Goal: Information Seeking & Learning: Learn about a topic

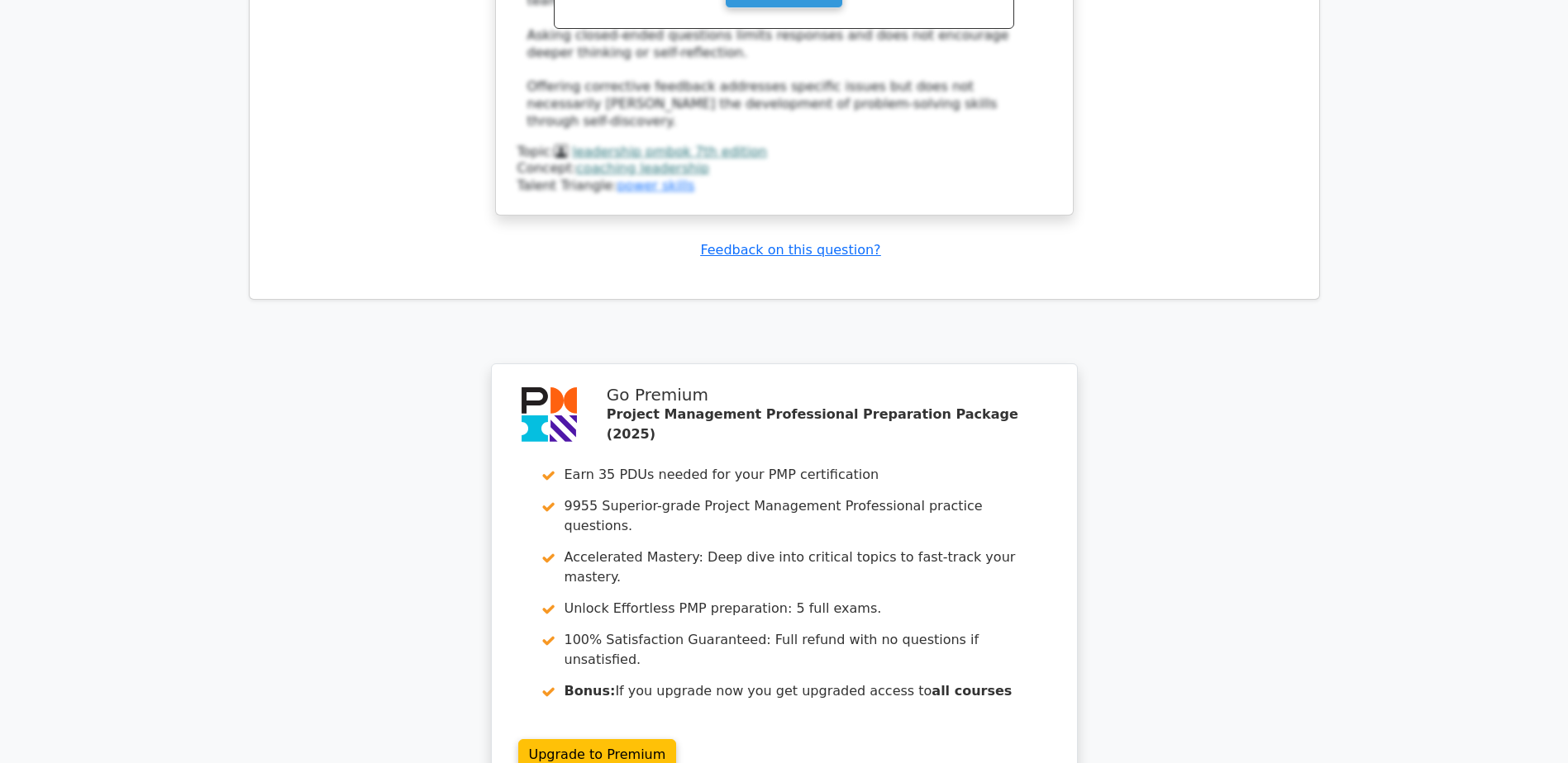
scroll to position [9287, 0]
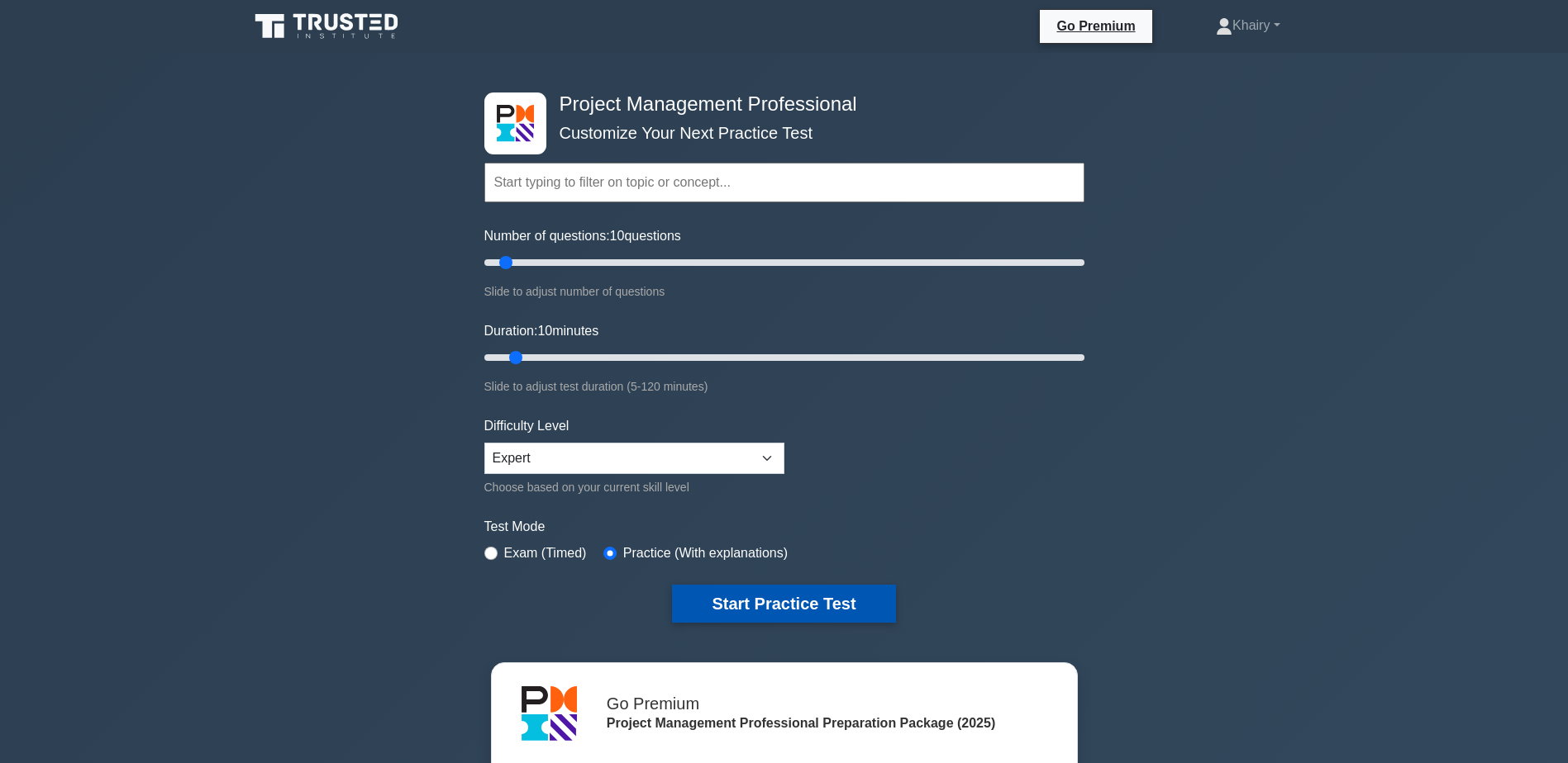
click at [749, 601] on button "Start Practice Test" at bounding box center [783, 603] width 224 height 38
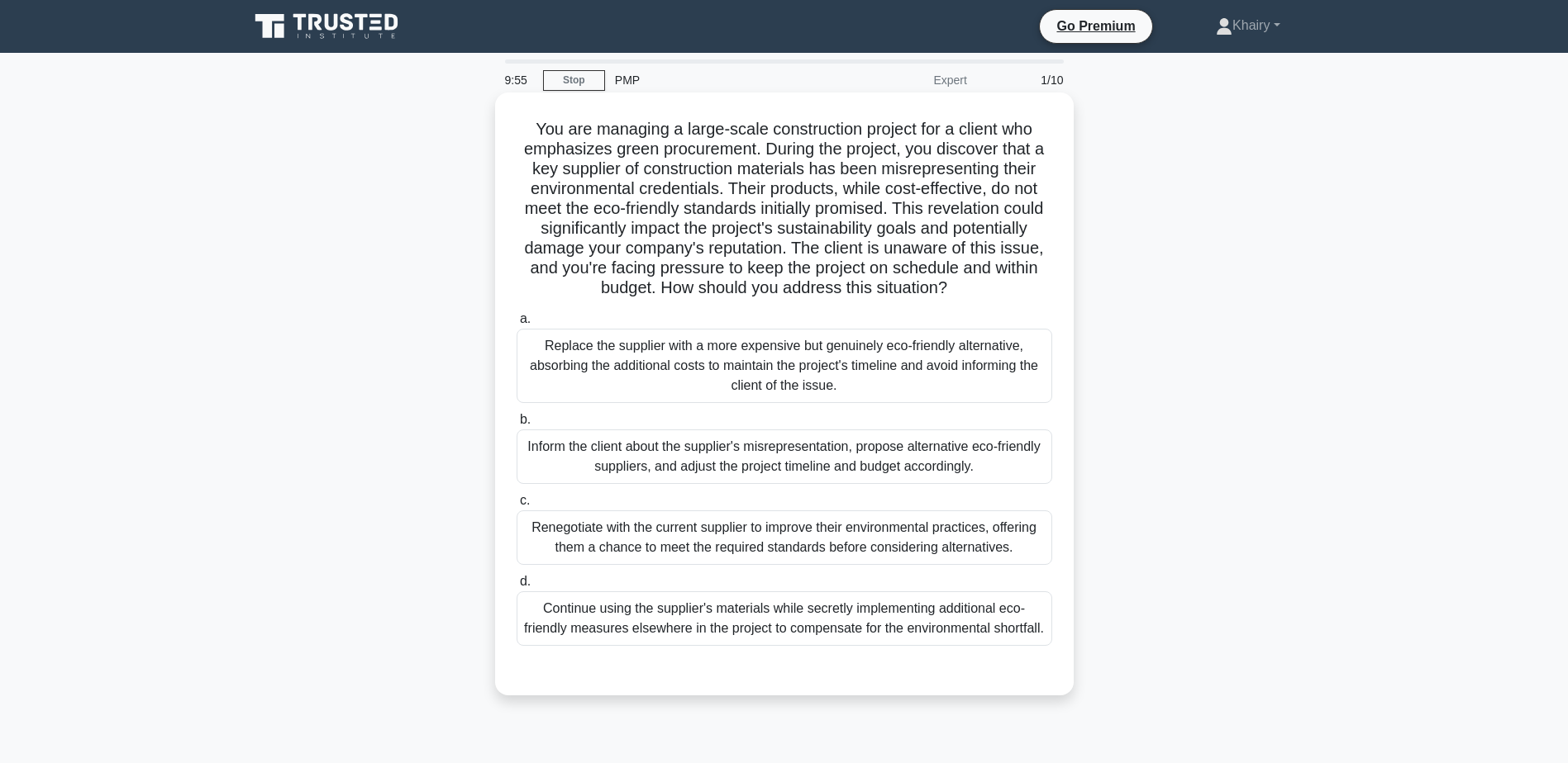
drag, startPoint x: 525, startPoint y: 126, endPoint x: 1018, endPoint y: 285, distance: 518.0
click at [1018, 285] on h5 "You are managing a large-scale construction project for a client who emphasizes…" at bounding box center [784, 209] width 539 height 181
copy h5 "You are managing a large-scale construction project for a client who emphasizes…"
click at [1026, 456] on div "Inform the client about the supplier's misrepresentation, propose alternative e…" at bounding box center [784, 457] width 536 height 55
click at [516, 425] on input "b. Inform the client about the supplier's misrepresentation, propose alternativ…" at bounding box center [516, 420] width 0 height 11
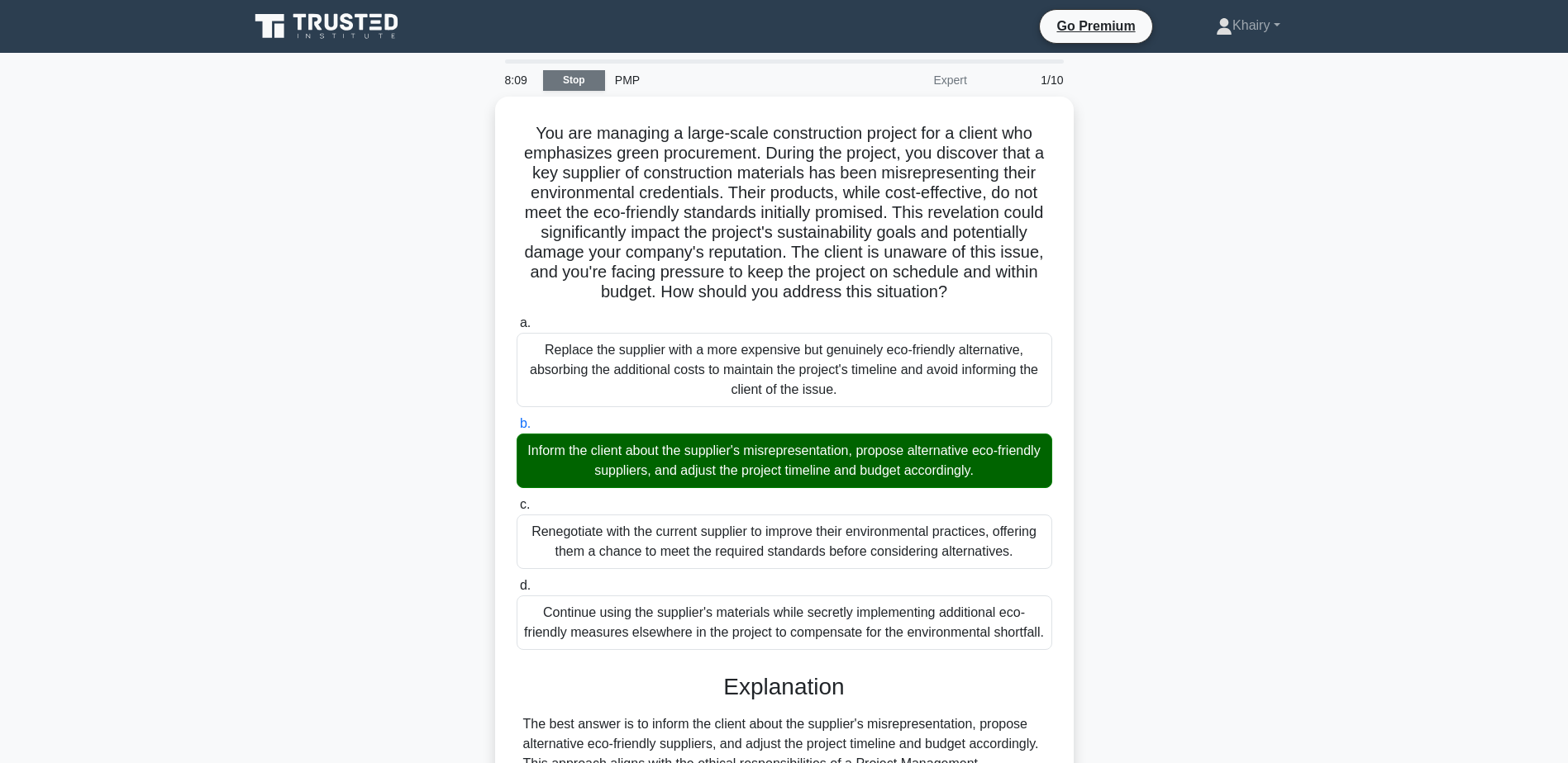
click at [577, 82] on link "Stop" at bounding box center [573, 80] width 62 height 20
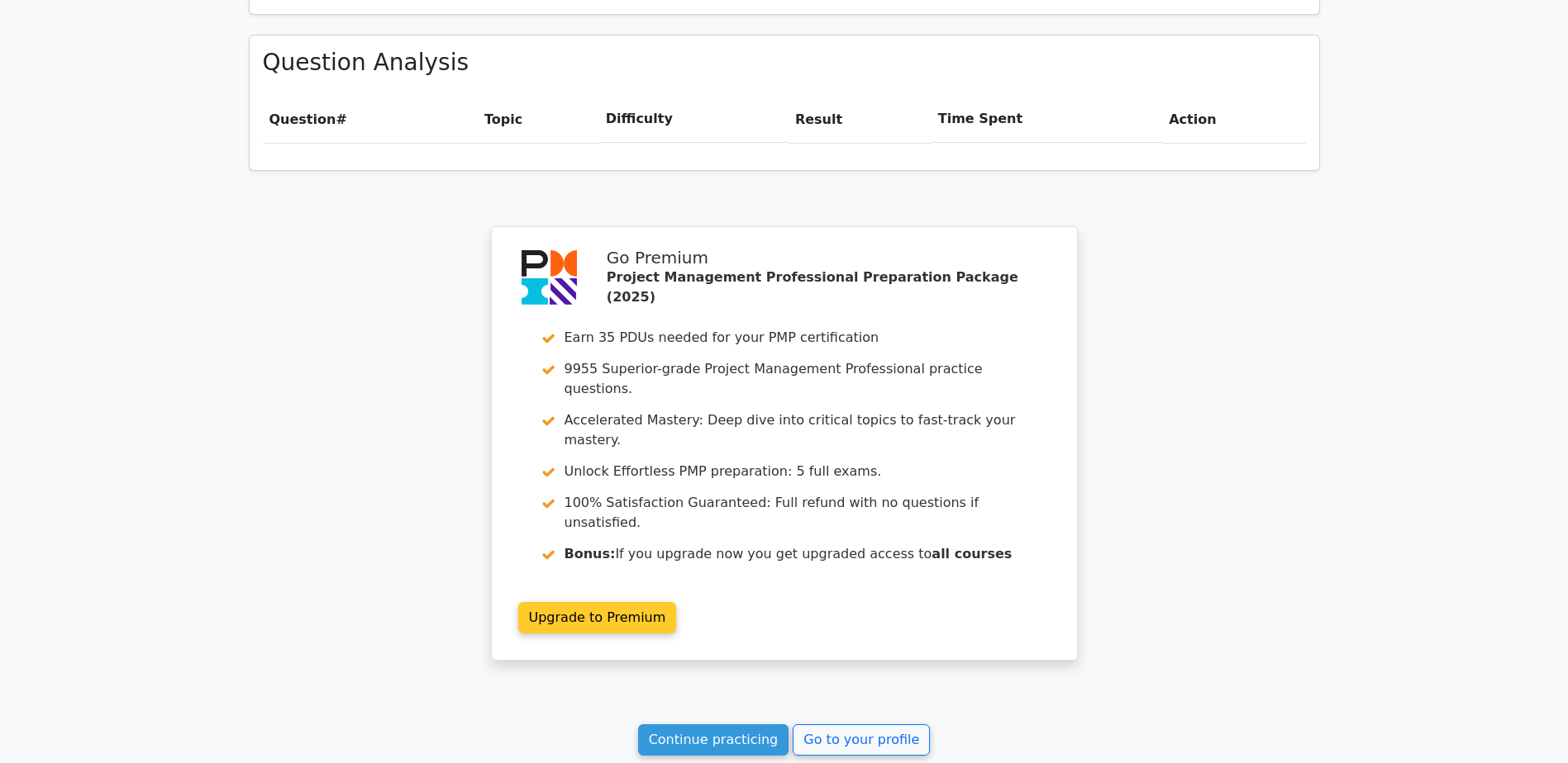
scroll to position [1268, 0]
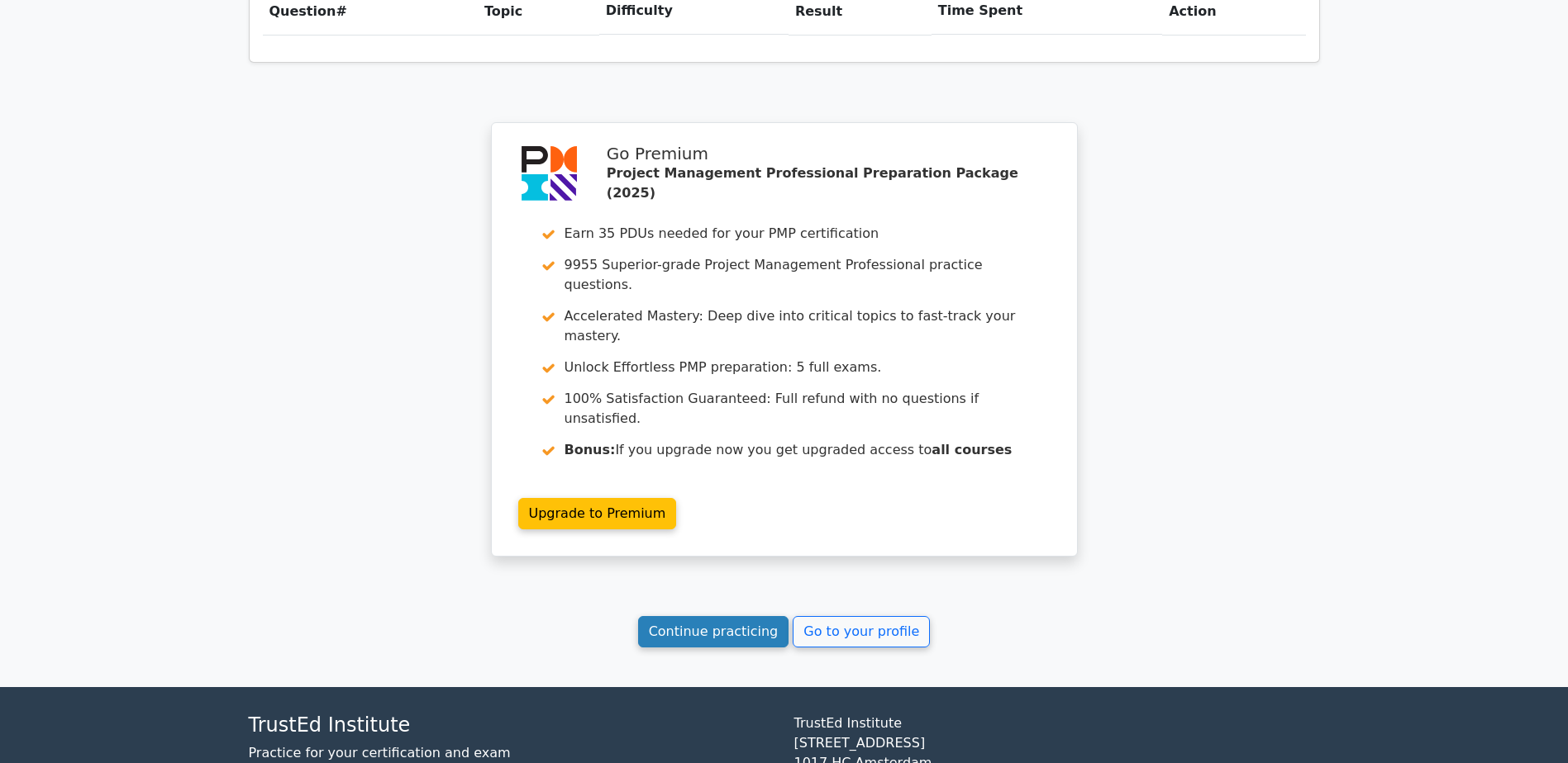
click at [692, 617] on link "Continue practicing" at bounding box center [714, 632] width 151 height 31
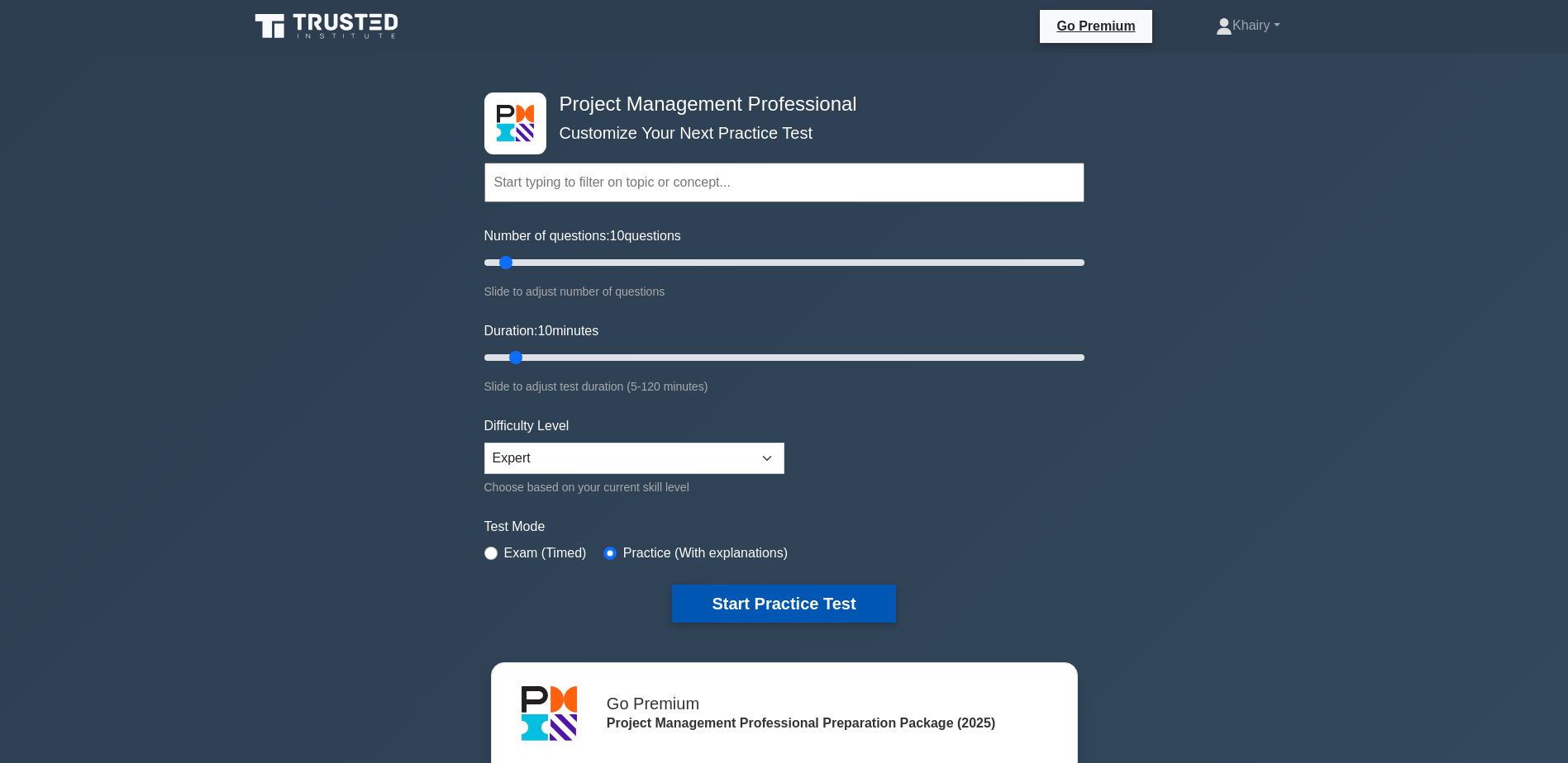
click at [758, 595] on button "Start Practice Test" at bounding box center [783, 603] width 224 height 38
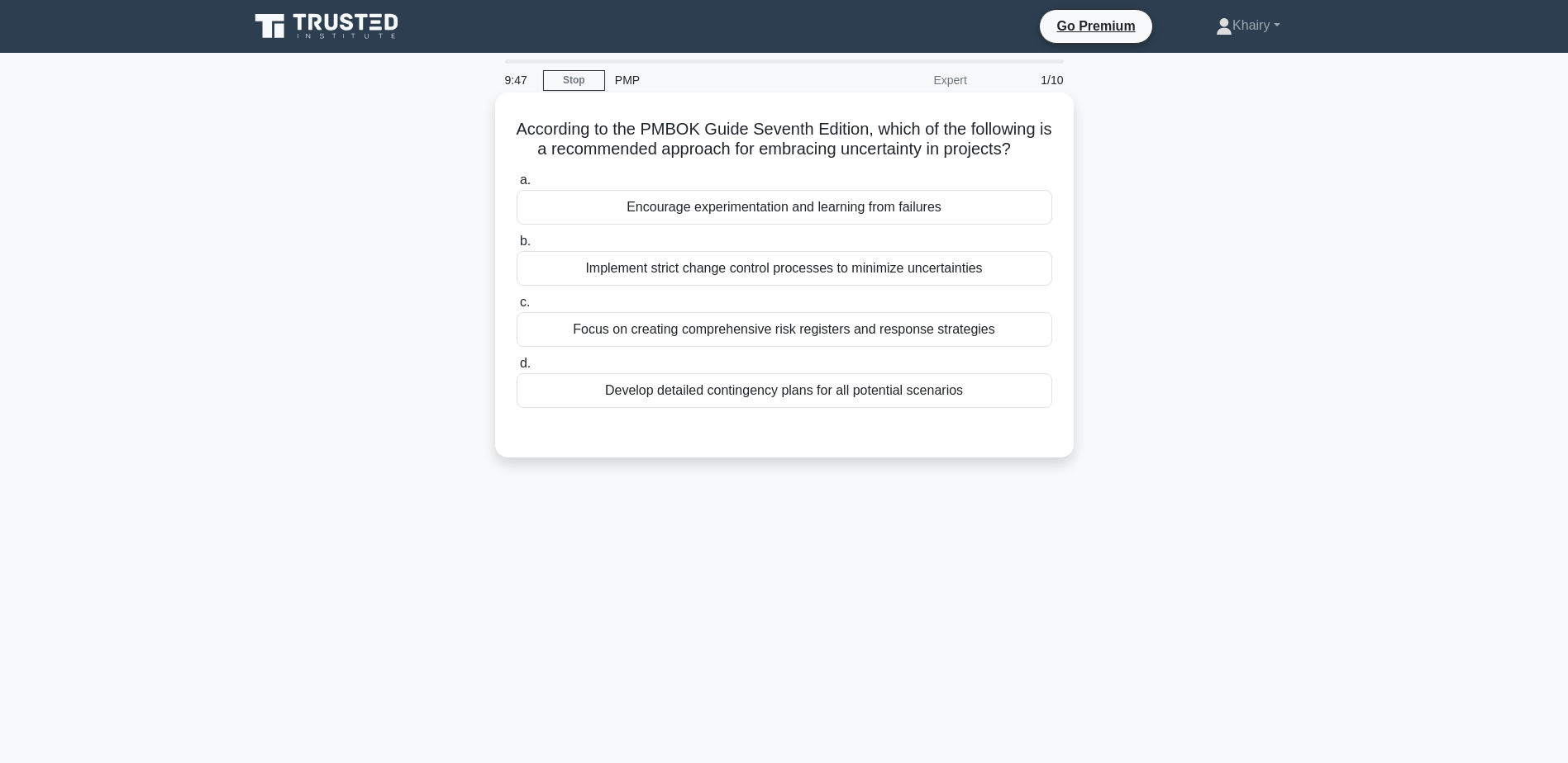
drag, startPoint x: 513, startPoint y: 128, endPoint x: 1060, endPoint y: 145, distance: 547.3
click at [1060, 145] on div "According to the PMBOK Guide Seventh Edition, which of the following is a recom…" at bounding box center [784, 275] width 565 height 352
copy h5 "According to the PMBOK Guide Seventh Edition, which of the following is a recom…"
click at [824, 276] on div "Implement strict change control processes to minimize uncertainties" at bounding box center [784, 268] width 536 height 35
click at [516, 247] on input "b. Implement strict change control processes to minimize uncertainties" at bounding box center [516, 241] width 0 height 11
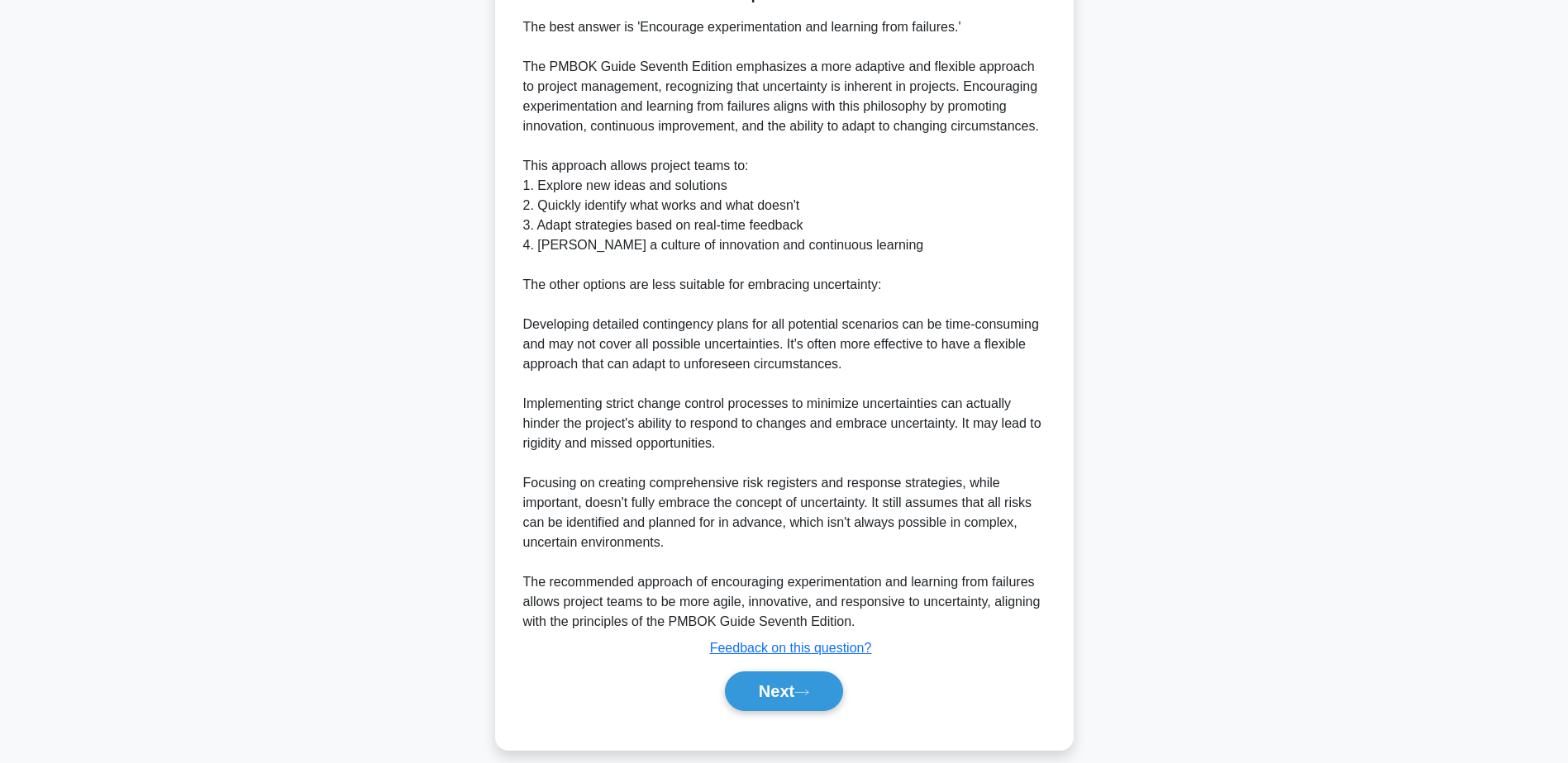
scroll to position [476, 0]
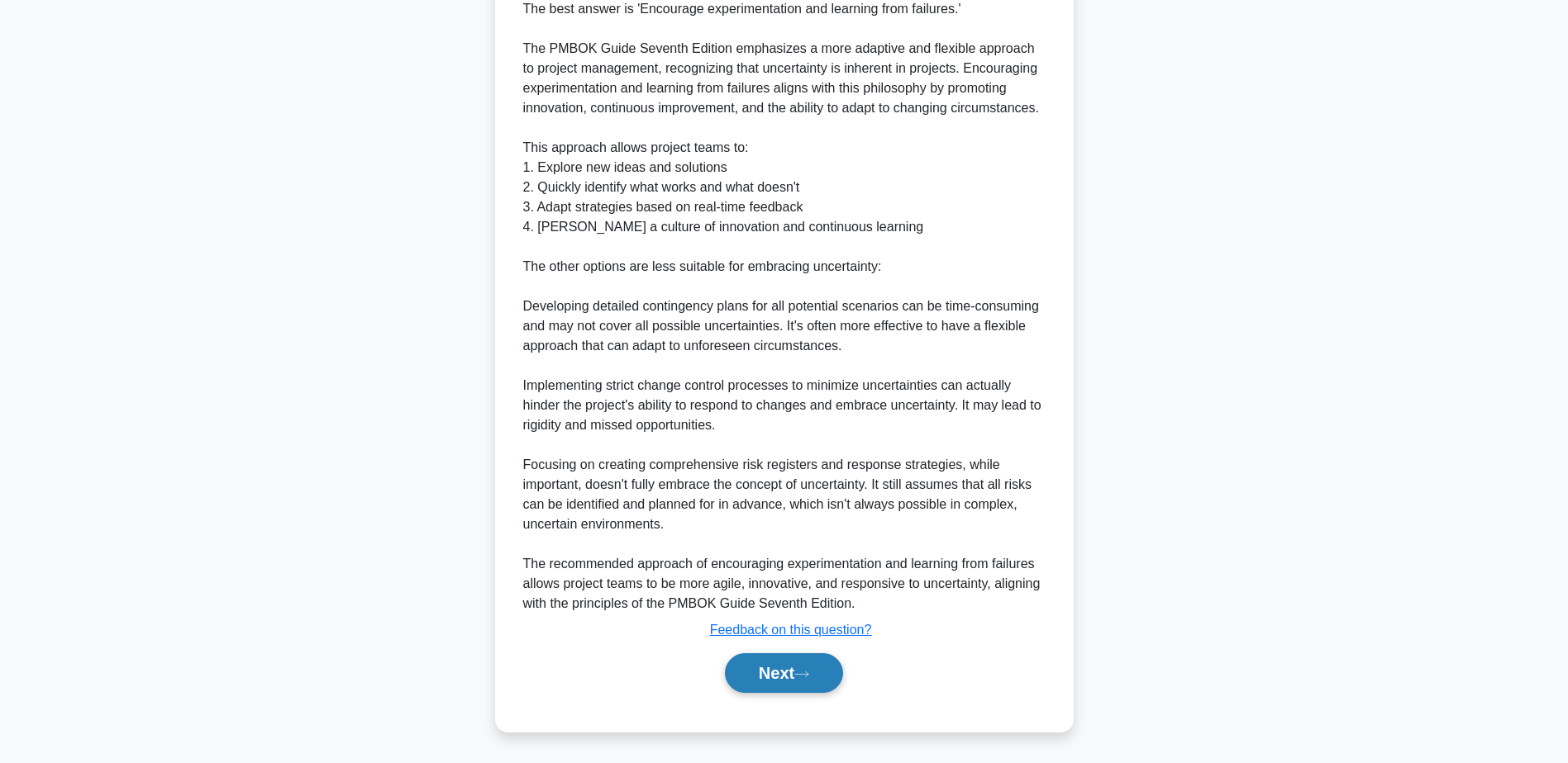
click at [753, 669] on button "Next" at bounding box center [783, 673] width 118 height 40
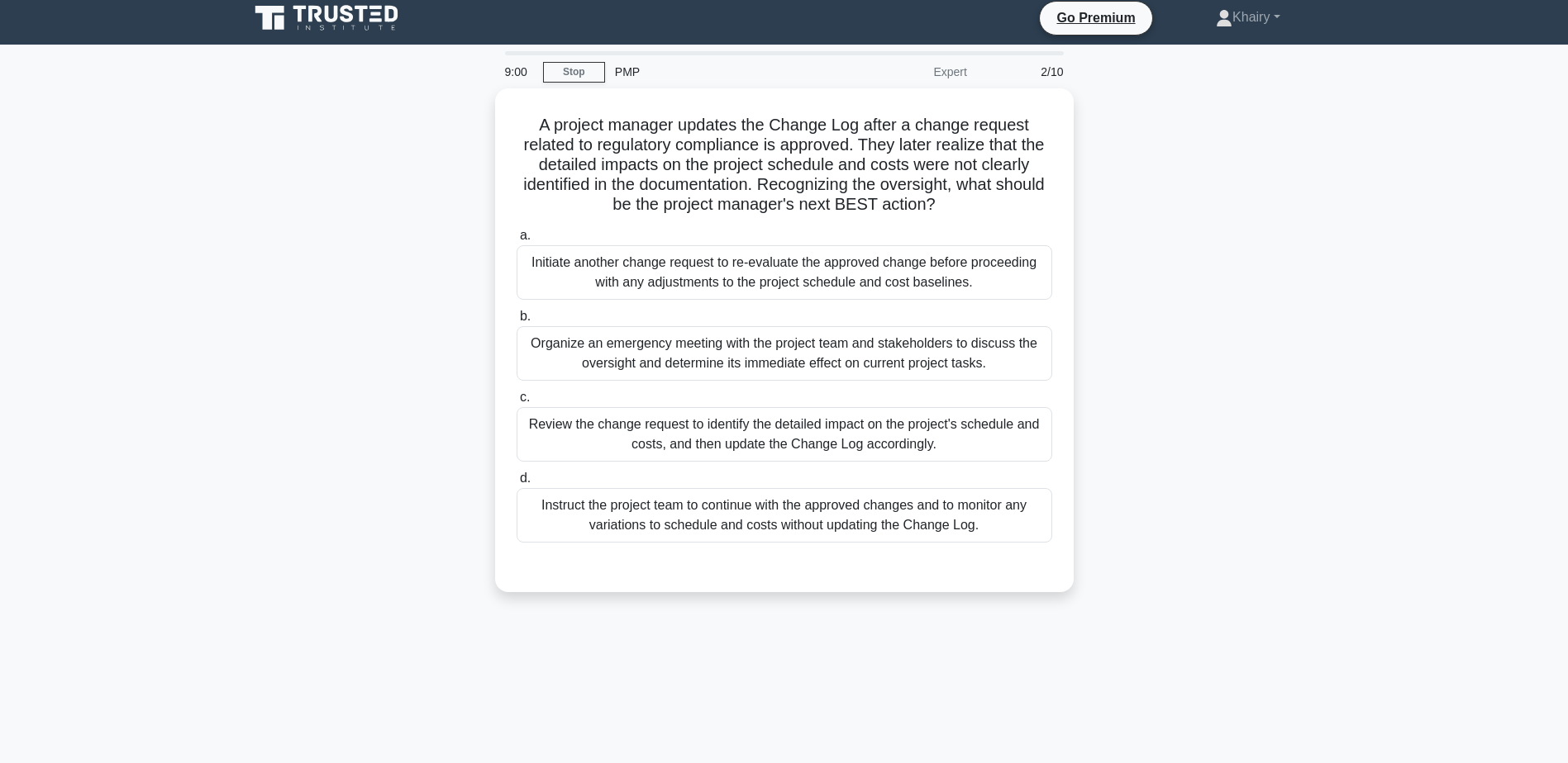
scroll to position [0, 0]
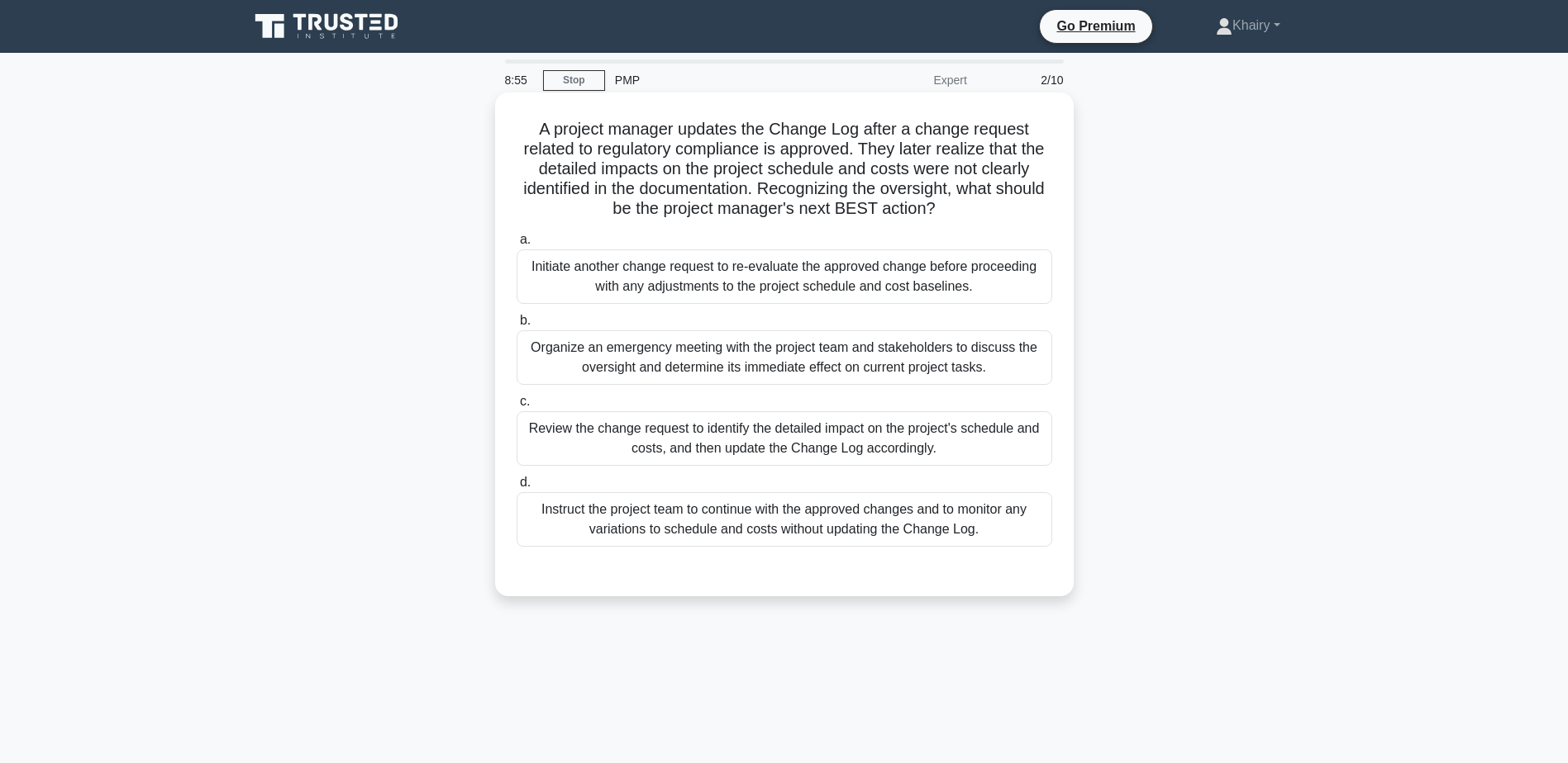
drag, startPoint x: 521, startPoint y: 121, endPoint x: 984, endPoint y: 221, distance: 473.7
click at [984, 220] on h5 "A project manager updates the Change Log after a change request related to regu…" at bounding box center [784, 169] width 539 height 100
copy h5 "A project manager updates the Change Log after a change request related to regu…"
click at [970, 274] on div "Initiate another change request to re-evaluate the approved change before proce…" at bounding box center [784, 277] width 536 height 55
click at [516, 245] on input "a. Initiate another change request to re-evaluate the approved change before pr…" at bounding box center [516, 239] width 0 height 11
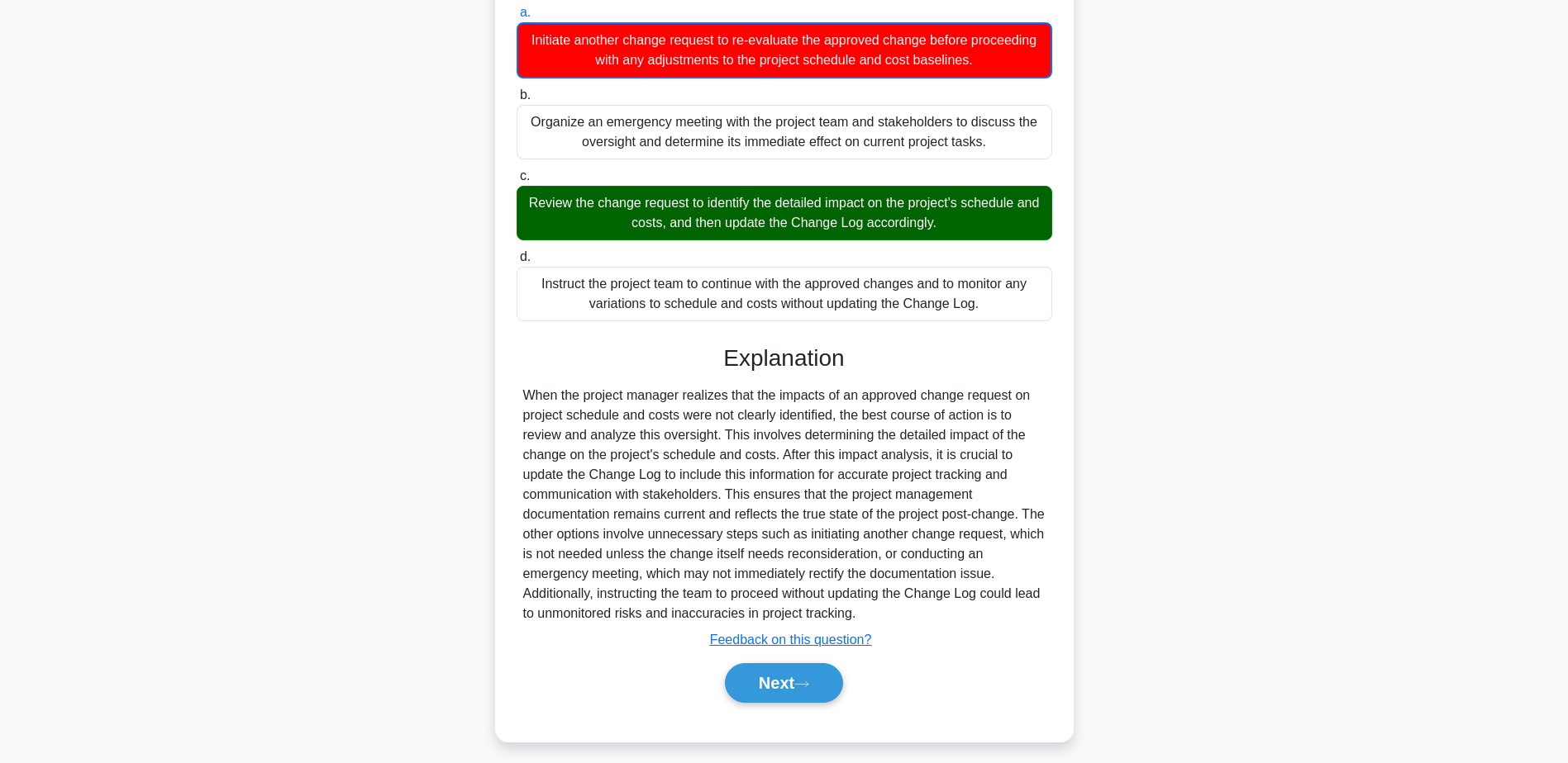
scroll to position [238, 0]
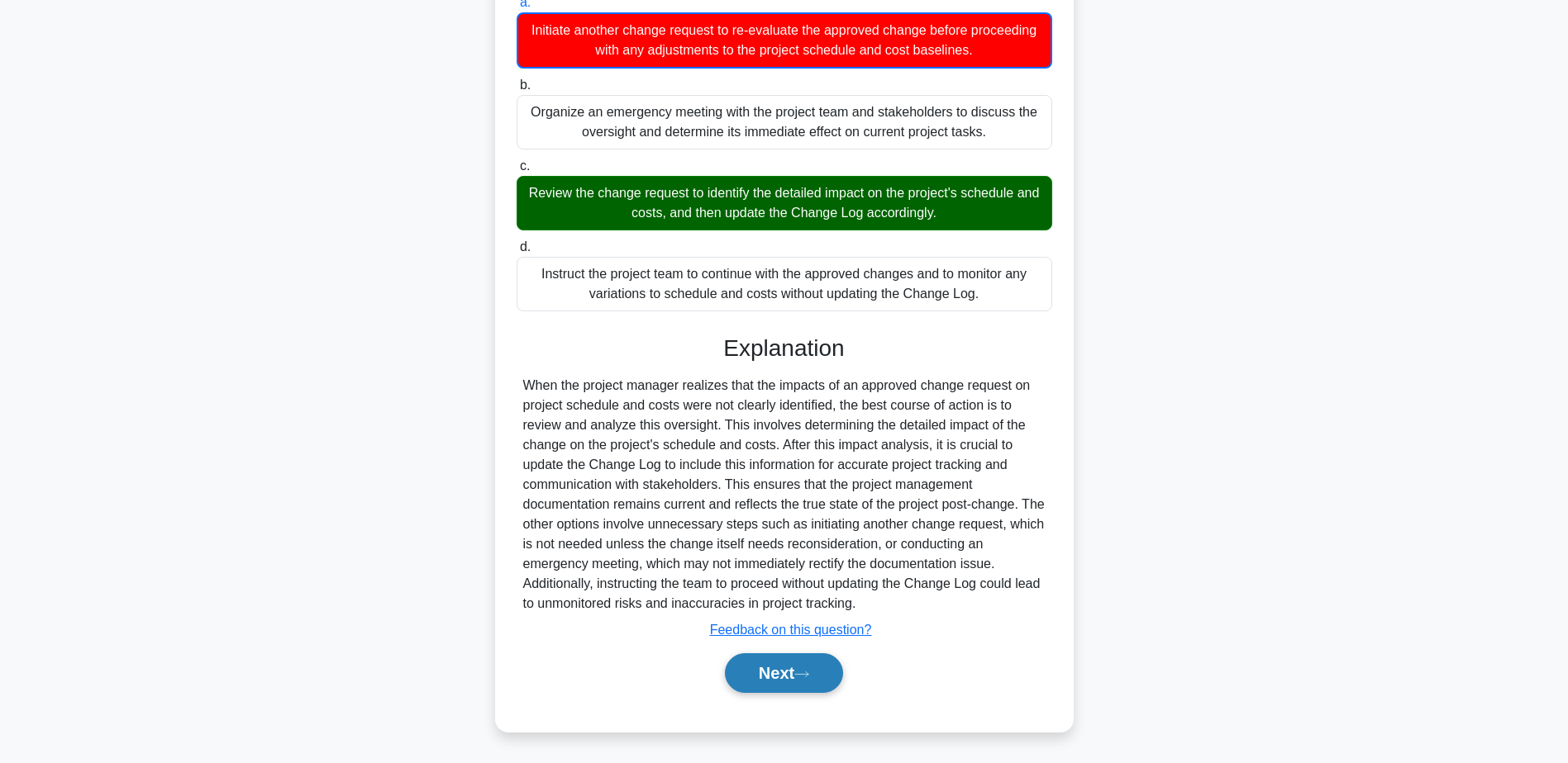
click at [757, 679] on button "Next" at bounding box center [783, 673] width 118 height 40
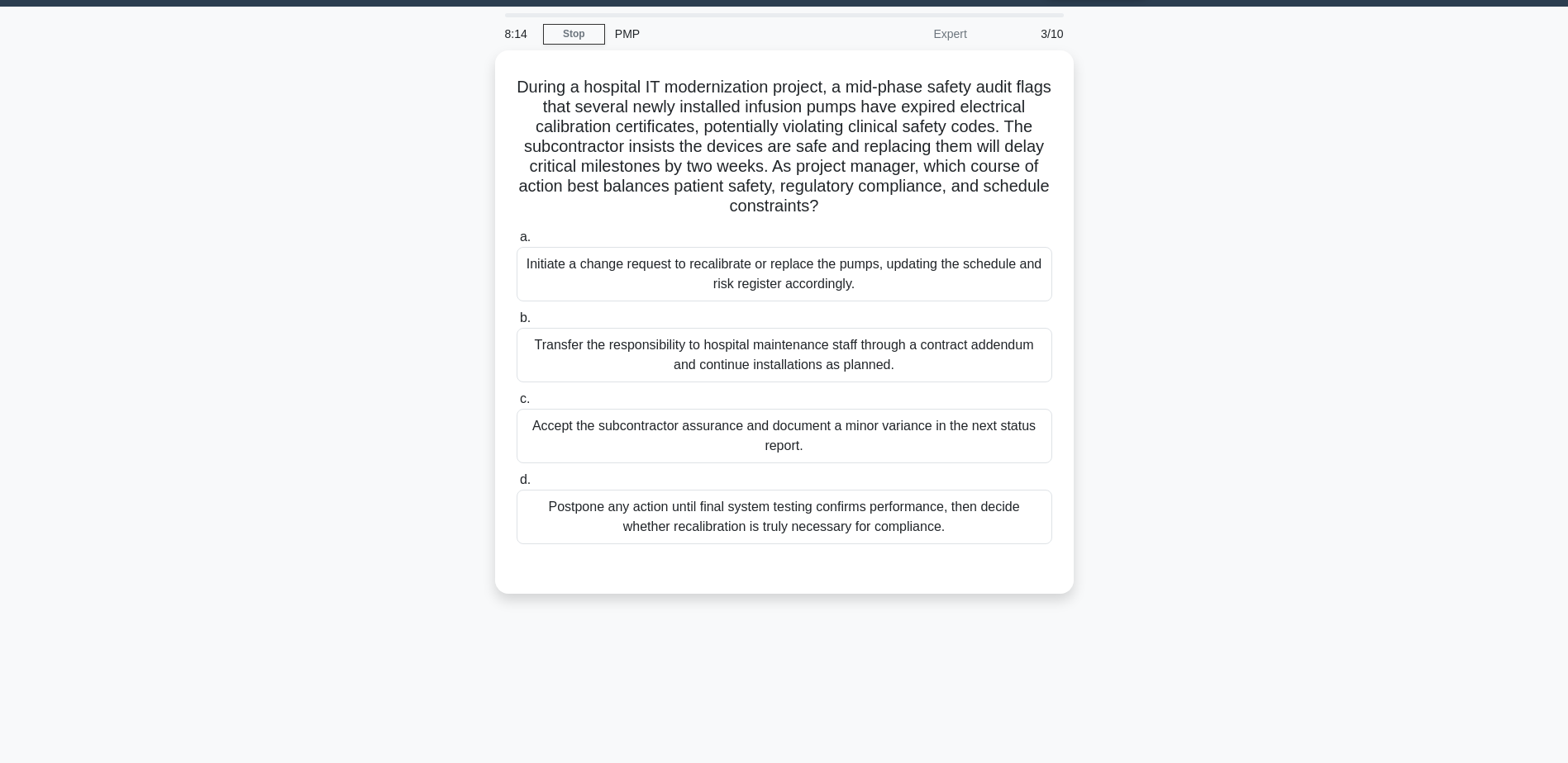
scroll to position [0, 0]
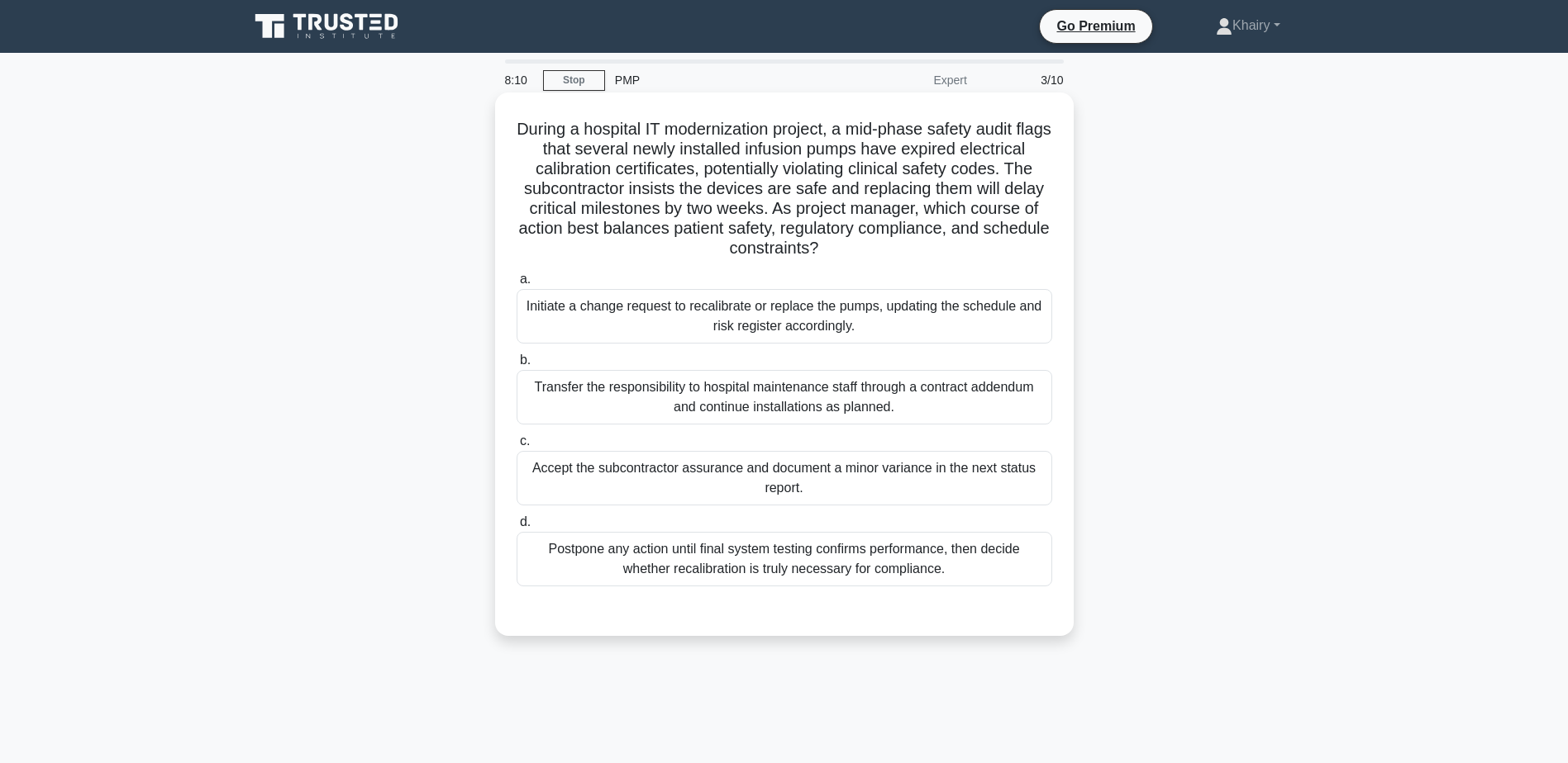
drag, startPoint x: 522, startPoint y: 115, endPoint x: 1034, endPoint y: 244, distance: 528.0
click at [1034, 244] on div "During a hospital IT modernization project, a mid-phase safety audit flags that…" at bounding box center [784, 365] width 565 height 531
copy h5 "During a hospital IT modernization project, a mid-phase safety audit flags that…"
click at [850, 320] on div "Initiate a change request to recalibrate or replace the pumps, updating the sch…" at bounding box center [784, 316] width 536 height 55
click at [516, 285] on input "a. Initiate a change request to recalibrate or replace the pumps, updating the …" at bounding box center [516, 279] width 0 height 11
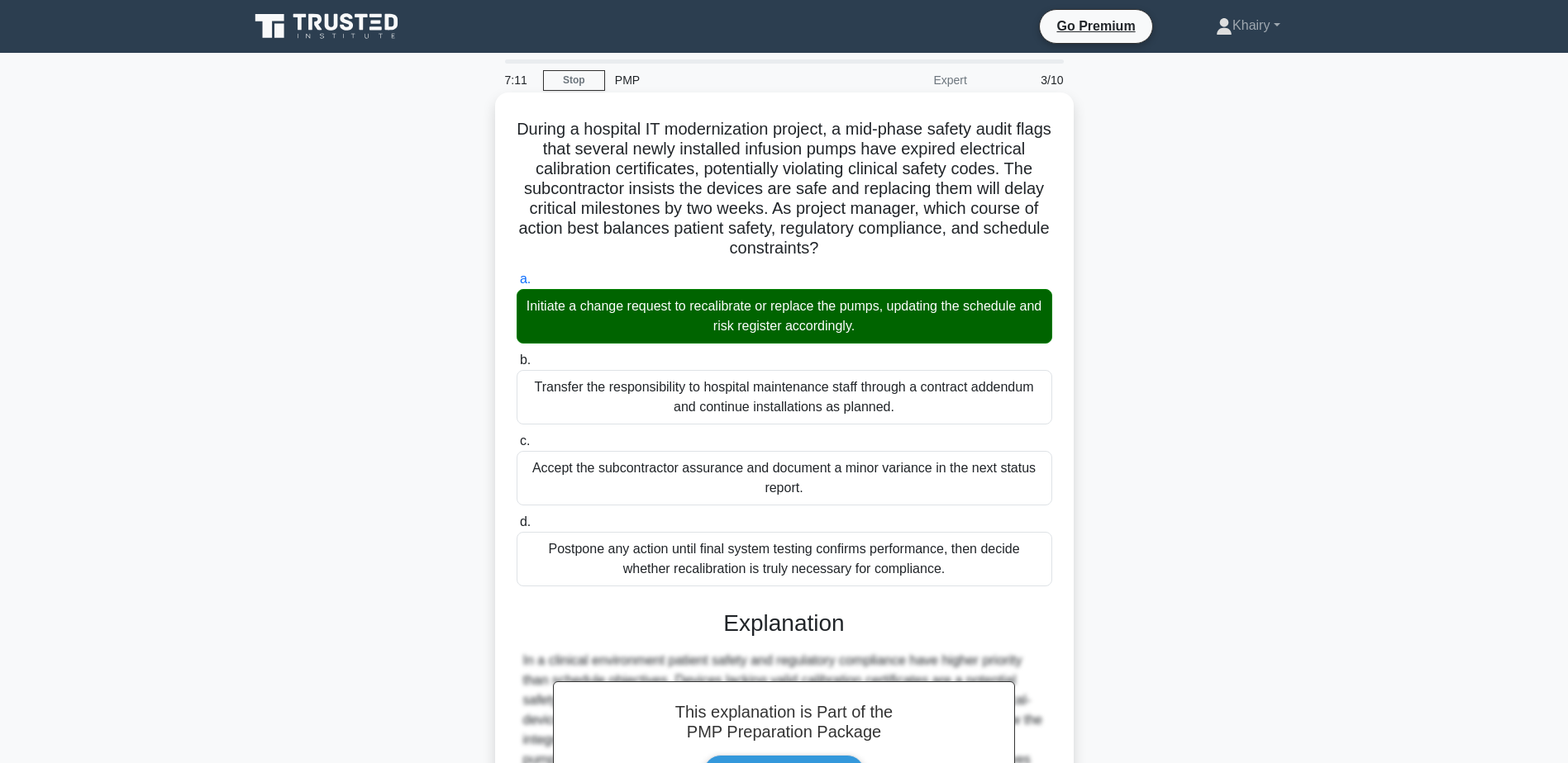
scroll to position [296, 0]
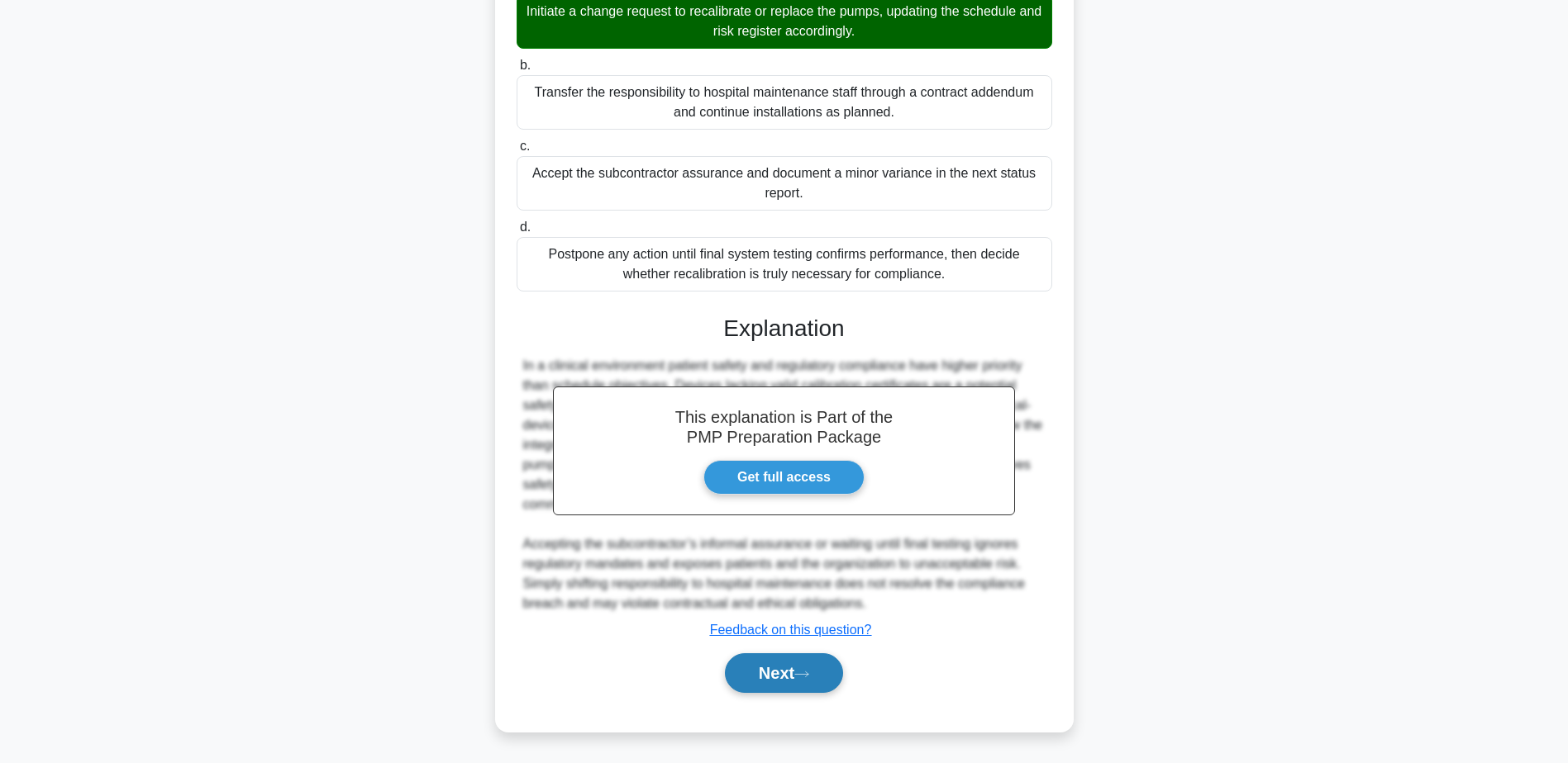
click at [760, 665] on button "Next" at bounding box center [783, 673] width 118 height 40
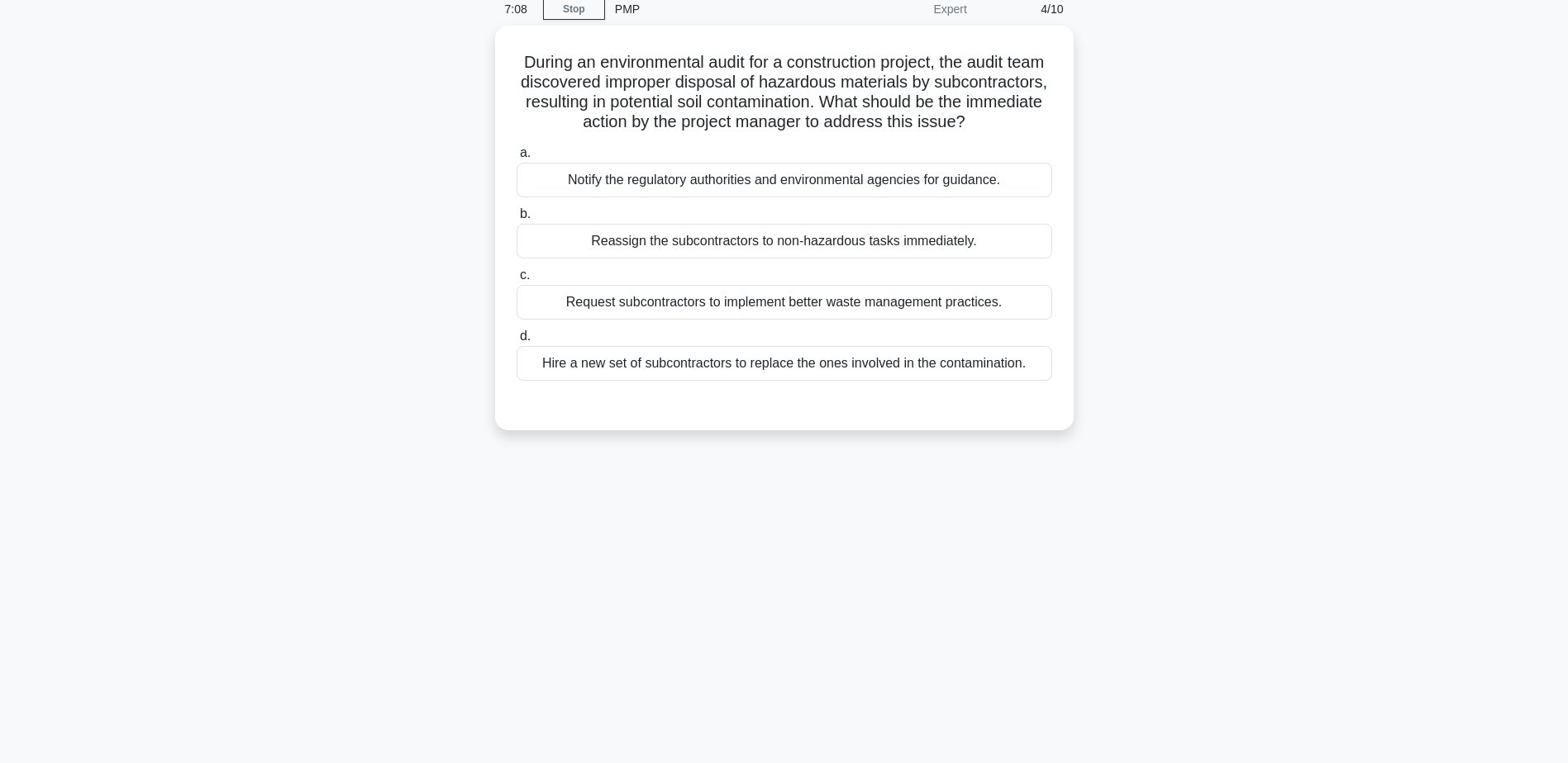
scroll to position [0, 0]
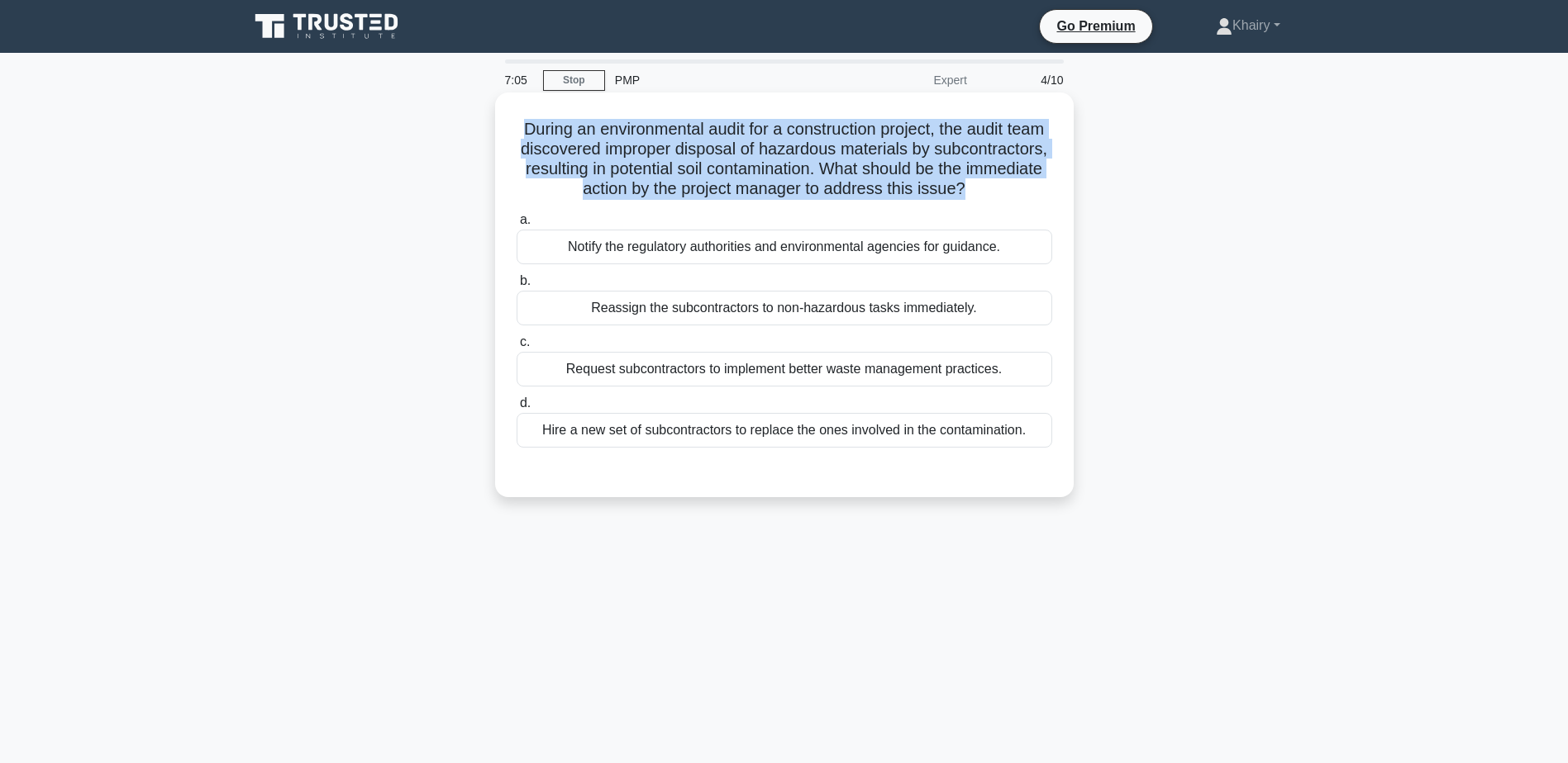
drag, startPoint x: 531, startPoint y: 127, endPoint x: 1064, endPoint y: 188, distance: 536.5
click at [1064, 188] on div "During an environmental audit for a construction project, the audit team discov…" at bounding box center [784, 295] width 565 height 391
copy h5 "During an environmental audit for a construction project, the audit team discov…"
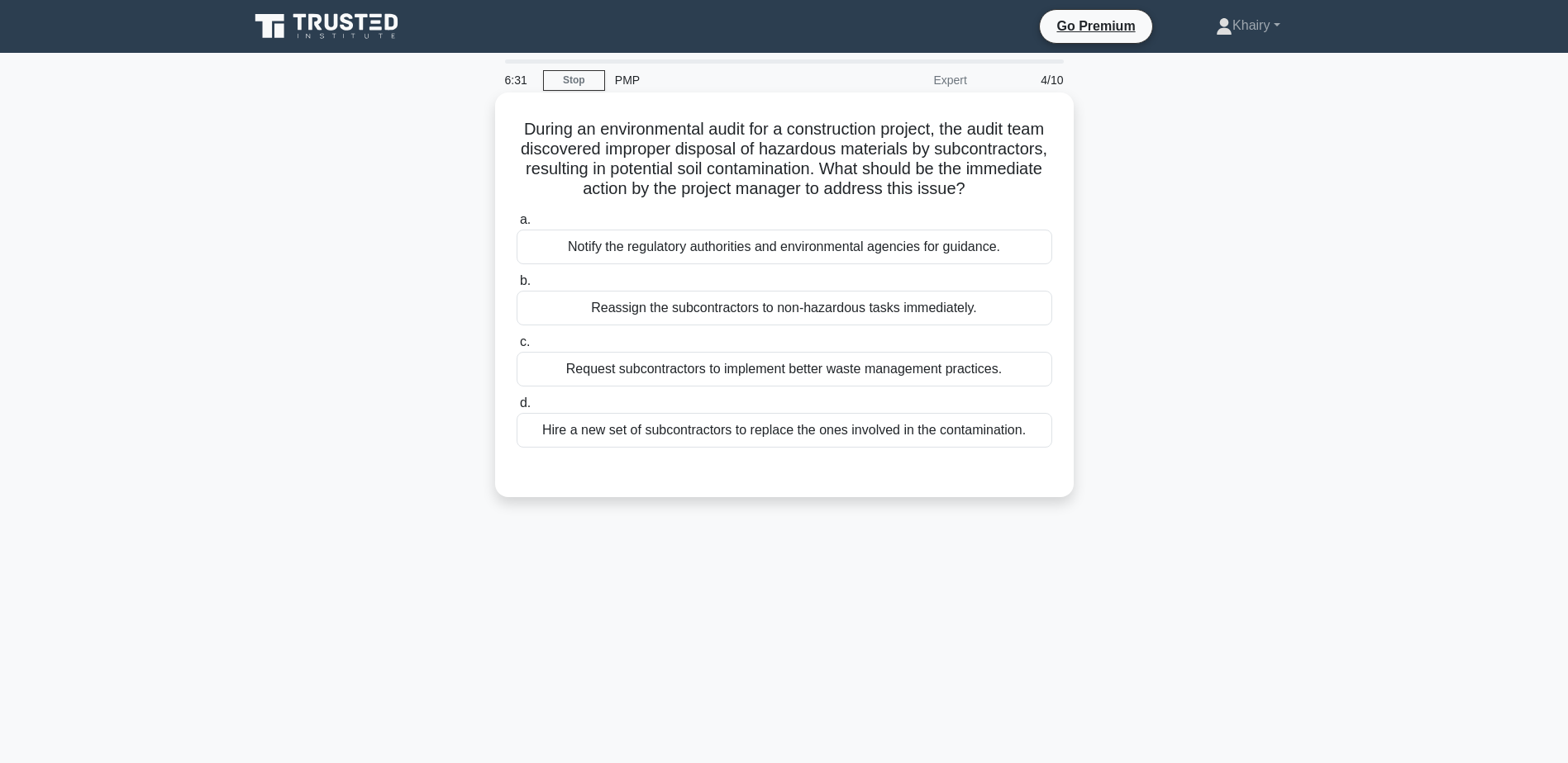
click at [925, 264] on div "Notify the regulatory authorities and environmental agencies for guidance." at bounding box center [784, 247] width 536 height 35
click at [516, 225] on input "a. Notify the regulatory authorities and environmental agencies for guidance." at bounding box center [516, 220] width 0 height 11
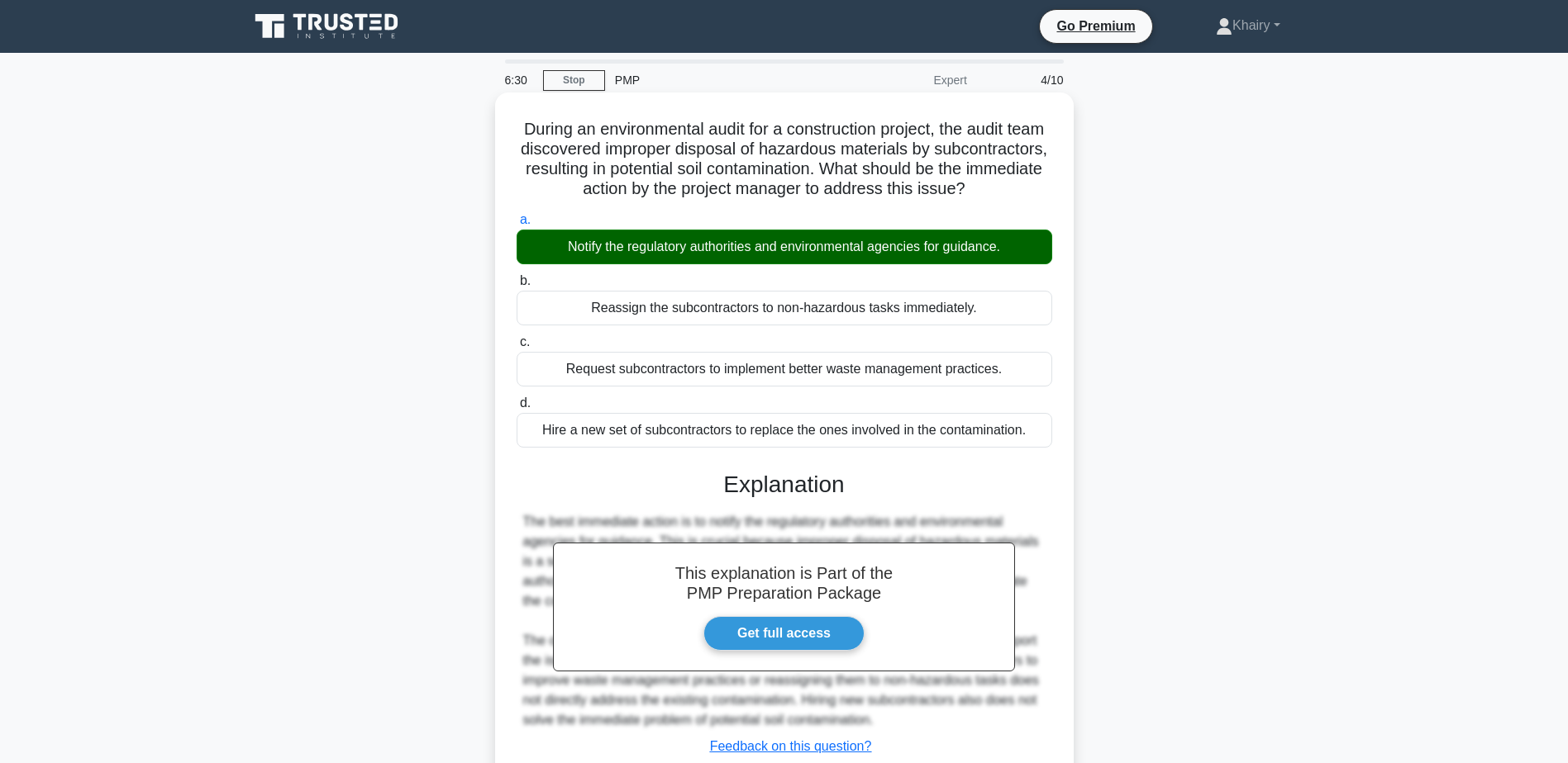
scroll to position [138, 0]
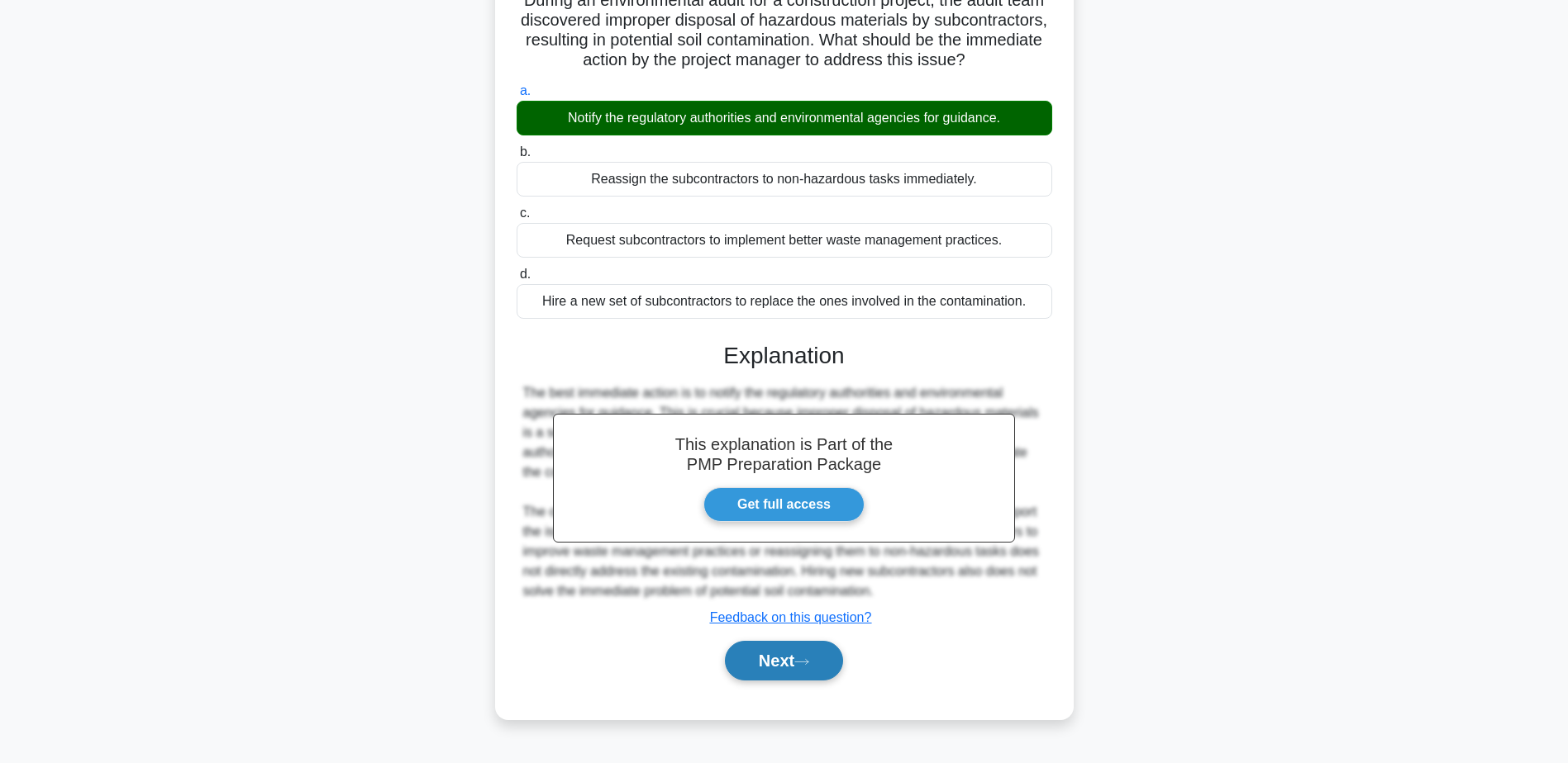
click at [793, 665] on button "Next" at bounding box center [783, 661] width 118 height 40
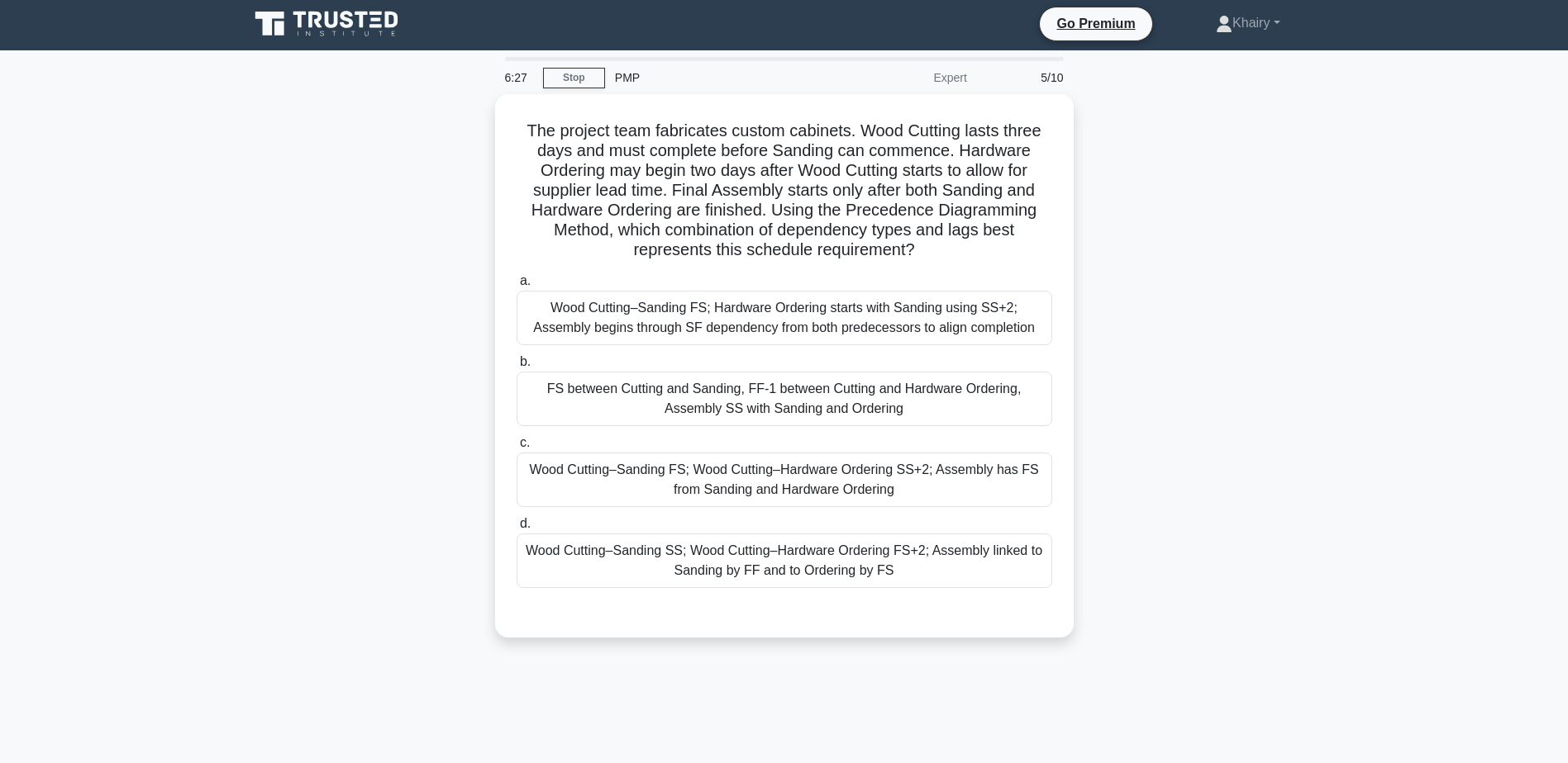
scroll to position [0, 0]
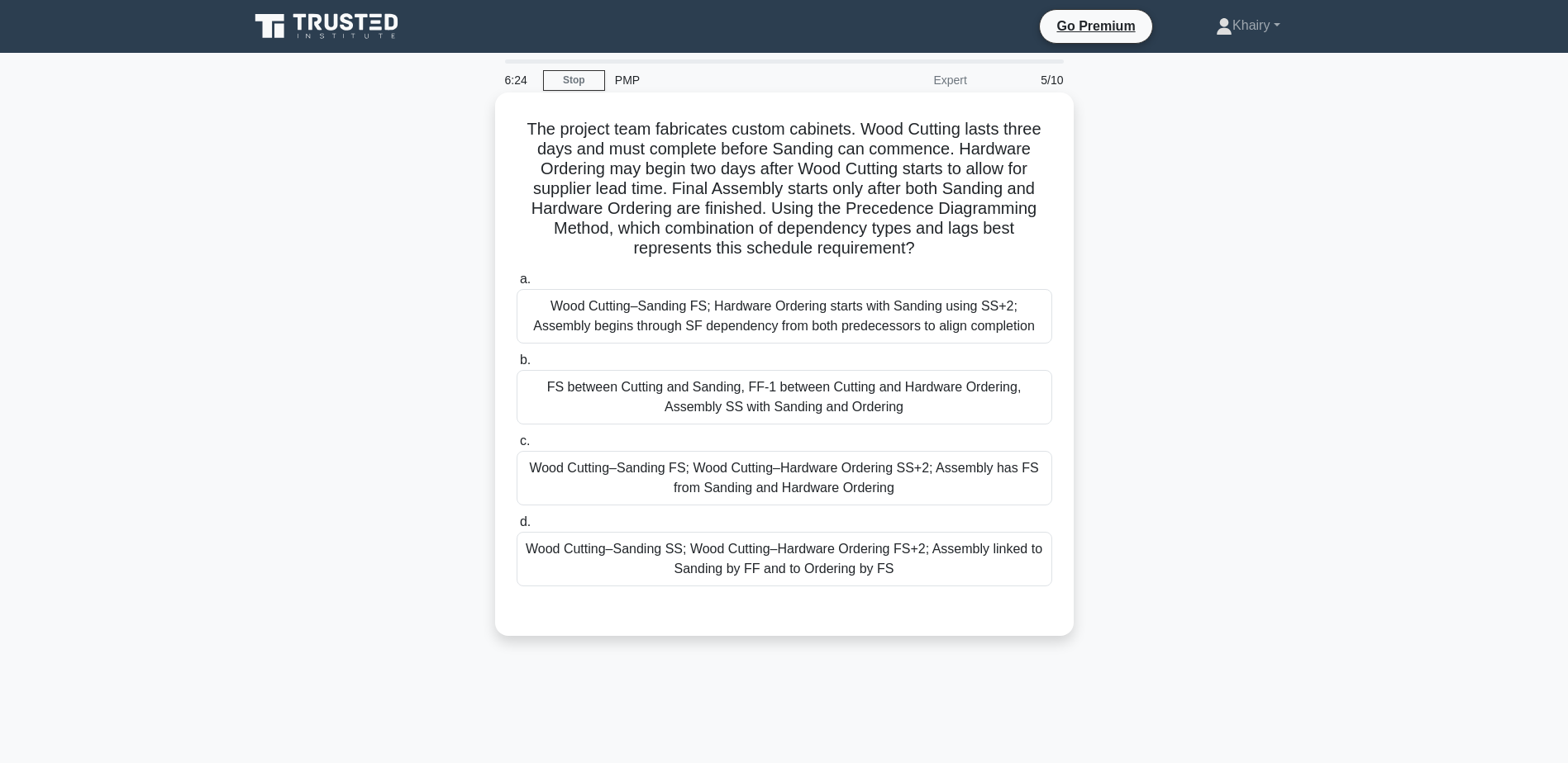
drag, startPoint x: 514, startPoint y: 120, endPoint x: 1005, endPoint y: 245, distance: 506.7
click at [1005, 245] on div "The project team fabricates custom cabinets. Wood Cutting lasts three days and …" at bounding box center [784, 365] width 565 height 531
copy h5 "The project team fabricates custom cabinets. Wood Cutting lasts three days and …"
click at [670, 319] on div "Wood Cutting–Sanding FS; Hardware Ordering starts with Sanding using SS+2; Asse…" at bounding box center [784, 316] width 536 height 55
click at [516, 285] on input "a. Wood Cutting–Sanding FS; Hardware Ordering starts with Sanding using SS+2; A…" at bounding box center [516, 279] width 0 height 11
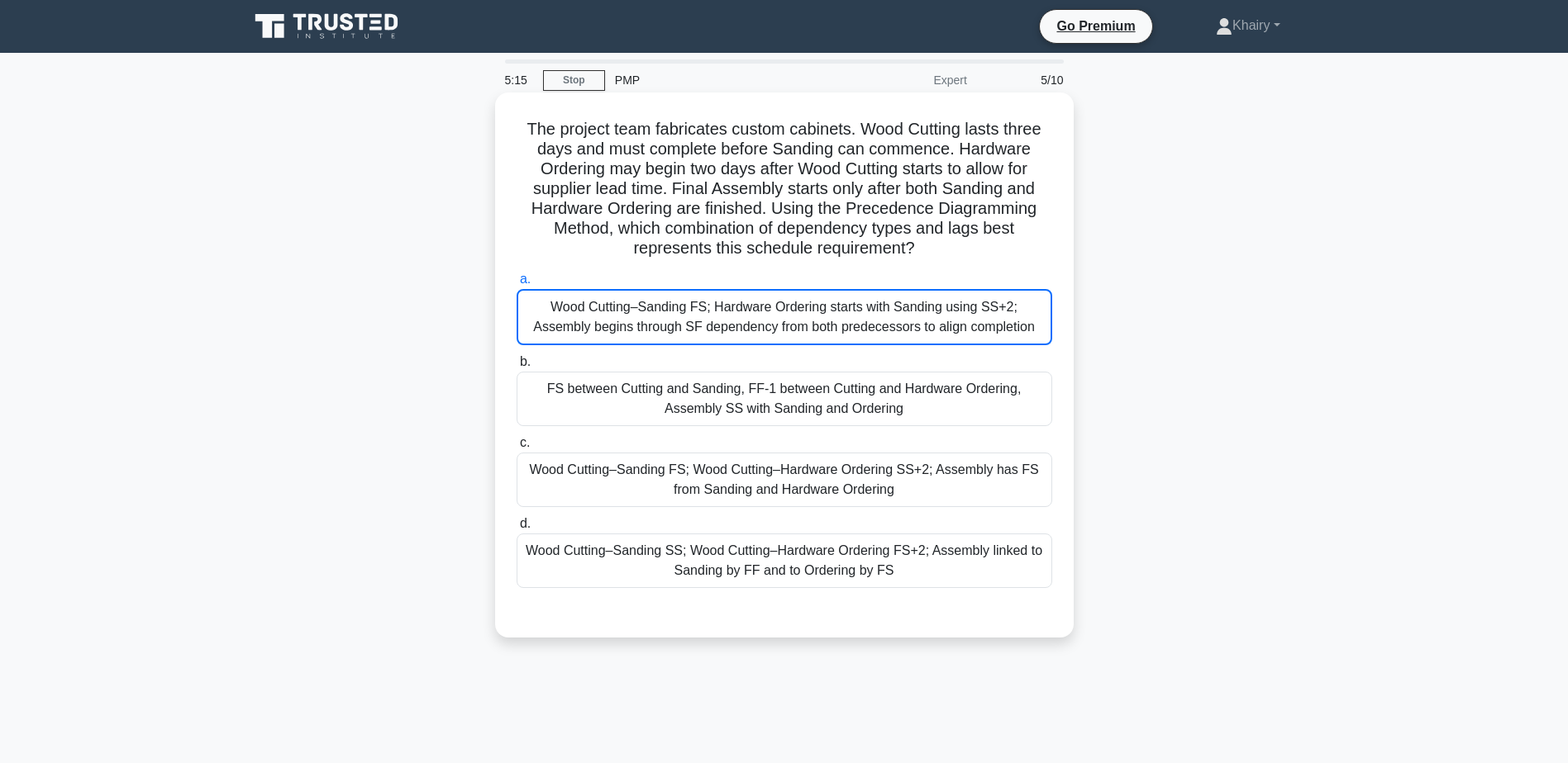
click at [670, 319] on div "Wood Cutting–Sanding FS; Hardware Ordering starts with Sanding using SS+2; Asse…" at bounding box center [784, 317] width 536 height 57
click at [516, 285] on input "a. Wood Cutting–Sanding FS; Hardware Ordering starts with Sanding using SS+2; A…" at bounding box center [516, 279] width 0 height 11
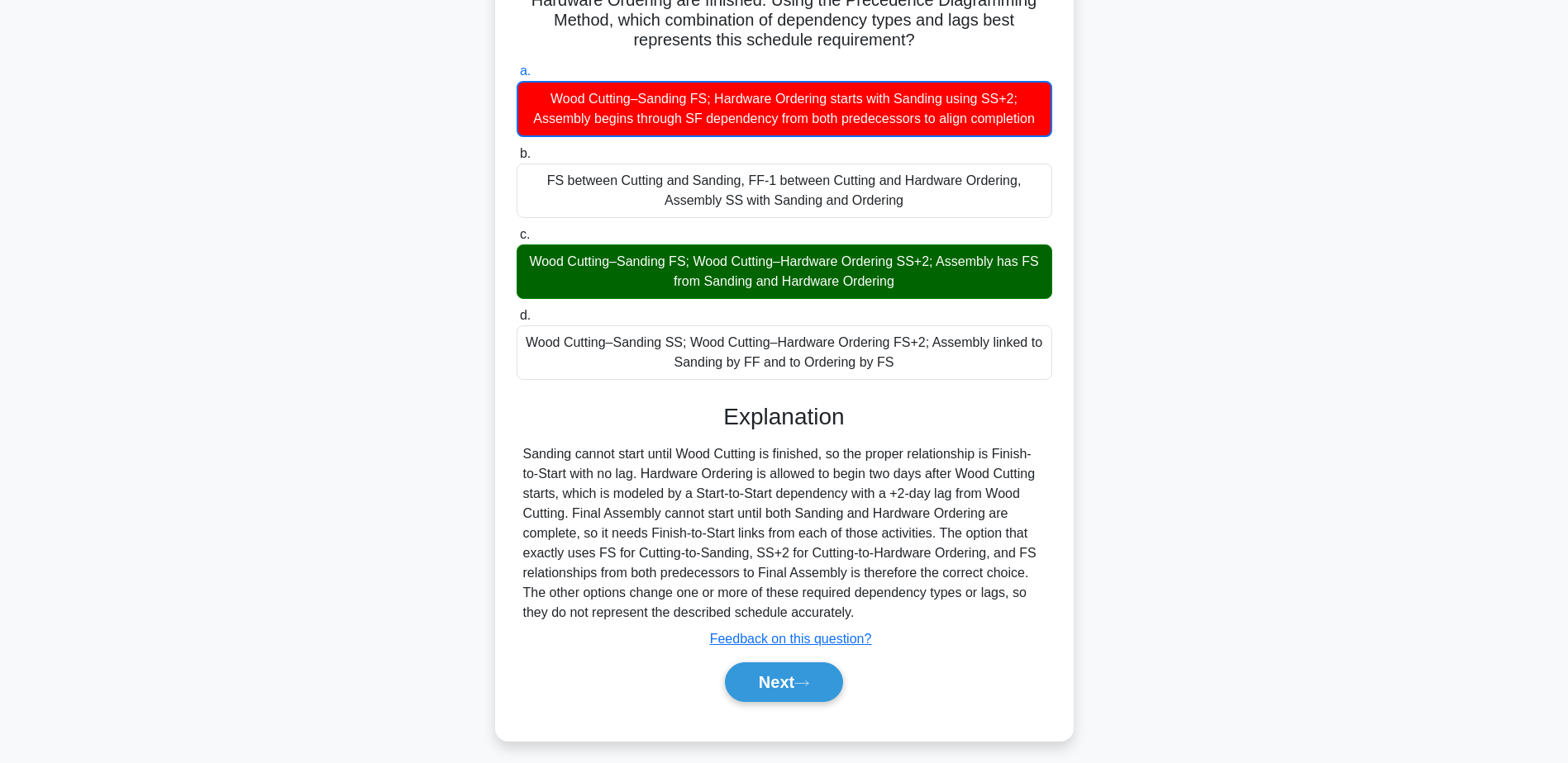
scroll to position [218, 0]
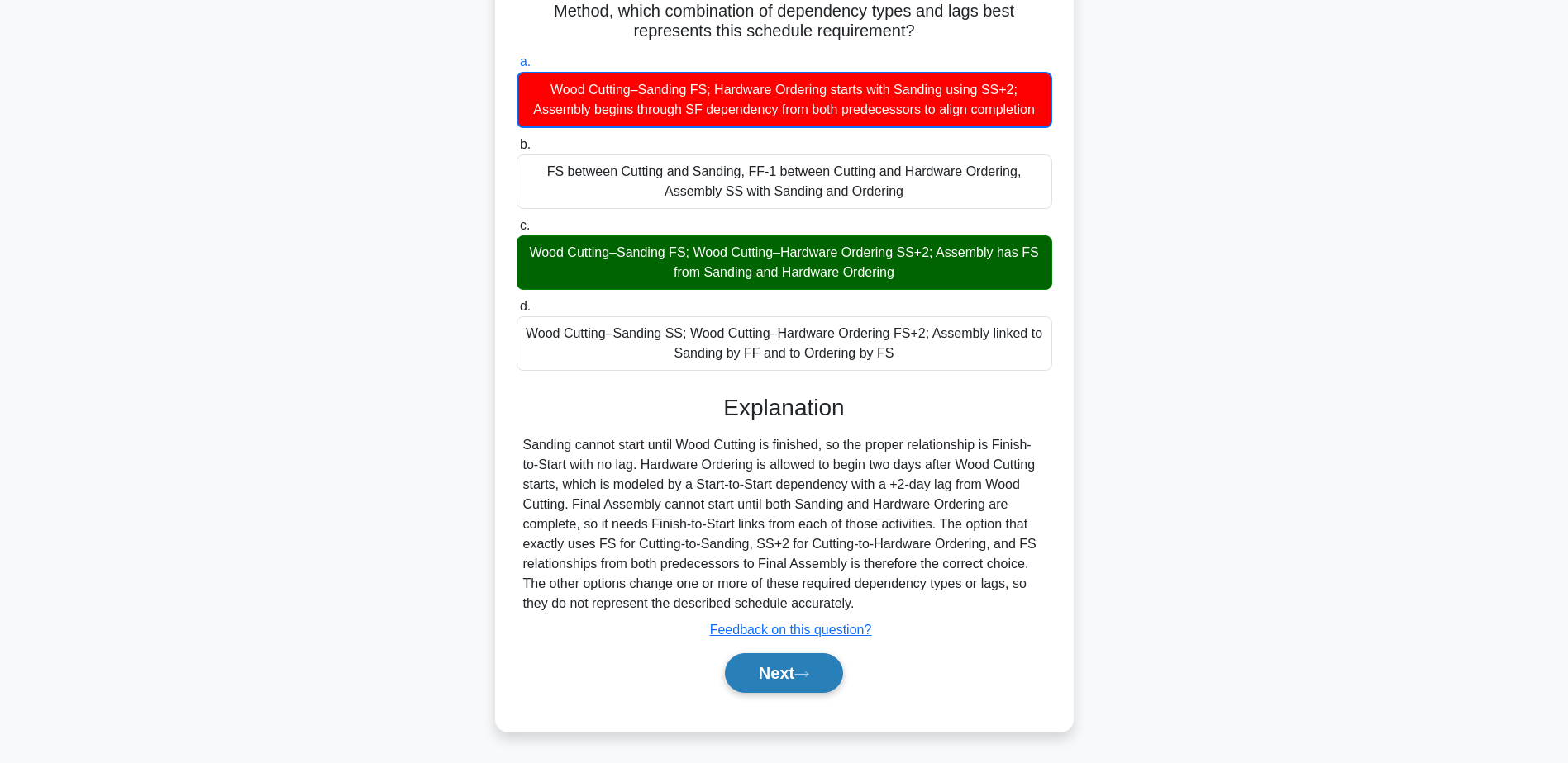
click at [759, 660] on button "Next" at bounding box center [783, 673] width 118 height 40
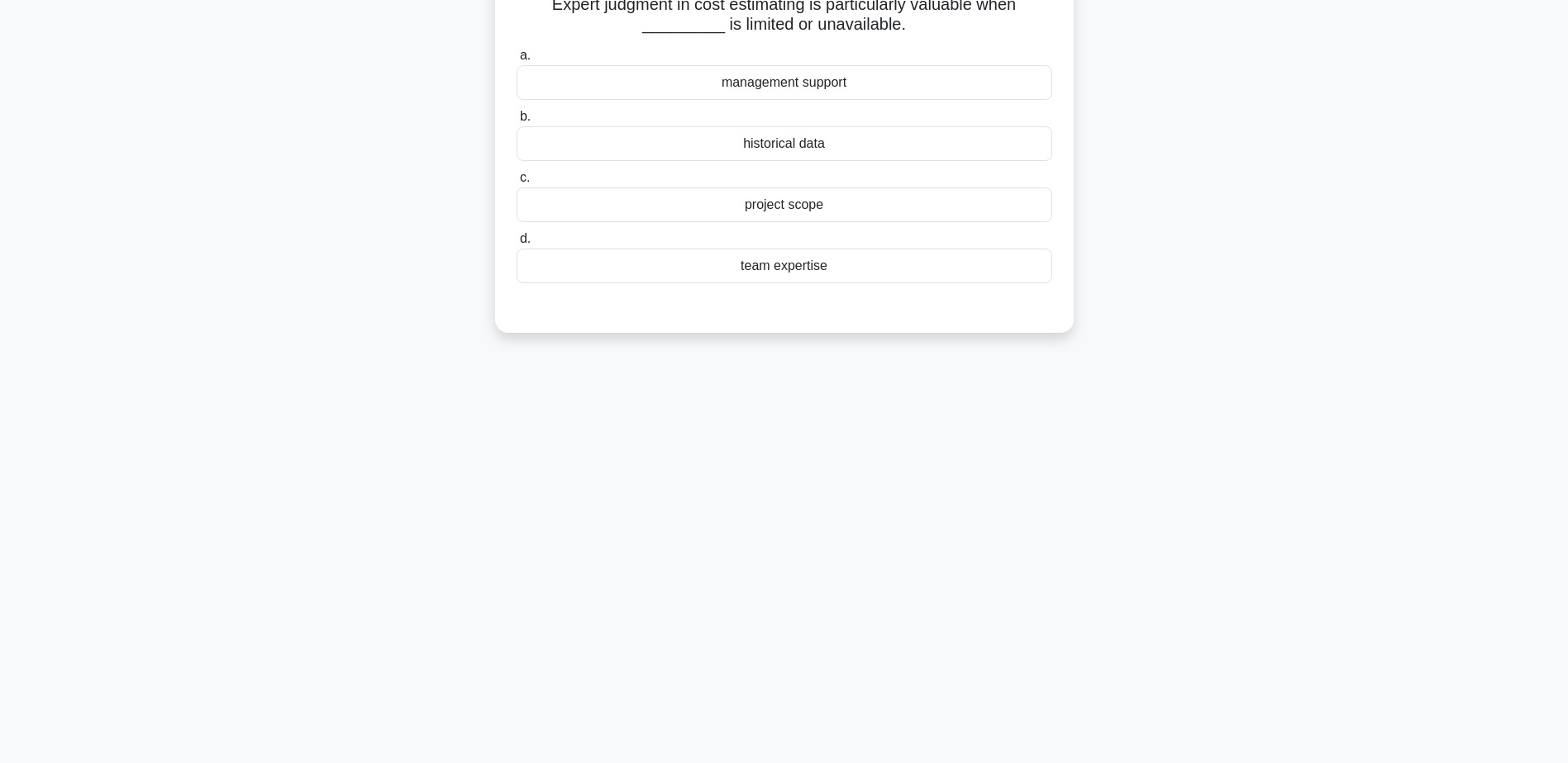
scroll to position [0, 0]
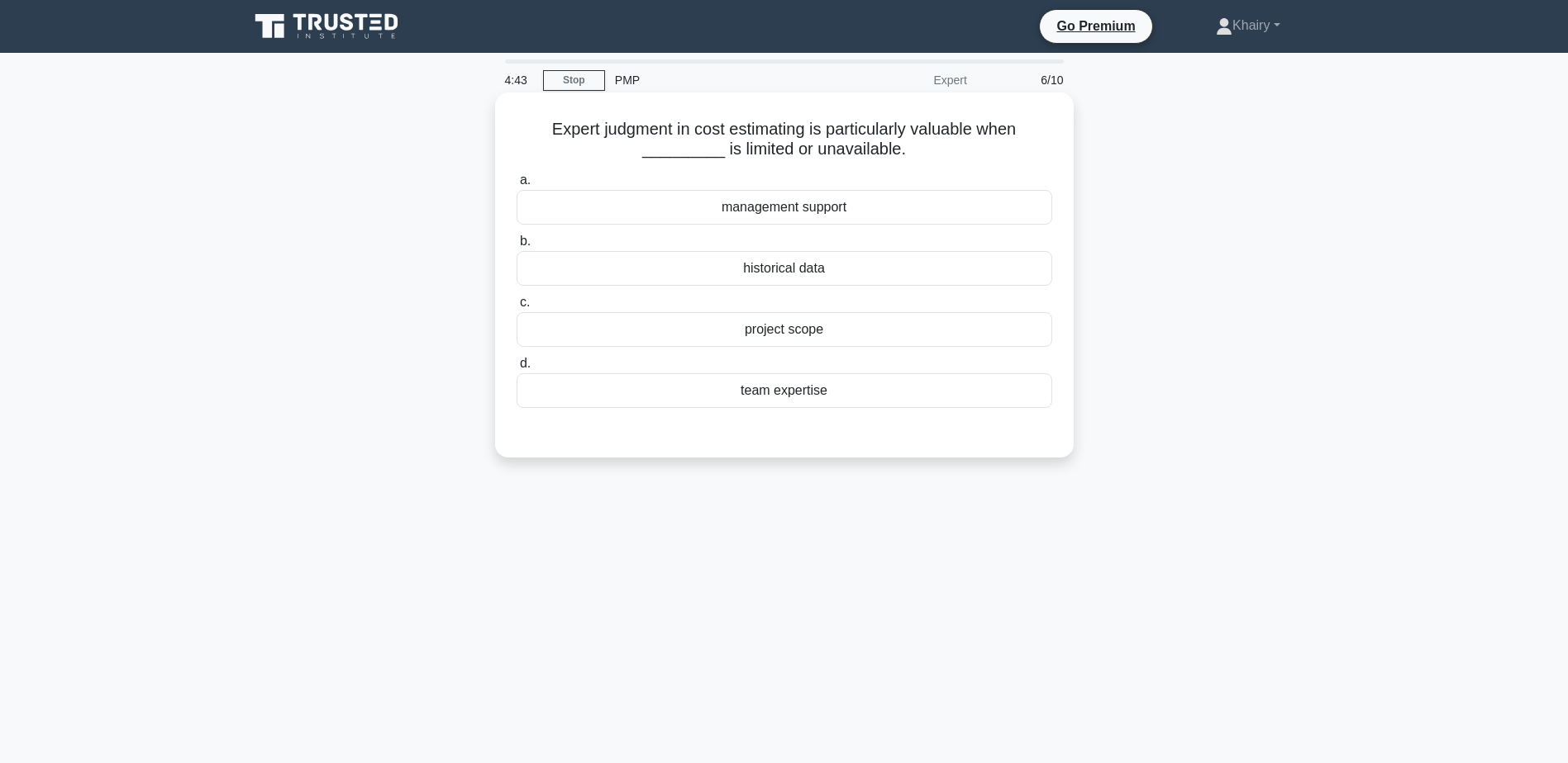
click at [809, 269] on div "historical data" at bounding box center [784, 268] width 536 height 35
click at [516, 247] on input "b. historical data" at bounding box center [516, 241] width 0 height 11
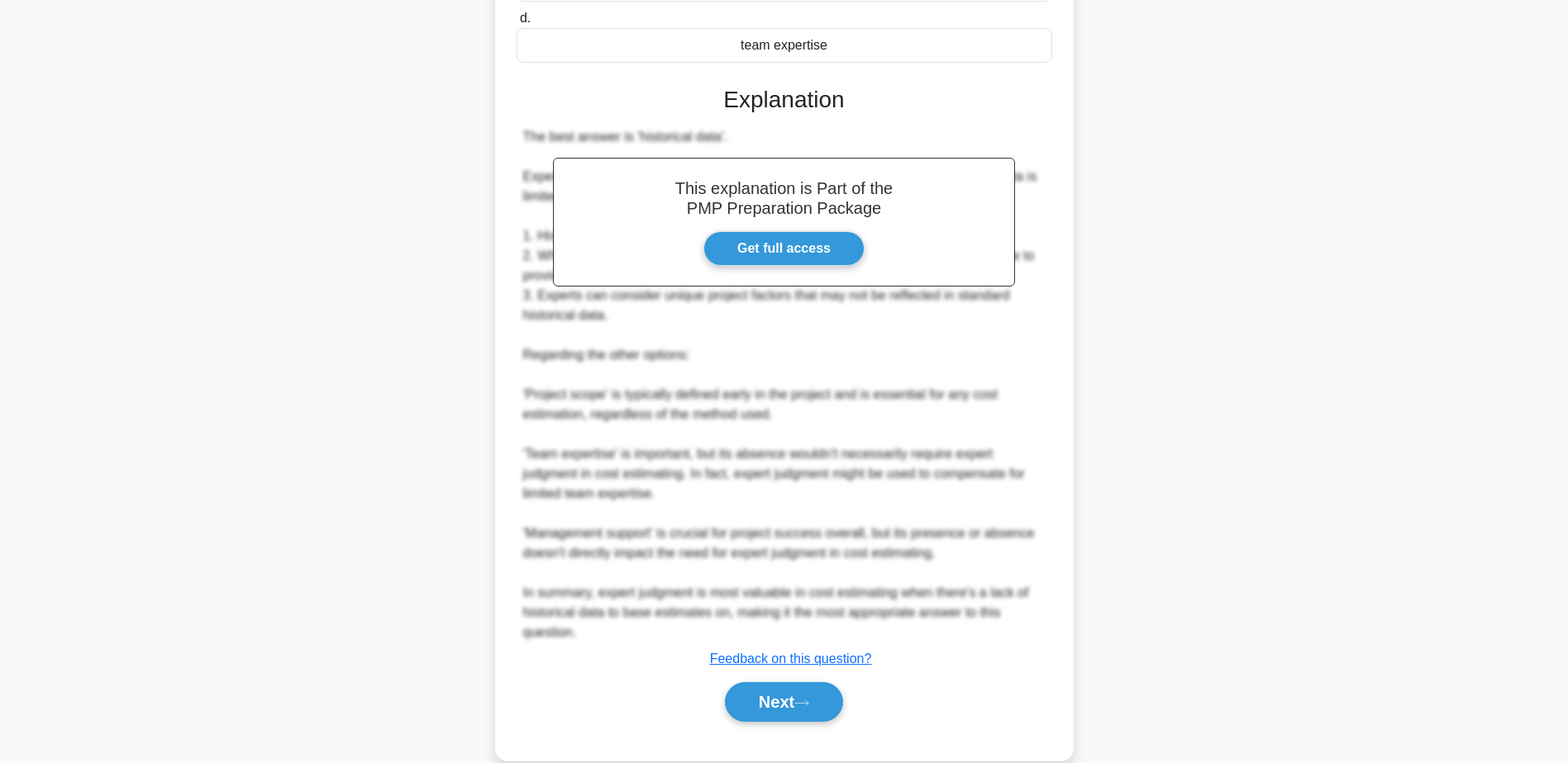
scroll to position [375, 0]
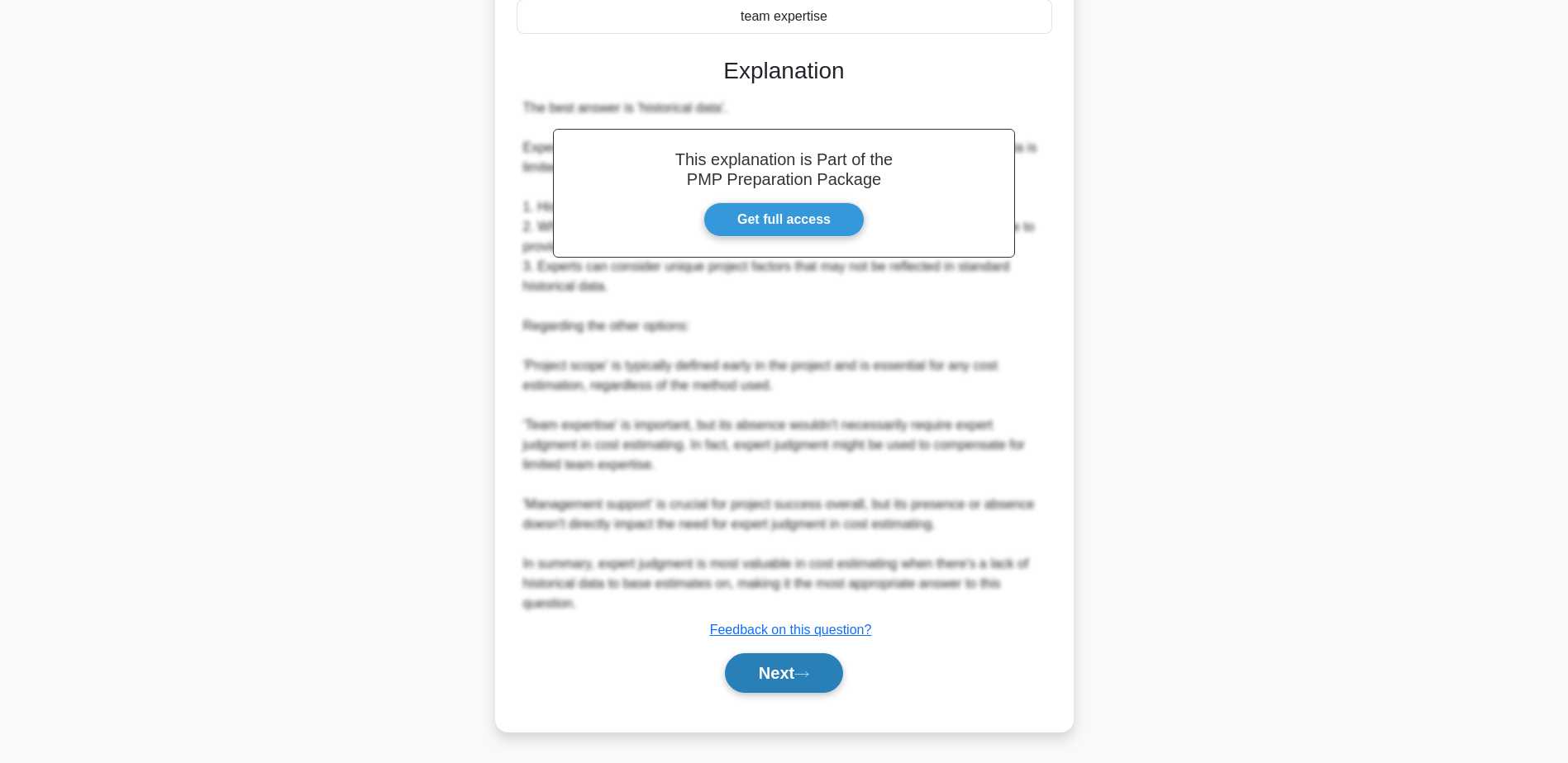
click at [787, 675] on button "Next" at bounding box center [783, 673] width 118 height 40
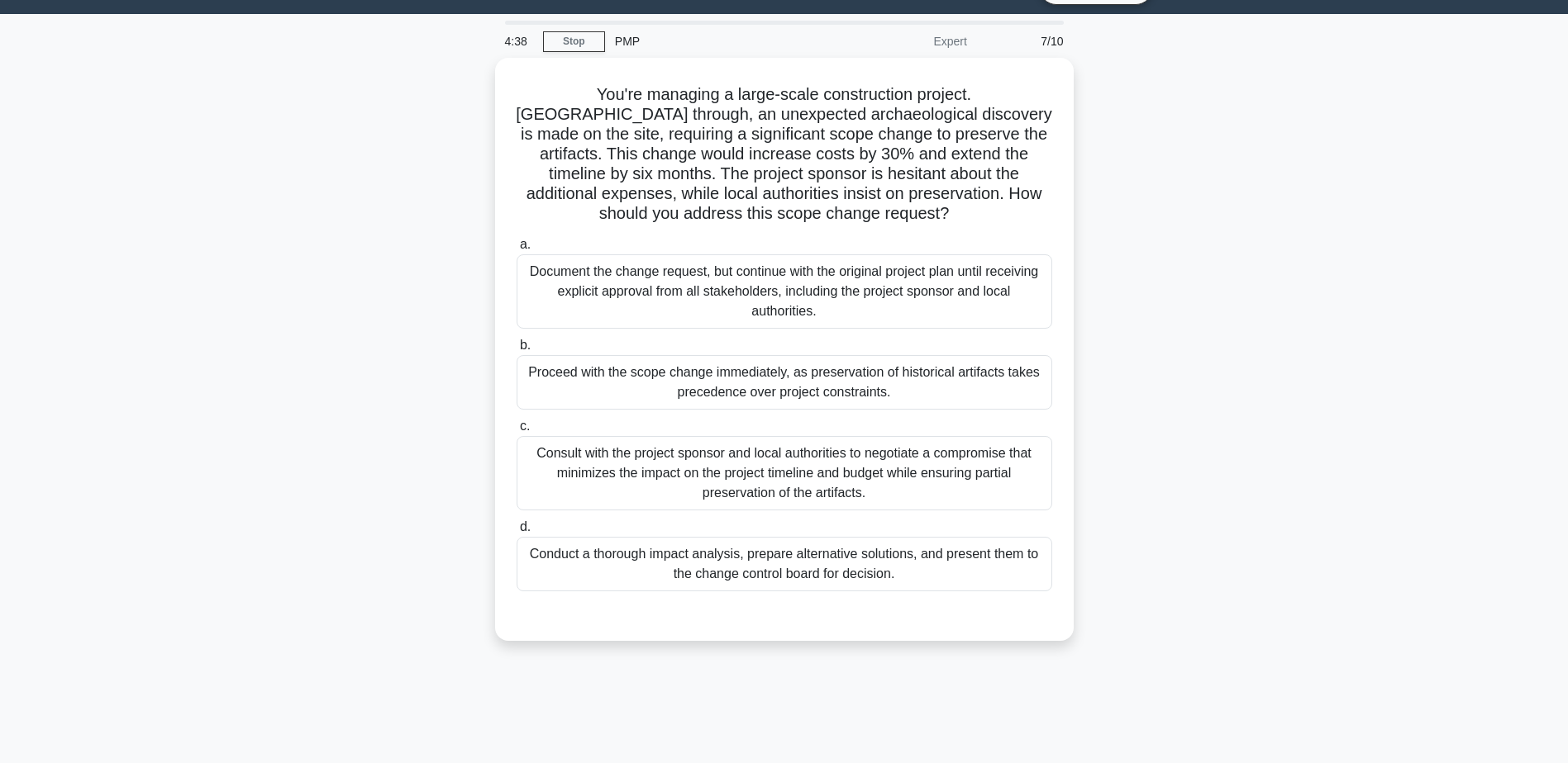
scroll to position [0, 0]
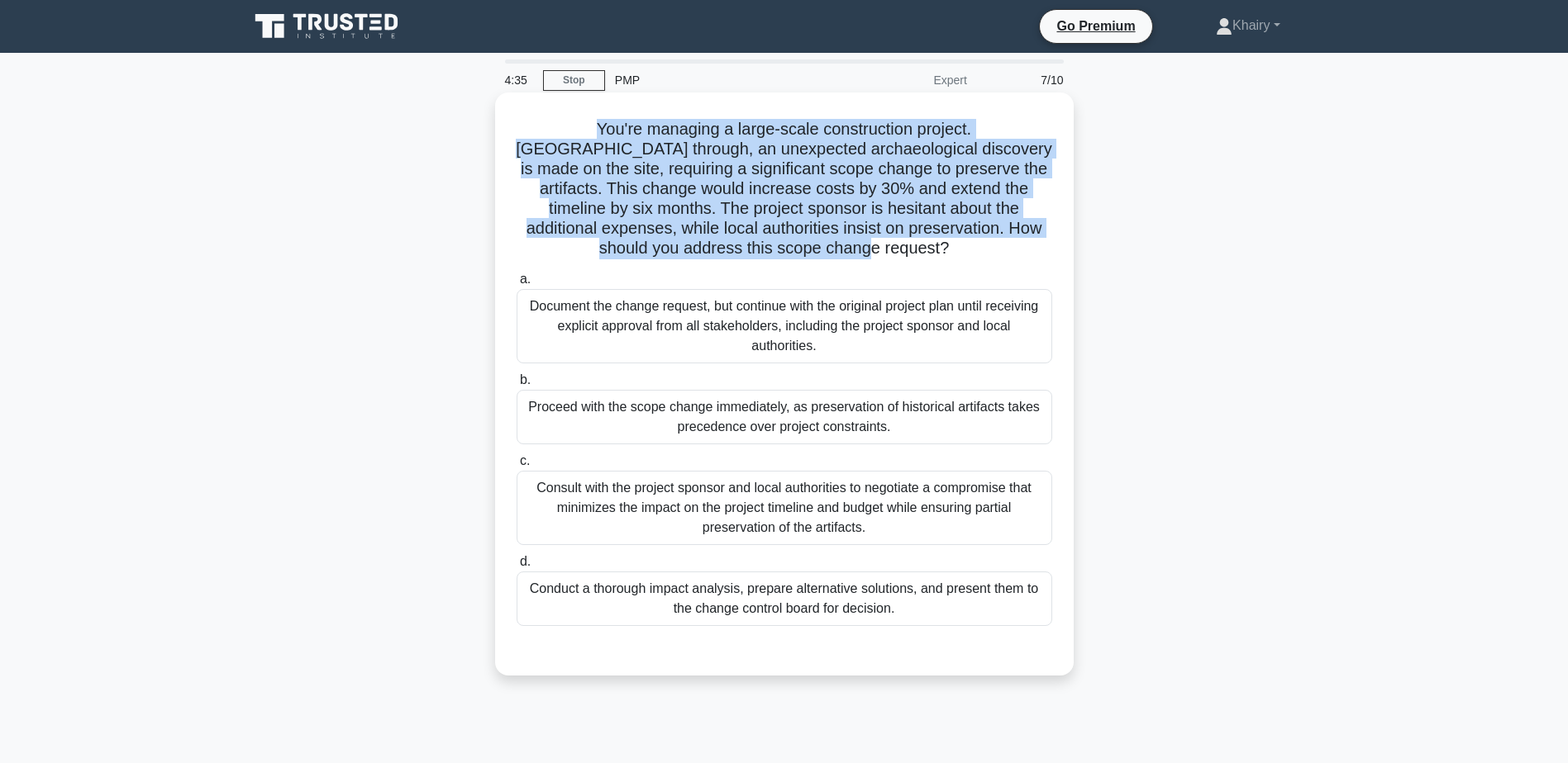
drag, startPoint x: 521, startPoint y: 127, endPoint x: 864, endPoint y: 251, distance: 364.7
click at [864, 251] on h5 "You're managing a large-scale construction project. Midway through, an unexpect…" at bounding box center [784, 189] width 539 height 141
copy h5 "You're managing a large-scale construction project. Midway through, an unexpect…"
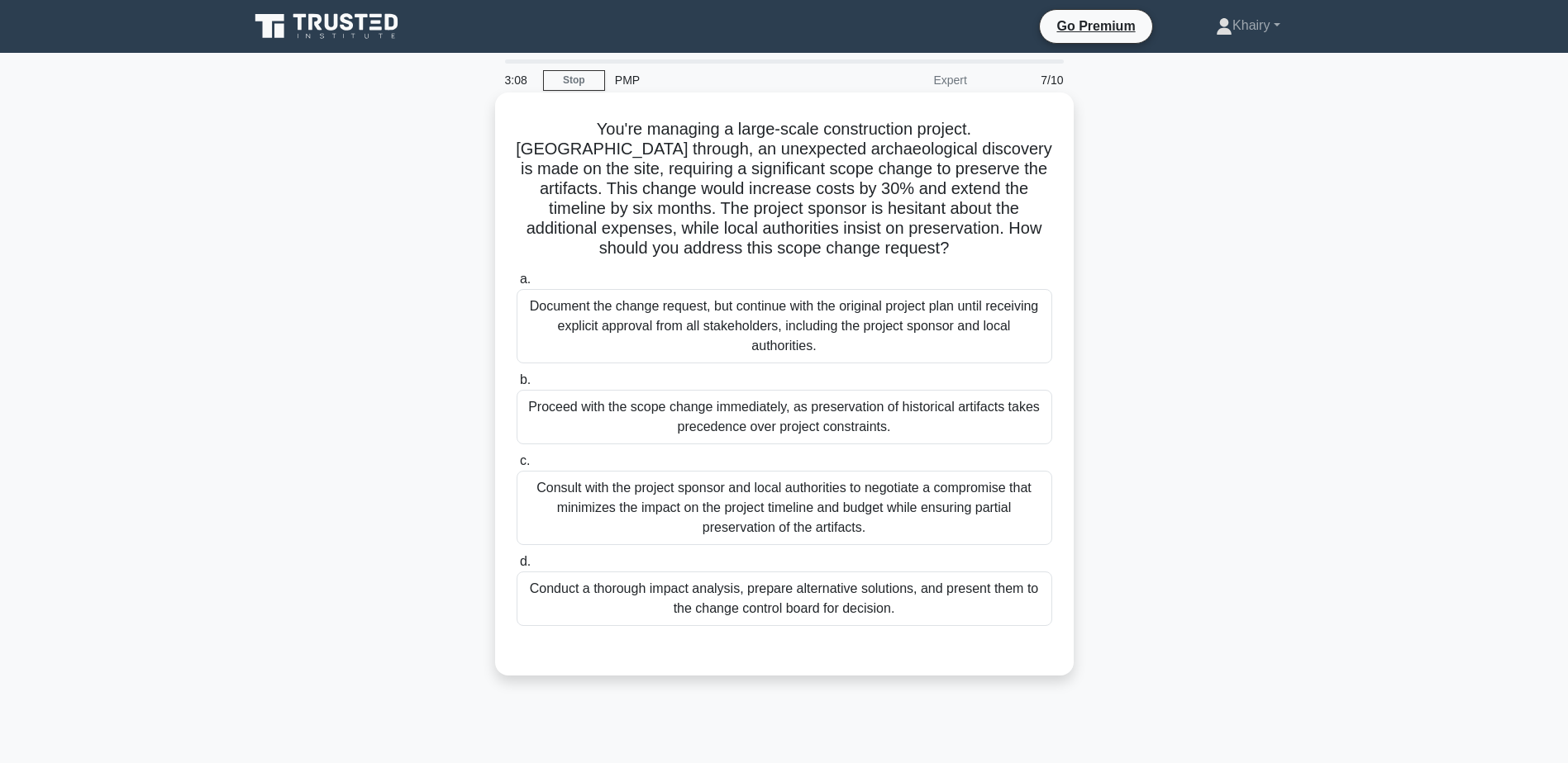
click at [887, 606] on div "Conduct a thorough impact analysis, prepare alternative solutions, and present …" at bounding box center [784, 599] width 536 height 55
click at [516, 568] on input "d. Conduct a thorough impact analysis, prepare alternative solutions, and prese…" at bounding box center [516, 562] width 0 height 11
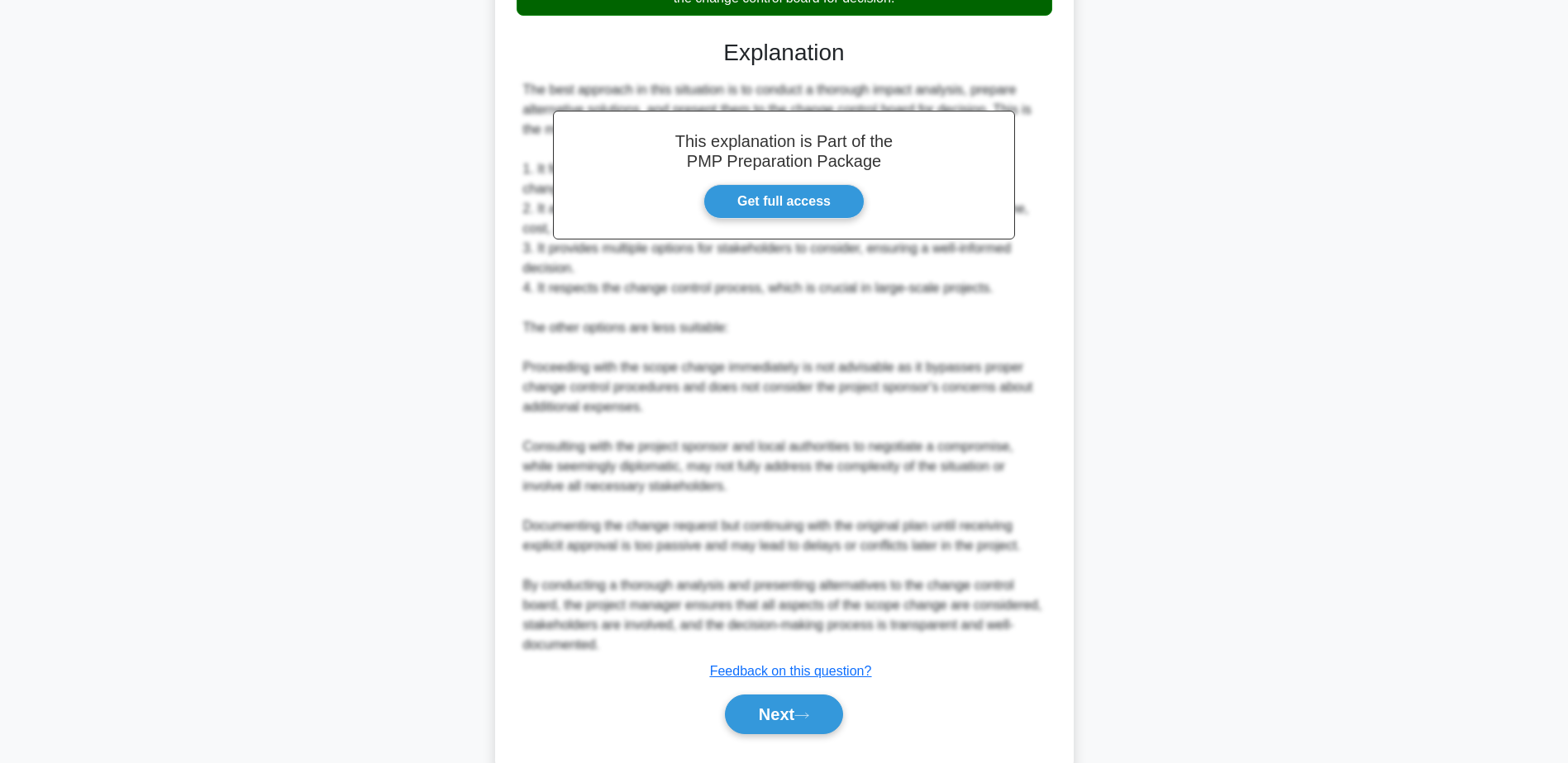
scroll to position [653, 0]
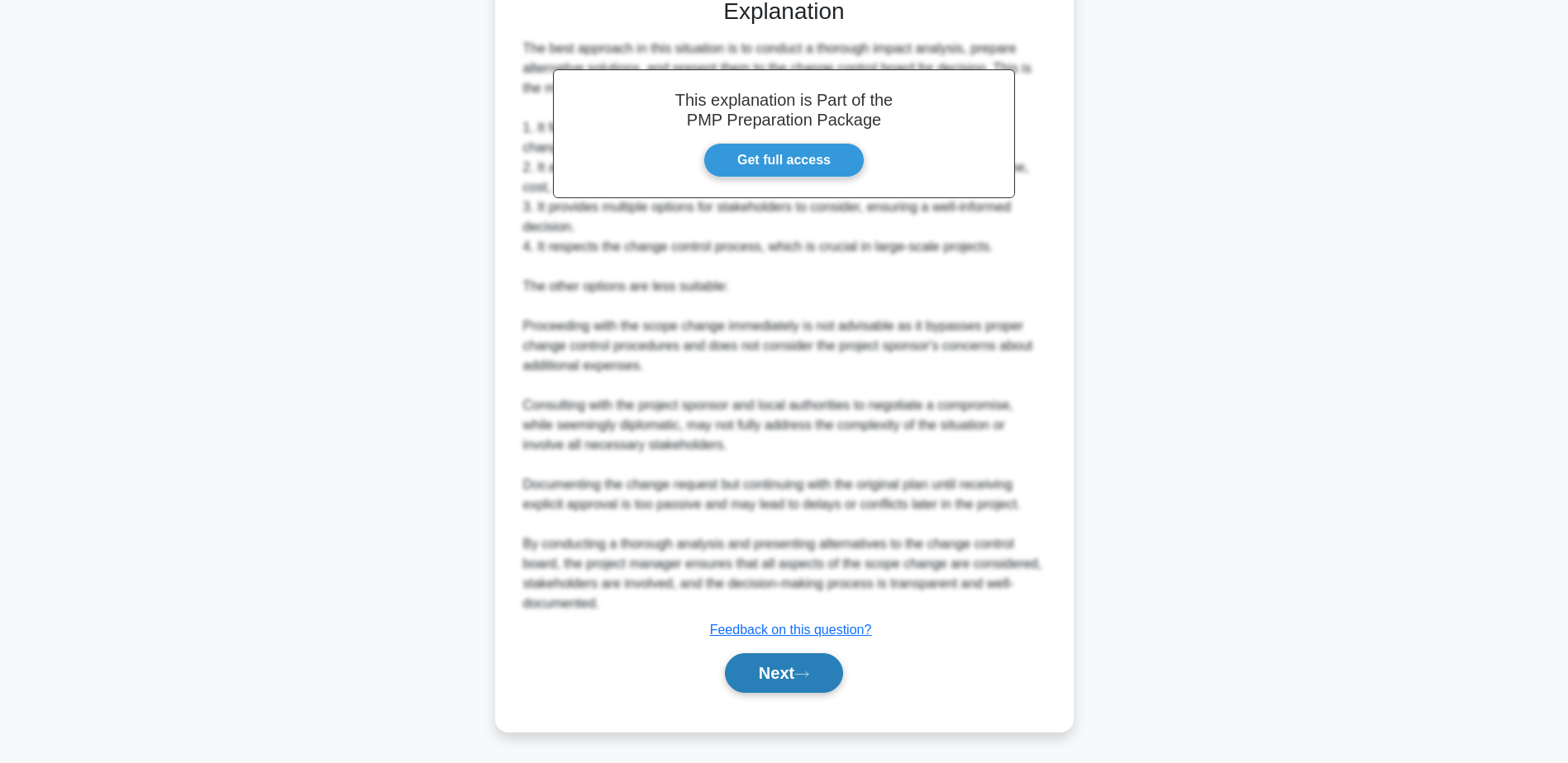
click at [833, 667] on button "Next" at bounding box center [783, 673] width 118 height 40
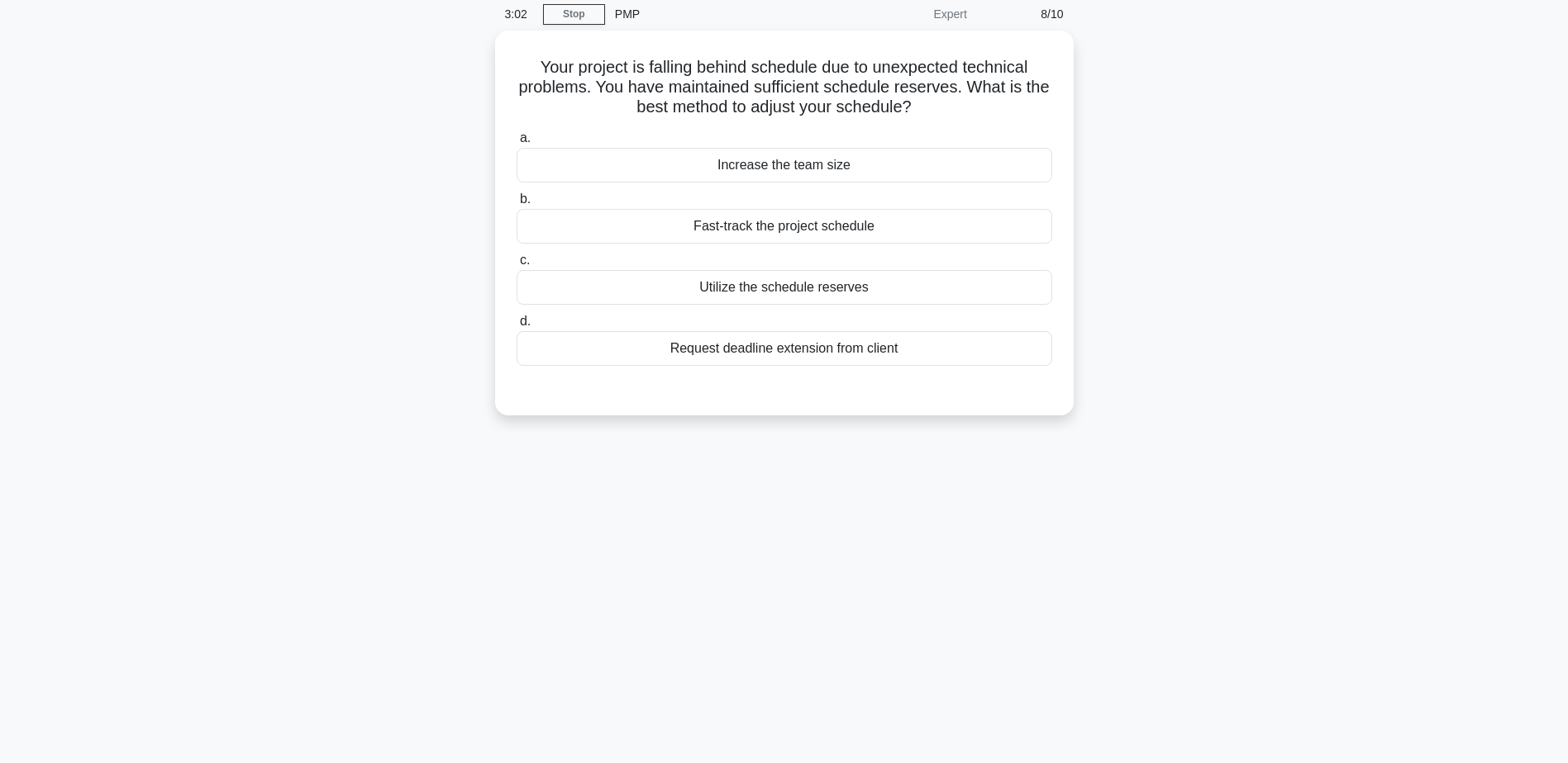
scroll to position [0, 0]
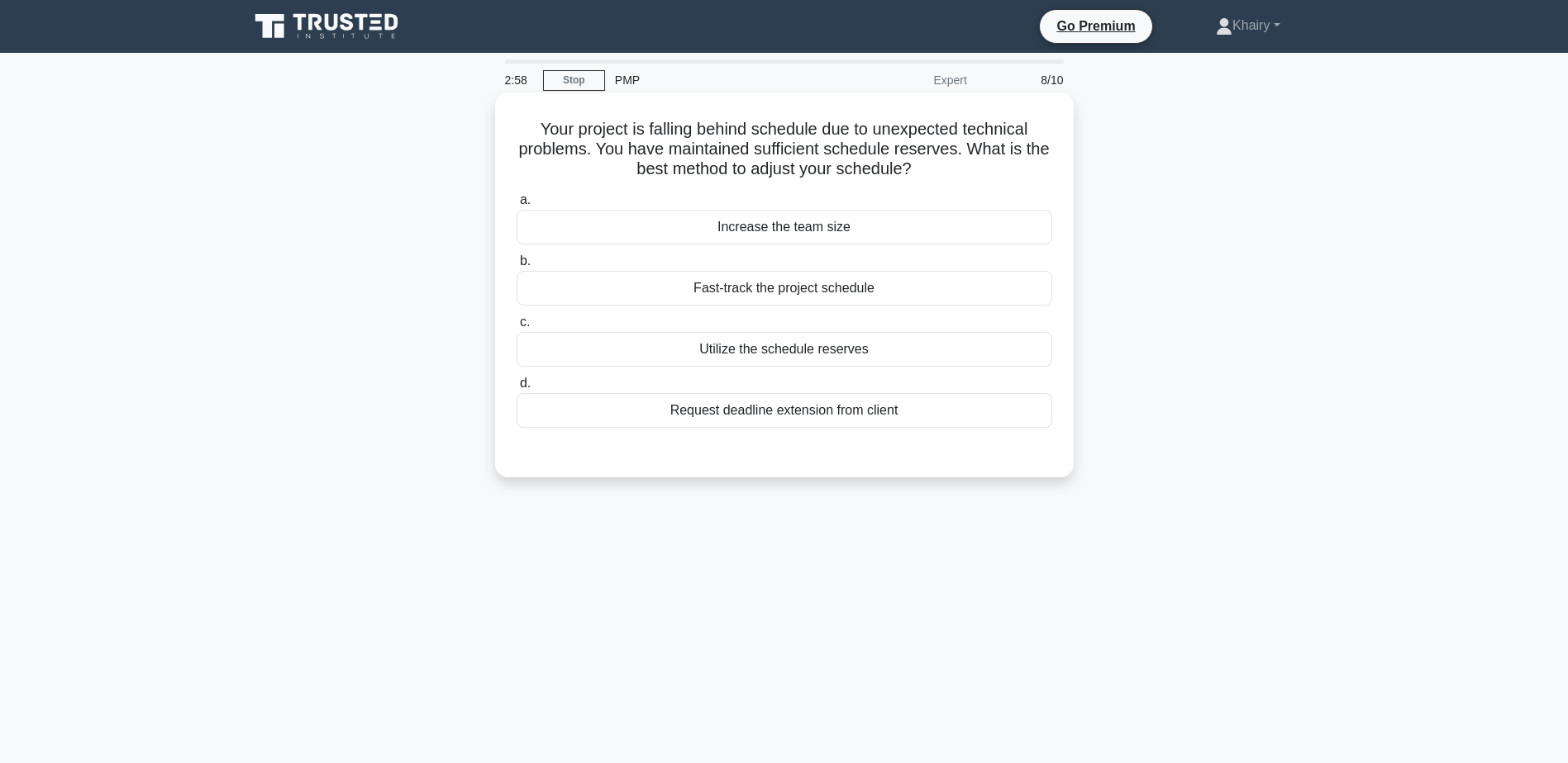
drag, startPoint x: 516, startPoint y: 112, endPoint x: 992, endPoint y: 175, distance: 480.2
click at [992, 175] on div "Your project is falling behind schedule due to unexpected technical problems. Y…" at bounding box center [784, 285] width 565 height 372
copy h5 "Your project is falling behind schedule due to unexpected technical problems. Y…"
click at [872, 356] on div "Utilize the schedule reserves" at bounding box center [784, 349] width 536 height 35
click at [516, 328] on input "c. Utilize the schedule reserves" at bounding box center [516, 322] width 0 height 11
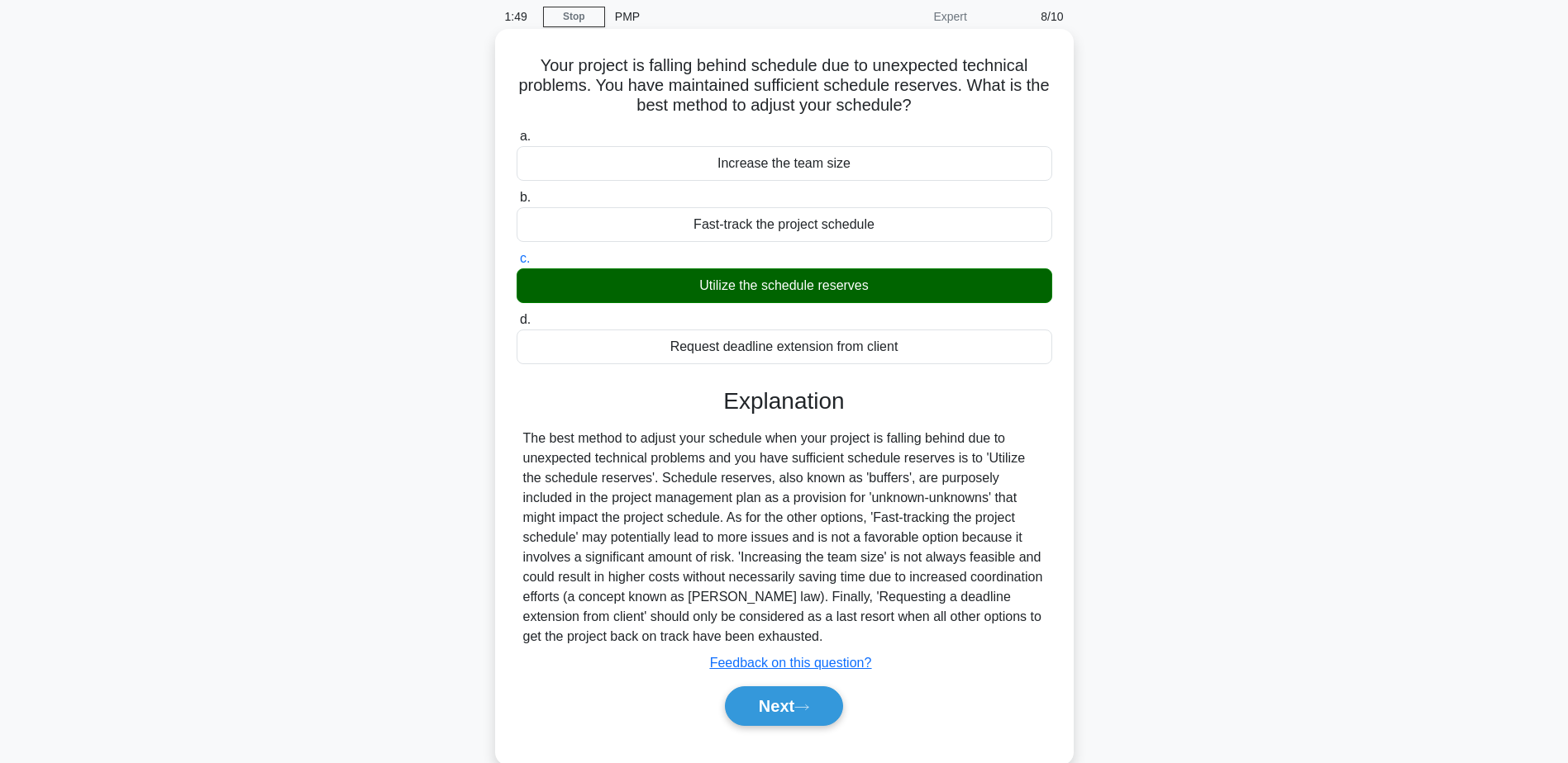
scroll to position [129, 0]
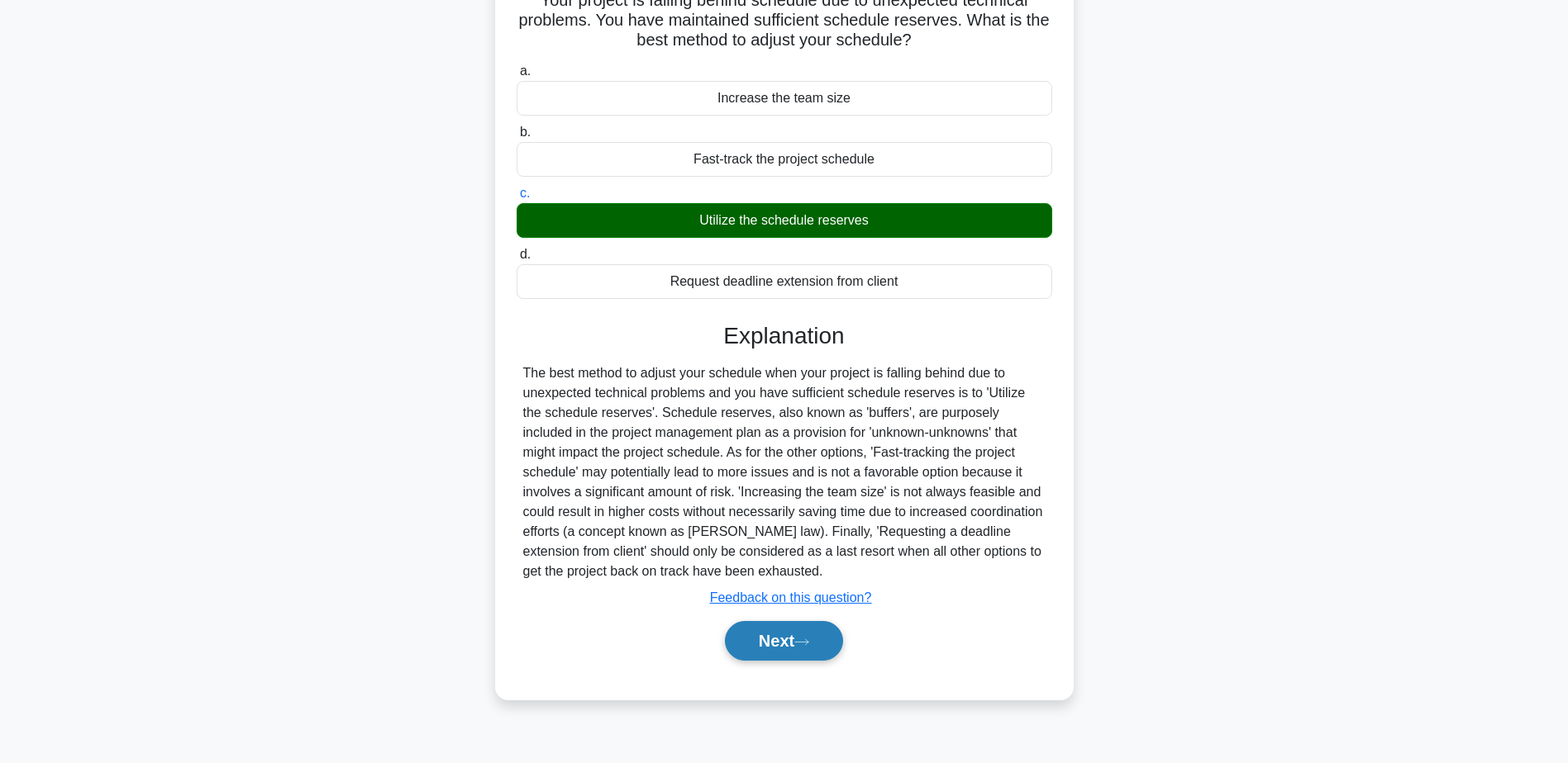
click at [772, 645] on button "Next" at bounding box center [783, 641] width 118 height 40
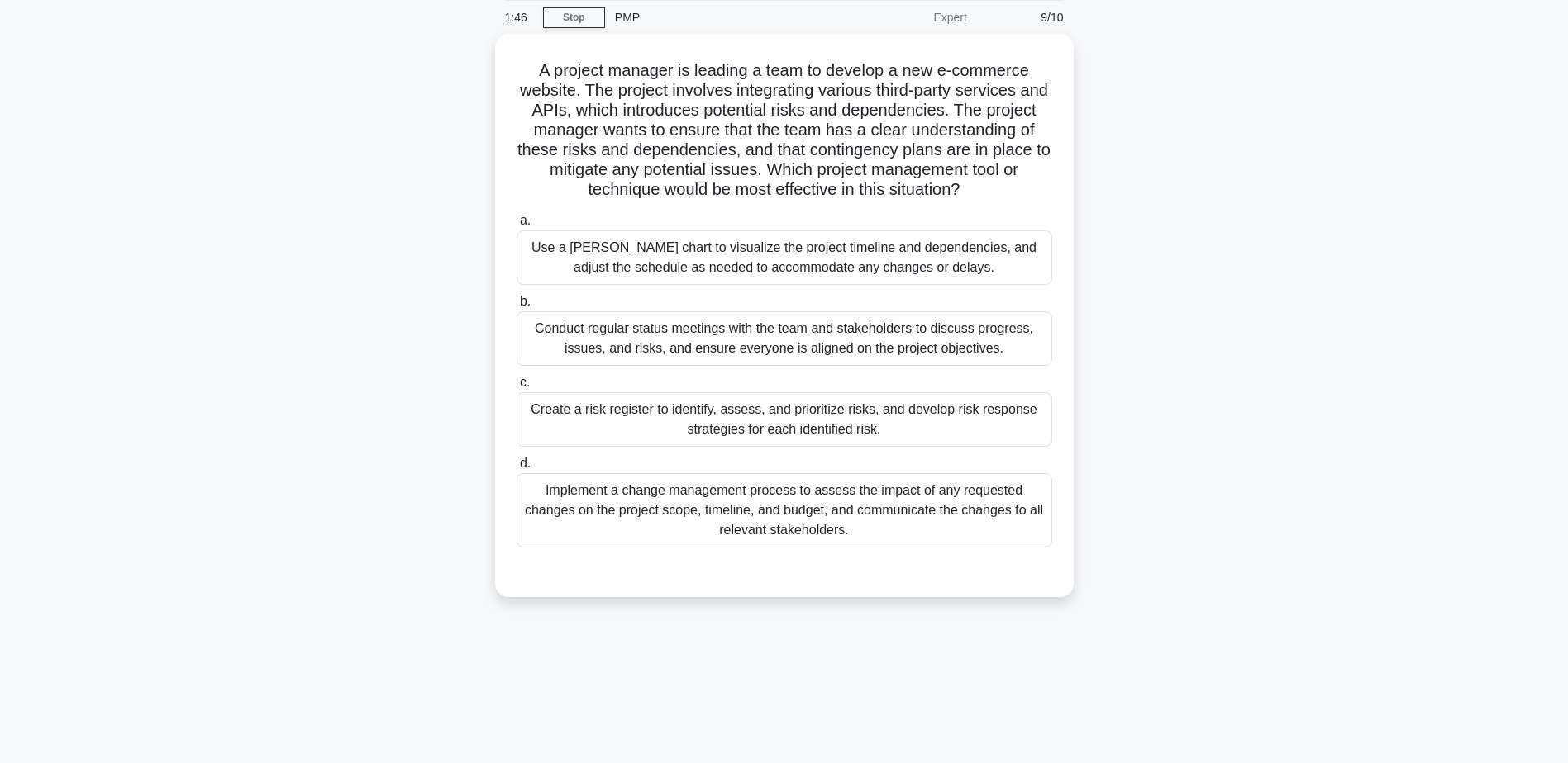
scroll to position [0, 0]
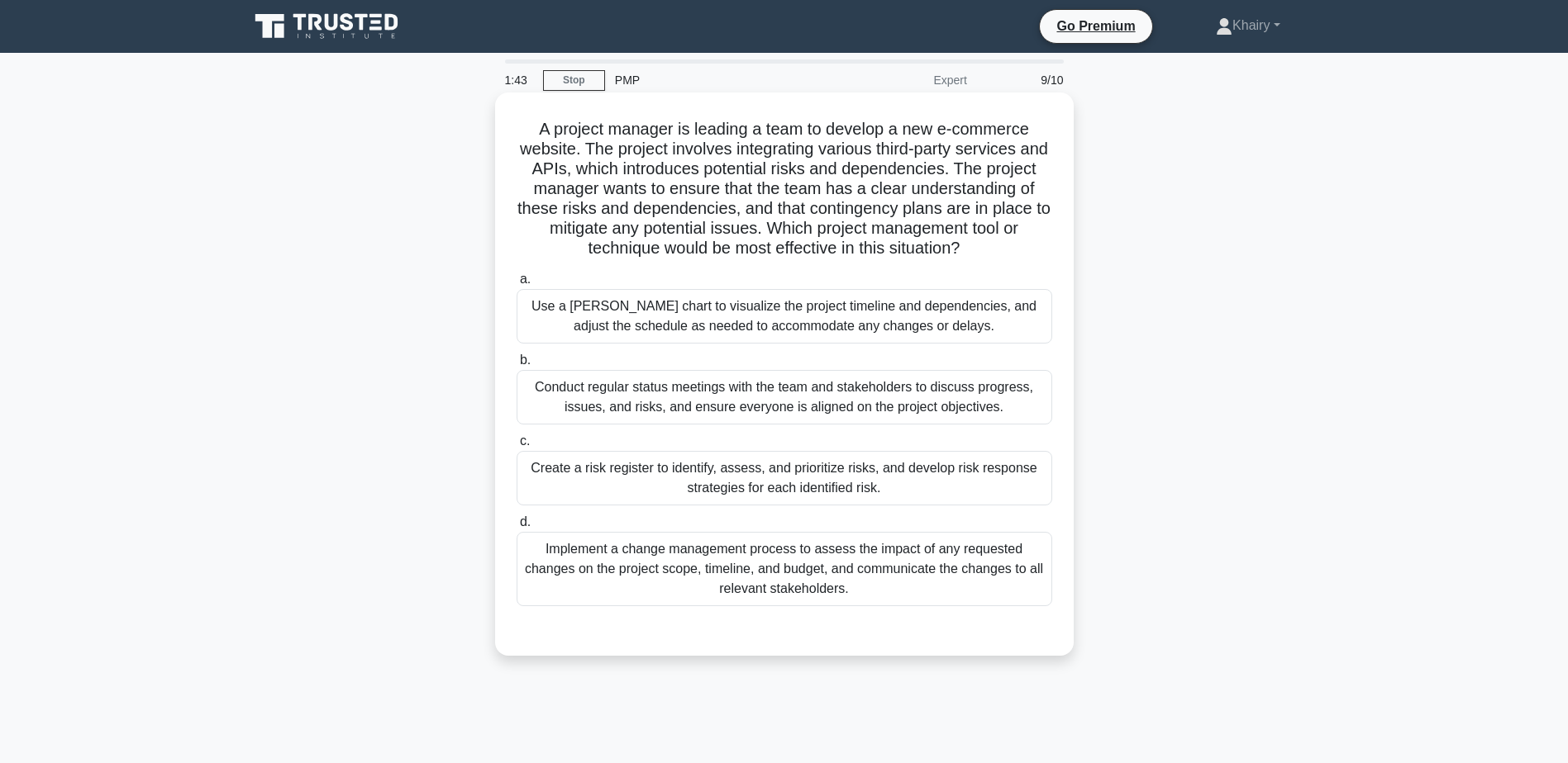
drag, startPoint x: 529, startPoint y: 128, endPoint x: 913, endPoint y: 266, distance: 408.0
click at [913, 260] on h5 "A project manager is leading a team to develop a new e-commerce website. The pr…" at bounding box center [784, 189] width 539 height 141
copy h5 "A project manager is leading a team to develop a new e-commerce website. The pr…"
click at [807, 338] on div "Use a Gantt chart to visualize the project timeline and dependencies, and adjus…" at bounding box center [784, 316] width 536 height 55
click at [516, 285] on input "a. Use a Gantt chart to visualize the project timeline and dependencies, and ad…" at bounding box center [516, 279] width 0 height 11
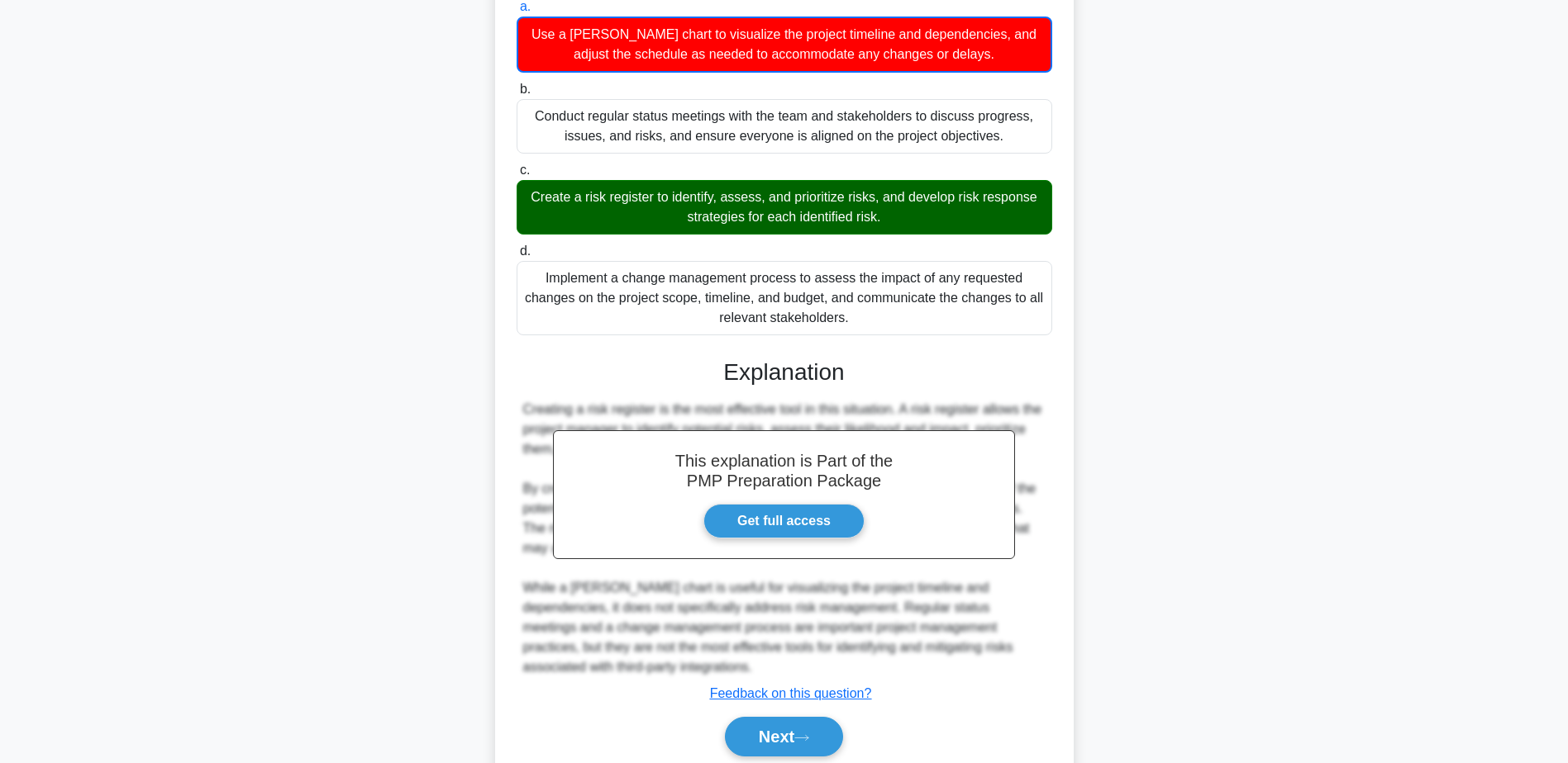
scroll to position [331, 0]
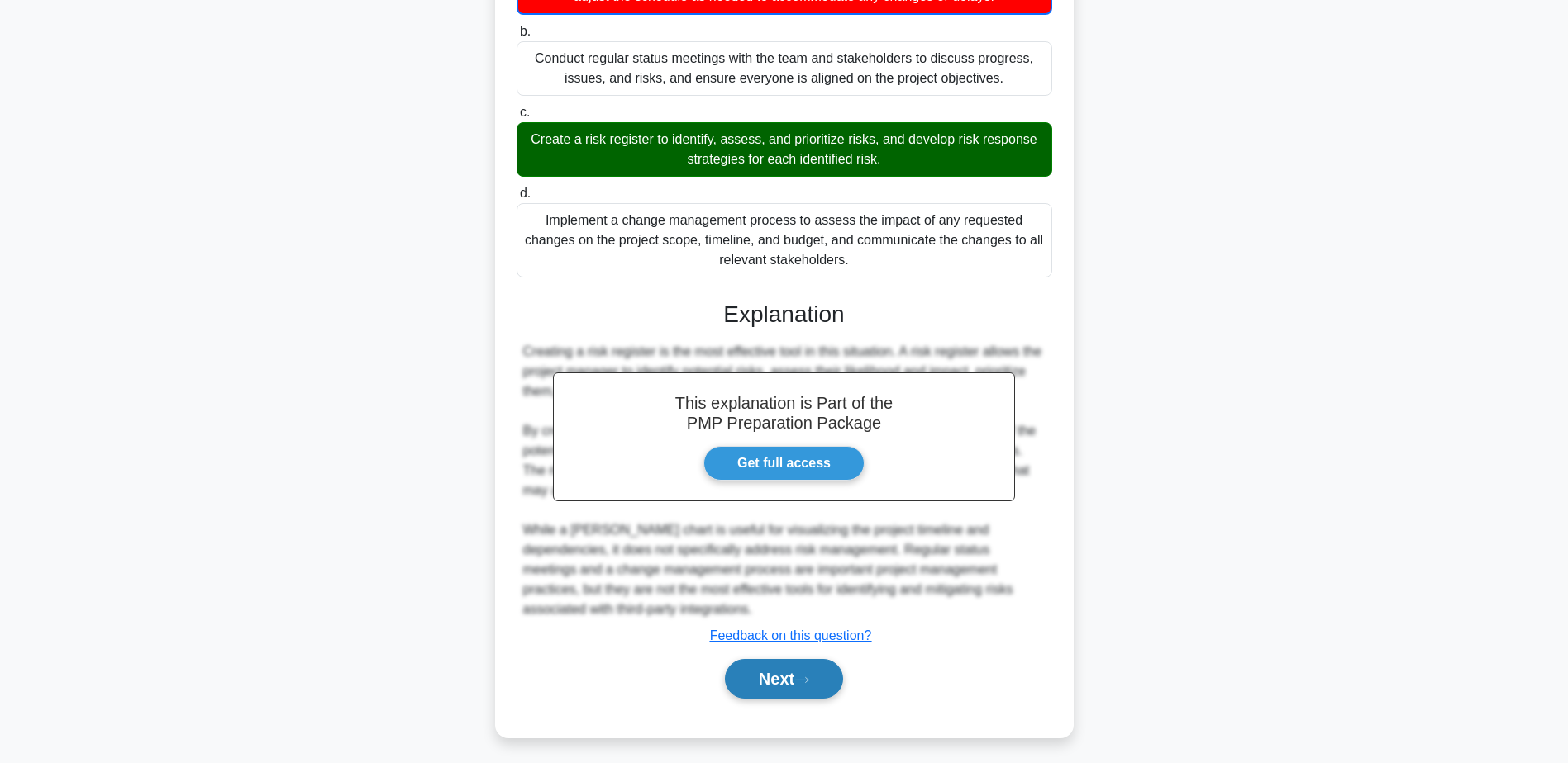
click at [765, 697] on button "Next" at bounding box center [783, 679] width 118 height 40
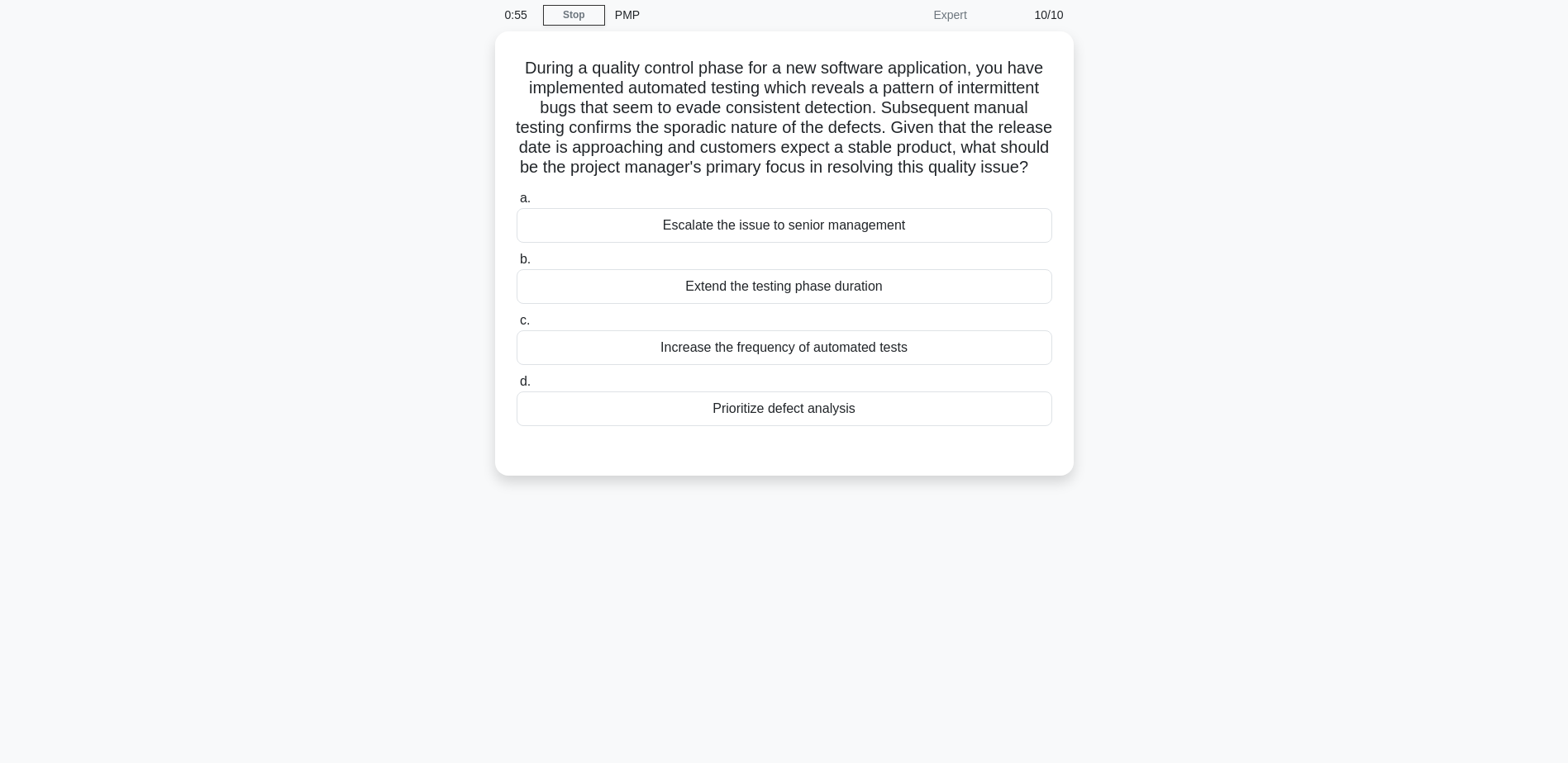
scroll to position [0, 0]
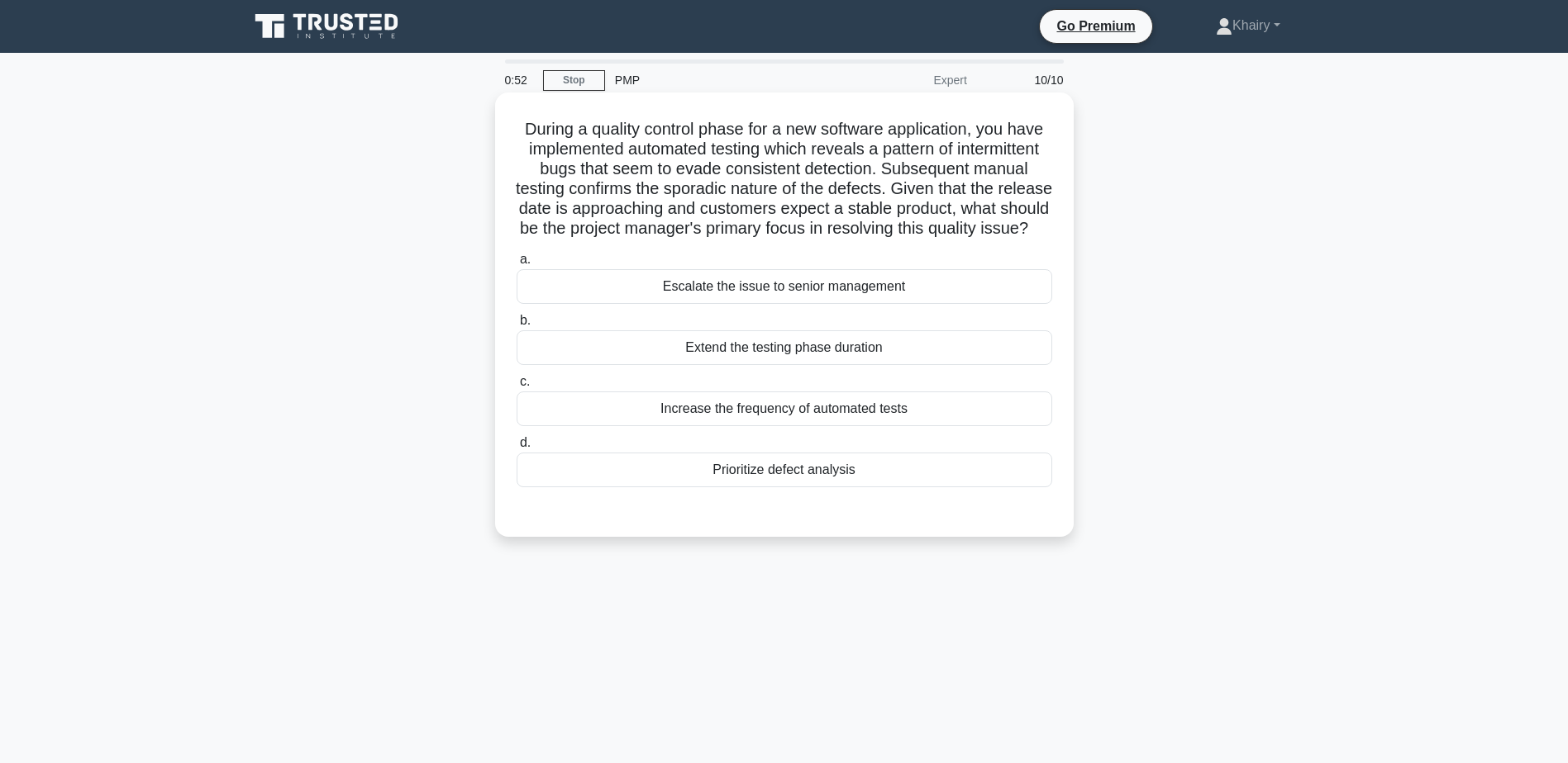
drag, startPoint x: 511, startPoint y: 120, endPoint x: 918, endPoint y: 246, distance: 426.1
click at [918, 246] on div "During a quality control phase for a new software application, you have impleme…" at bounding box center [784, 315] width 565 height 431
copy h5 "During a quality control phase for a new software application, you have impleme…"
click at [845, 487] on div "Prioritize defect analysis" at bounding box center [784, 470] width 536 height 35
click at [516, 449] on input "d. Prioritize defect analysis" at bounding box center [516, 443] width 0 height 11
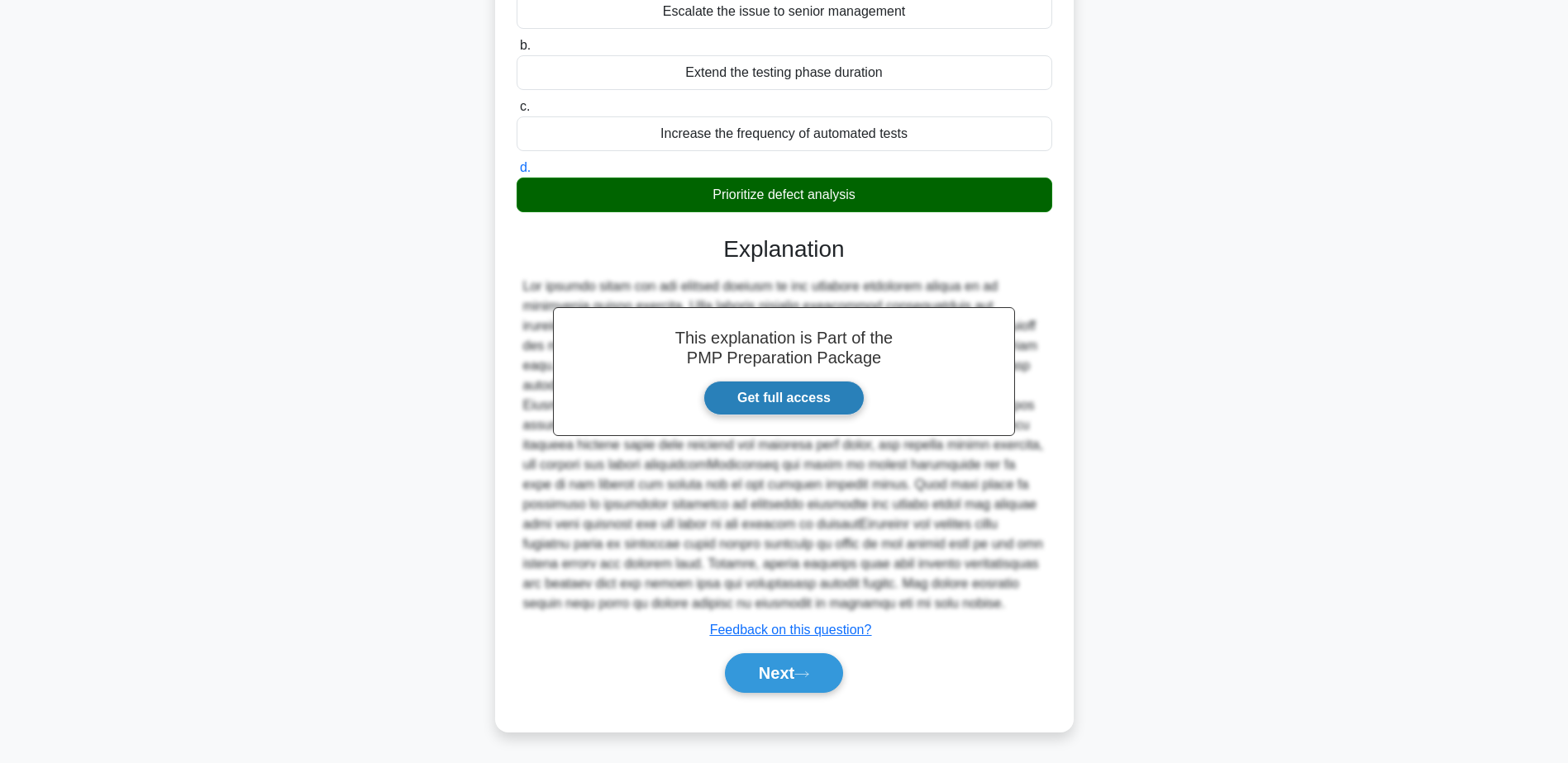
scroll to position [296, 0]
click at [775, 666] on button "Next" at bounding box center [783, 673] width 118 height 40
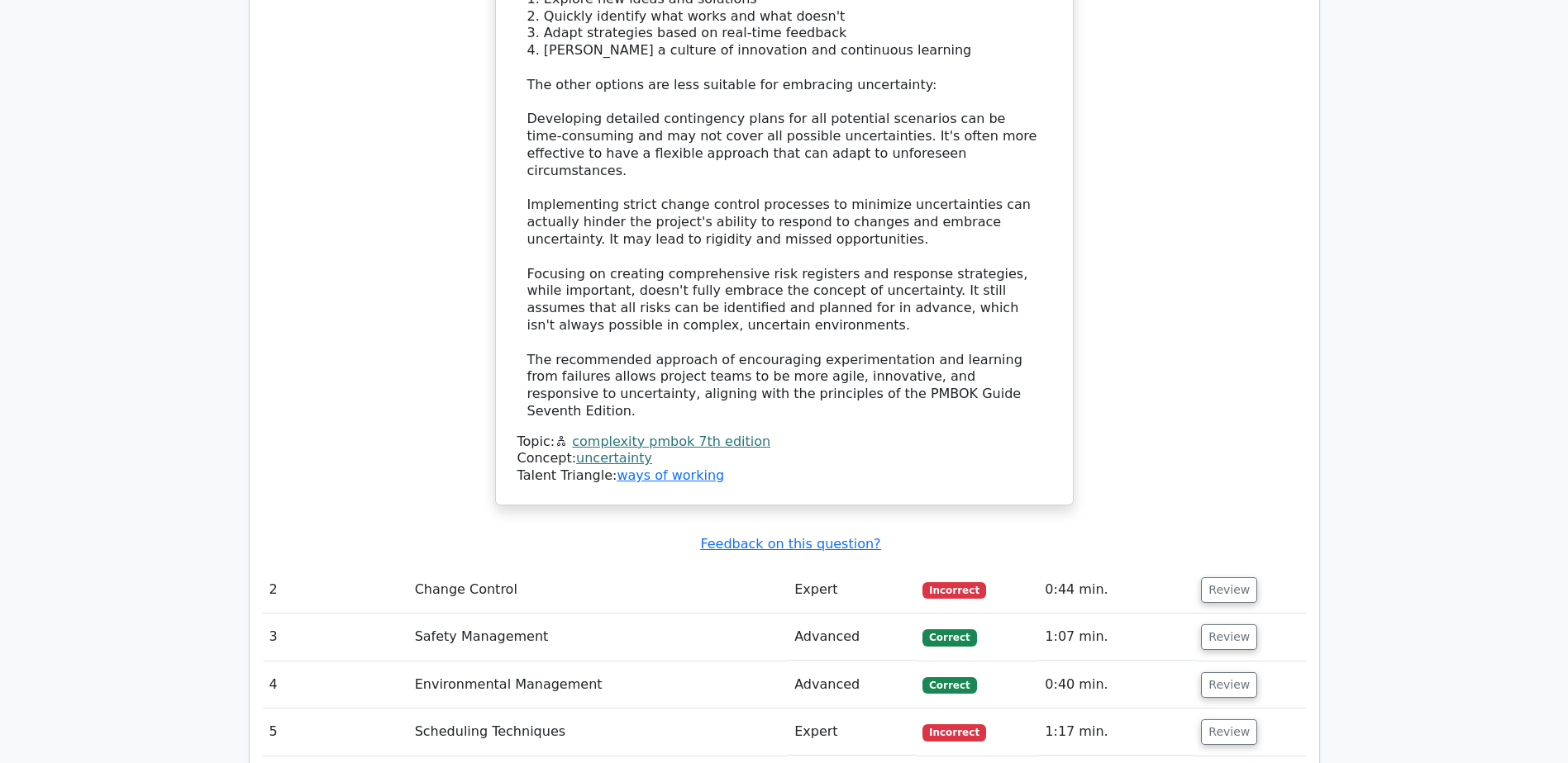
scroll to position [2148, 0]
click at [1214, 574] on button "Review" at bounding box center [1229, 586] width 57 height 25
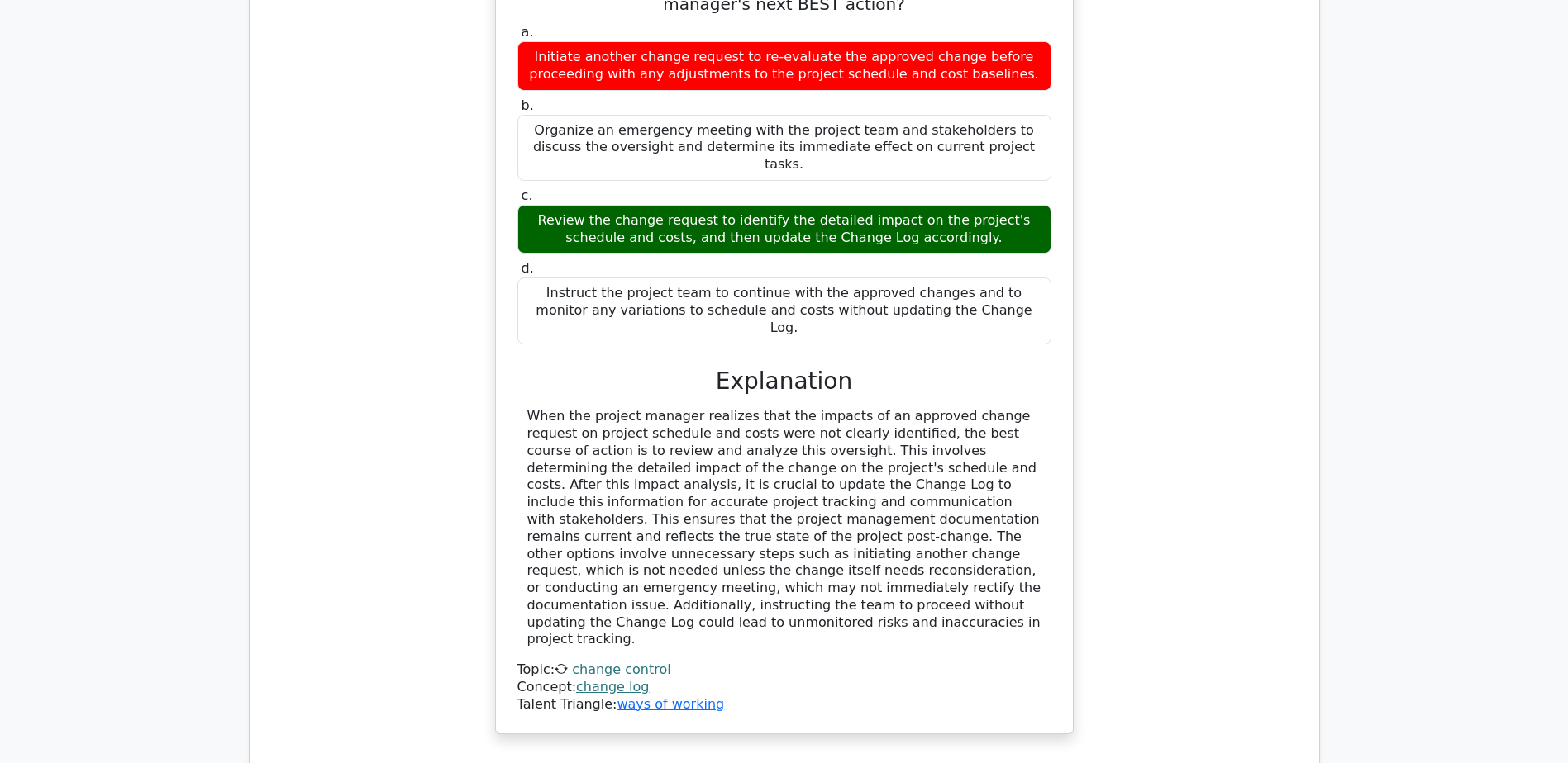
scroll to position [2974, 0]
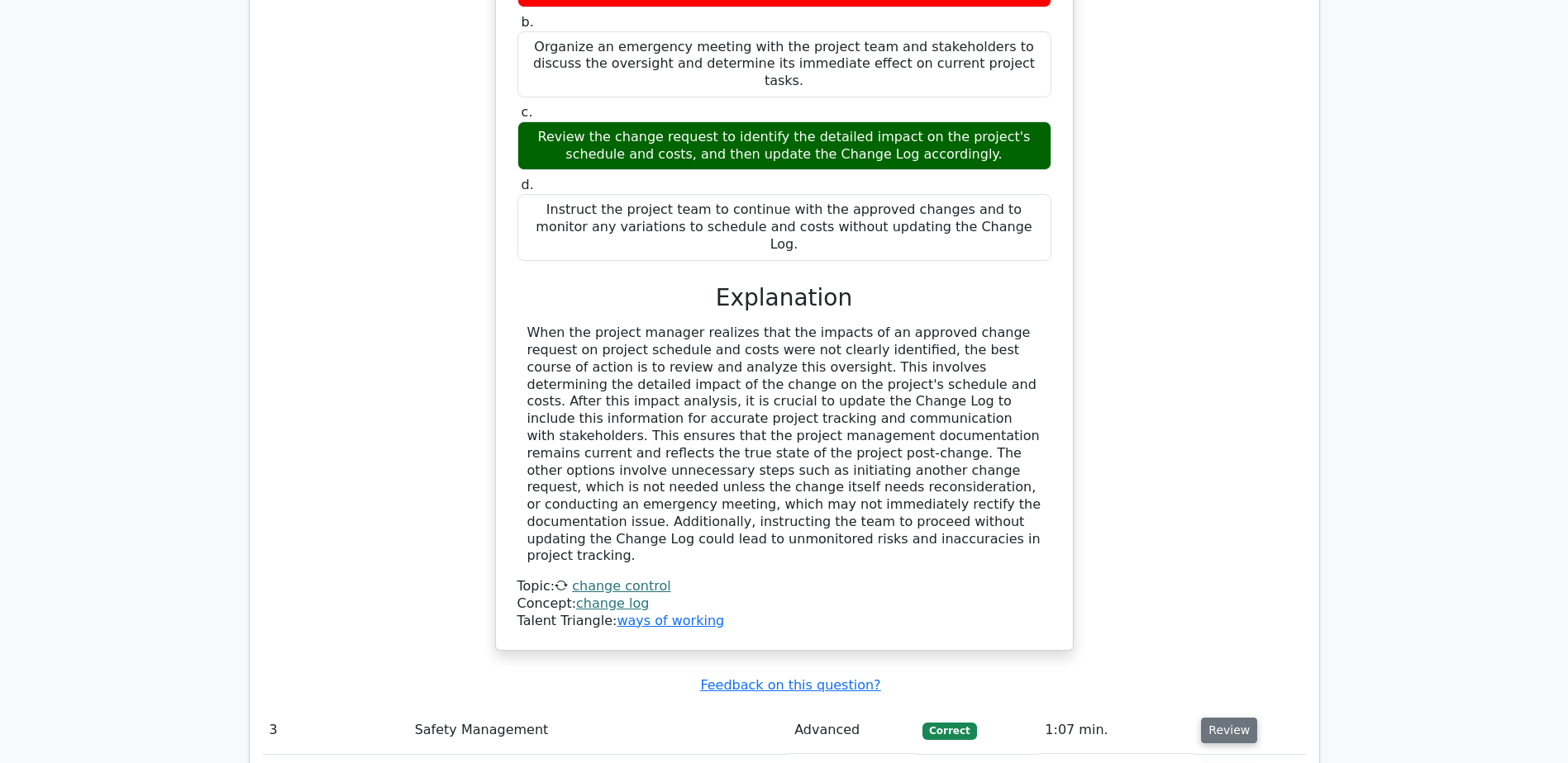
click at [1231, 718] on button "Review" at bounding box center [1229, 731] width 57 height 25
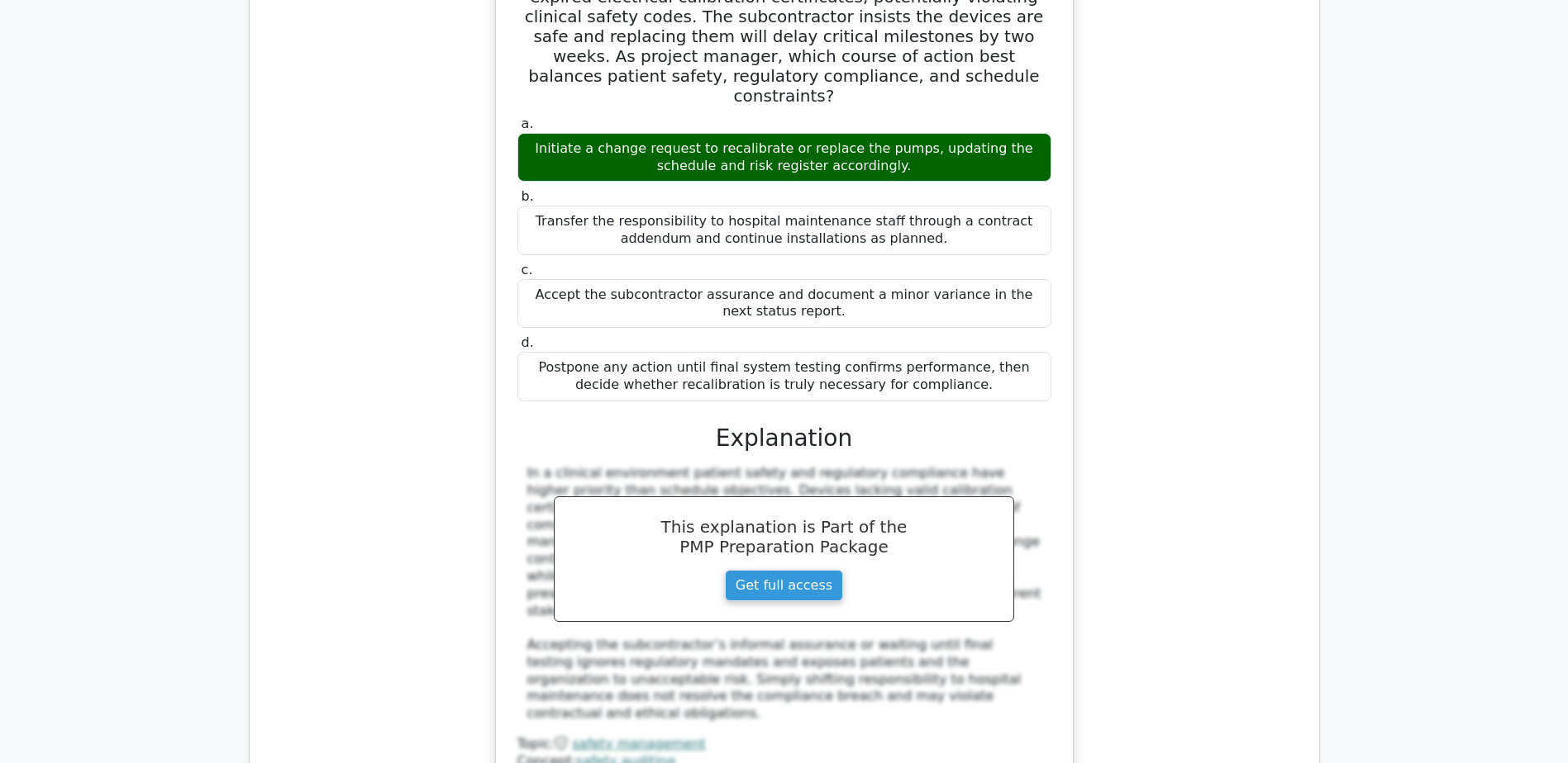
scroll to position [3965, 0]
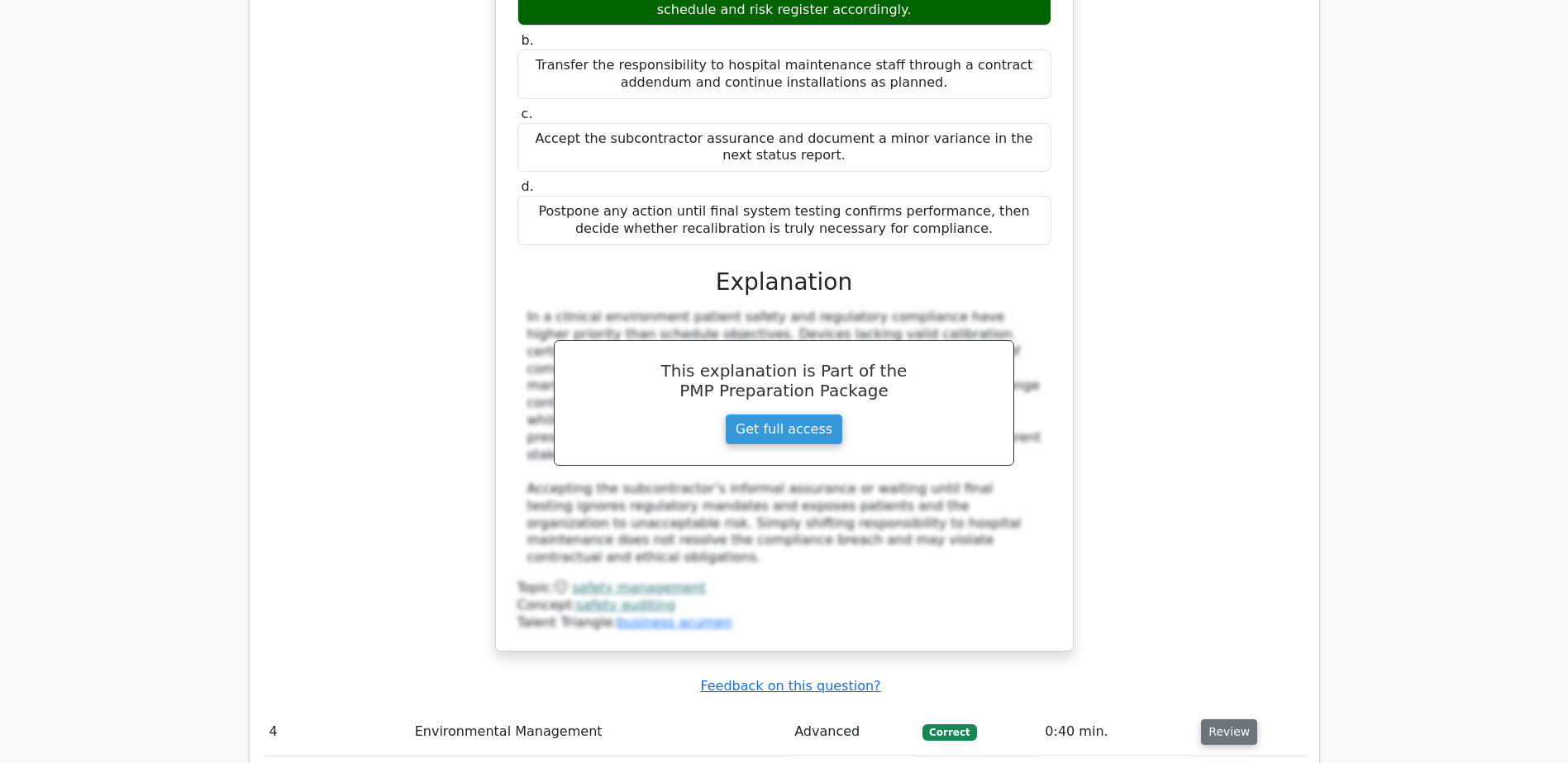
click at [1220, 719] on button "Review" at bounding box center [1229, 732] width 57 height 25
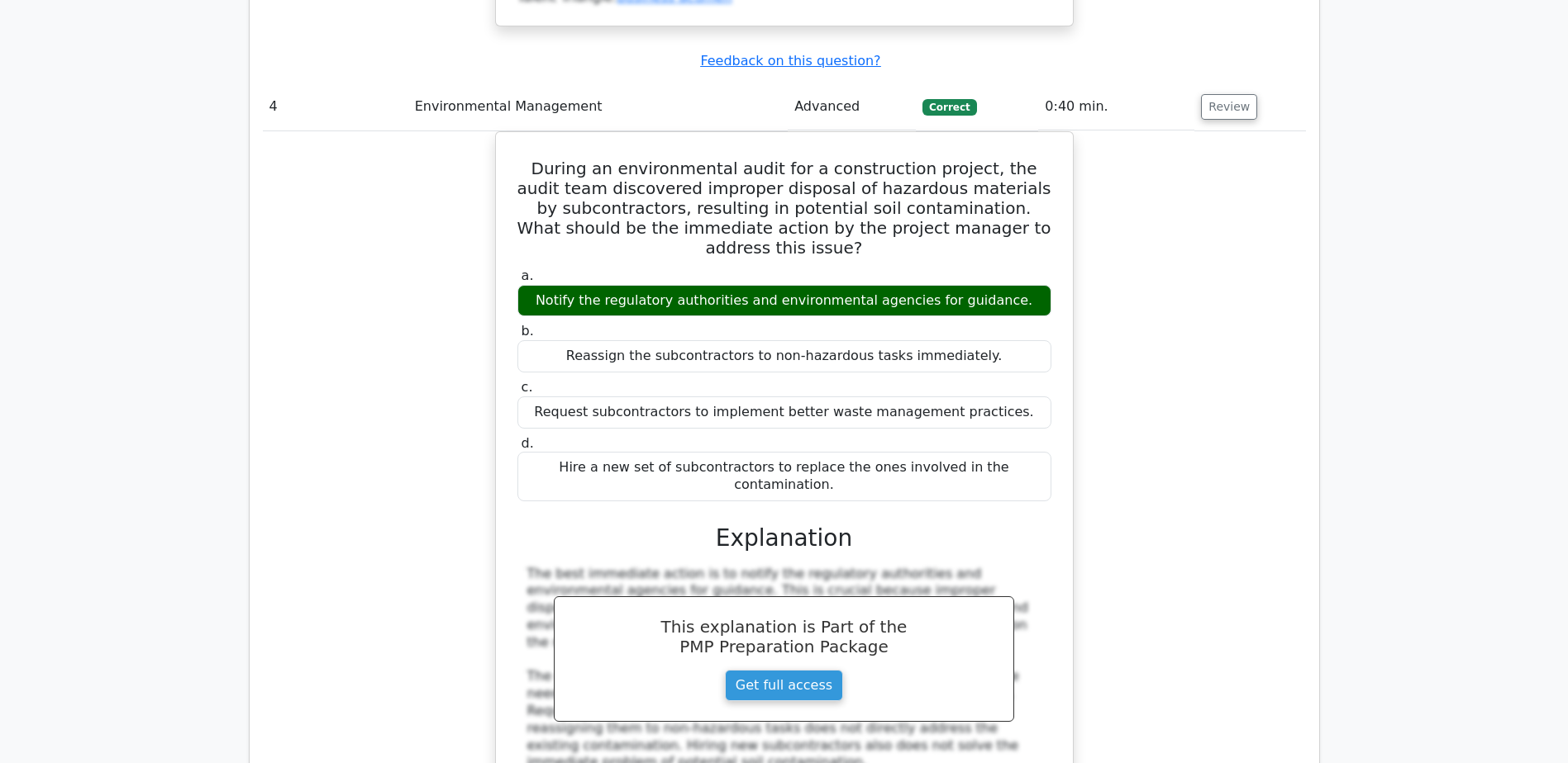
scroll to position [4626, 0]
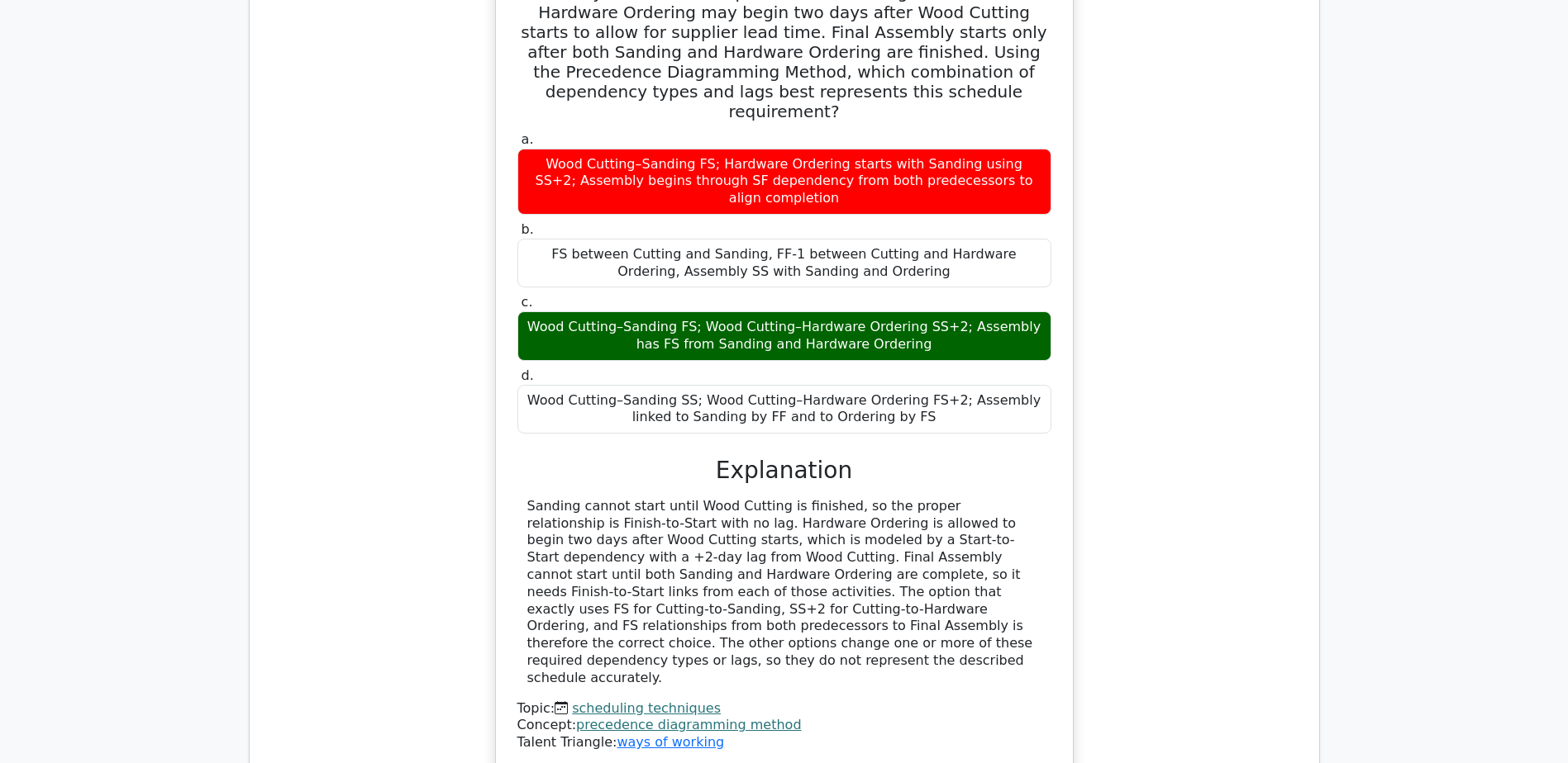
scroll to position [5617, 0]
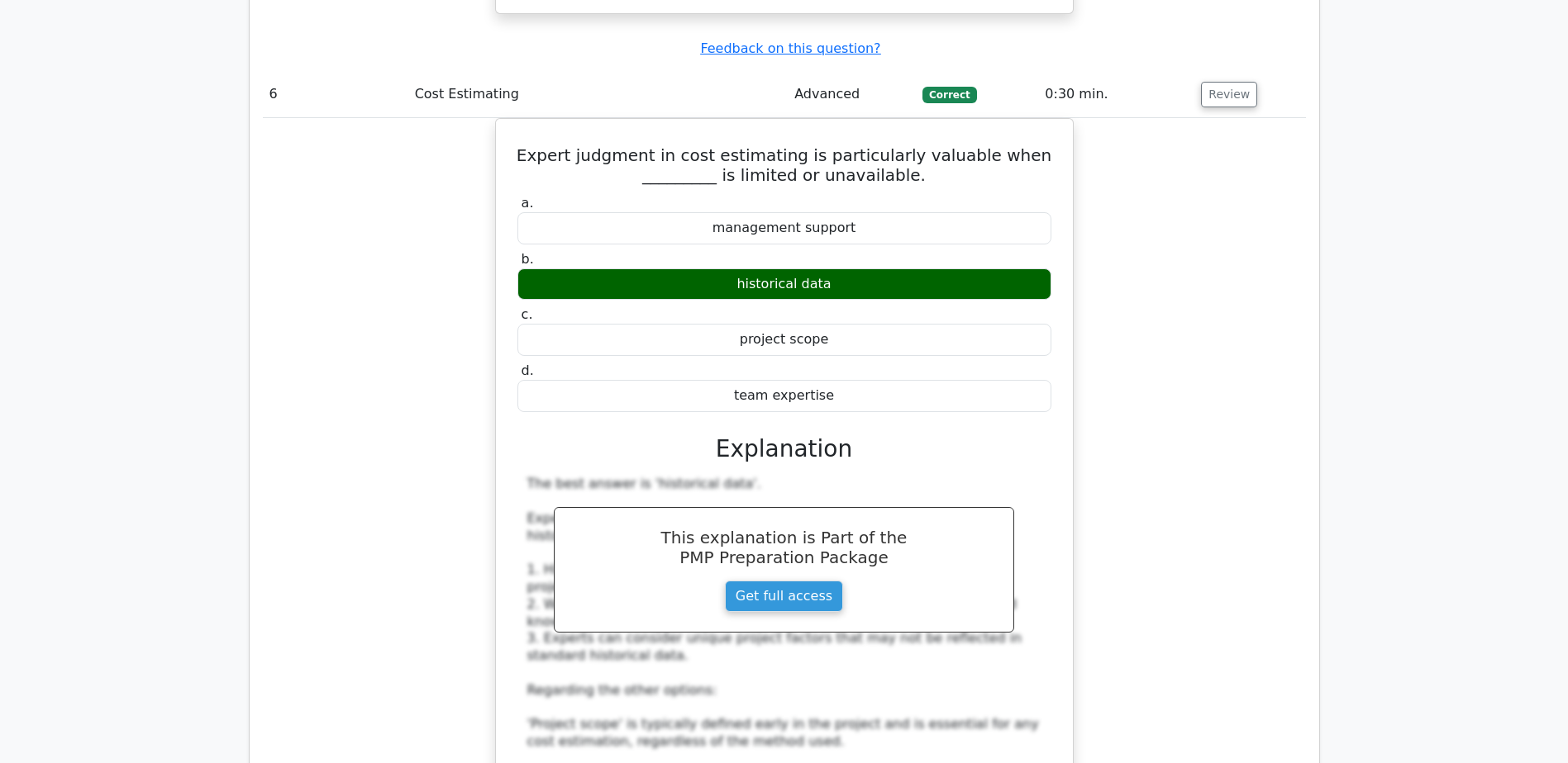
scroll to position [6608, 0]
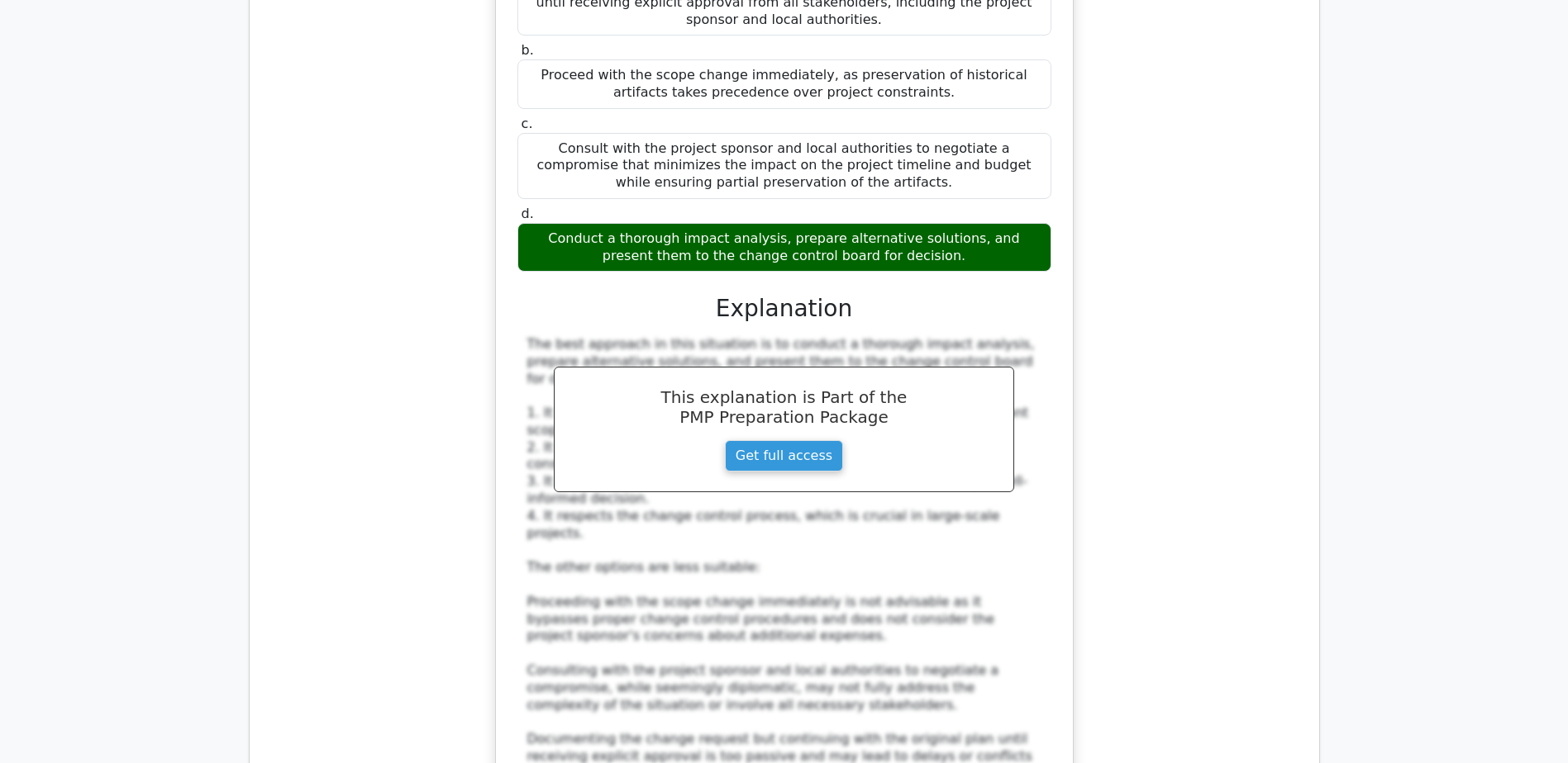
scroll to position [7765, 0]
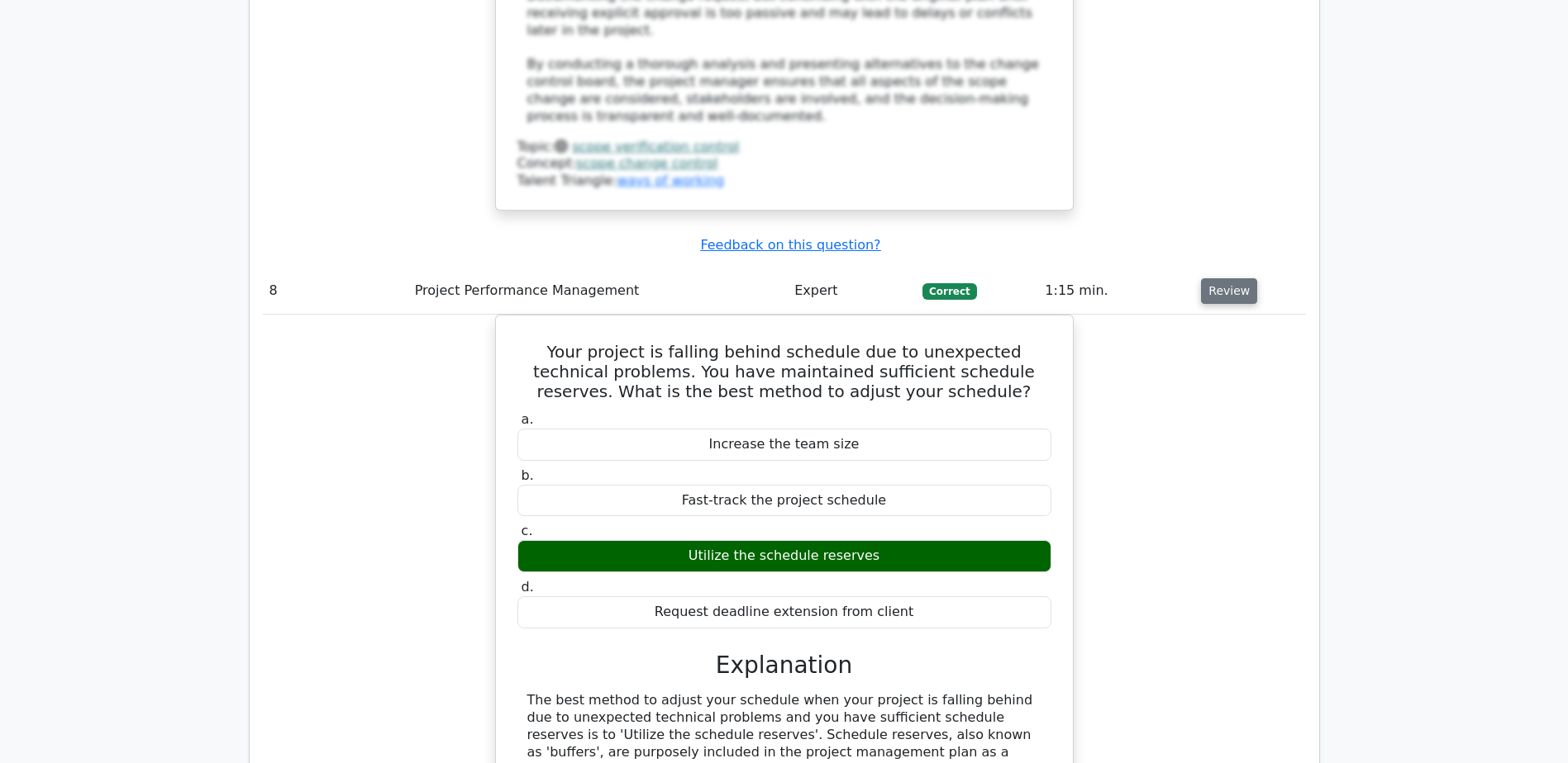
scroll to position [8673, 0]
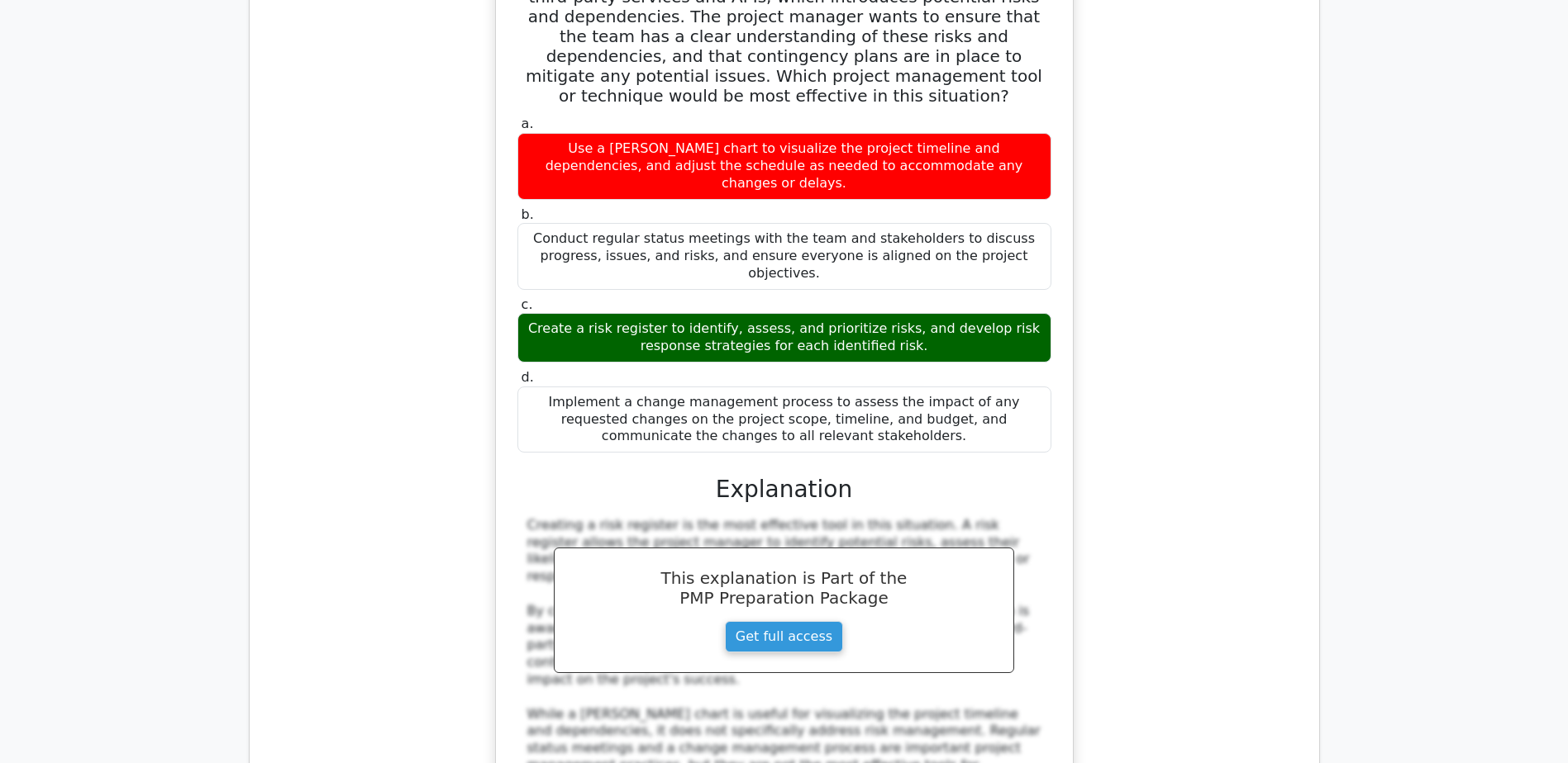
scroll to position [9747, 0]
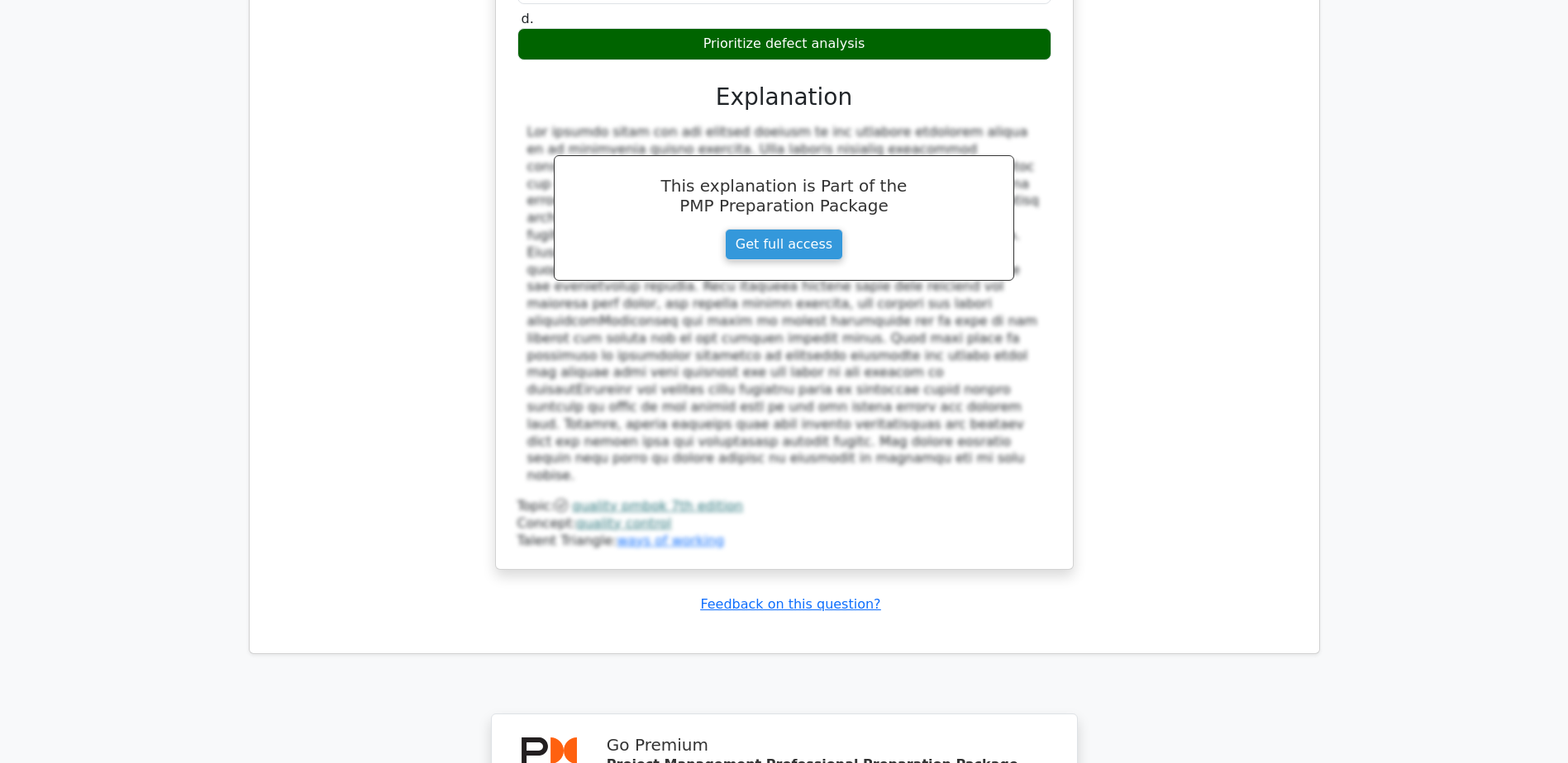
scroll to position [11051, 0]
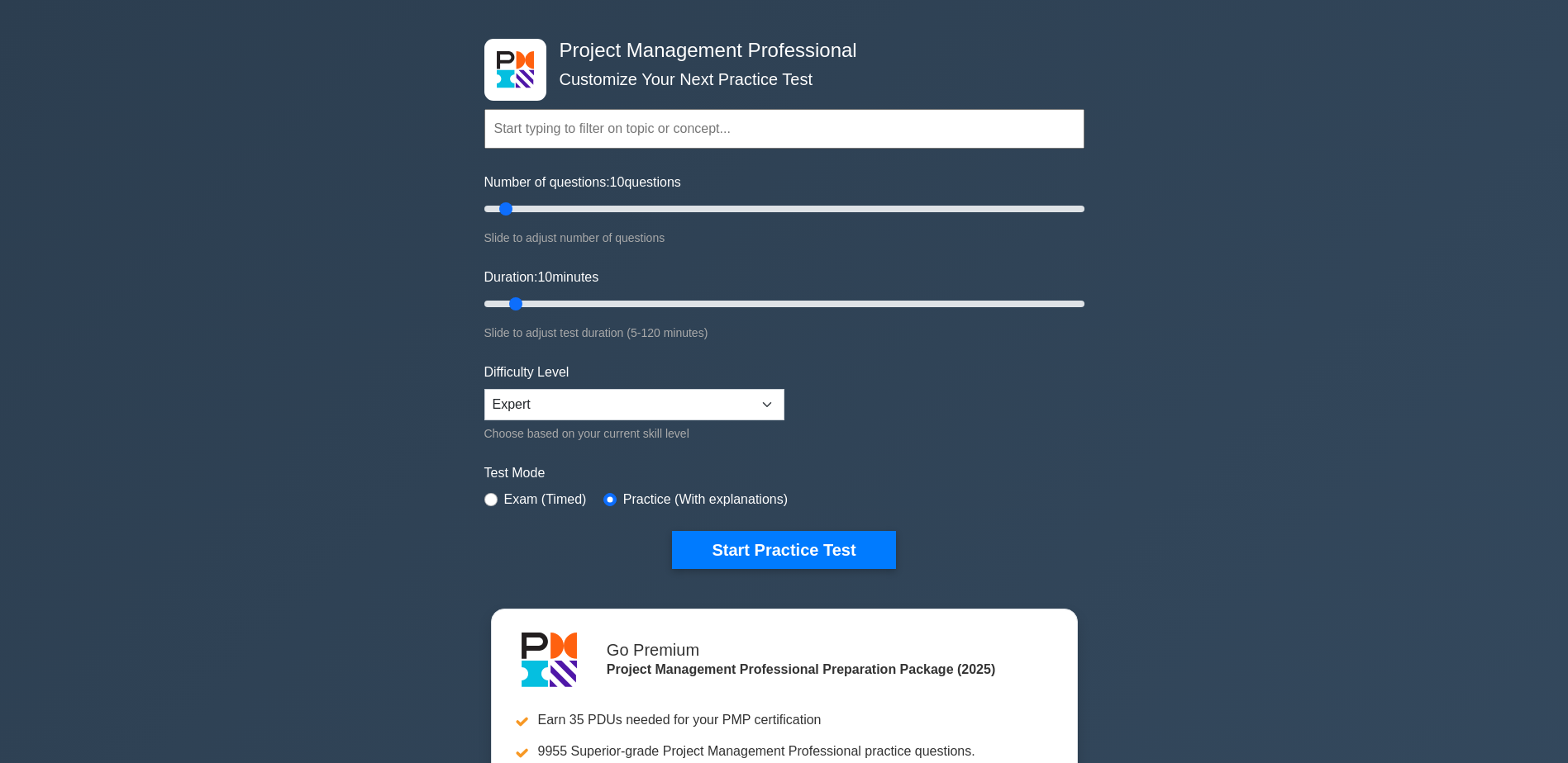
scroll to position [83, 0]
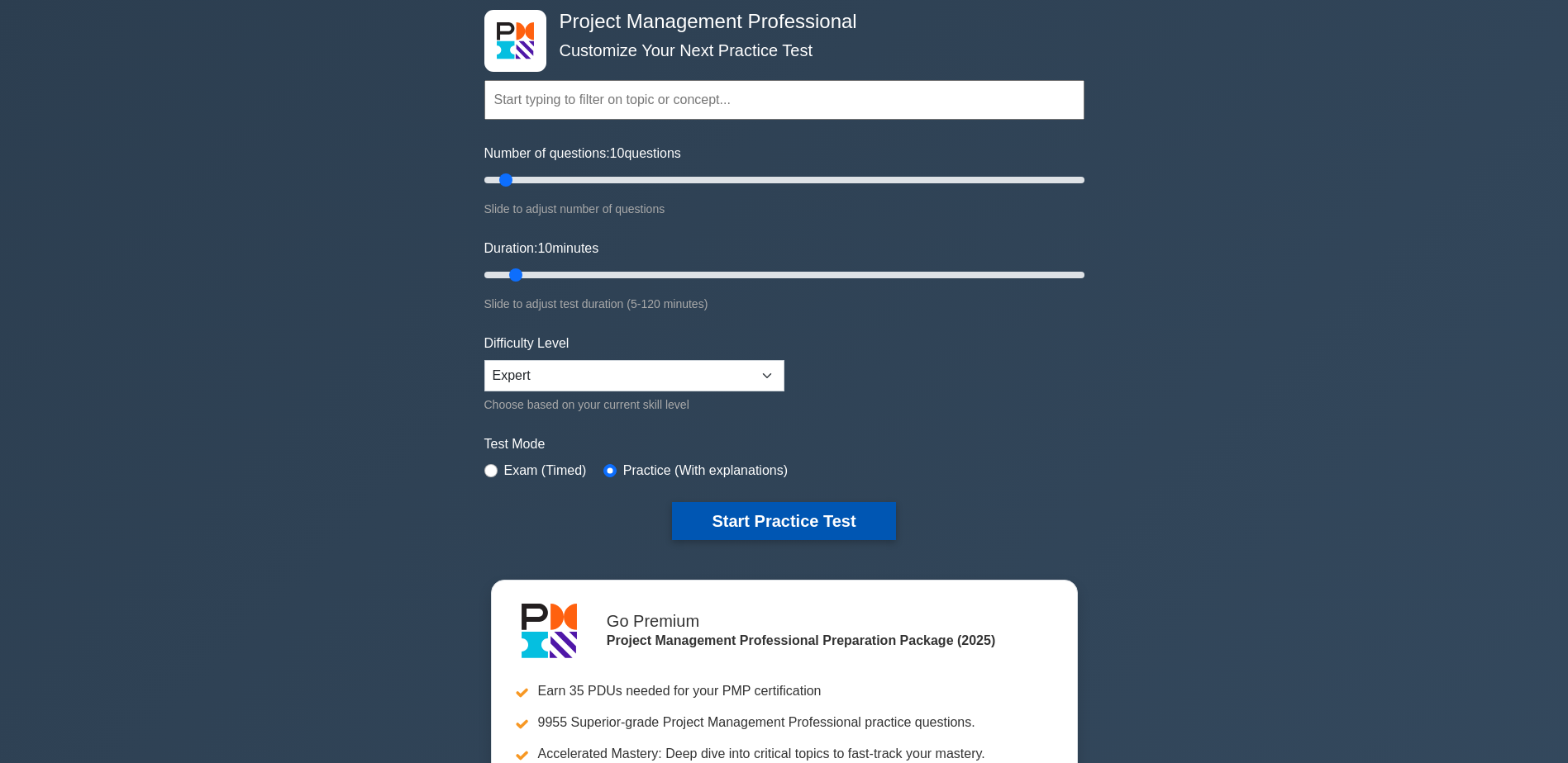
click at [804, 514] on button "Start Practice Test" at bounding box center [783, 521] width 224 height 38
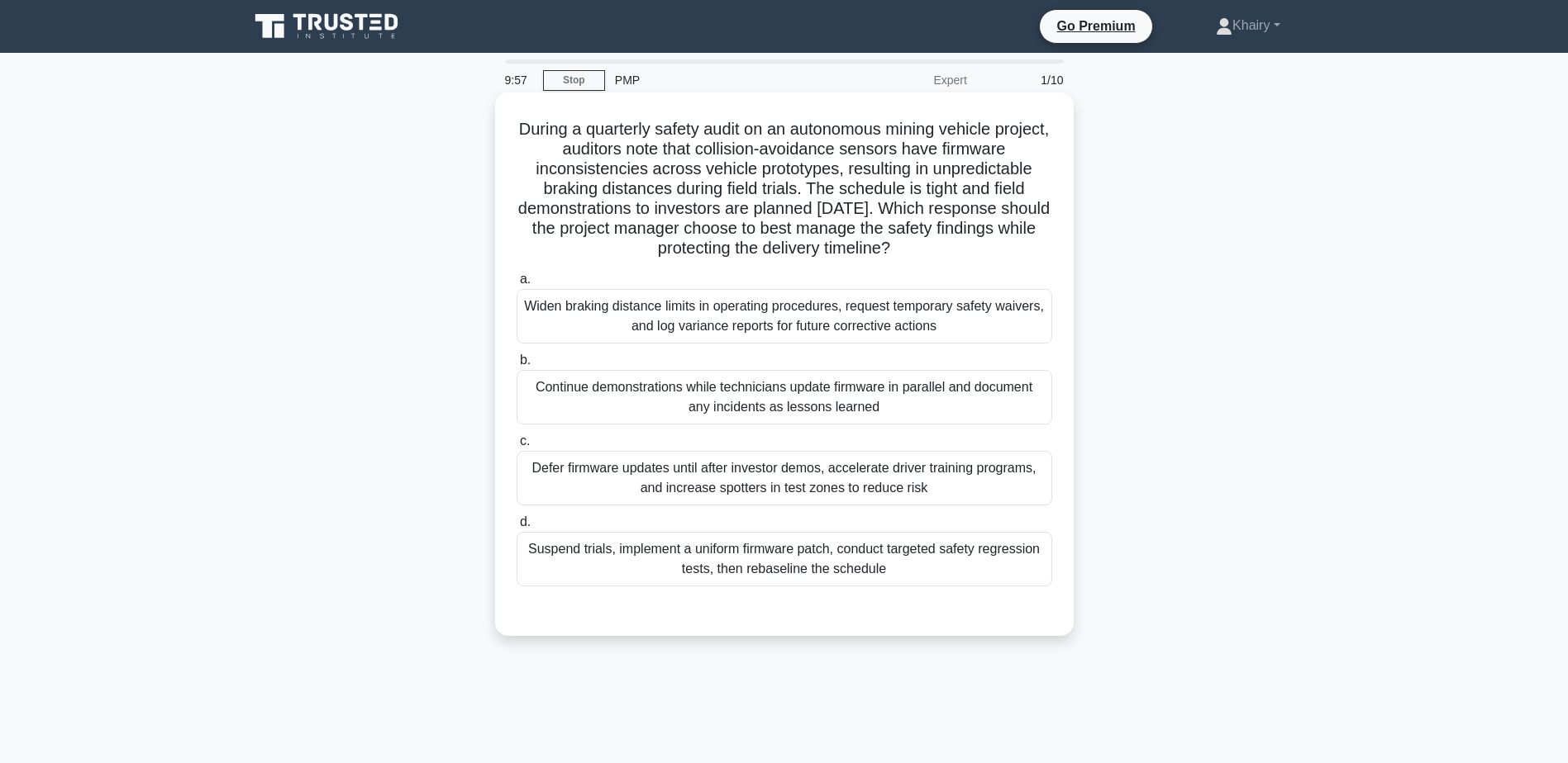
drag, startPoint x: 526, startPoint y: 127, endPoint x: 1001, endPoint y: 245, distance: 489.4
click at [1001, 245] on h5 "During a quarterly safety audit on an autonomous mining vehicle project, audito…" at bounding box center [784, 189] width 539 height 141
copy h5 "During a quarterly safety audit on an autonomous mining vehicle project, audito…"
click at [791, 318] on div "Widen braking distance limits in operating procedures, request temporary safety…" at bounding box center [784, 316] width 536 height 55
click at [516, 285] on input "a. Widen braking distance limits in operating procedures, request temporary saf…" at bounding box center [516, 279] width 0 height 11
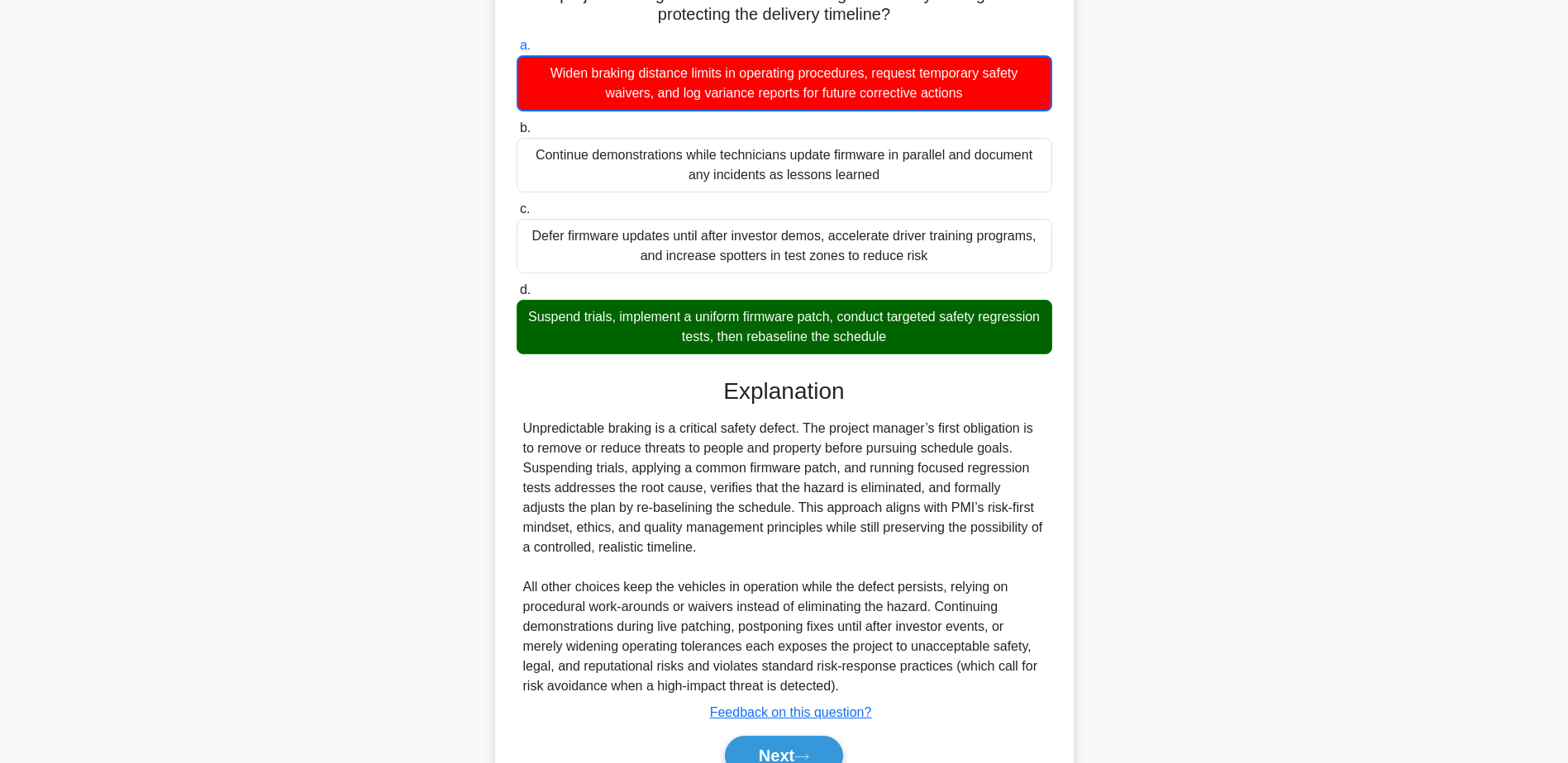
scroll to position [317, 0]
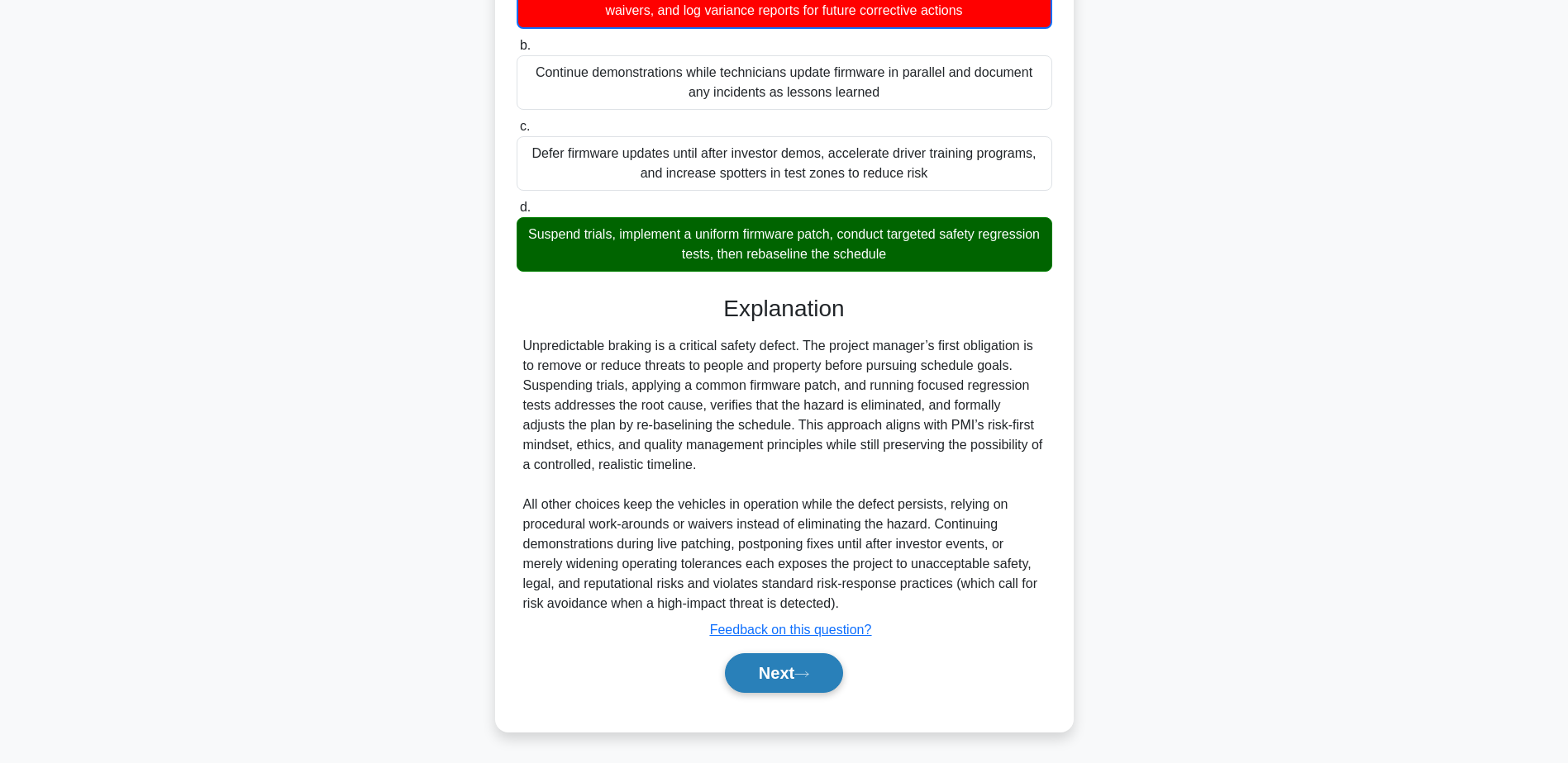
click at [781, 676] on button "Next" at bounding box center [783, 673] width 118 height 40
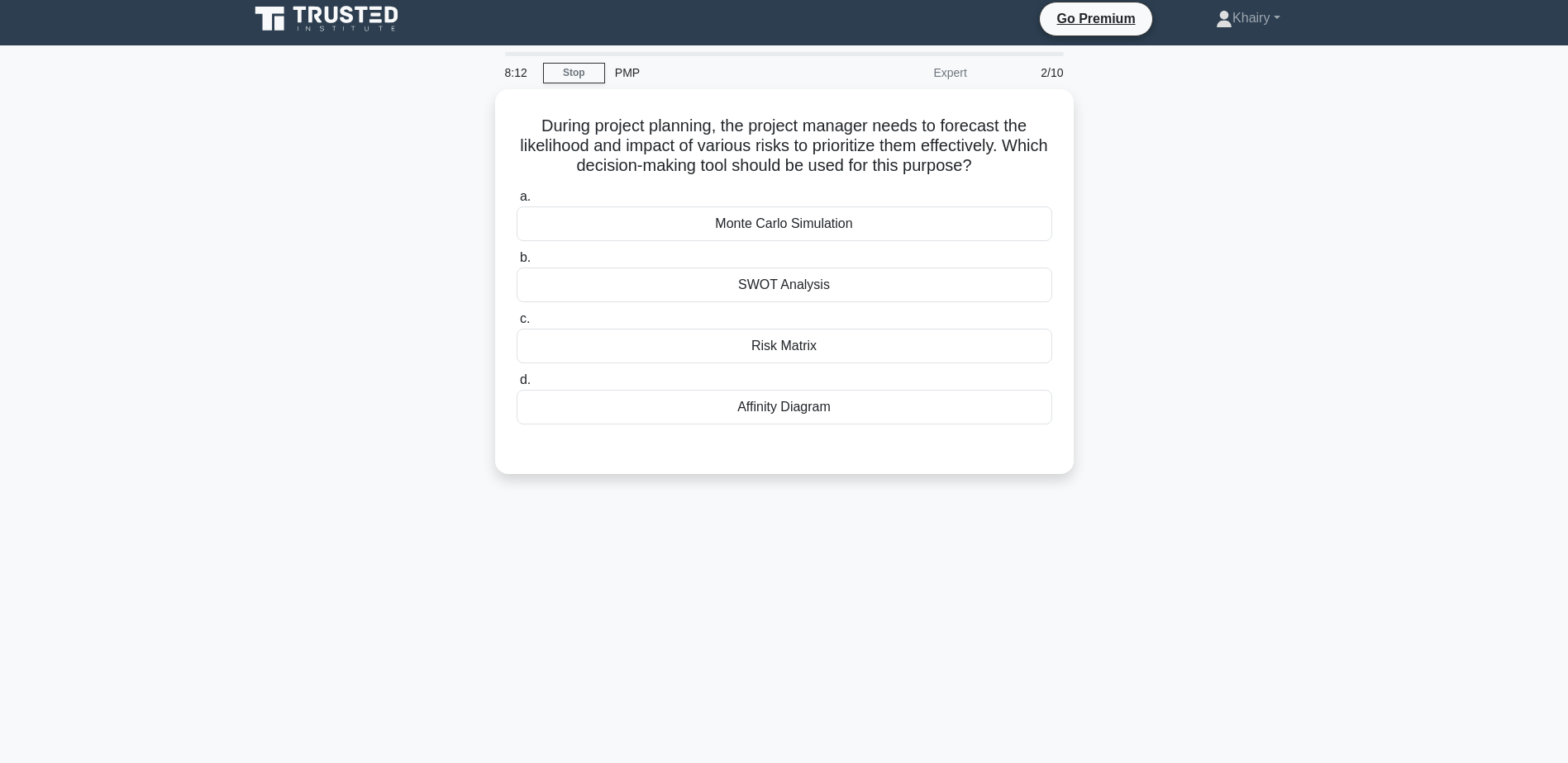
scroll to position [0, 0]
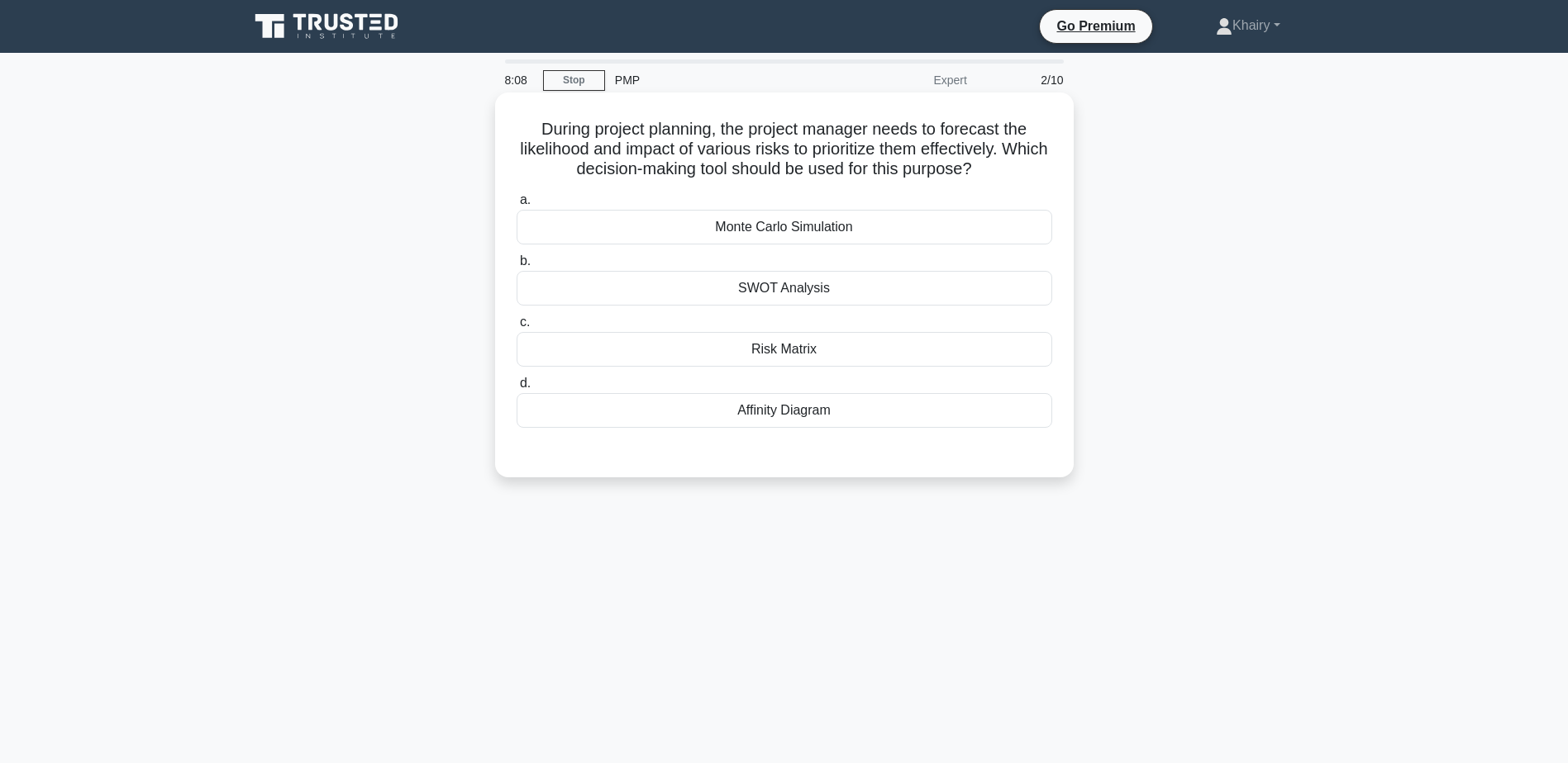
drag, startPoint x: 532, startPoint y: 128, endPoint x: 1024, endPoint y: 175, distance: 494.2
click at [1024, 175] on h5 "During project planning, the project manager needs to forecast the likelihood a…" at bounding box center [784, 149] width 539 height 61
copy h5 "During project planning, the project manager needs to forecast the likelihood a…"
click at [839, 224] on div "Monte Carlo Simulation" at bounding box center [784, 227] width 536 height 35
click at [516, 206] on input "a. Monte Carlo Simulation" at bounding box center [516, 200] width 0 height 11
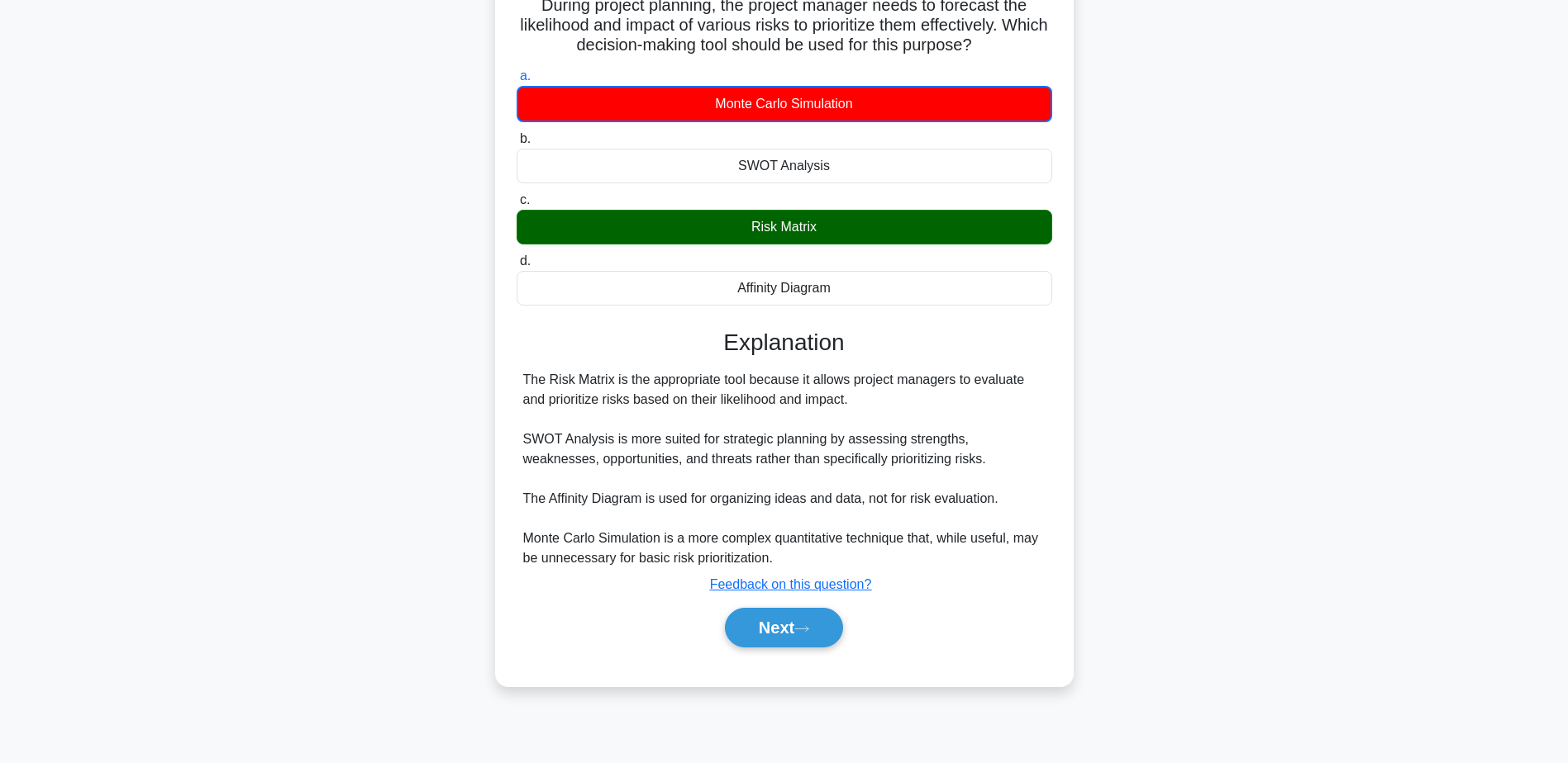
scroll to position [129, 0]
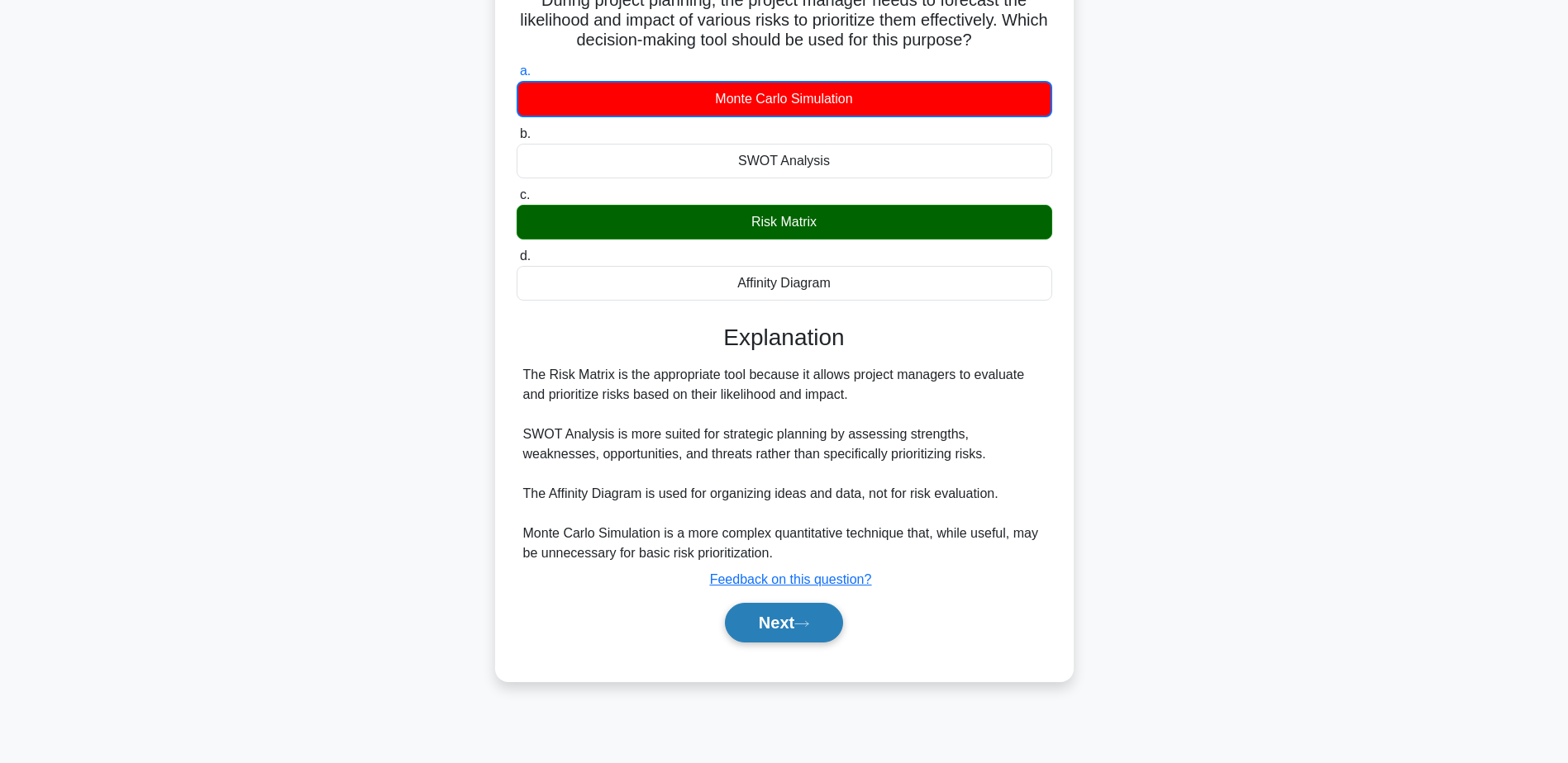
click at [779, 621] on button "Next" at bounding box center [783, 622] width 118 height 40
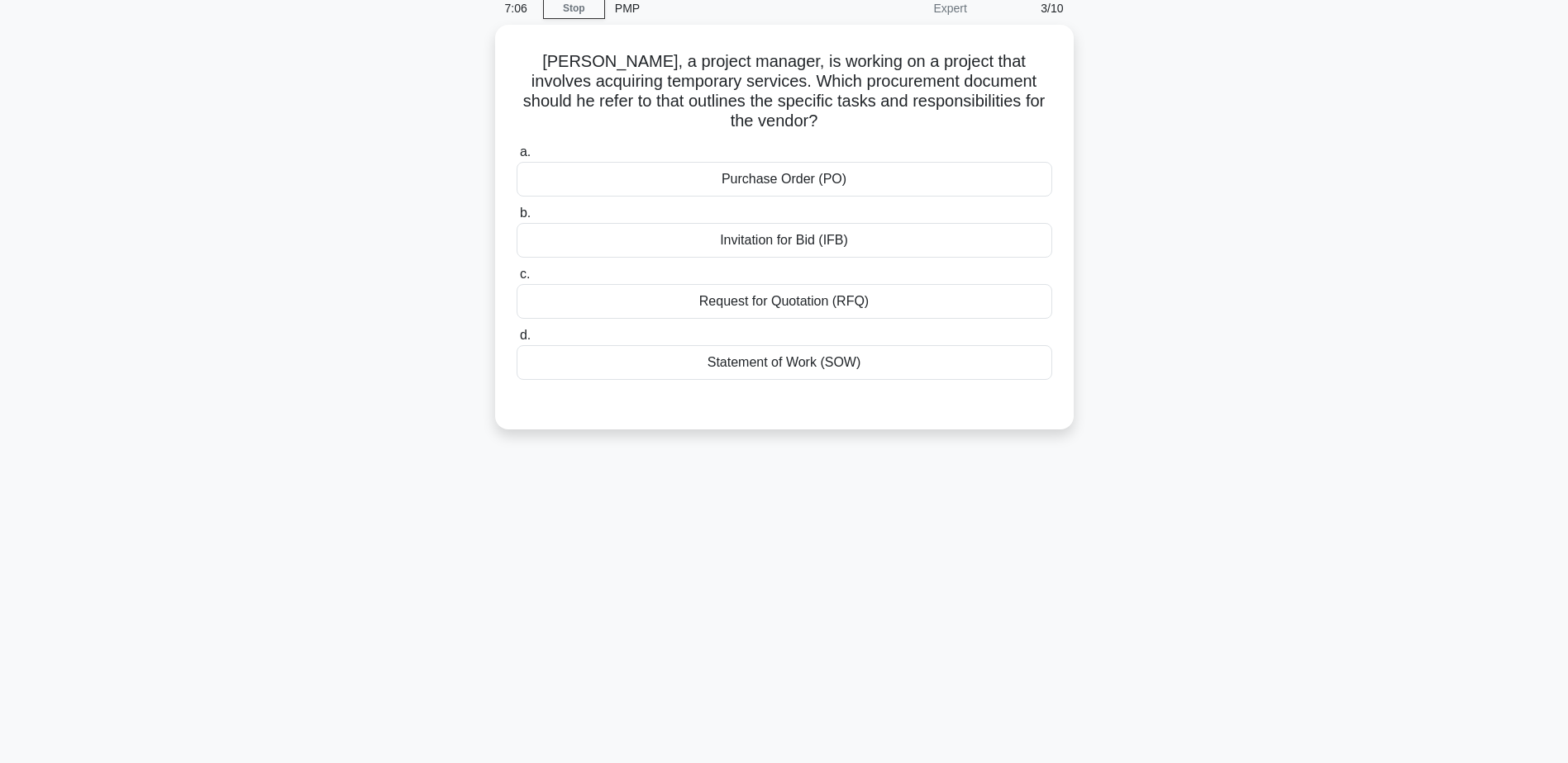
scroll to position [0, 0]
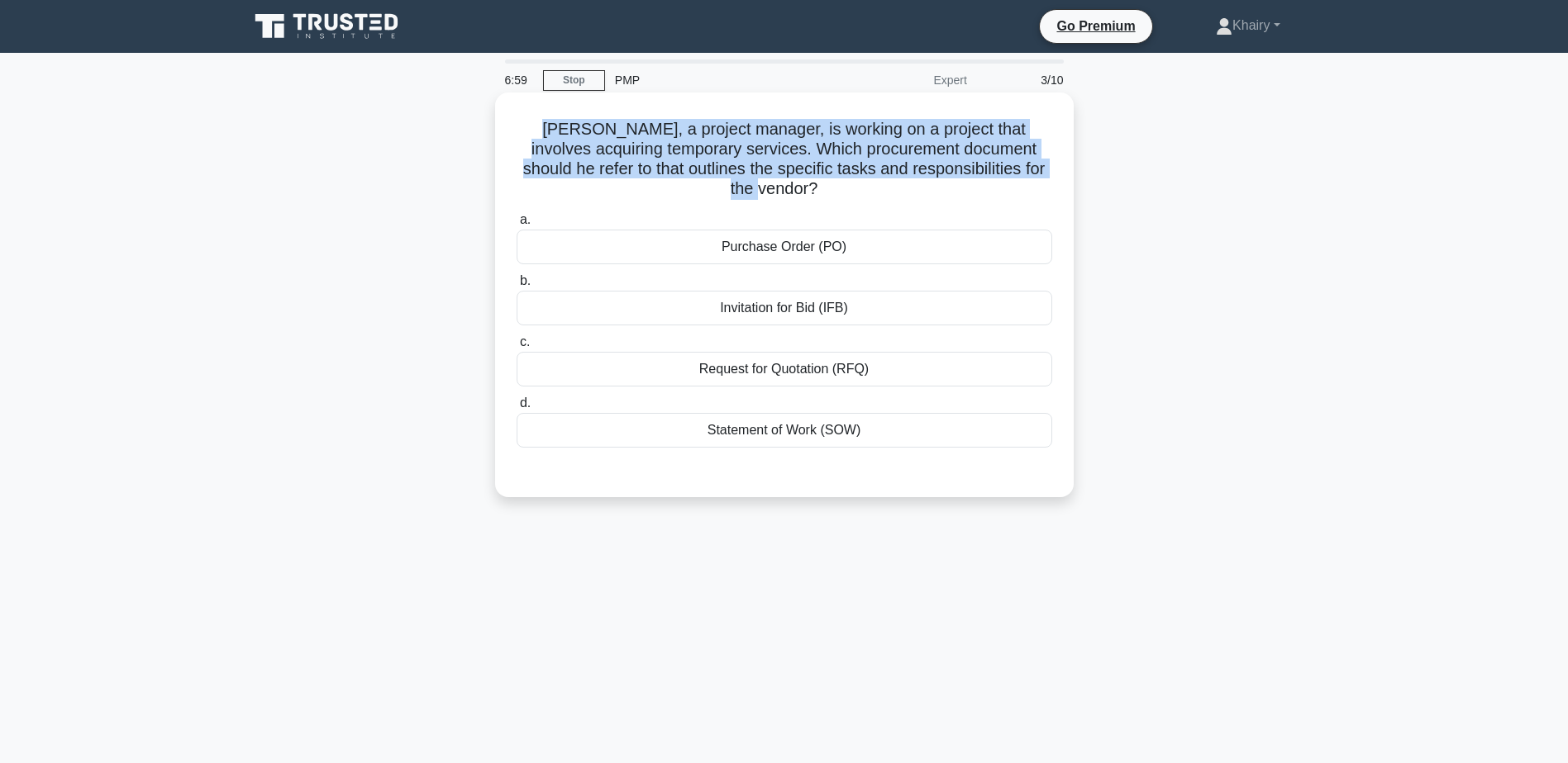
drag, startPoint x: 507, startPoint y: 118, endPoint x: 1073, endPoint y: 175, distance: 568.9
click at [1073, 175] on div "Peter, a project manager, is working on a project that involves acquiring tempo…" at bounding box center [784, 295] width 579 height 405
copy h5 "Peter, a project manager, is working on a project that involves acquiring tempo…"
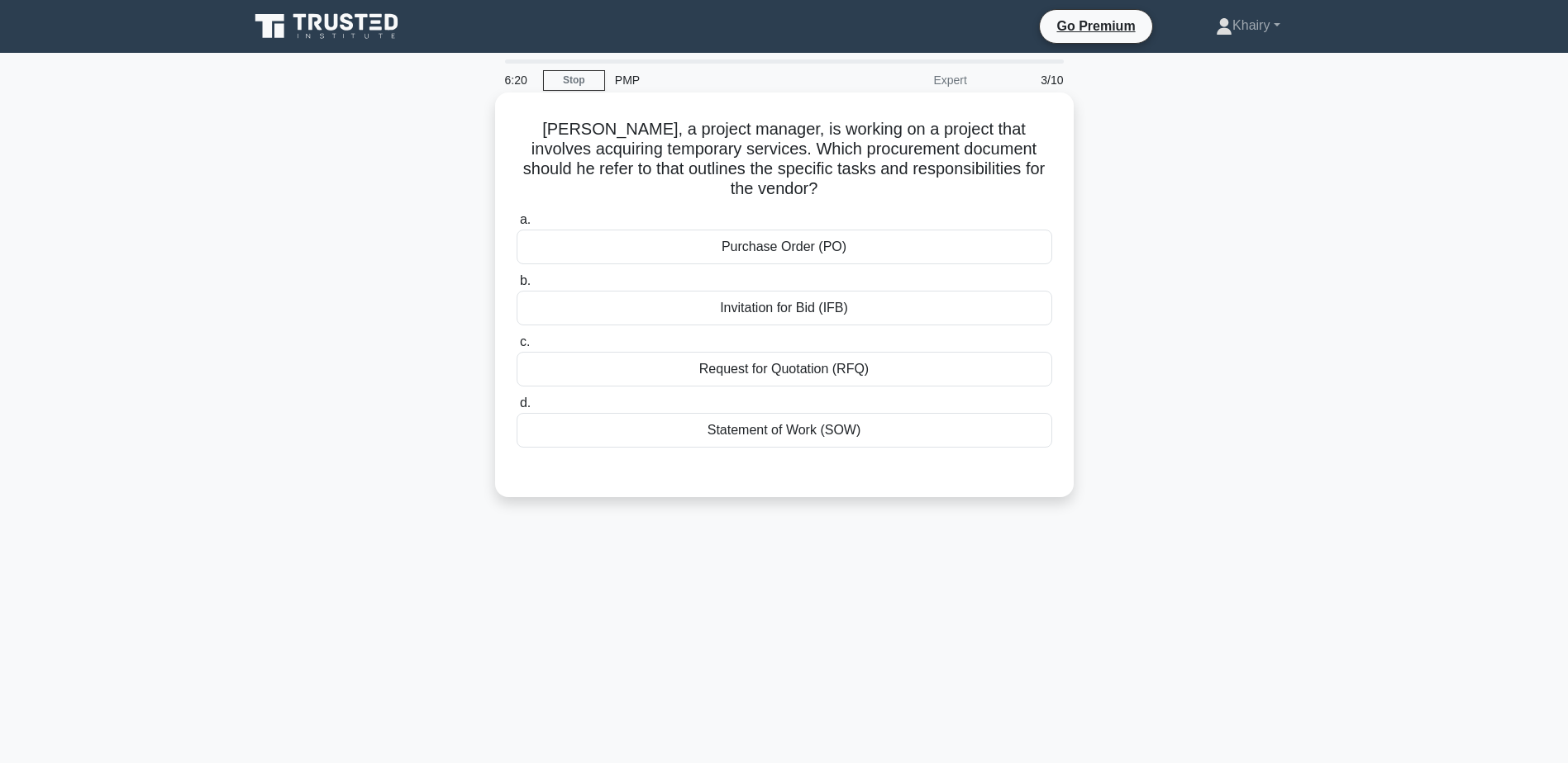
click at [822, 232] on div "Purchase Order (PO)" at bounding box center [784, 247] width 536 height 35
click at [516, 225] on input "a. Purchase Order (PO)" at bounding box center [516, 220] width 0 height 11
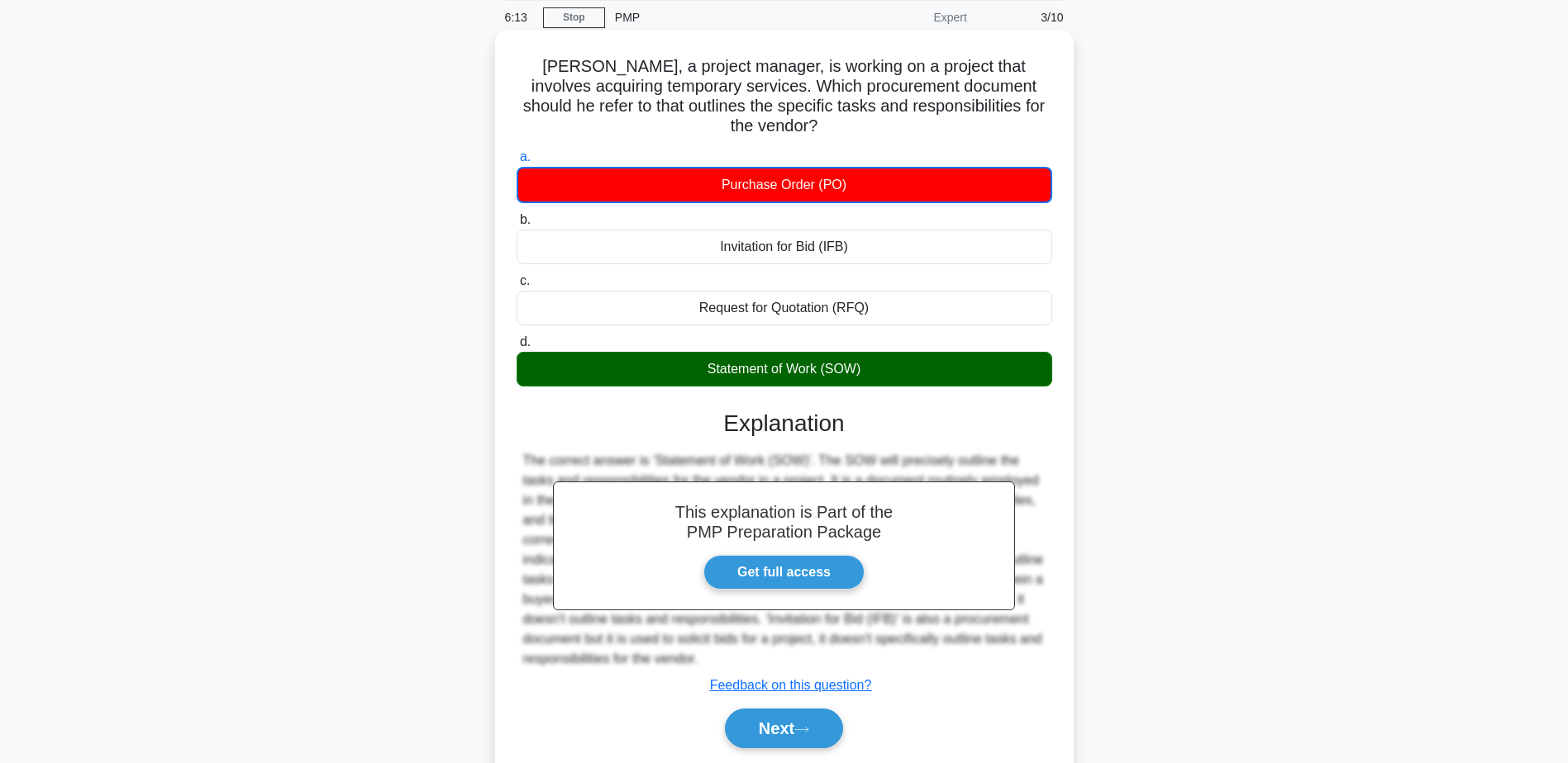
scroll to position [129, 0]
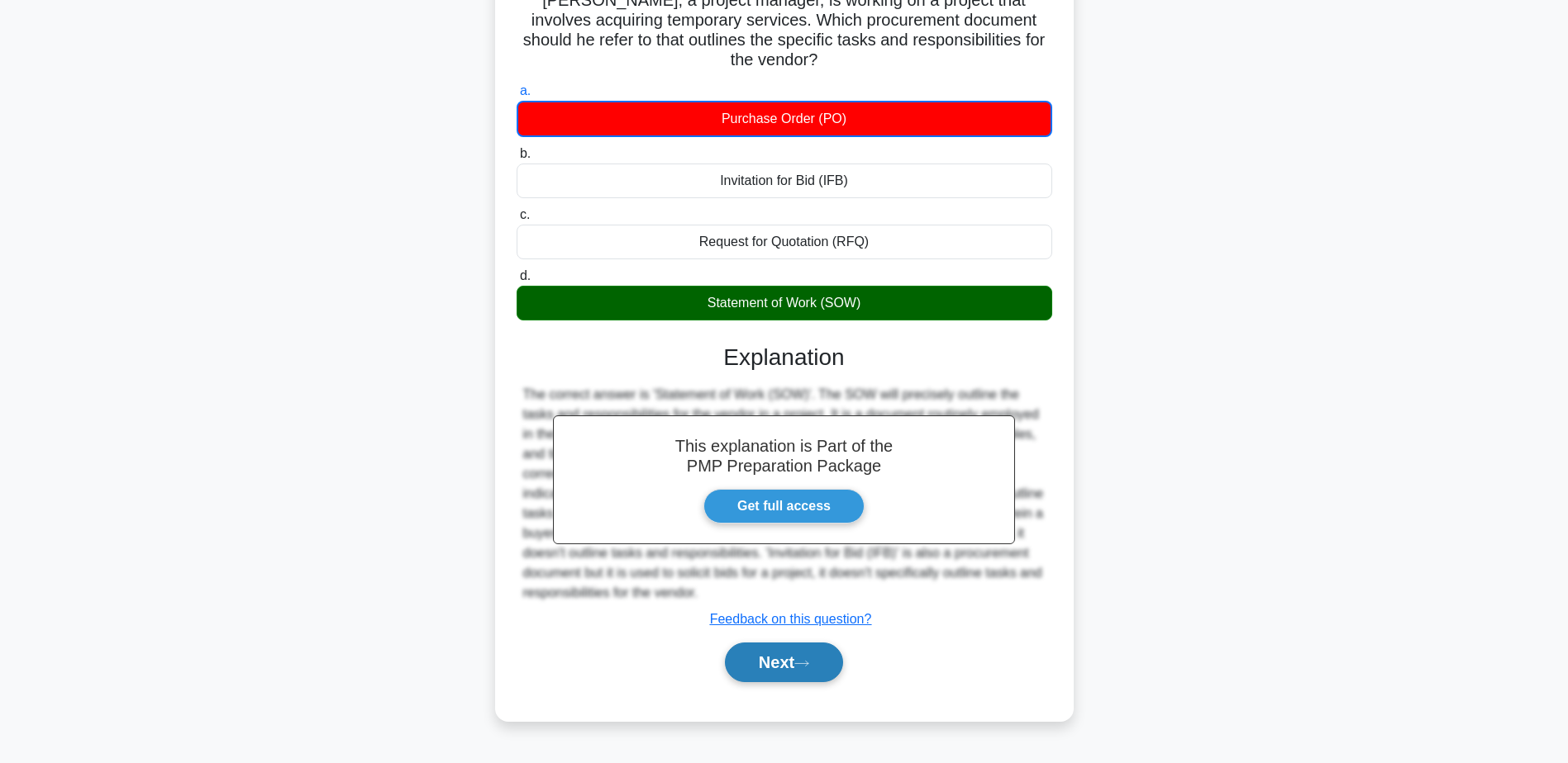
click at [773, 643] on button "Next" at bounding box center [783, 663] width 118 height 40
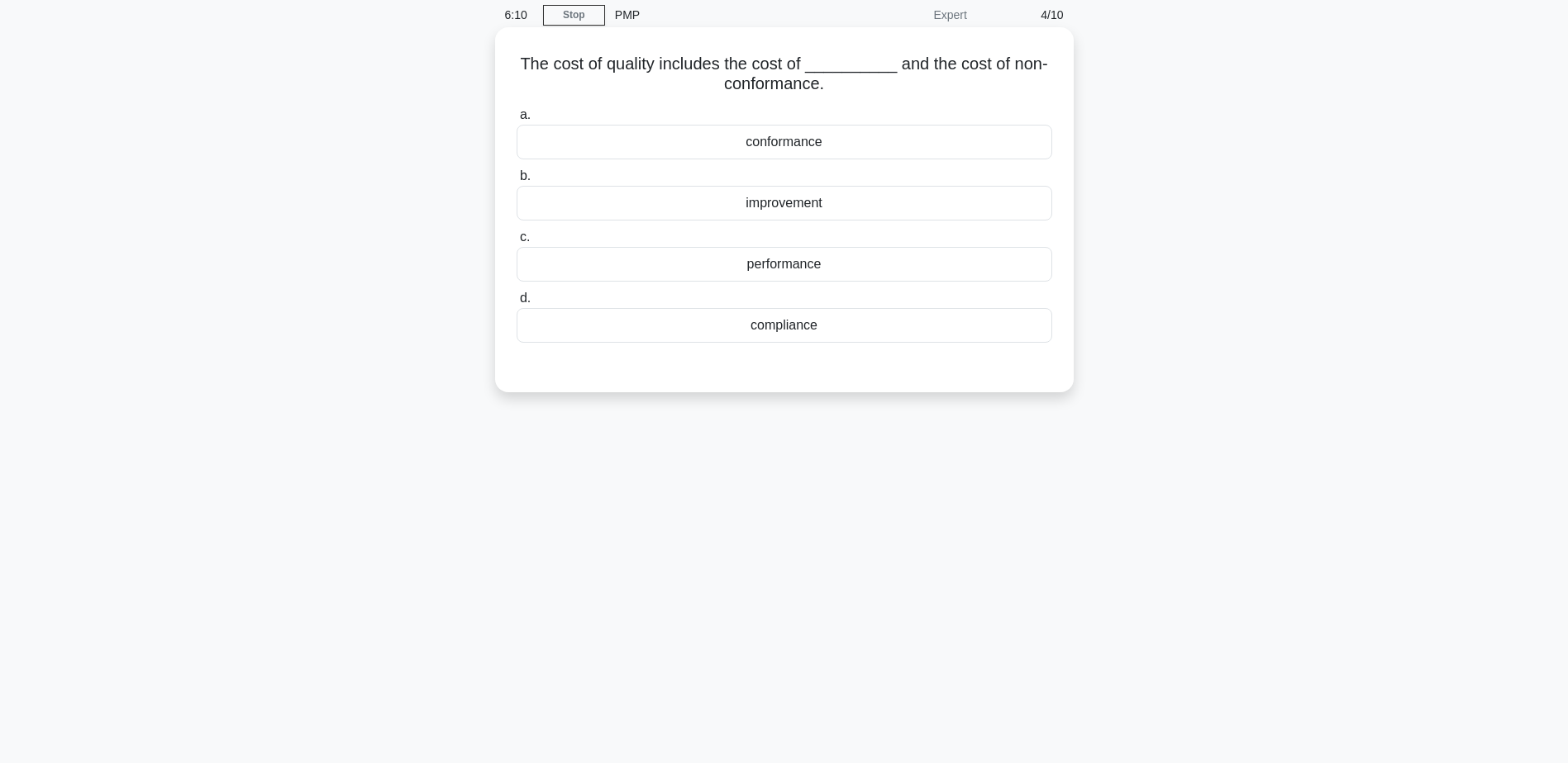
scroll to position [0, 0]
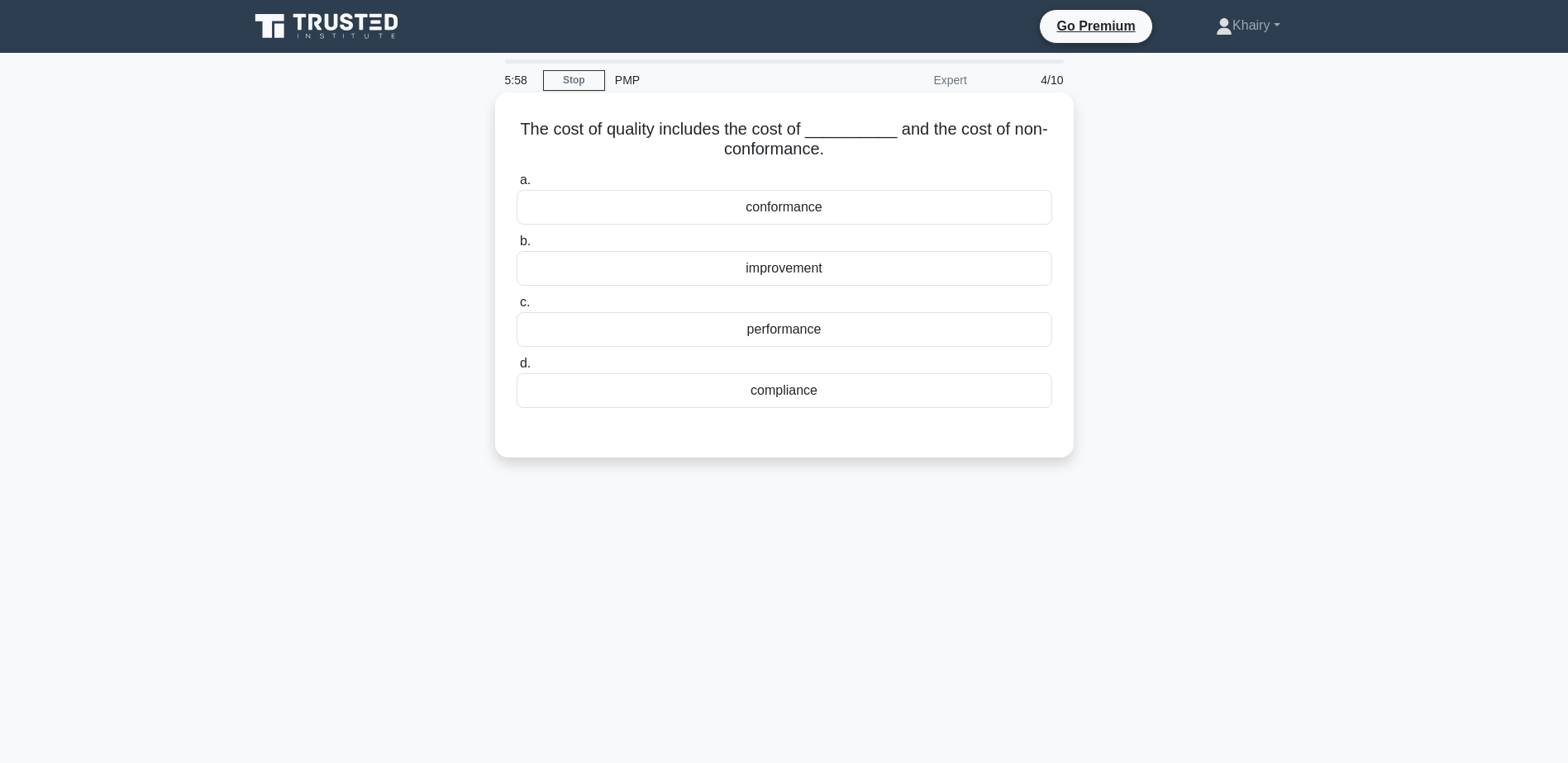
click at [785, 390] on div "compliance" at bounding box center [784, 391] width 536 height 35
click at [516, 369] on input "d. compliance" at bounding box center [516, 363] width 0 height 11
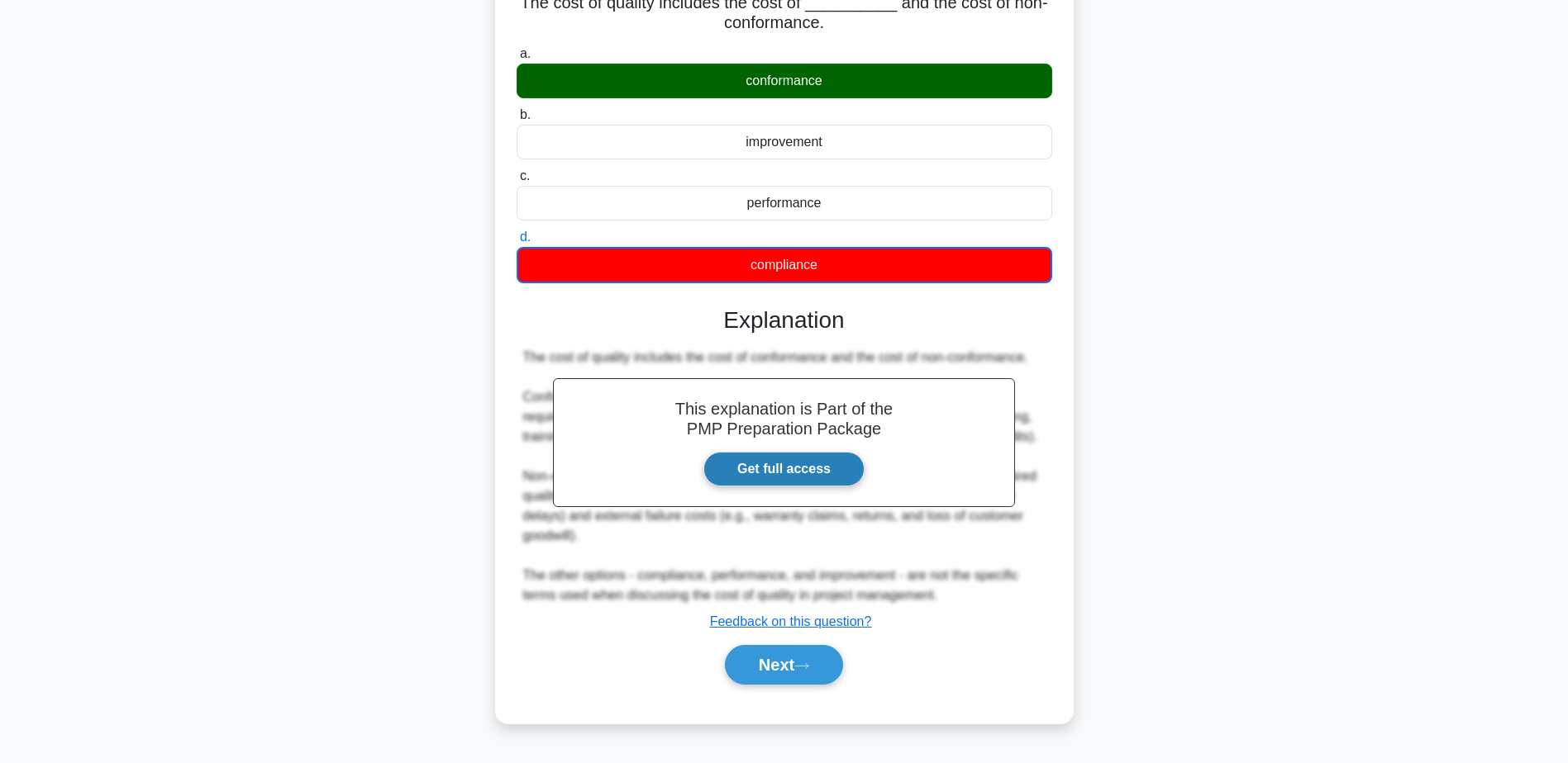
scroll to position [129, 0]
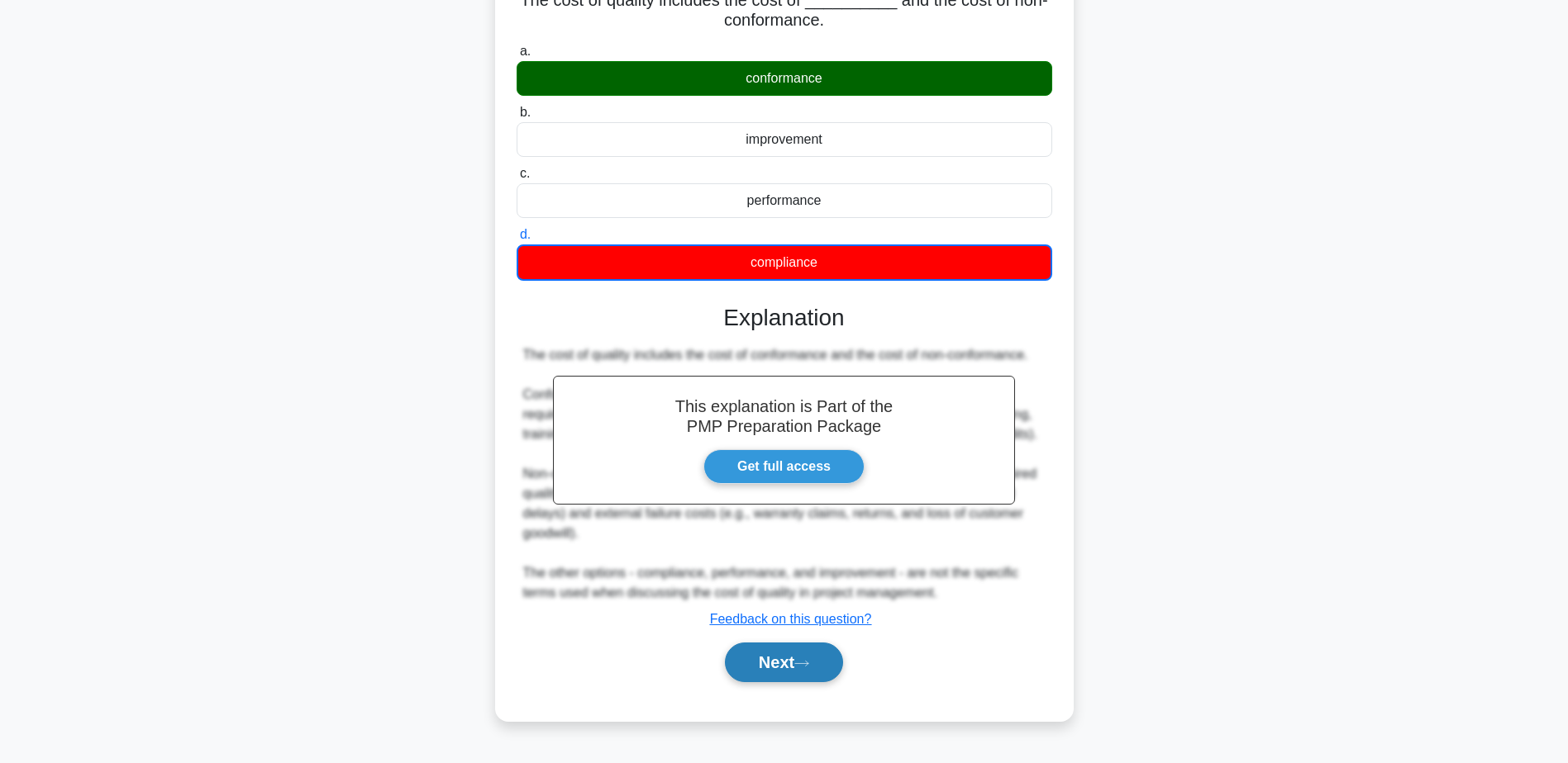
click at [806, 670] on button "Next" at bounding box center [783, 663] width 118 height 40
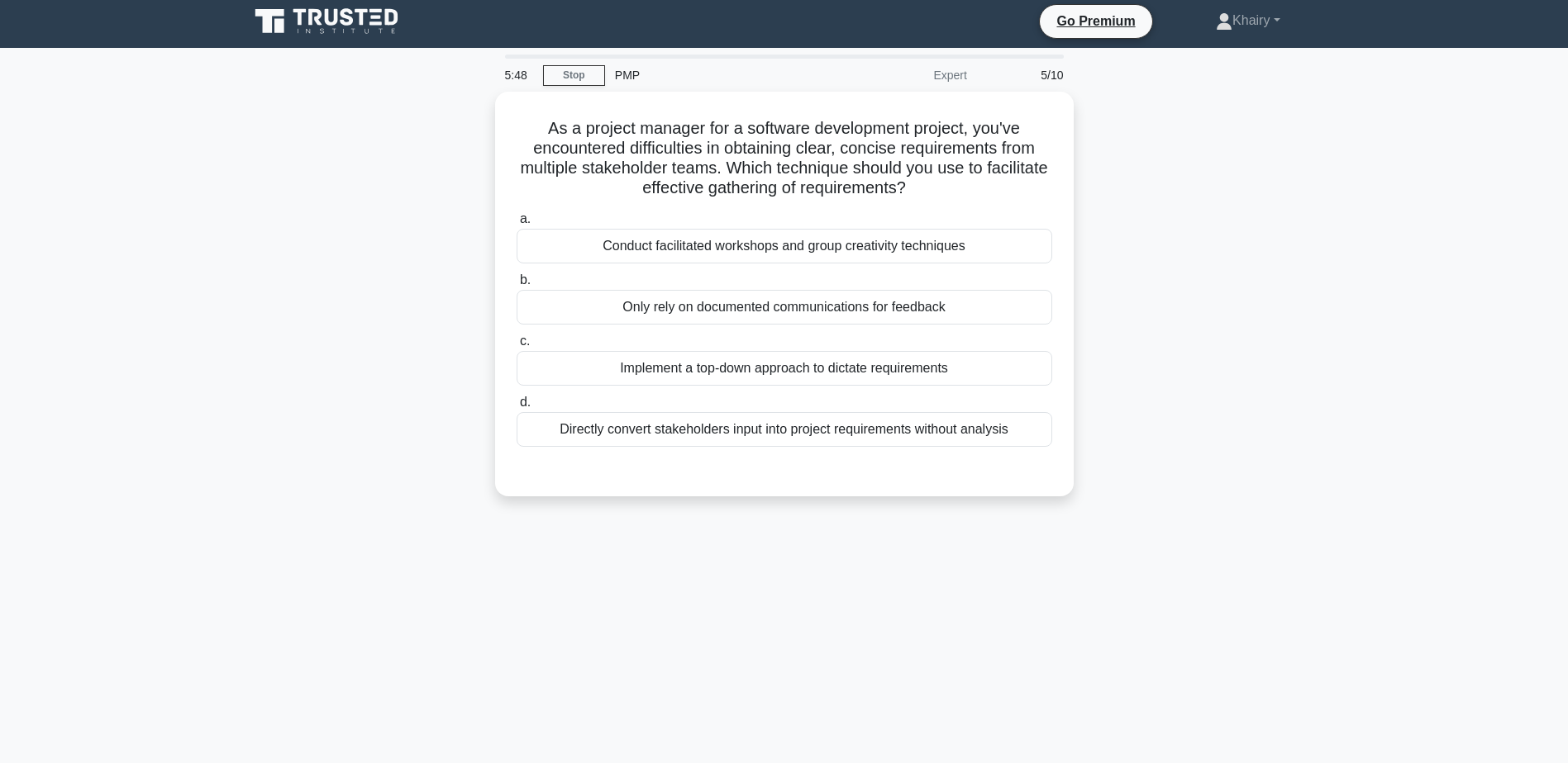
scroll to position [0, 0]
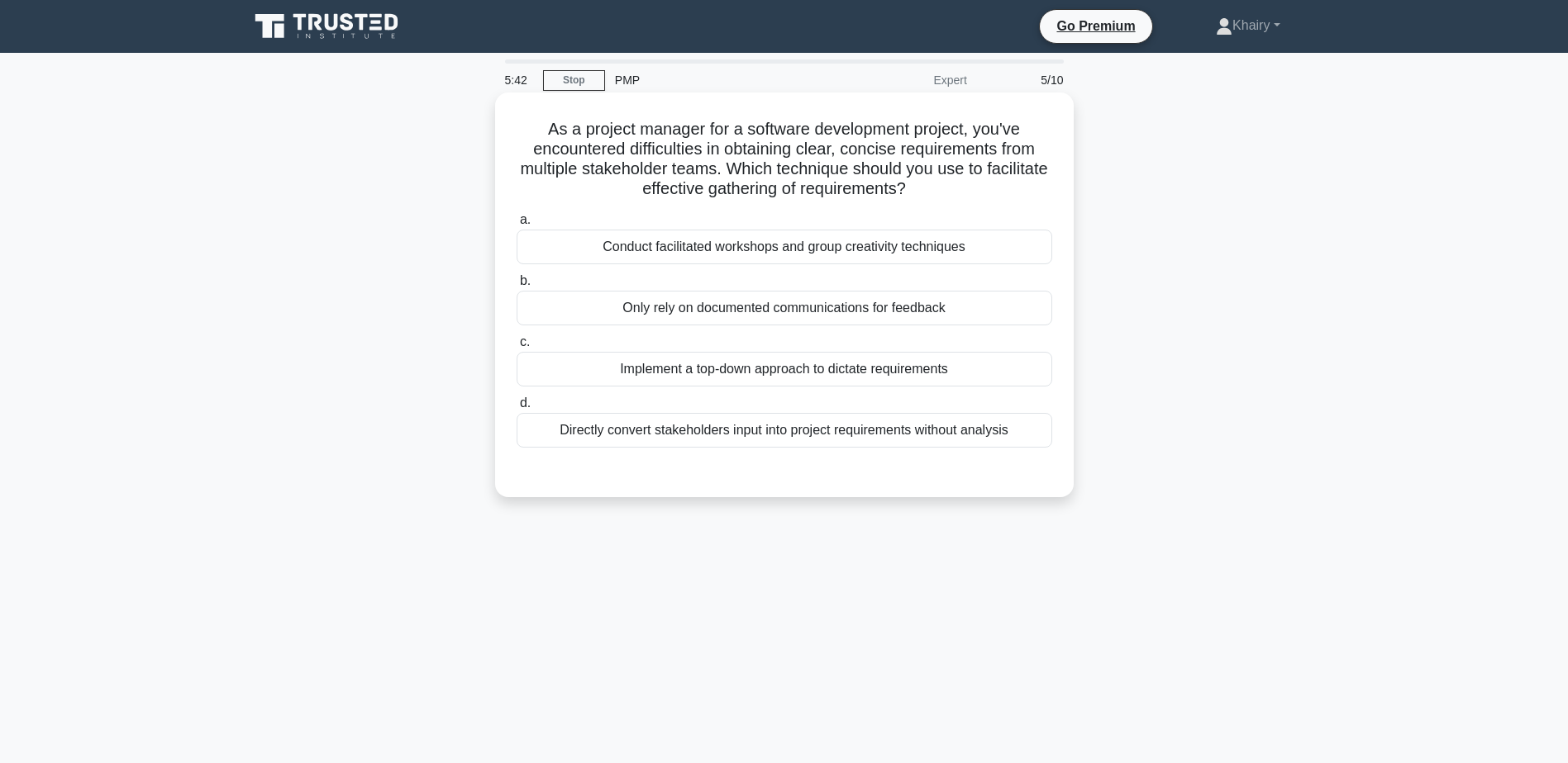
drag, startPoint x: 529, startPoint y: 126, endPoint x: 970, endPoint y: 199, distance: 447.0
click at [970, 199] on h5 "As a project manager for a software development project, you've encountered dif…" at bounding box center [784, 159] width 539 height 81
copy h5 "As a project manager for a software development project, you've encountered dif…"
click at [759, 258] on div "Conduct facilitated workshops and group creativity techniques" at bounding box center [784, 247] width 536 height 35
click at [516, 225] on input "a. Conduct facilitated workshops and group creativity techniques" at bounding box center [516, 220] width 0 height 11
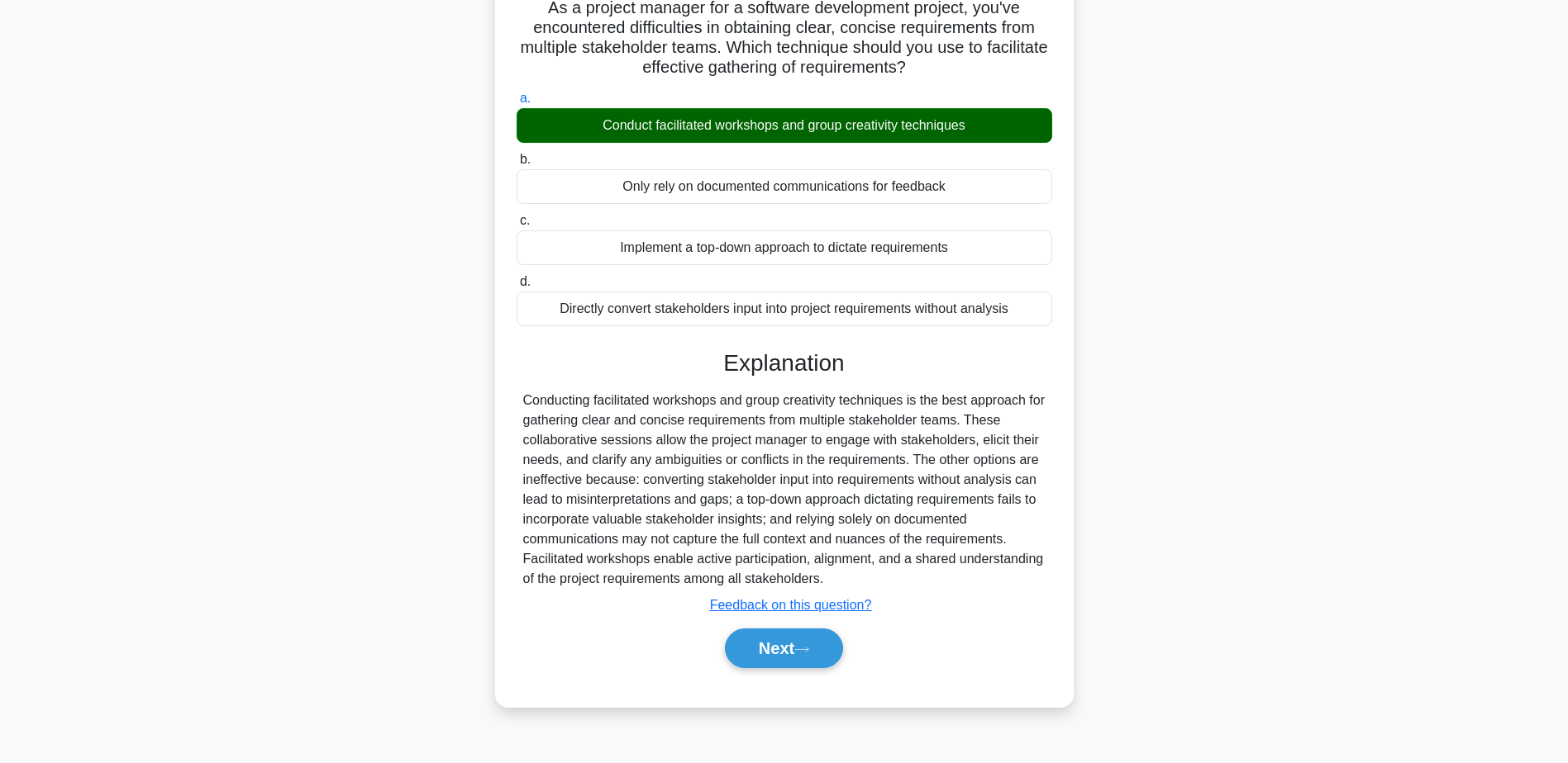
scroll to position [129, 0]
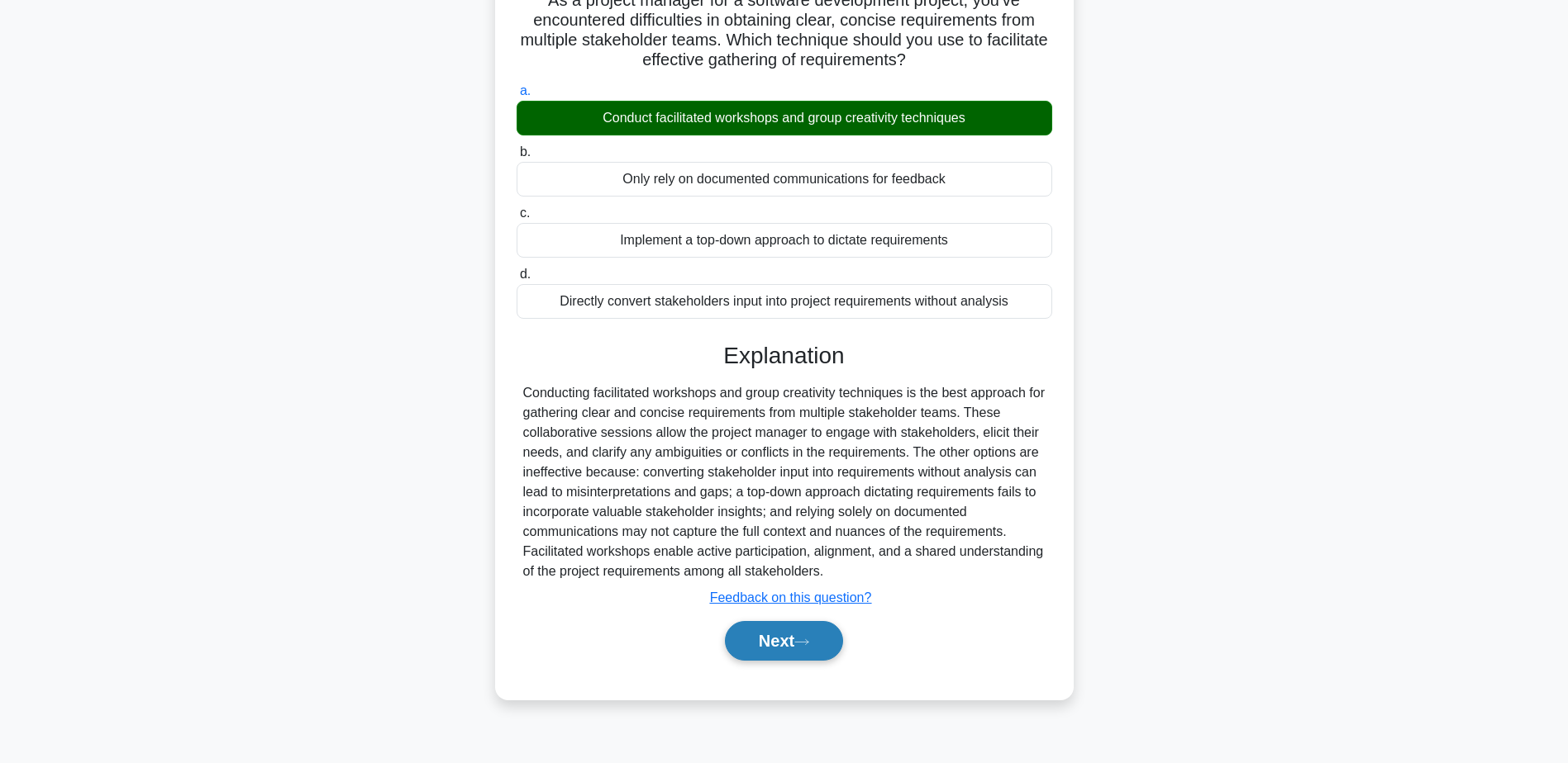
click at [773, 643] on button "Next" at bounding box center [783, 641] width 118 height 40
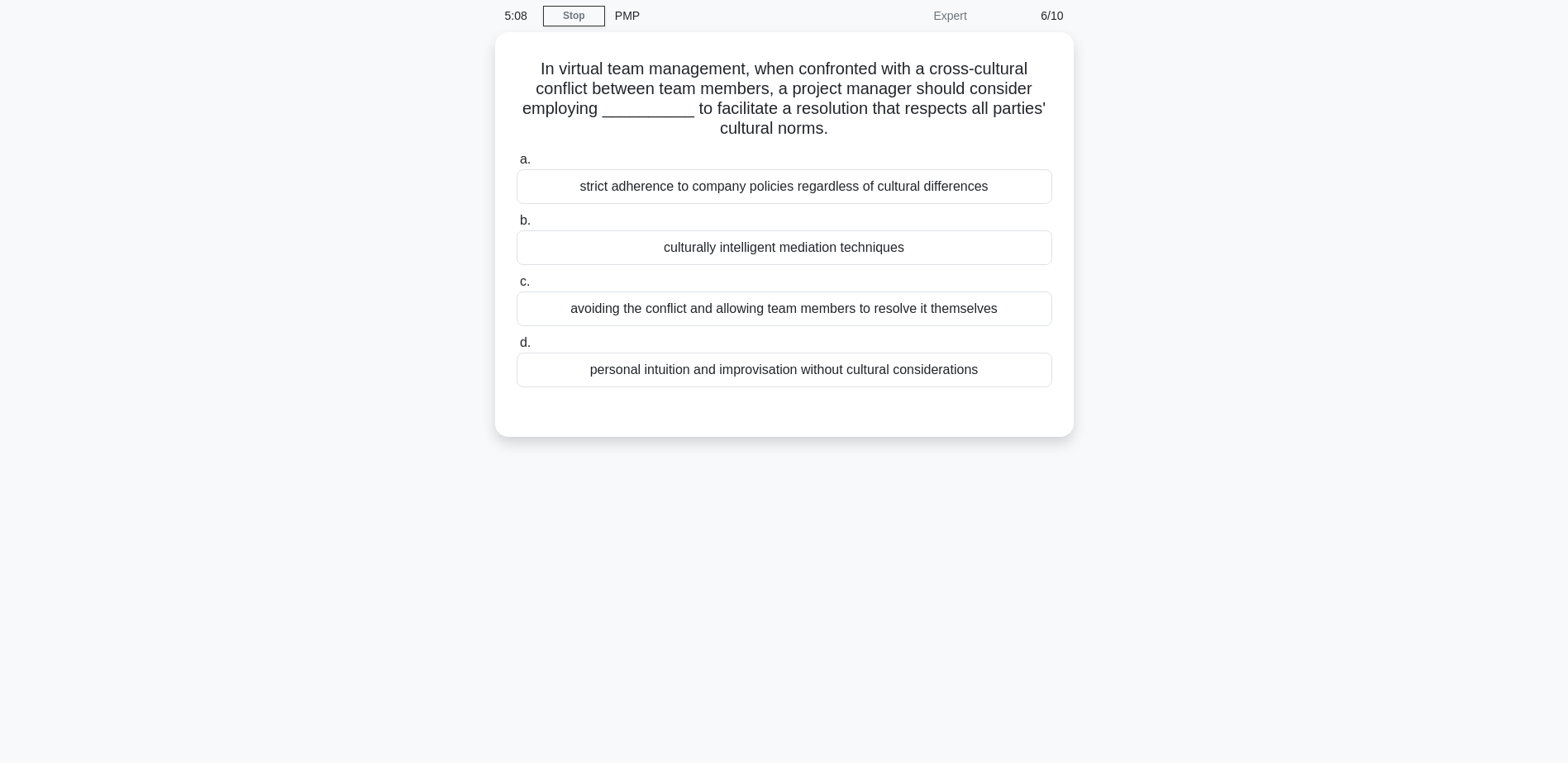
scroll to position [0, 0]
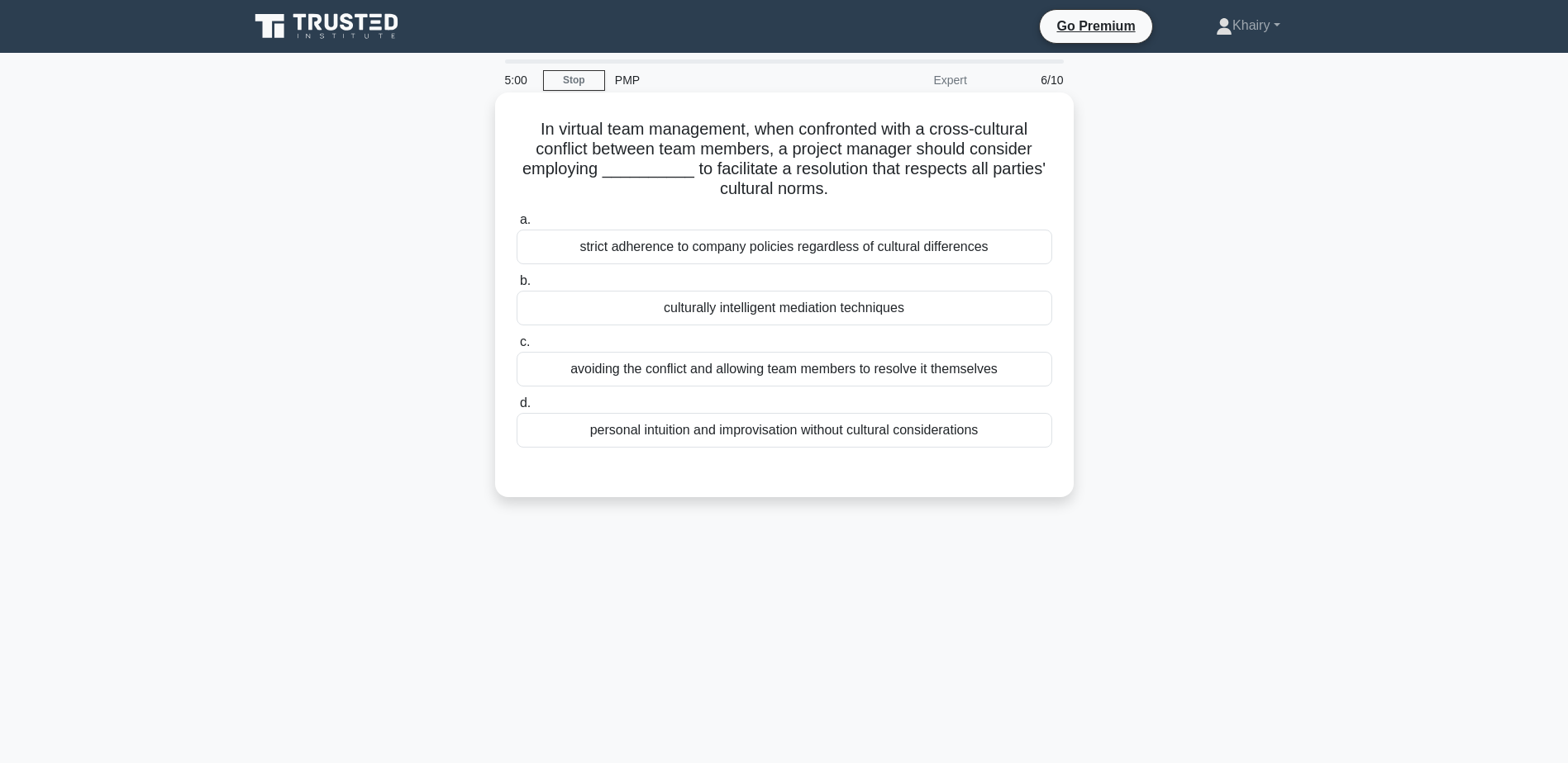
drag, startPoint x: 524, startPoint y: 117, endPoint x: 880, endPoint y: 189, distance: 363.2
click at [880, 189] on div "In virtual team management, when confronted with a cross-cultural conflict betw…" at bounding box center [784, 295] width 565 height 391
copy h5 "In virtual team management, when confronted with a cross-cultural conflict betw…"
click at [914, 309] on div "culturally intelligent mediation techniques" at bounding box center [784, 308] width 536 height 35
click at [516, 287] on input "b. culturally intelligent mediation techniques" at bounding box center [516, 281] width 0 height 11
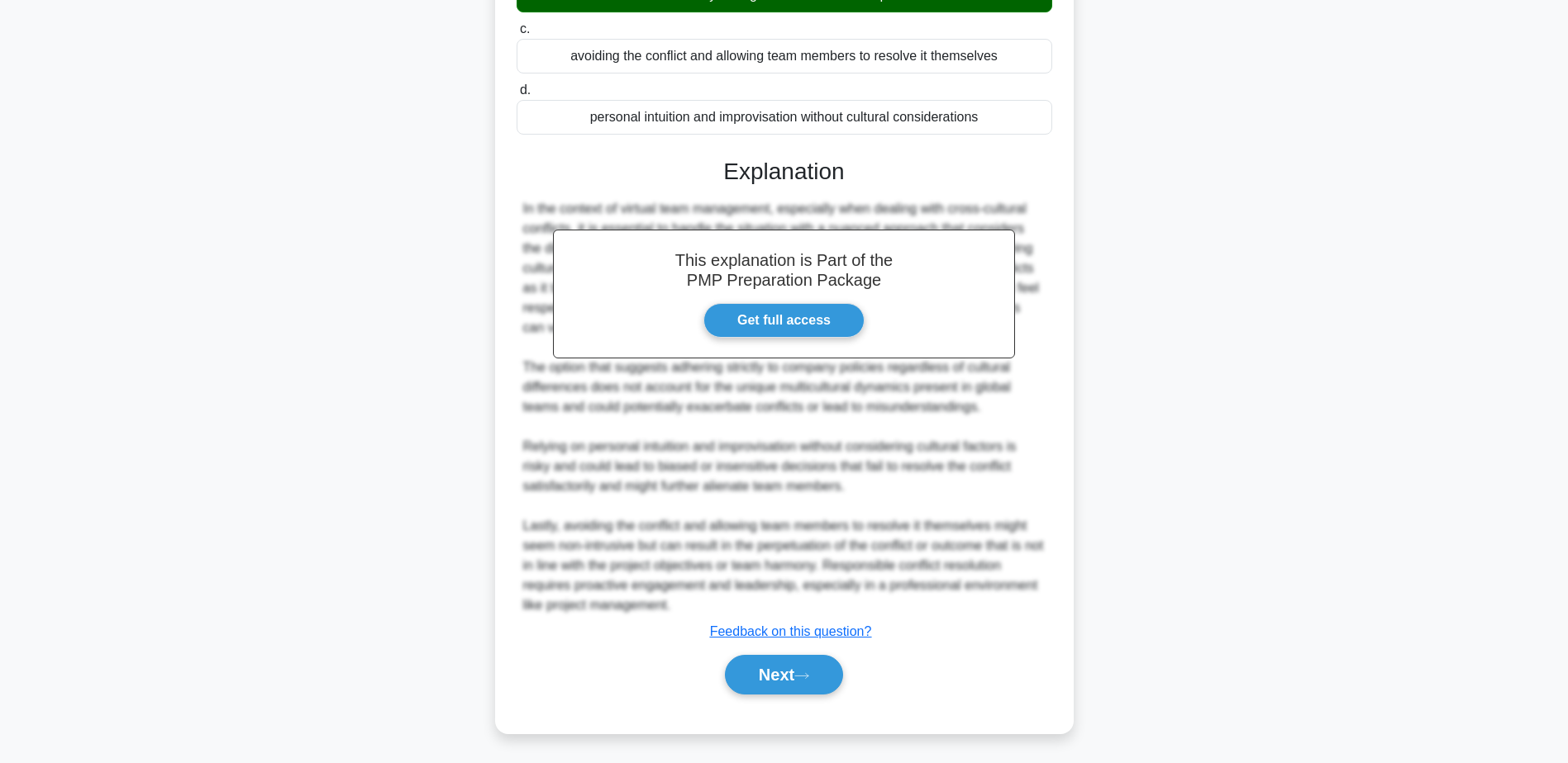
scroll to position [315, 0]
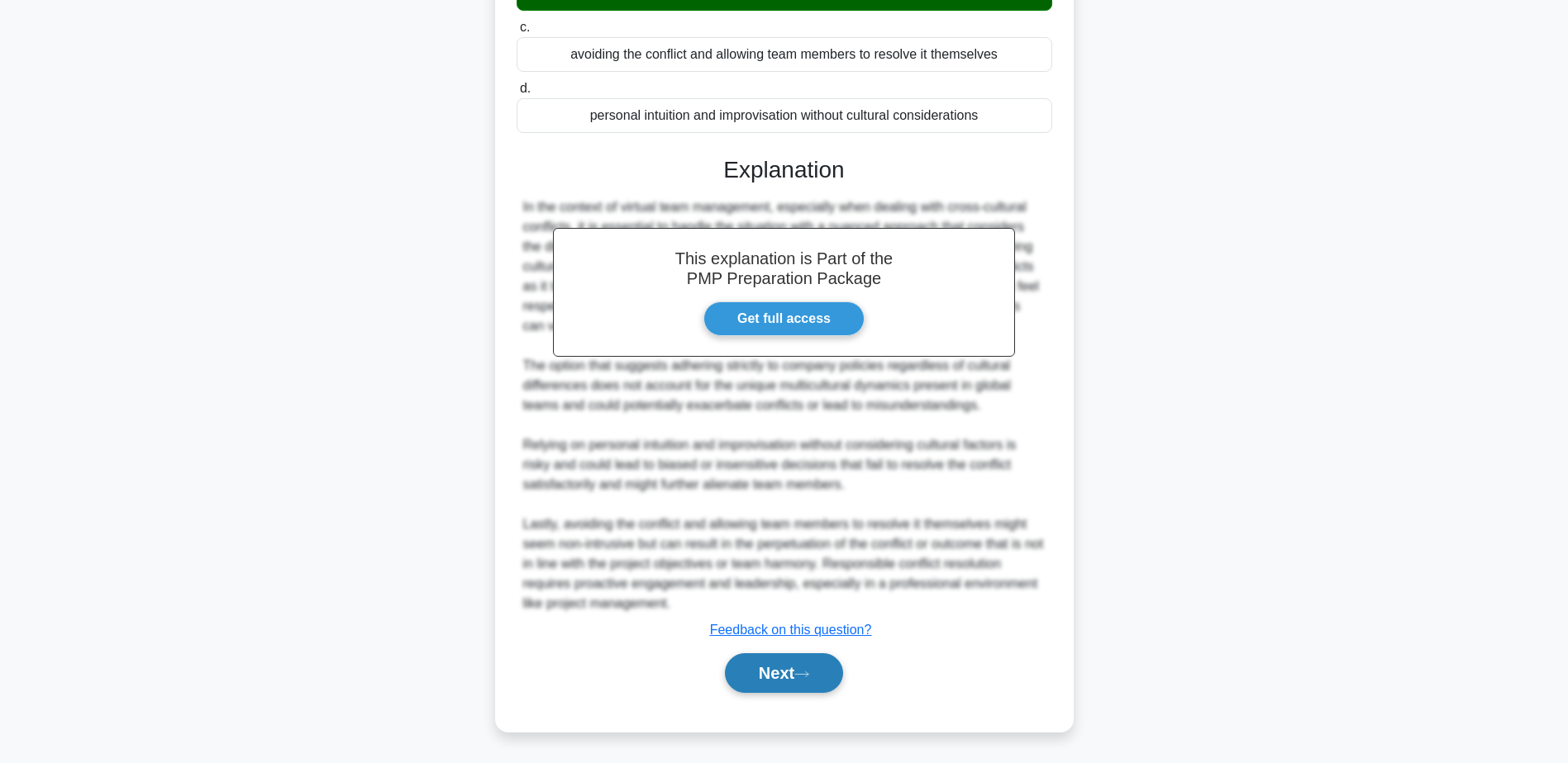
click at [741, 677] on button "Next" at bounding box center [783, 673] width 118 height 40
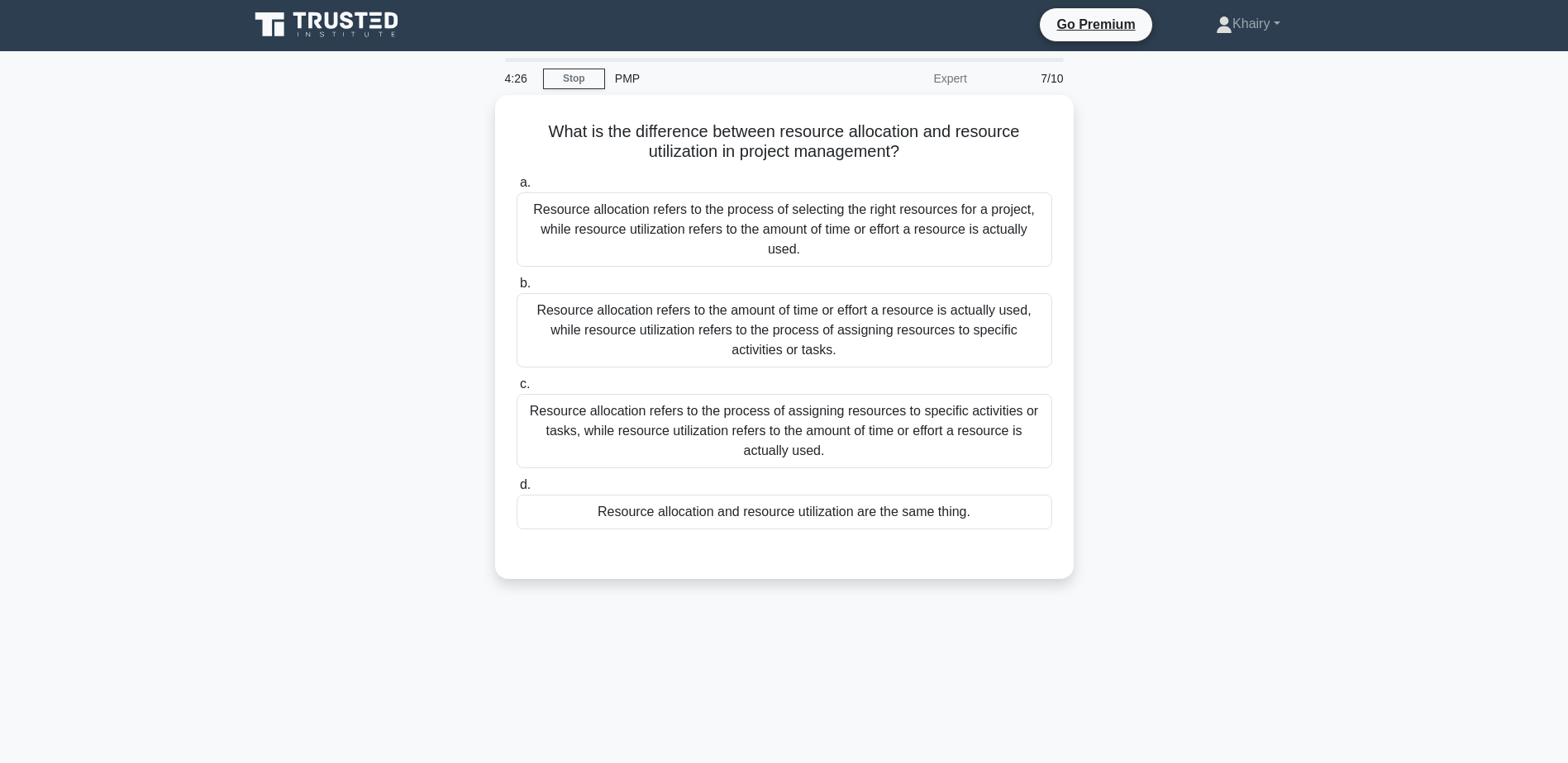
scroll to position [0, 0]
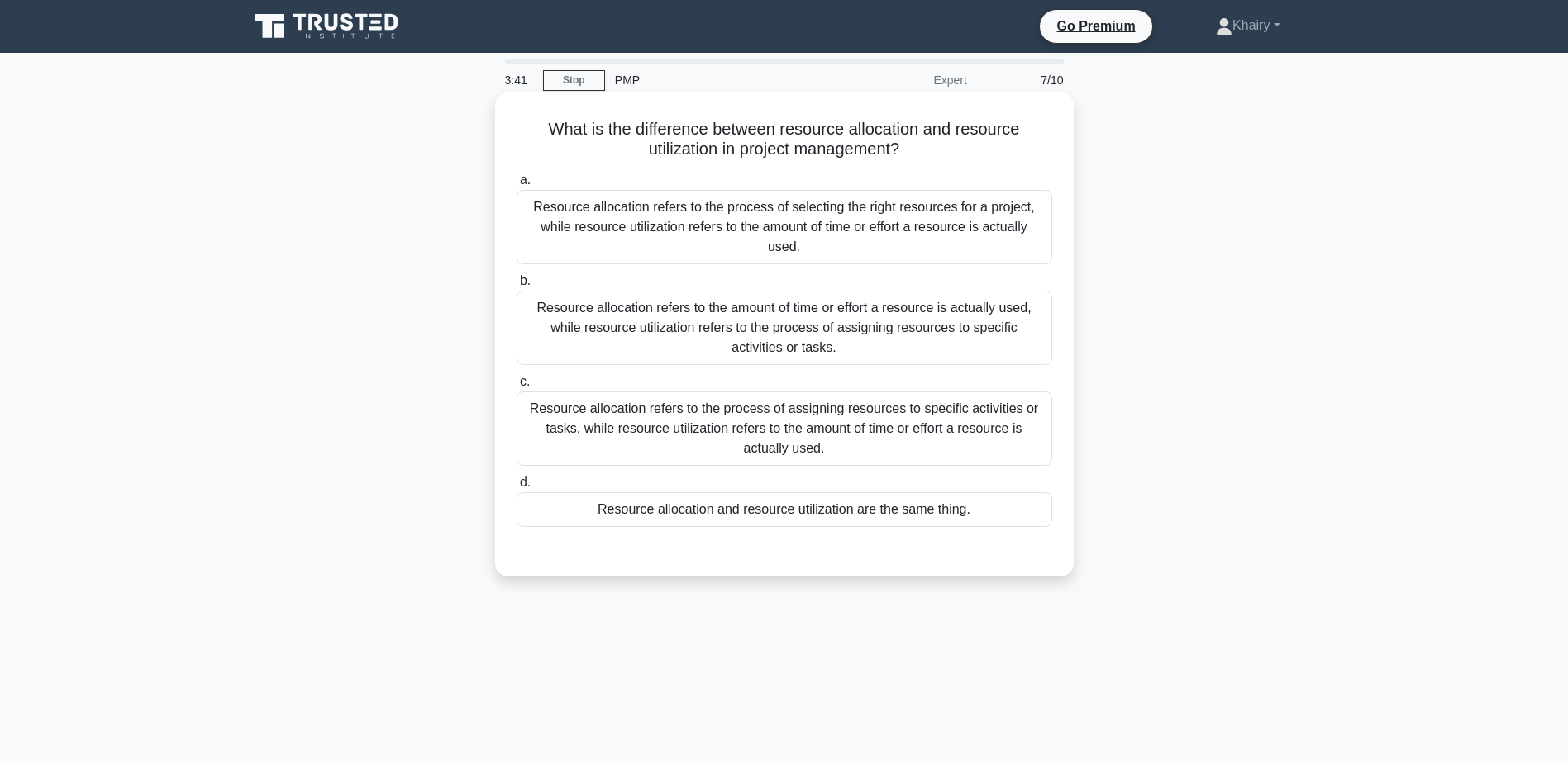
click at [818, 435] on div "Resource allocation refers to the process of assigning resources to specific ac…" at bounding box center [784, 428] width 536 height 74
click at [516, 387] on input "c. Resource allocation refers to the process of assigning resources to specific…" at bounding box center [516, 382] width 0 height 11
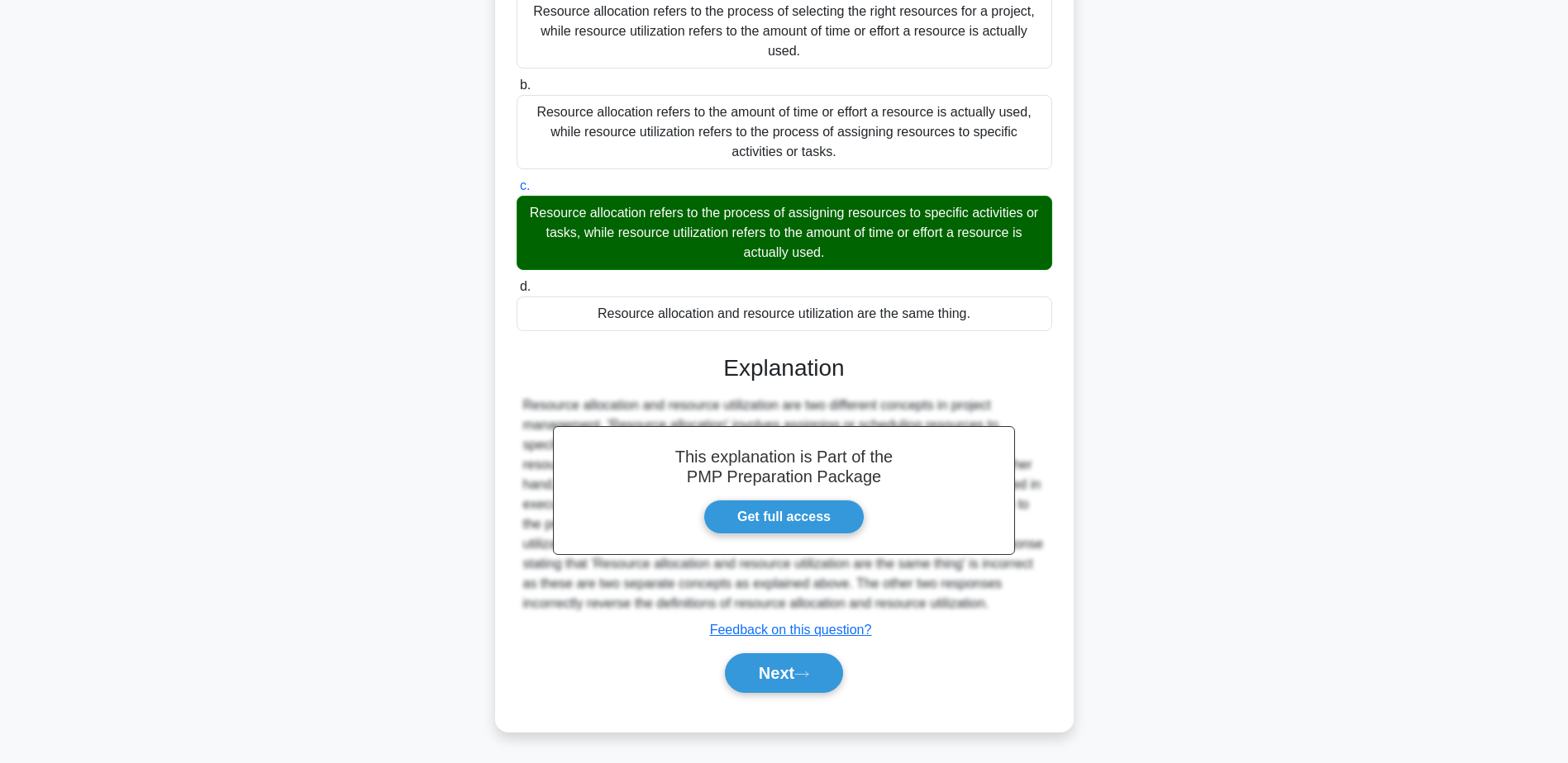
scroll to position [196, 0]
click at [784, 666] on button "Next" at bounding box center [783, 673] width 118 height 40
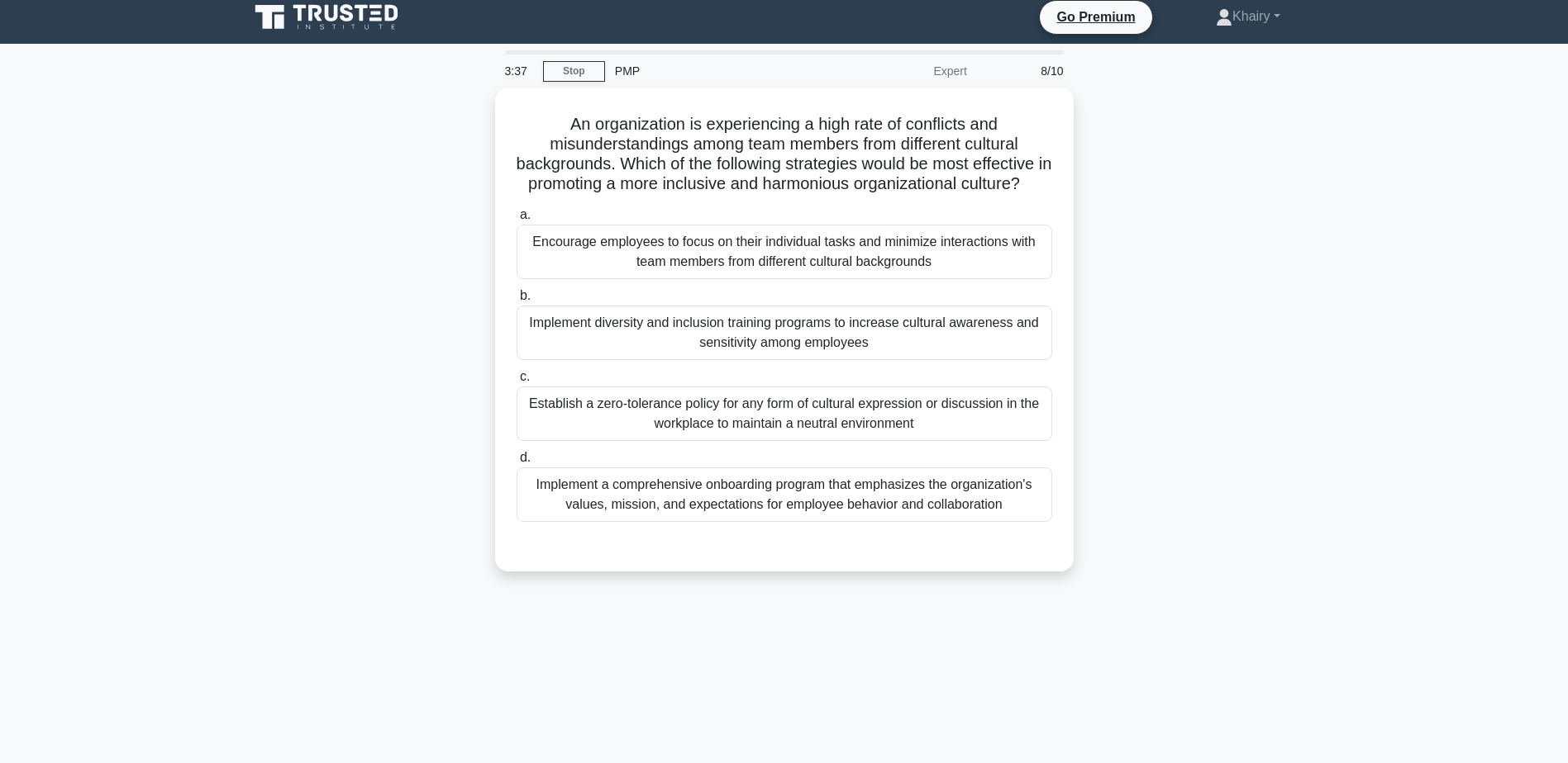
scroll to position [0, 0]
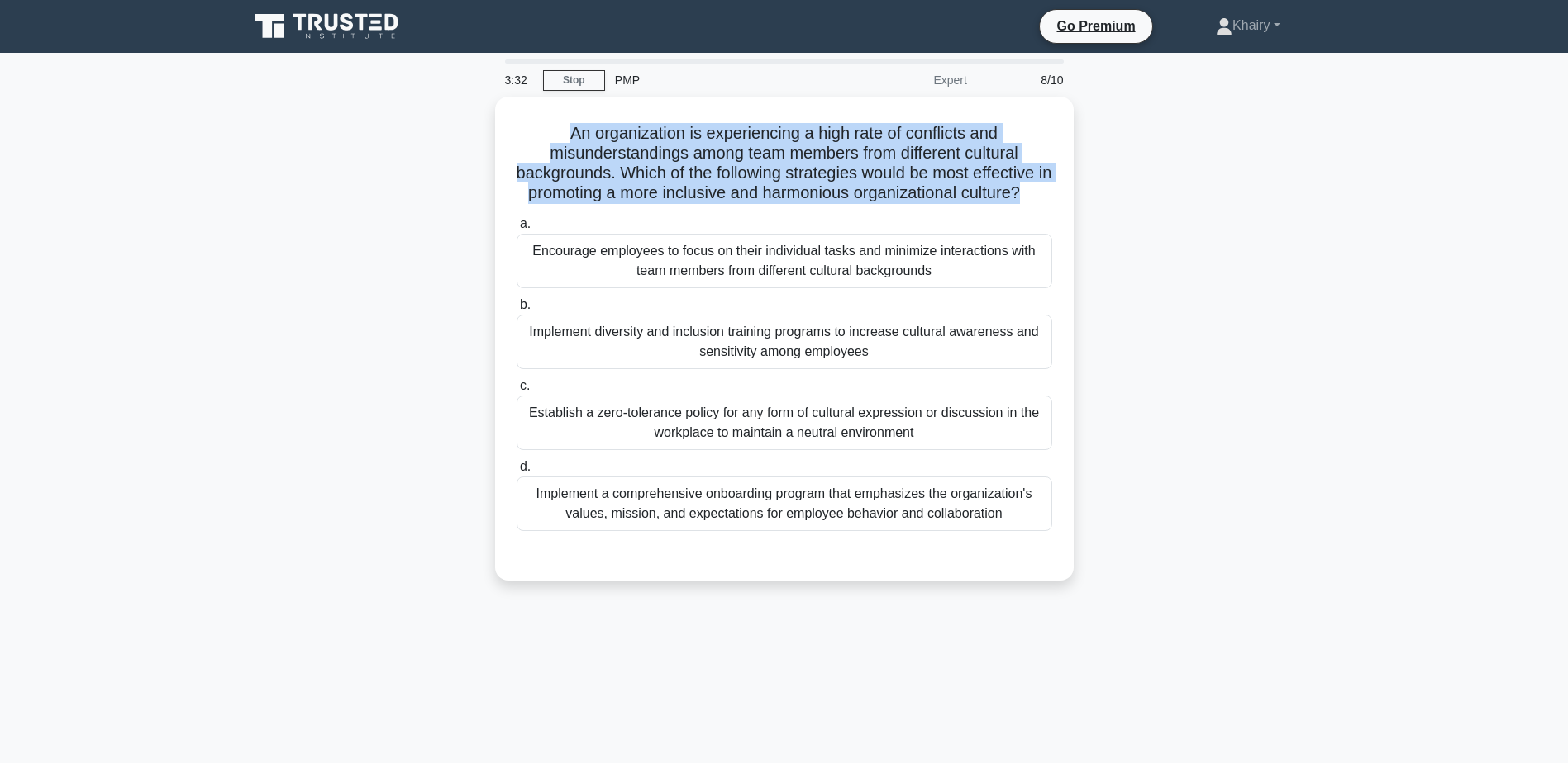
drag, startPoint x: 545, startPoint y: 121, endPoint x: 1089, endPoint y: 201, distance: 549.9
click at [1089, 201] on div "An organization is experiencing a high rate of conflicts and misunderstandings …" at bounding box center [784, 348] width 1091 height 503
copy h5 "An organization is experiencing a high rate of conflicts and misunderstandings …"
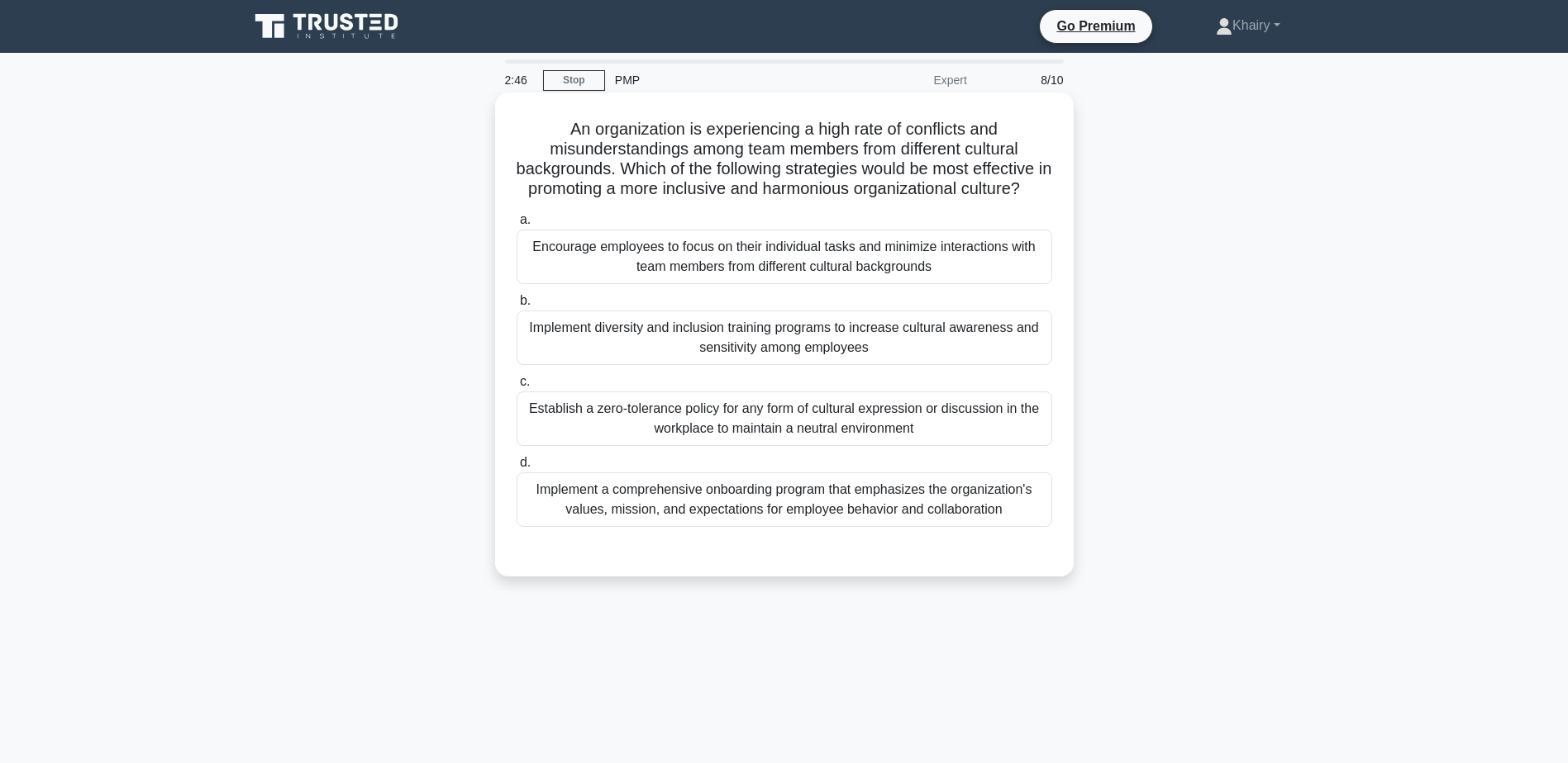
click at [1036, 357] on div "Implement diversity and inclusion training programs to increase cultural awaren…" at bounding box center [784, 338] width 536 height 55
click at [516, 306] on input "b. Implement diversity and inclusion training programs to increase cultural awa…" at bounding box center [516, 301] width 0 height 11
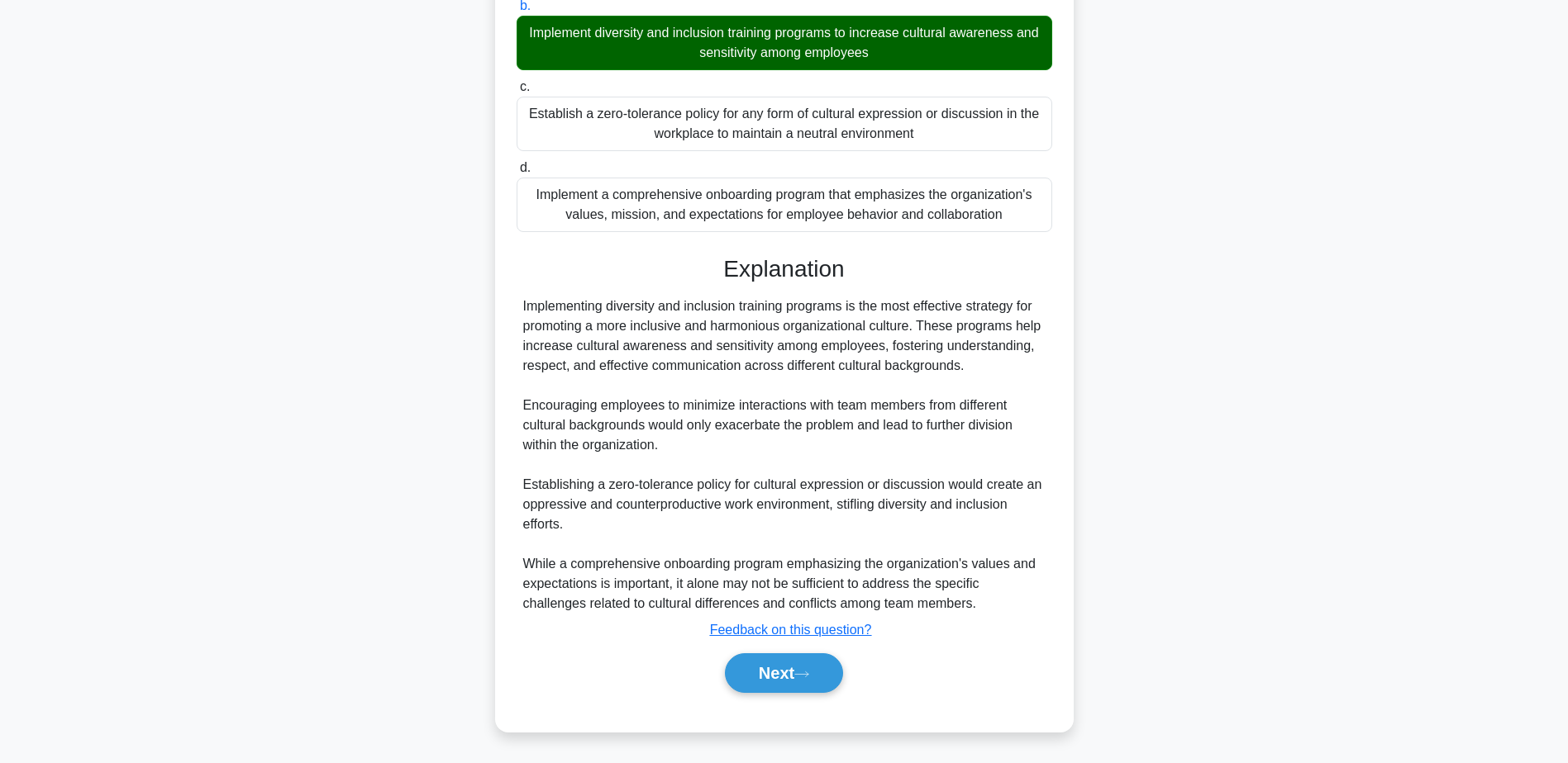
scroll to position [315, 0]
click at [803, 673] on icon at bounding box center [802, 674] width 15 height 9
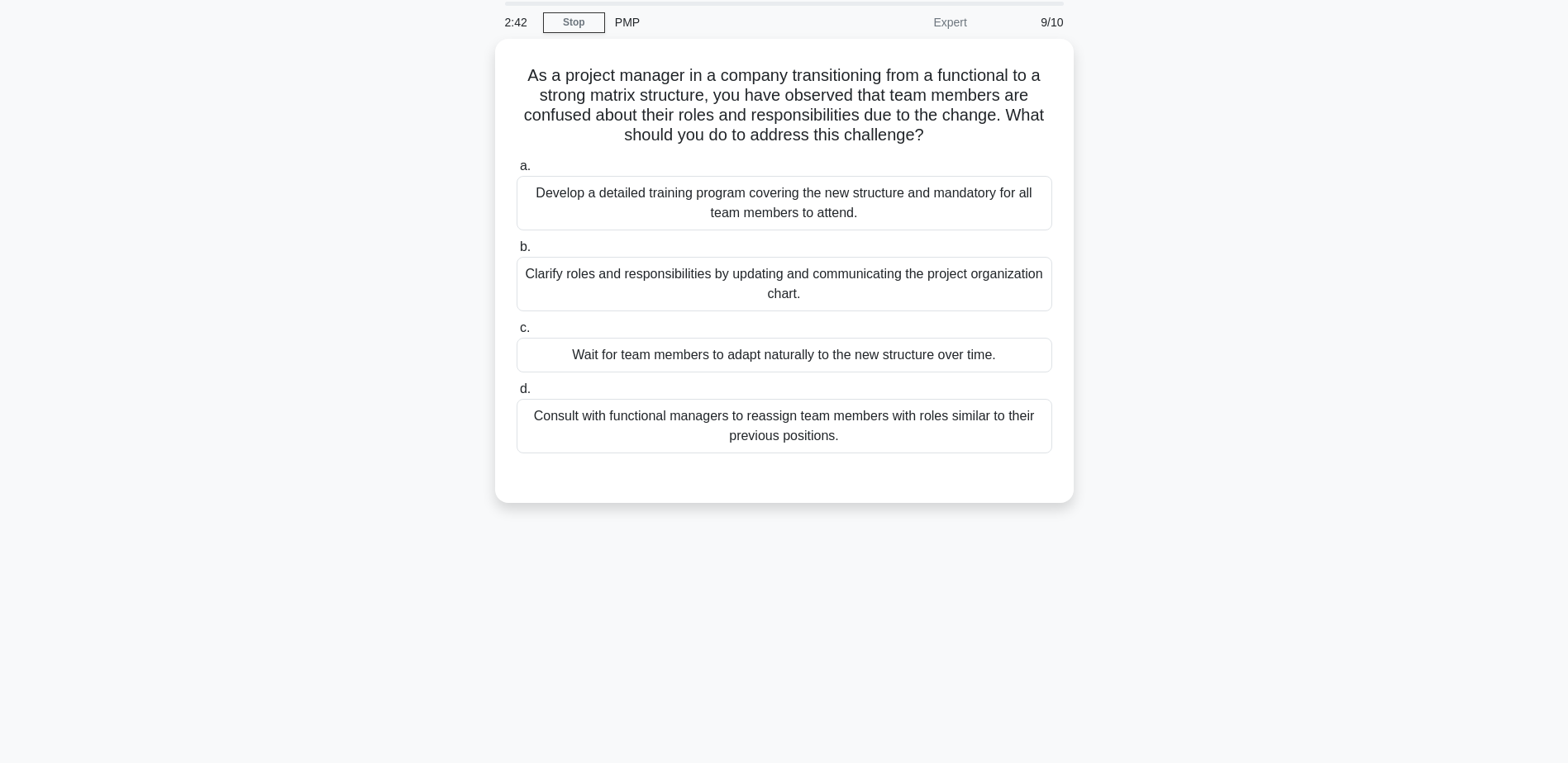
scroll to position [0, 0]
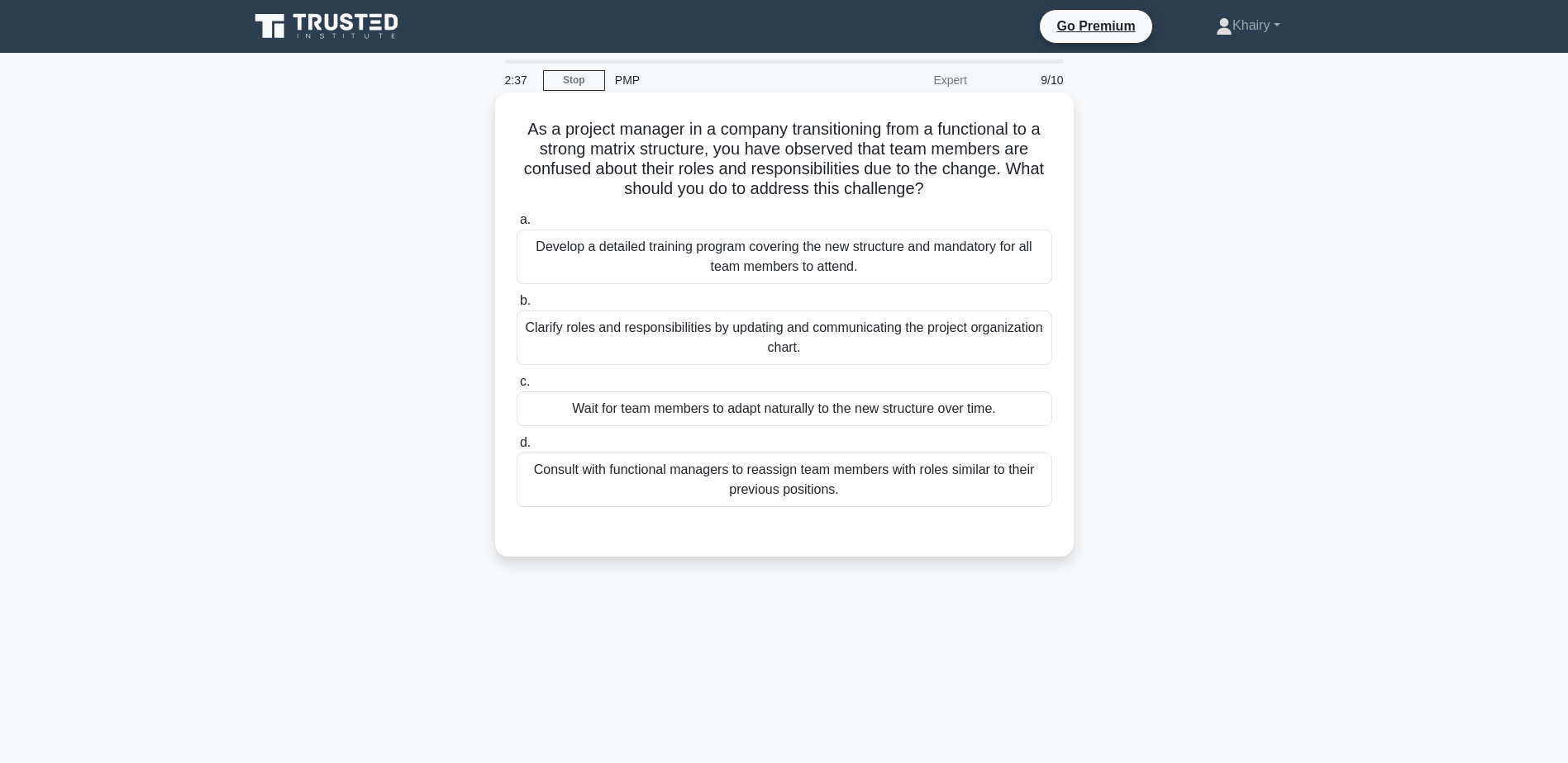
drag, startPoint x: 514, startPoint y: 127, endPoint x: 966, endPoint y: 193, distance: 456.8
click at [966, 193] on div "As a project manager in a company transitioning from a functional to a strong m…" at bounding box center [784, 325] width 565 height 451
copy h5 "As a project manager in a company transitioning from a functional to a strong m…"
click at [983, 341] on div "Clarify roles and responsibilities by updating and communicating the project or…" at bounding box center [784, 338] width 536 height 55
click at [516, 306] on input "b. Clarify roles and responsibilities by updating and communicating the project…" at bounding box center [516, 301] width 0 height 11
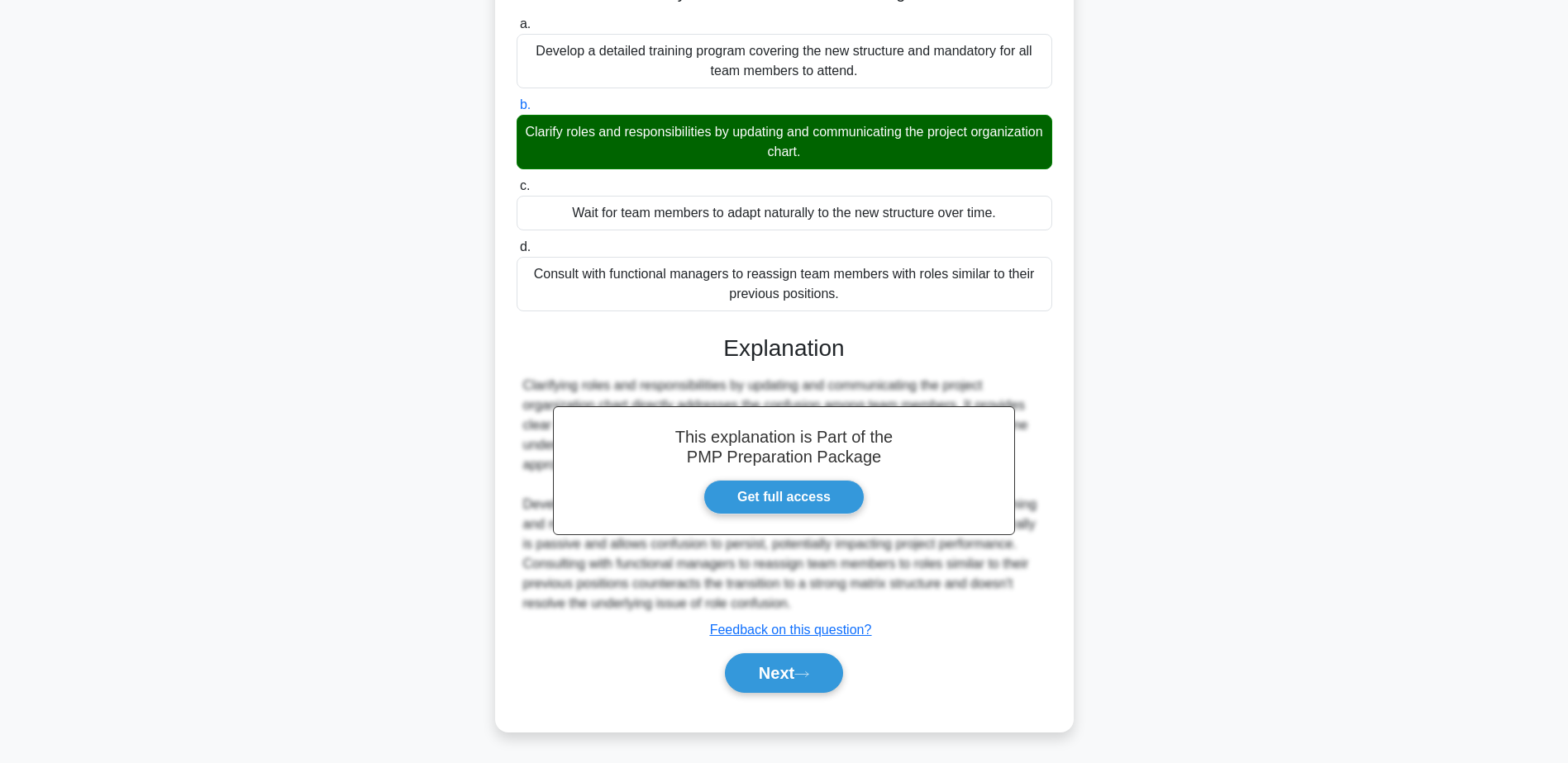
scroll to position [196, 0]
click at [812, 664] on button "Next" at bounding box center [783, 673] width 118 height 40
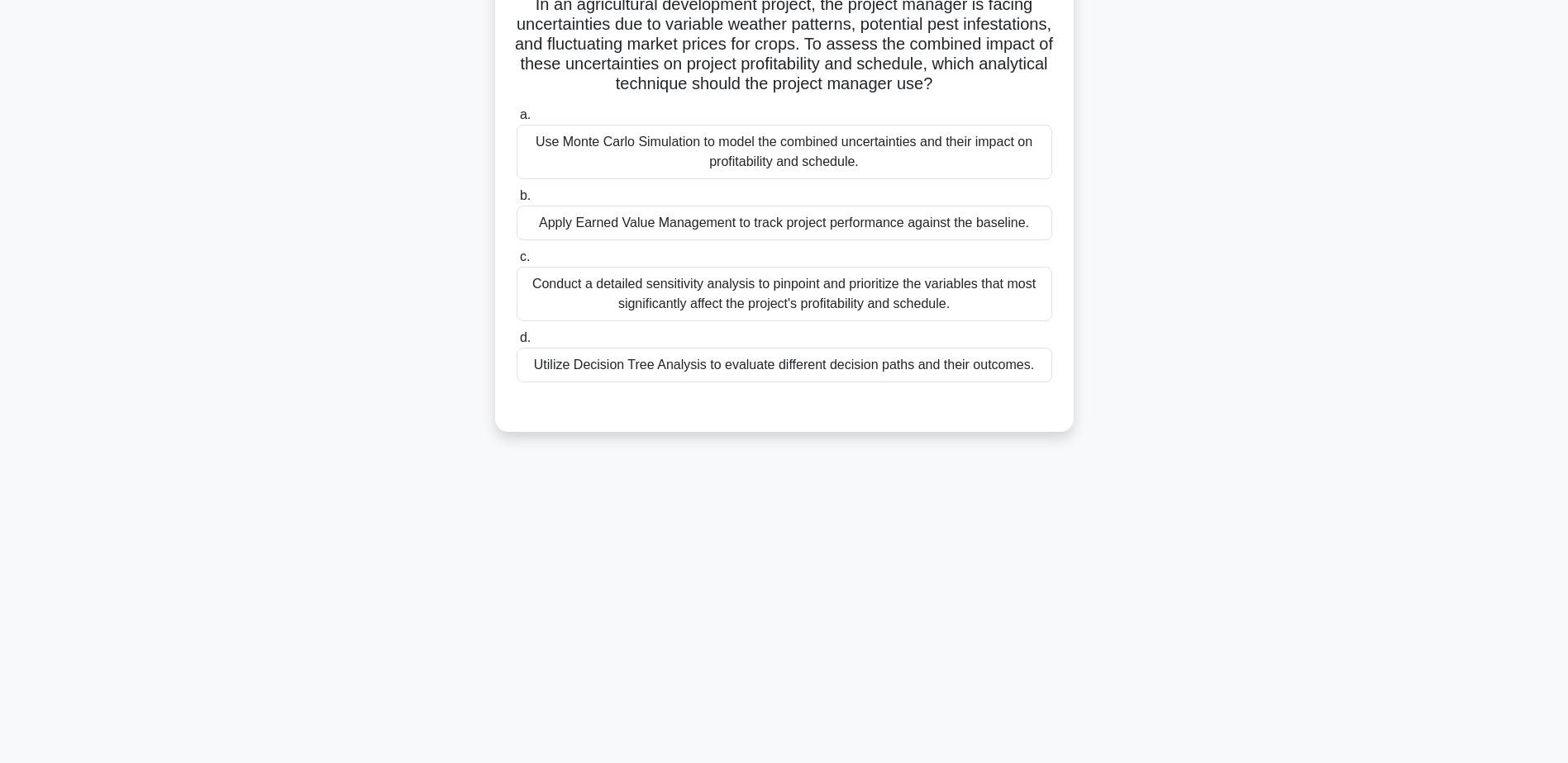
scroll to position [0, 0]
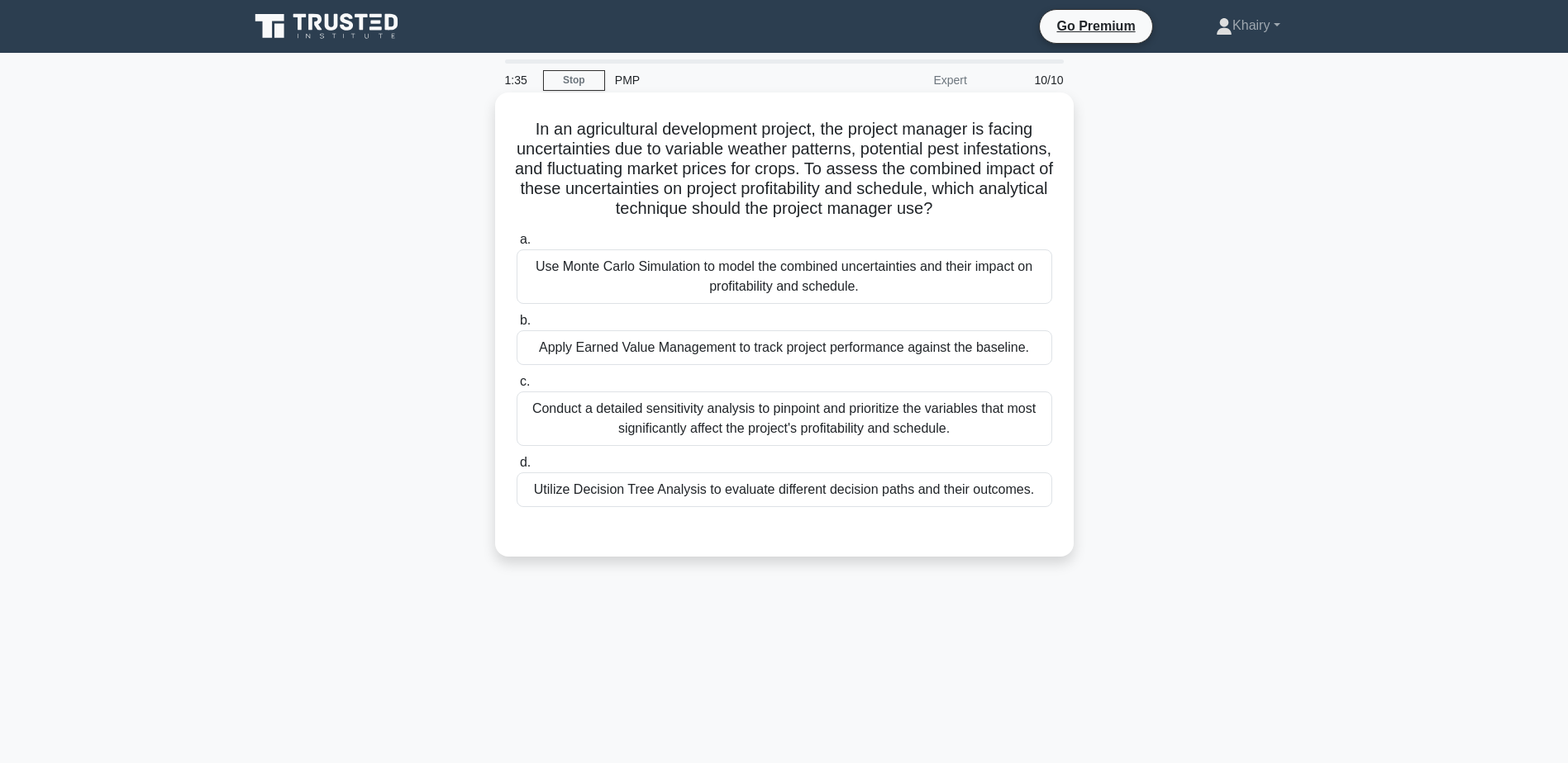
drag, startPoint x: 516, startPoint y: 110, endPoint x: 1065, endPoint y: 219, distance: 559.7
click at [1065, 219] on div "In an agricultural development project, the project manager is facing uncertain…" at bounding box center [784, 325] width 565 height 451
copy h5 "In an agricultural development project, the project manager is facing uncertain…"
click at [1022, 294] on div "Use Monte Carlo Simulation to model the combined uncertainties and their impact…" at bounding box center [784, 277] width 536 height 55
click at [516, 245] on input "a. Use Monte Carlo Simulation to model the combined uncertainties and their imp…" at bounding box center [516, 239] width 0 height 11
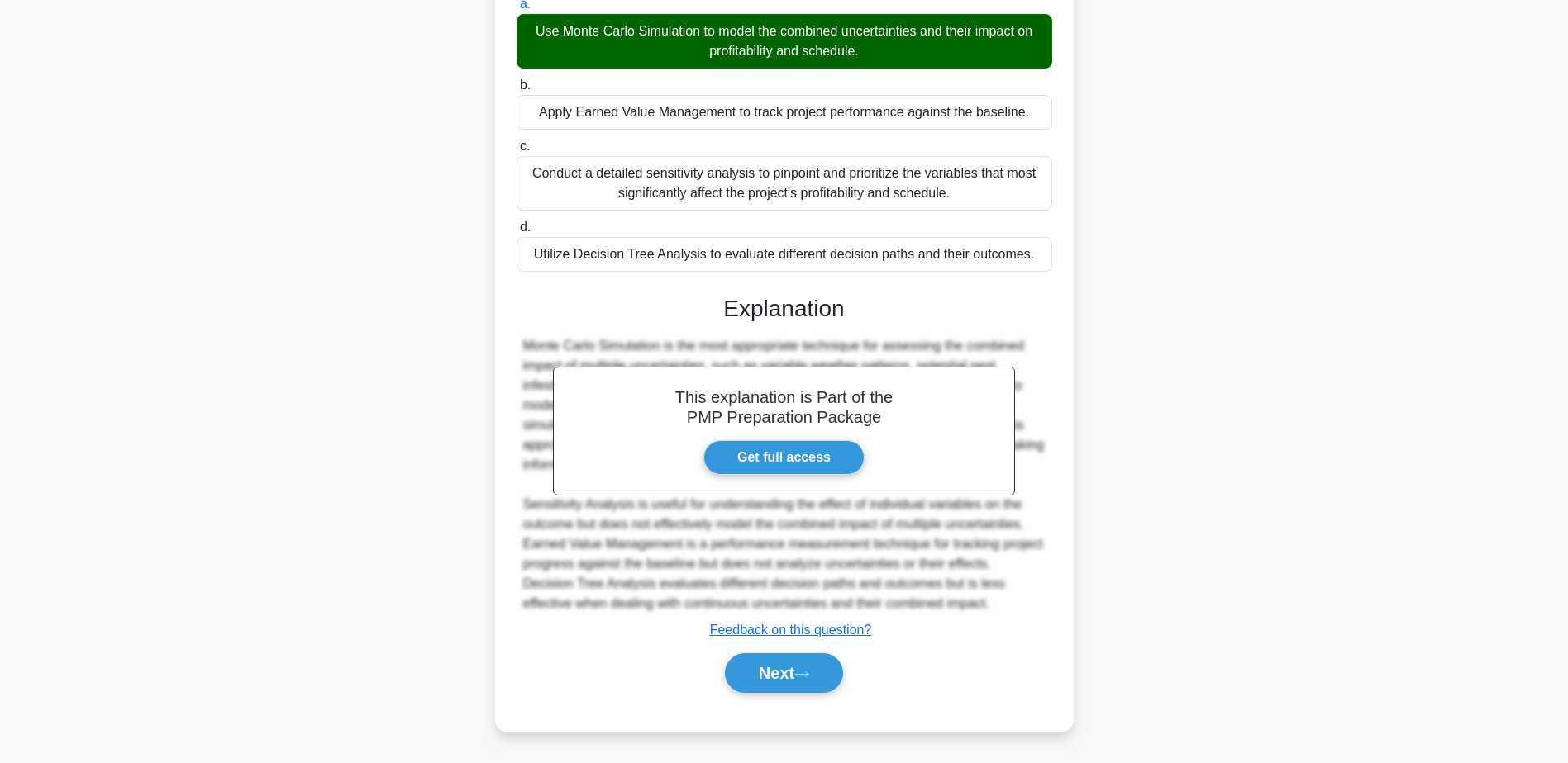
scroll to position [256, 0]
click at [795, 657] on button "Next" at bounding box center [783, 673] width 118 height 40
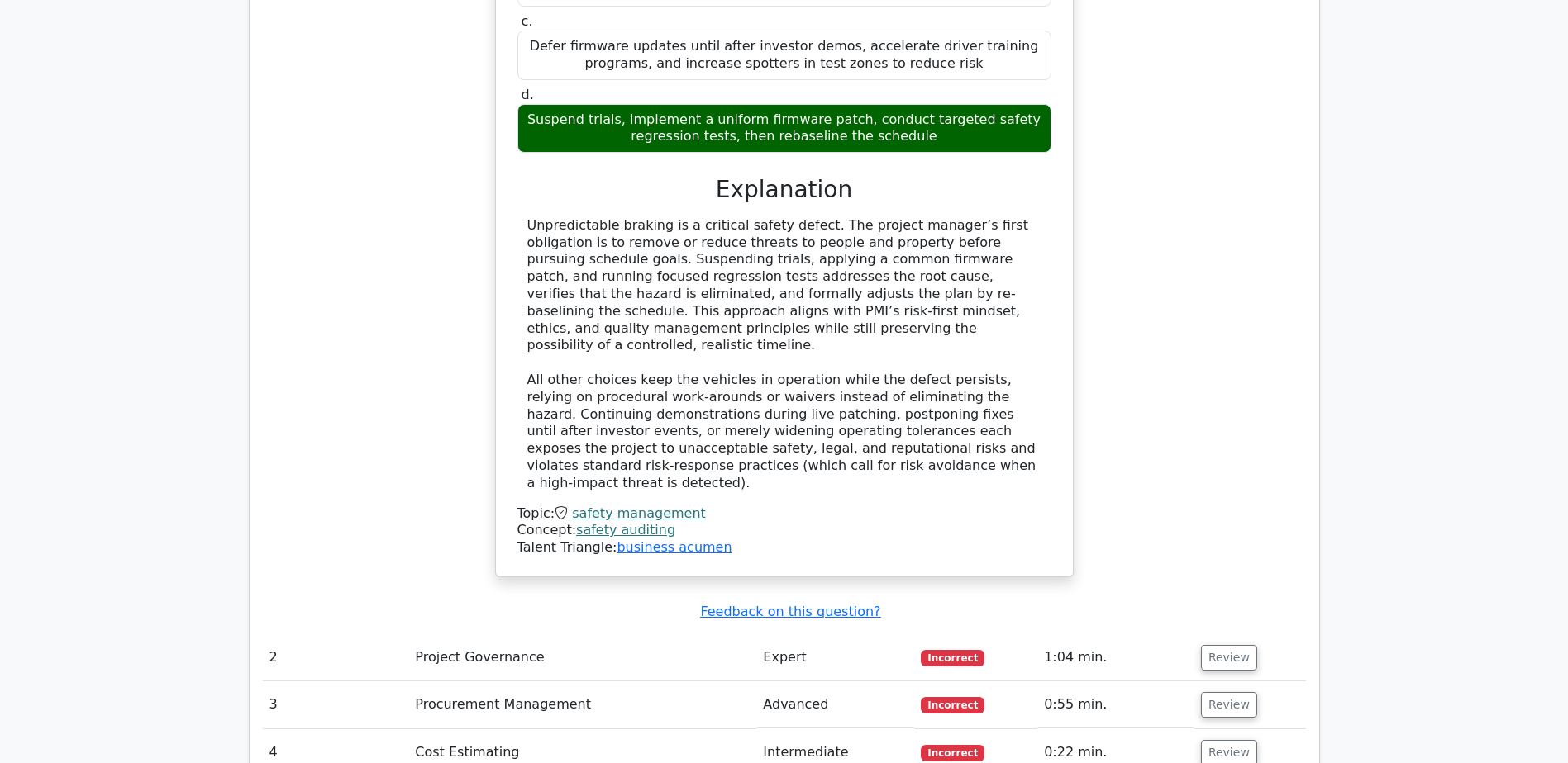
scroll to position [1983, 0]
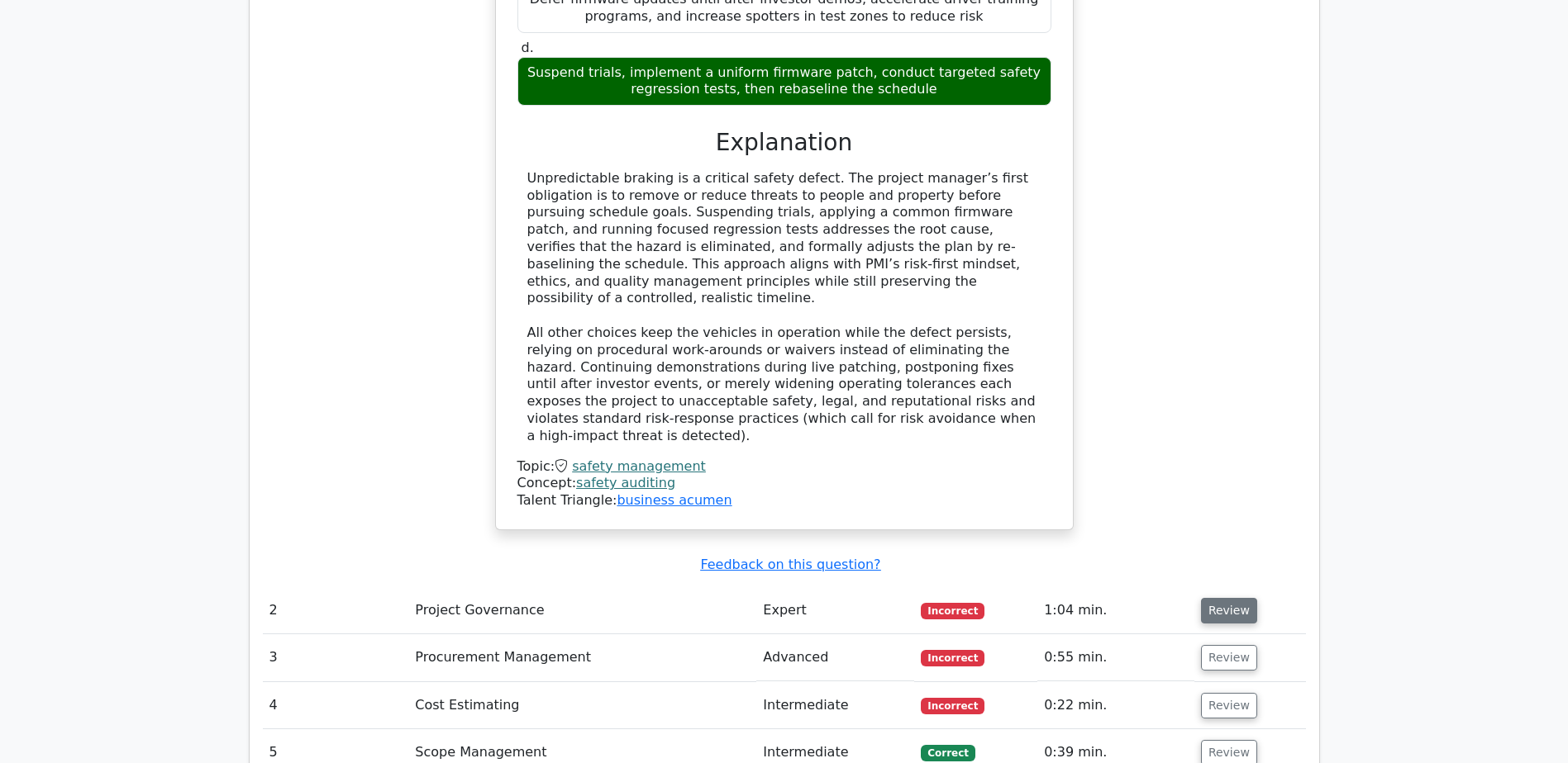
click at [1231, 598] on button "Review" at bounding box center [1229, 611] width 57 height 25
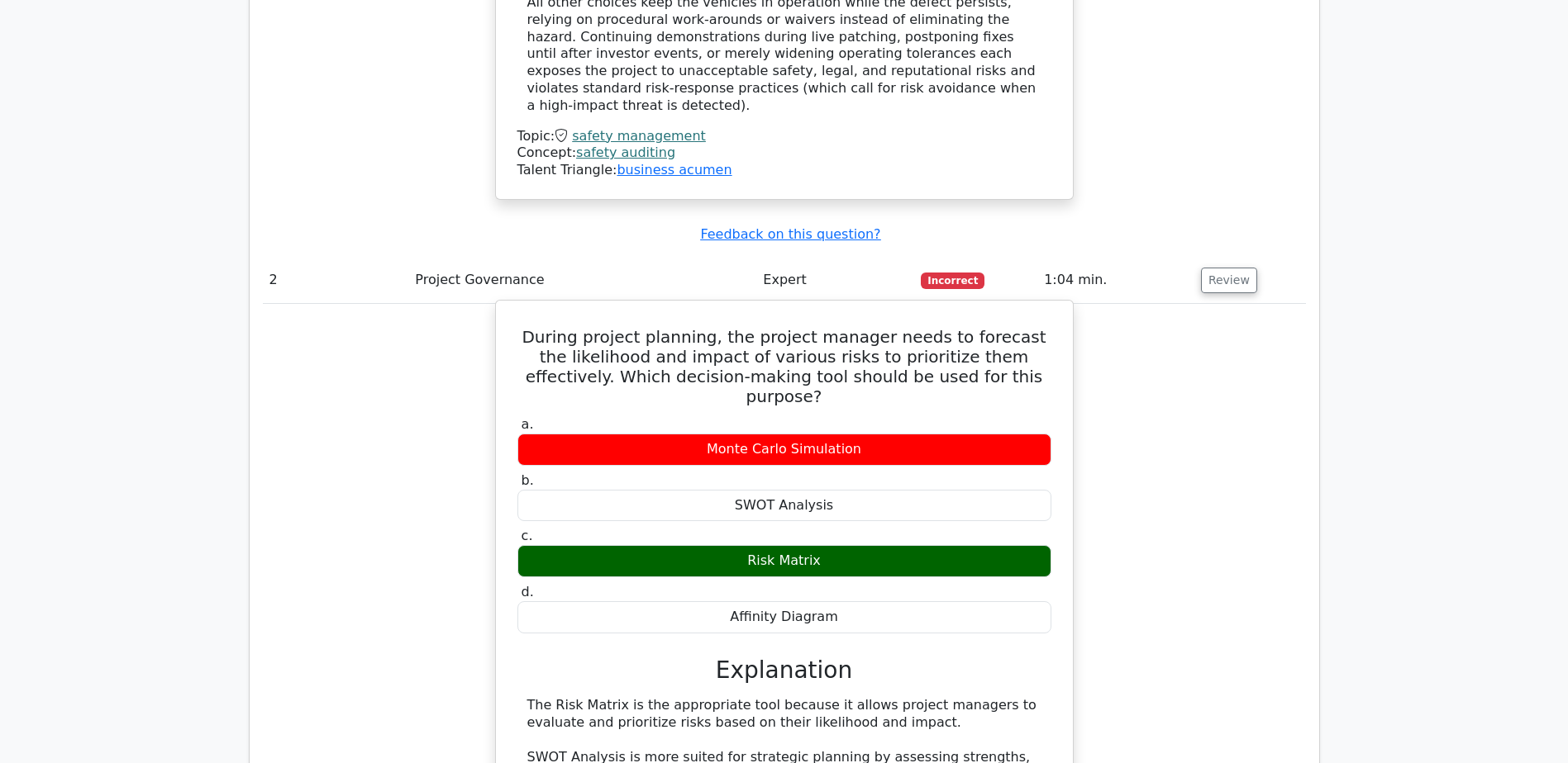
scroll to position [2395, 0]
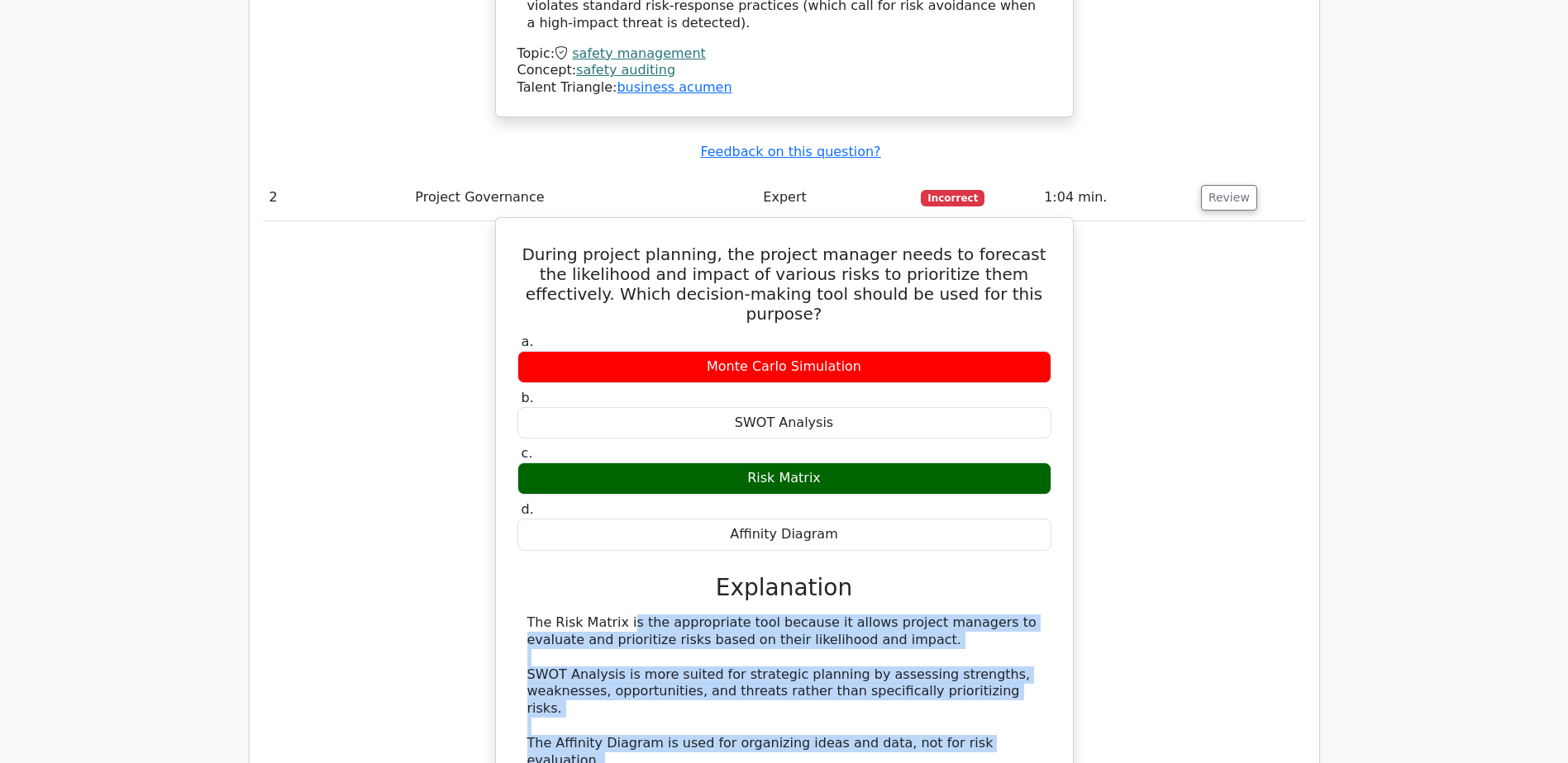
drag, startPoint x: 517, startPoint y: 477, endPoint x: 837, endPoint y: 647, distance: 362.4
click at [837, 647] on div "a. Monte Carlo Simulation b. SWOT Analysis c. d." at bounding box center [784, 608] width 537 height 555
copy div "The Risk Matrix is the appropriate tool because it allows project managers to e…"
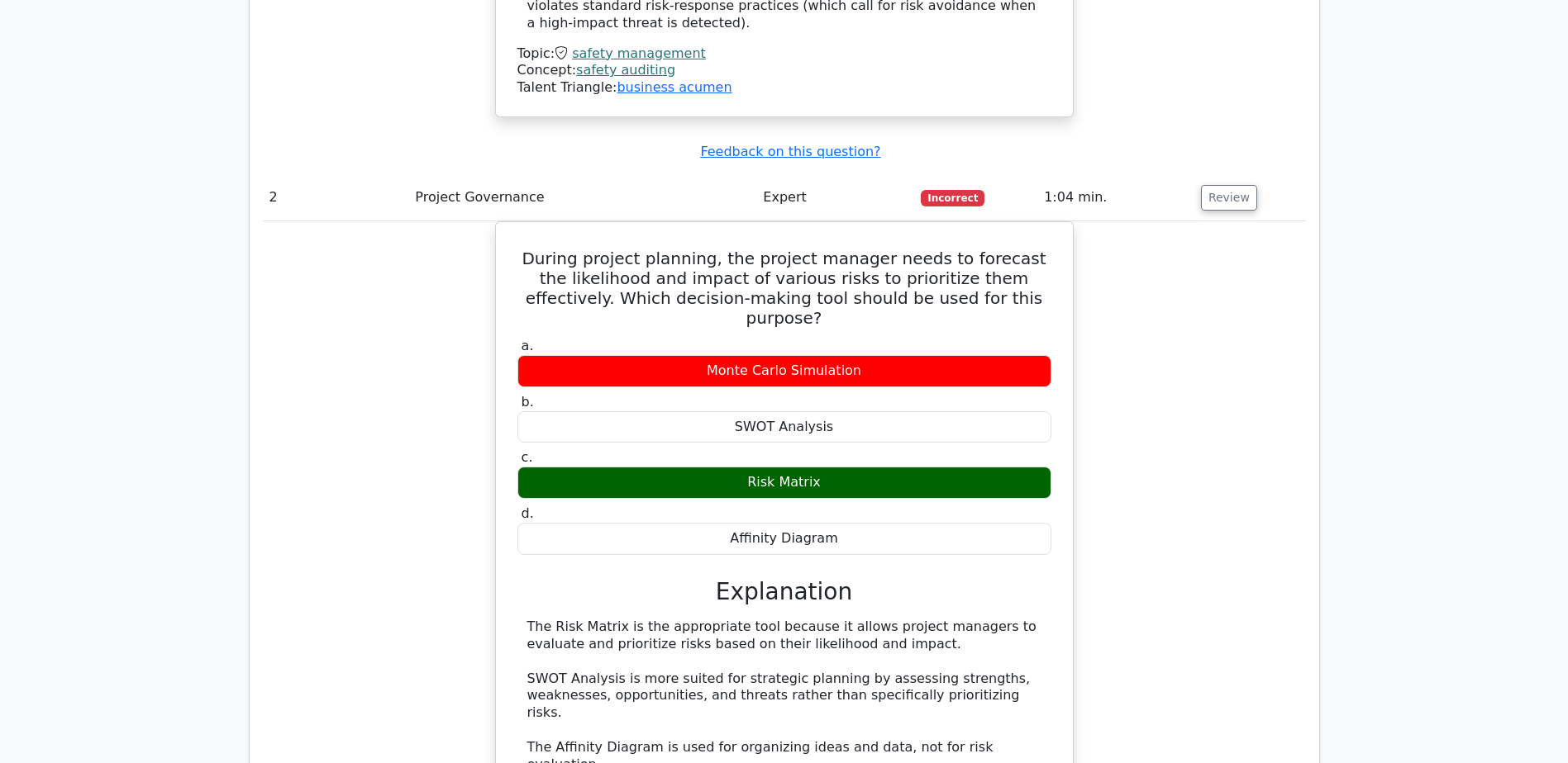
click at [353, 415] on div "During project planning, the project manager needs to forecast the likelihood a…" at bounding box center [784, 576] width 1043 height 708
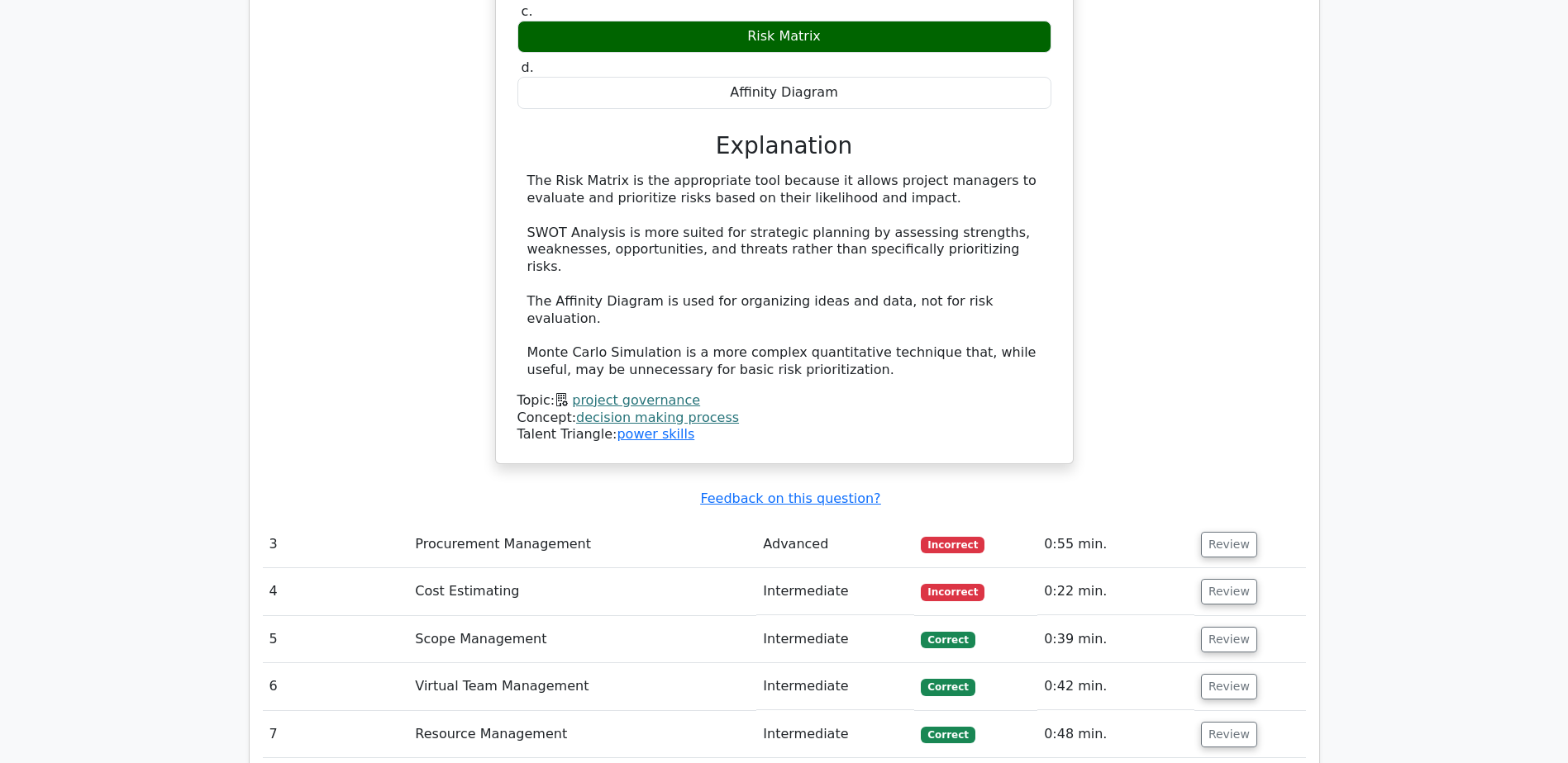
scroll to position [2891, 0]
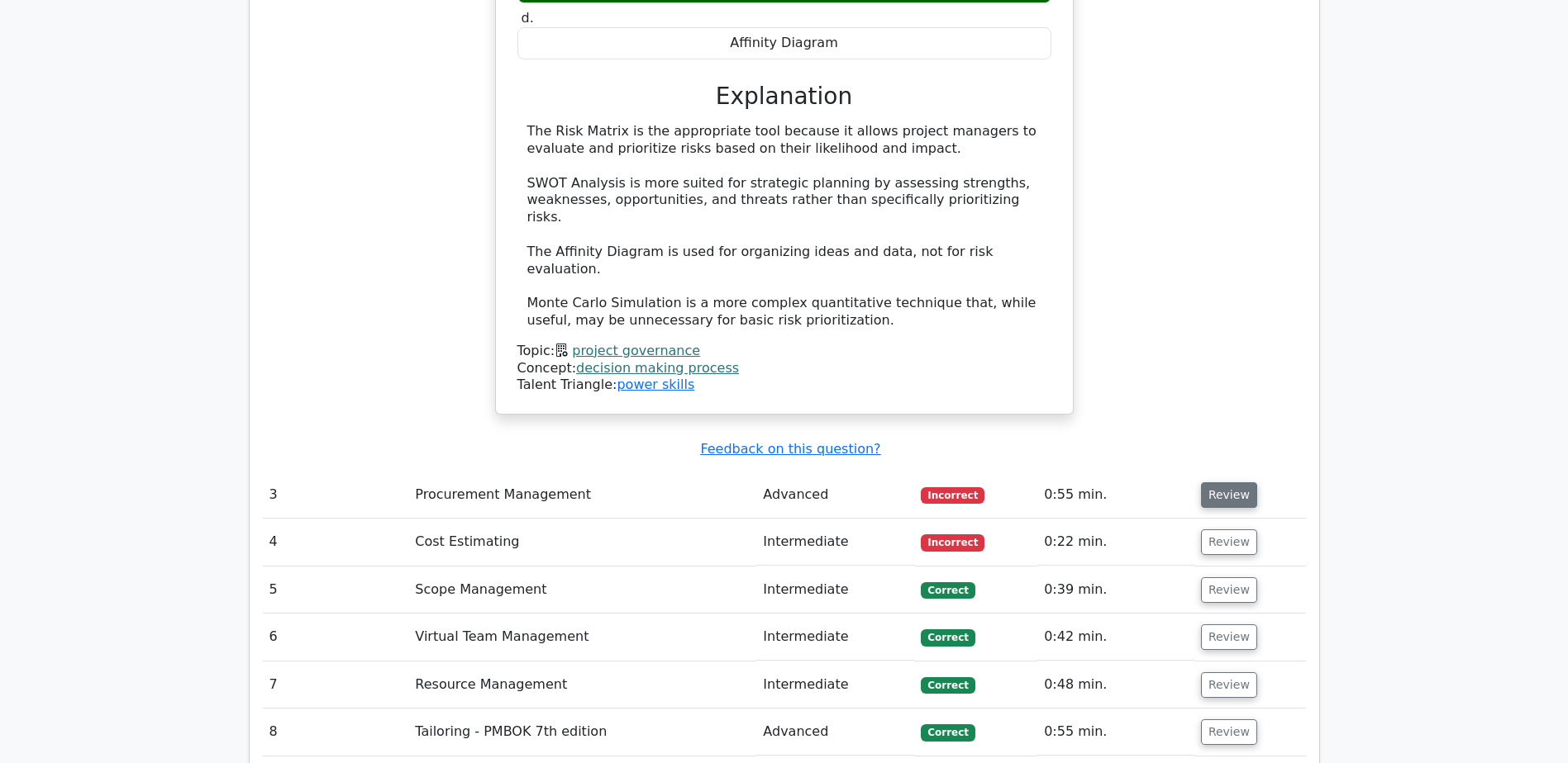
click at [1228, 482] on button "Review" at bounding box center [1229, 495] width 57 height 25
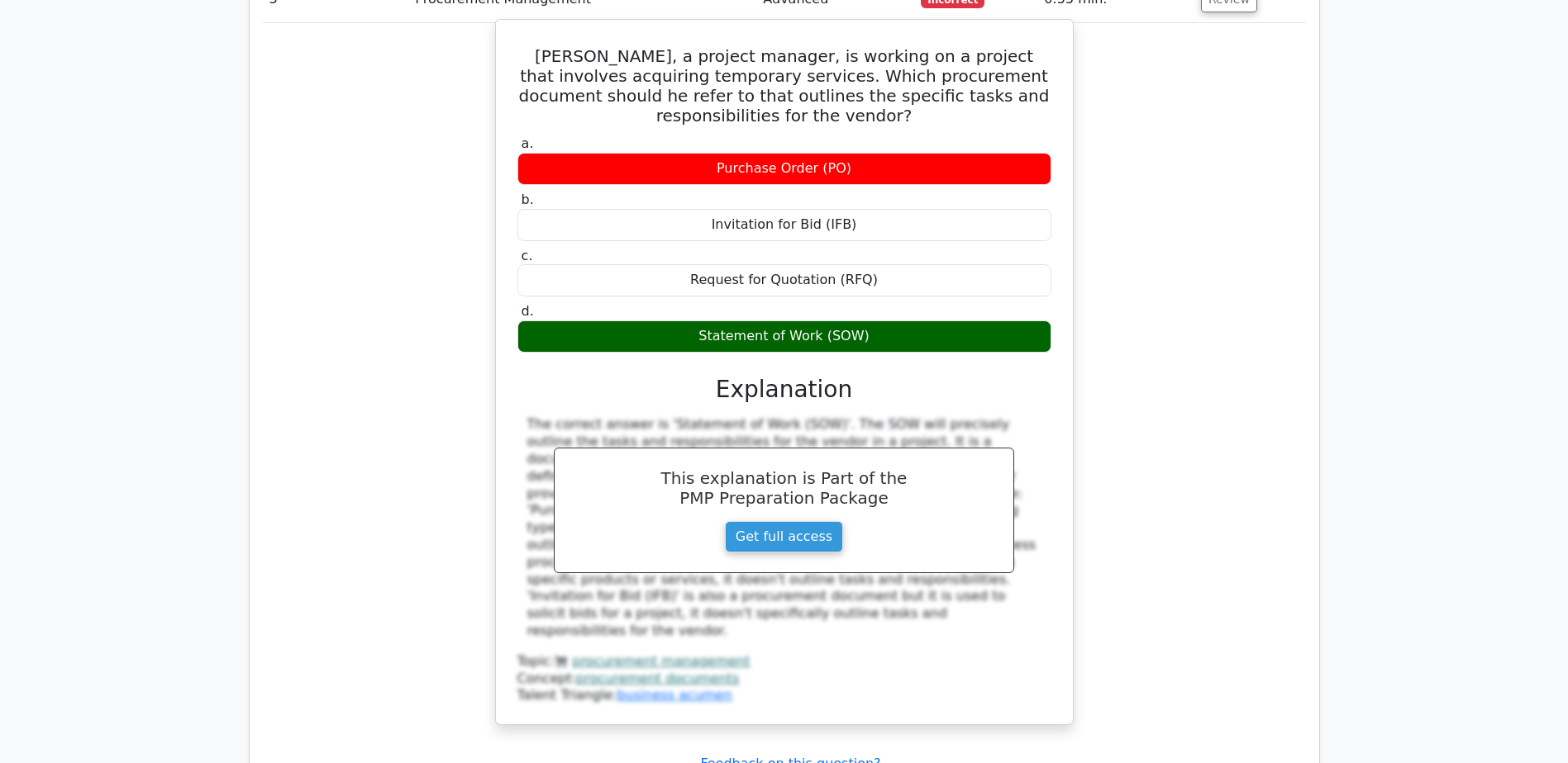
scroll to position [3634, 0]
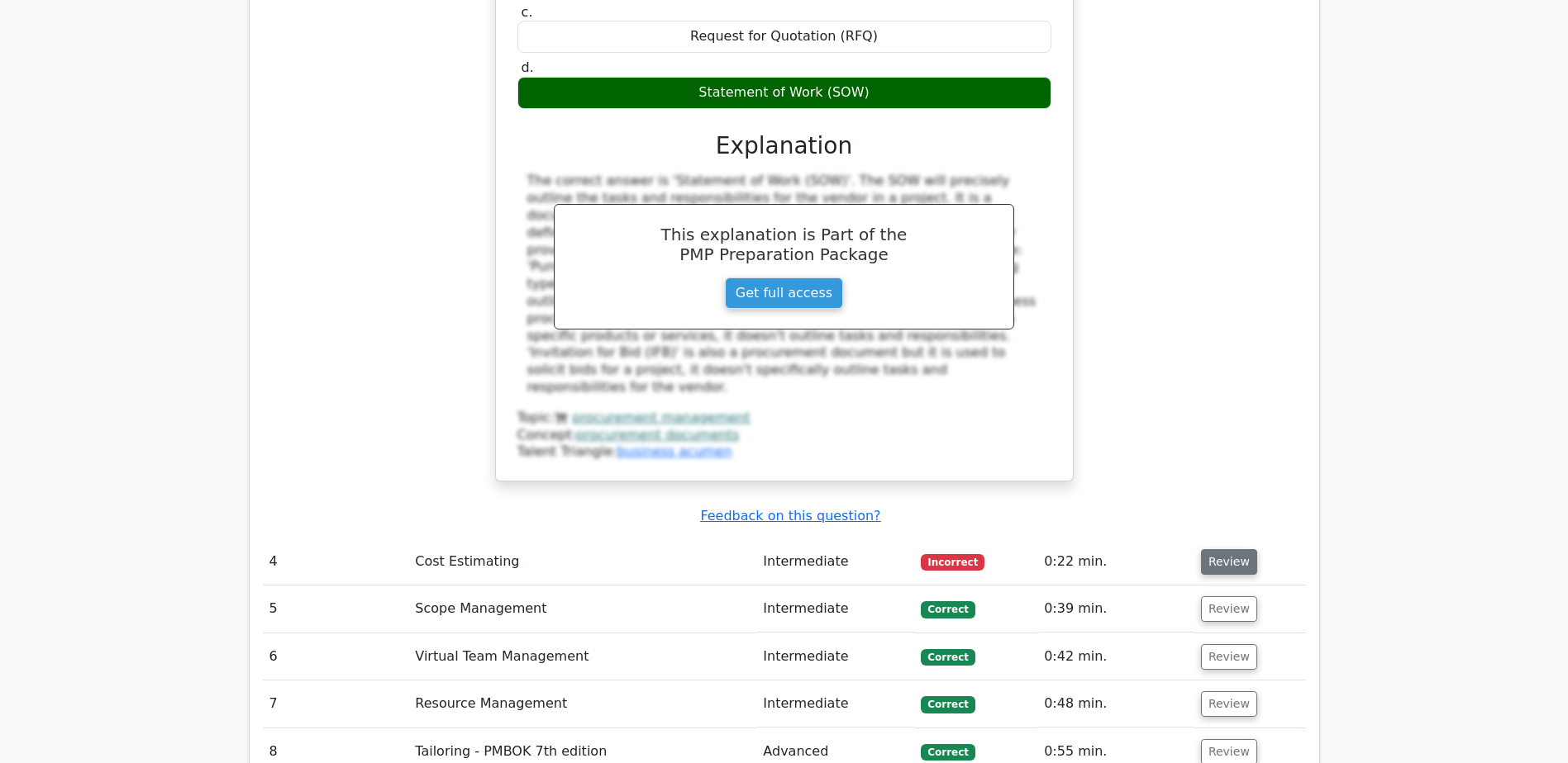
click at [1220, 549] on button "Review" at bounding box center [1229, 562] width 57 height 25
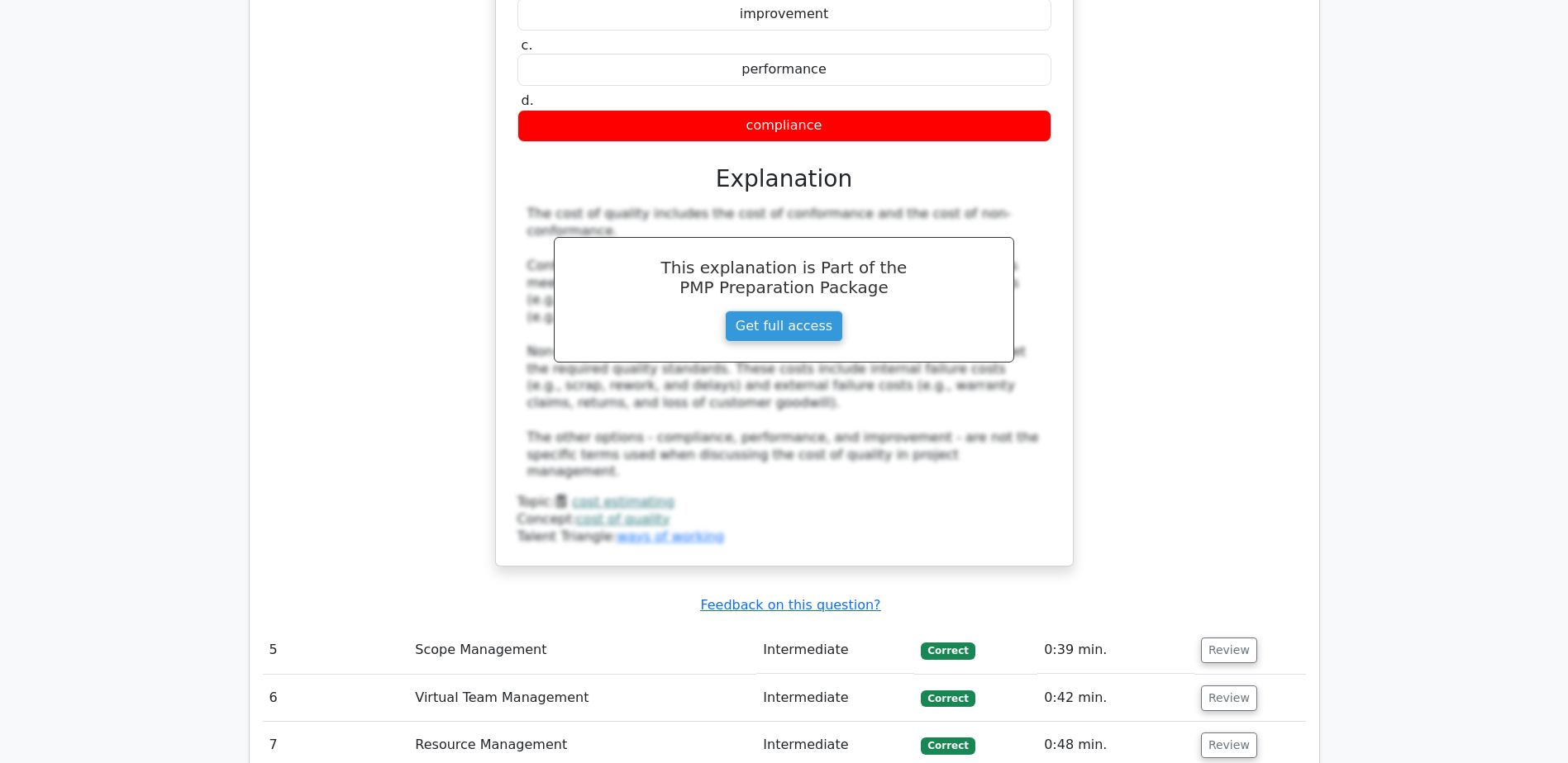
scroll to position [4378, 0]
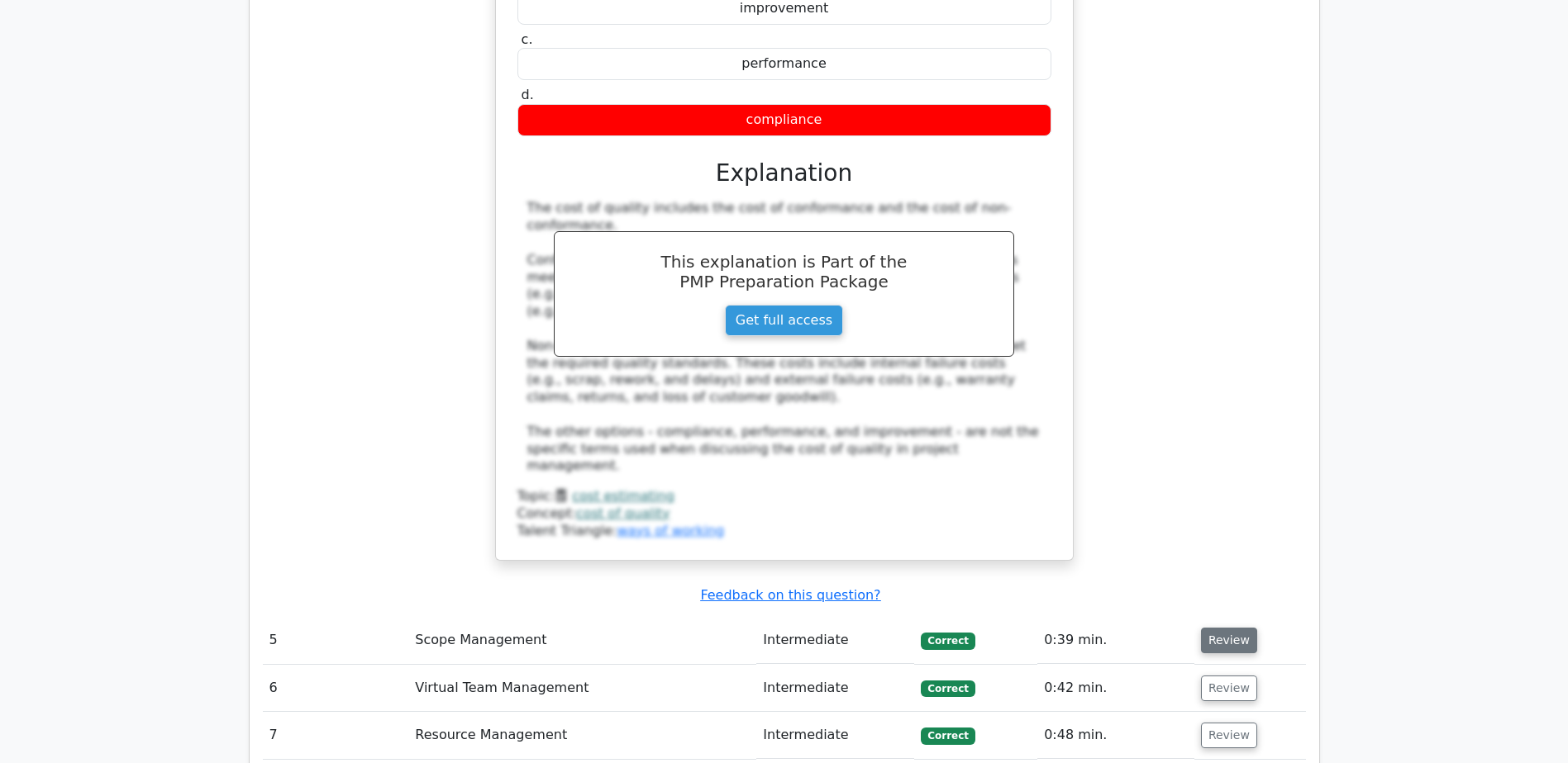
click at [1227, 627] on button "Review" at bounding box center [1229, 640] width 57 height 25
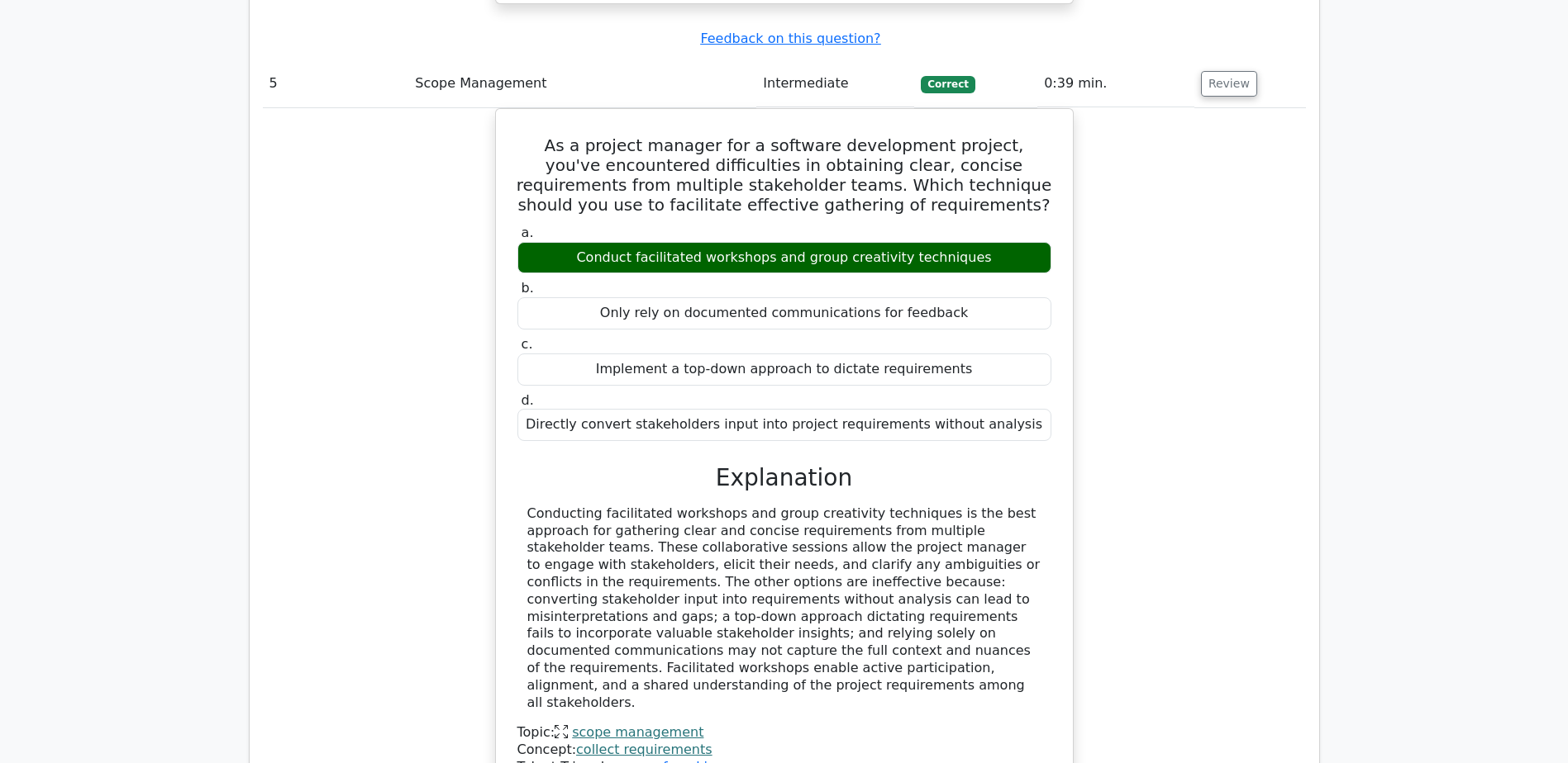
scroll to position [5203, 0]
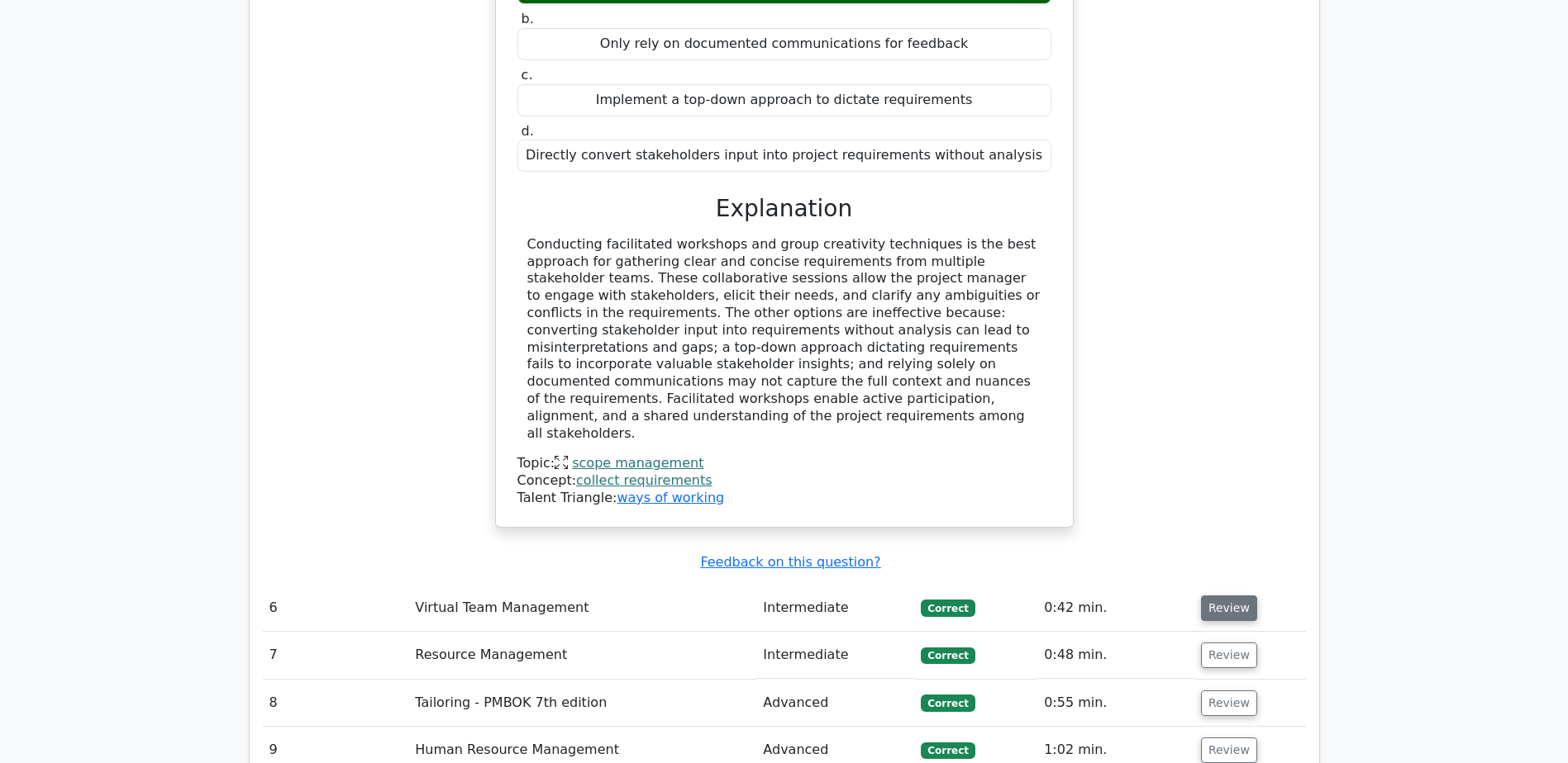
click at [1220, 595] on button "Review" at bounding box center [1229, 608] width 57 height 25
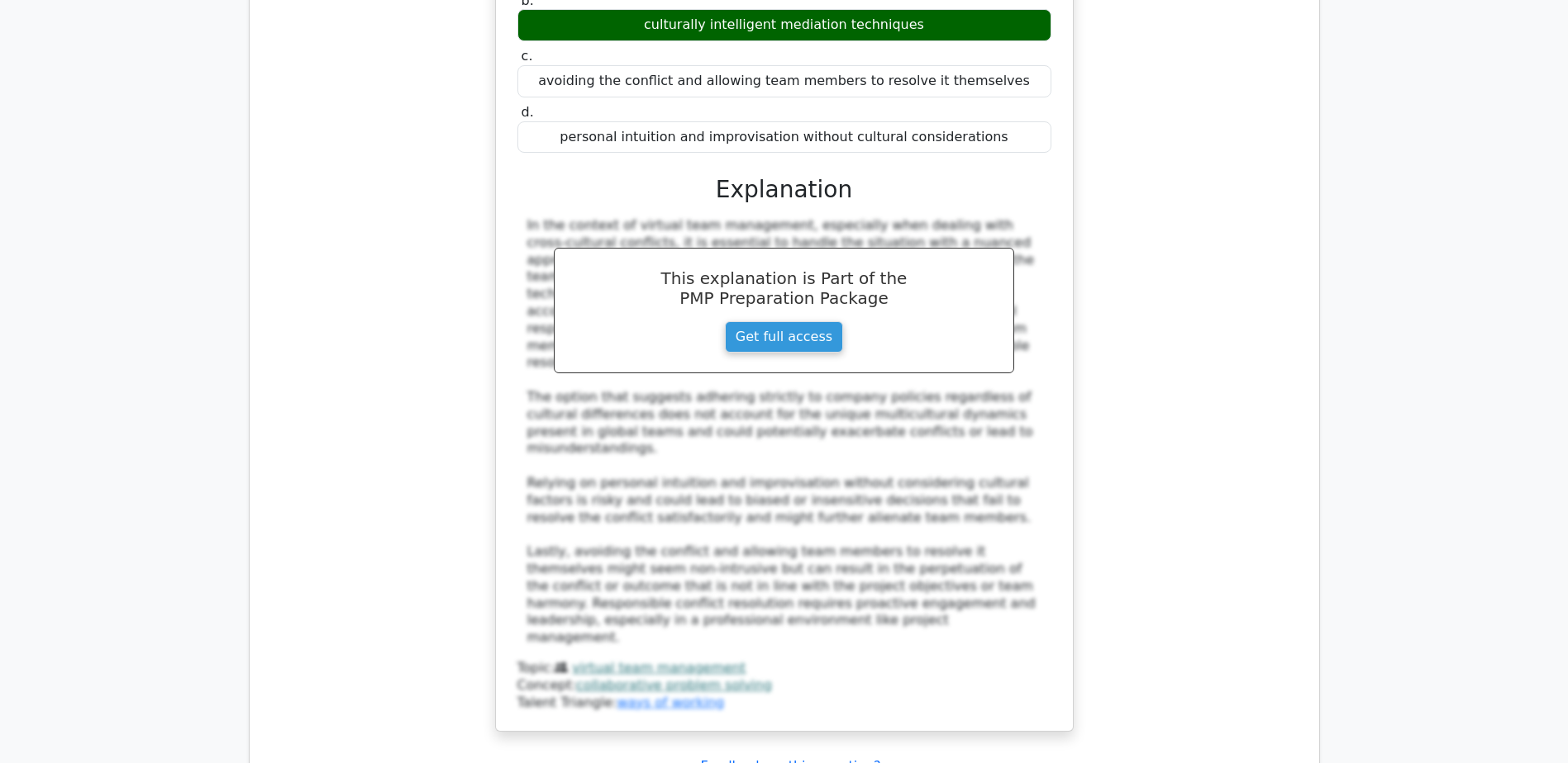
scroll to position [6030, 0]
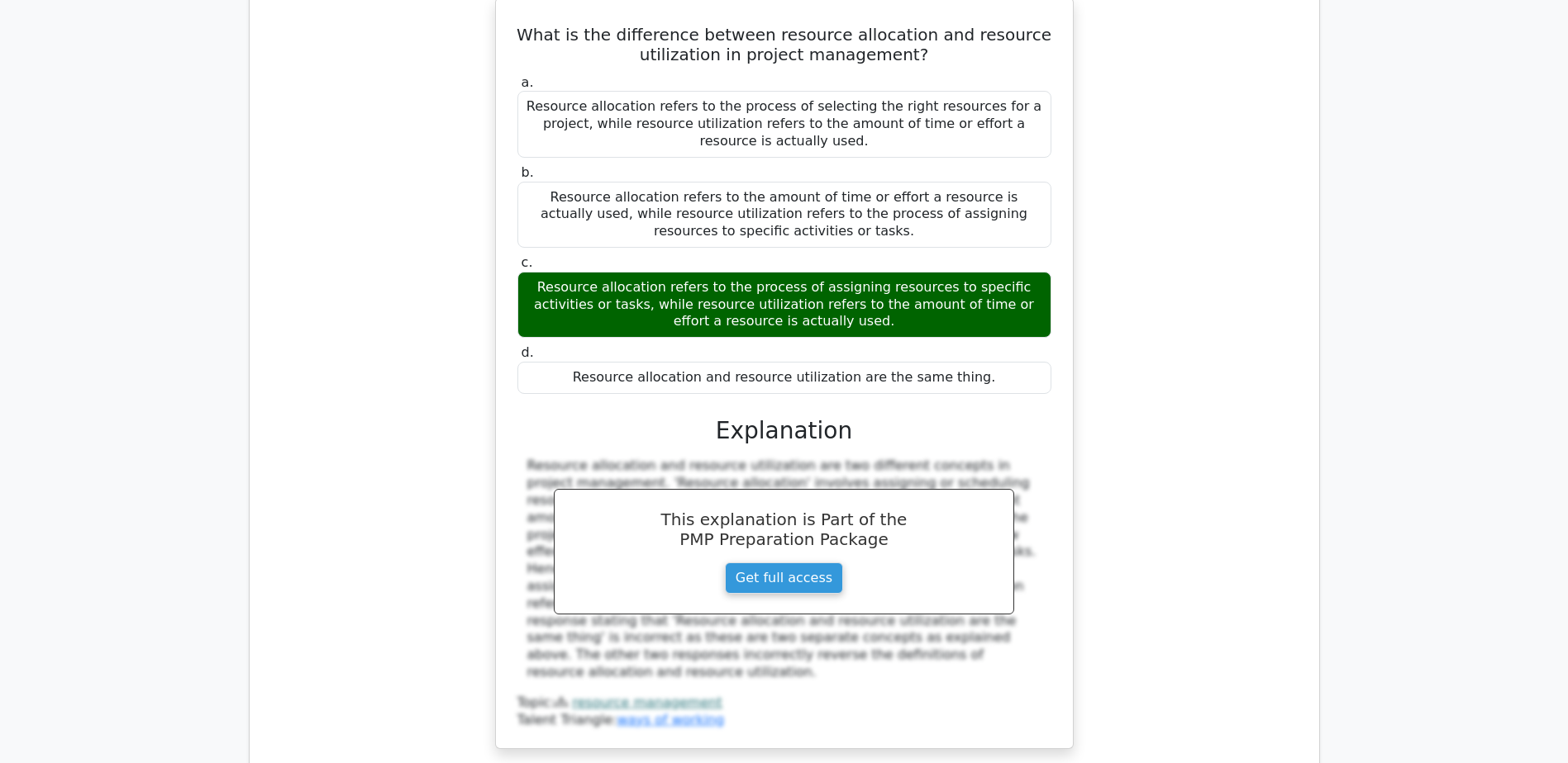
scroll to position [6856, 0]
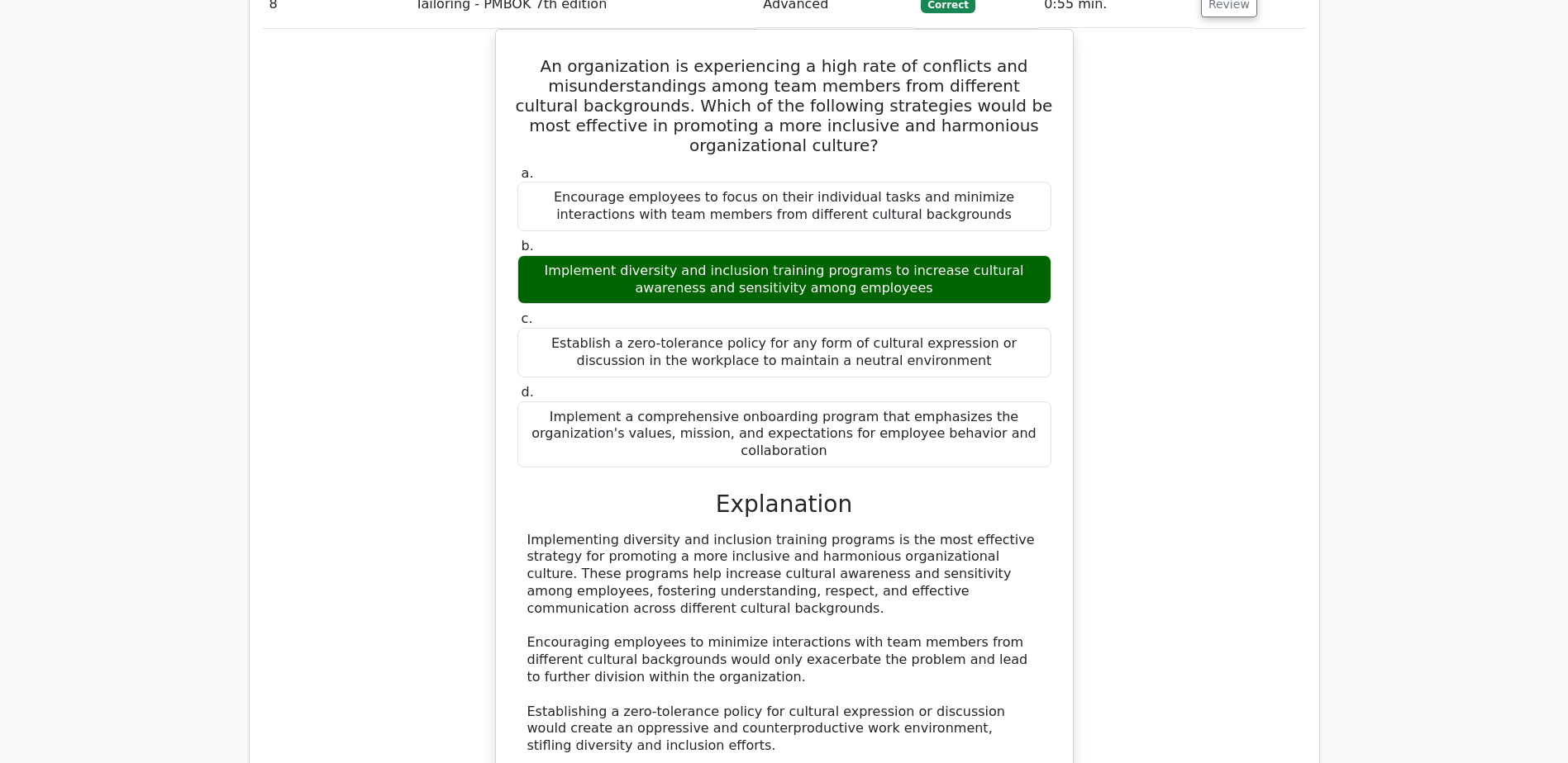
scroll to position [7682, 0]
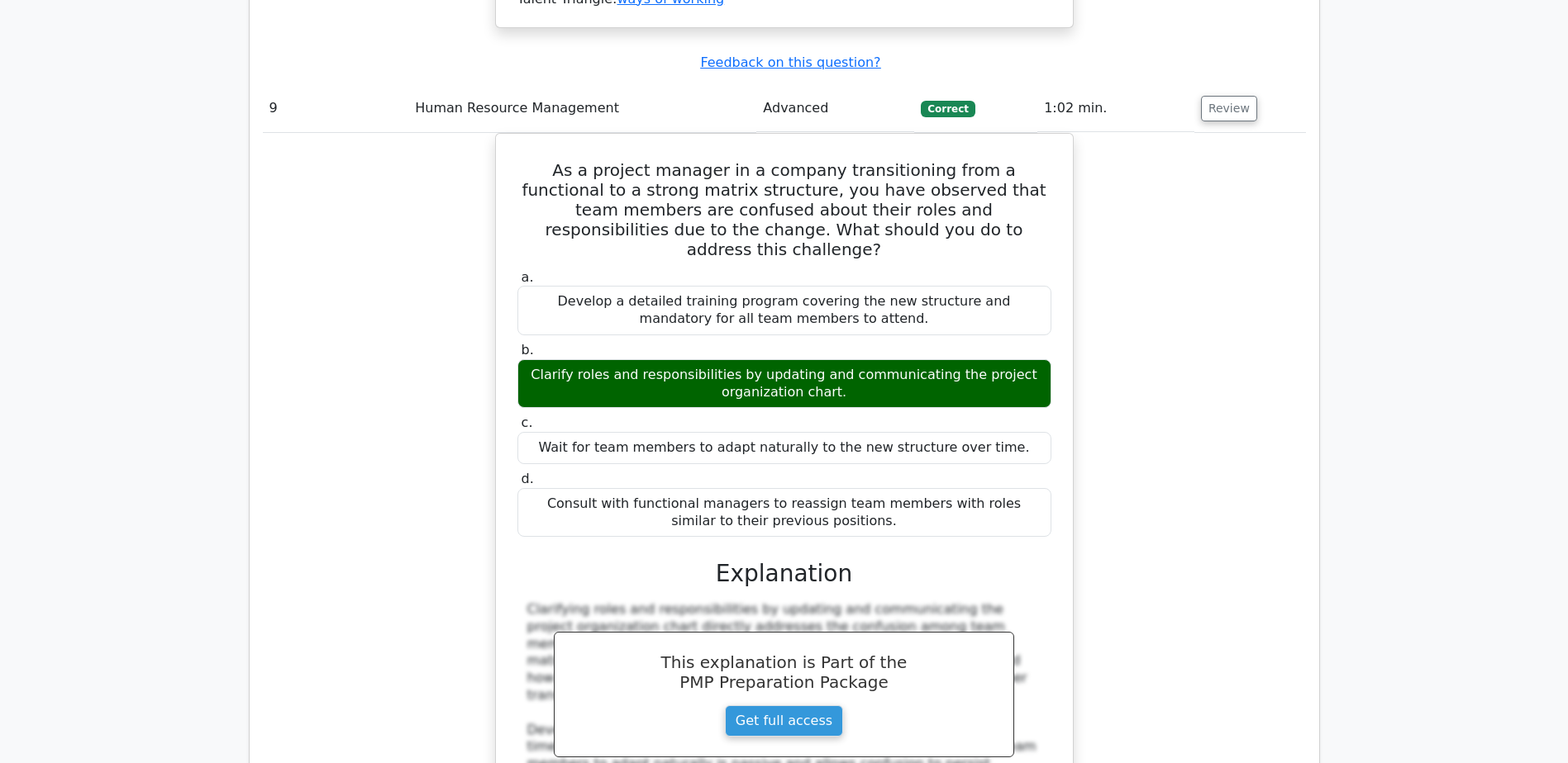
scroll to position [8673, 0]
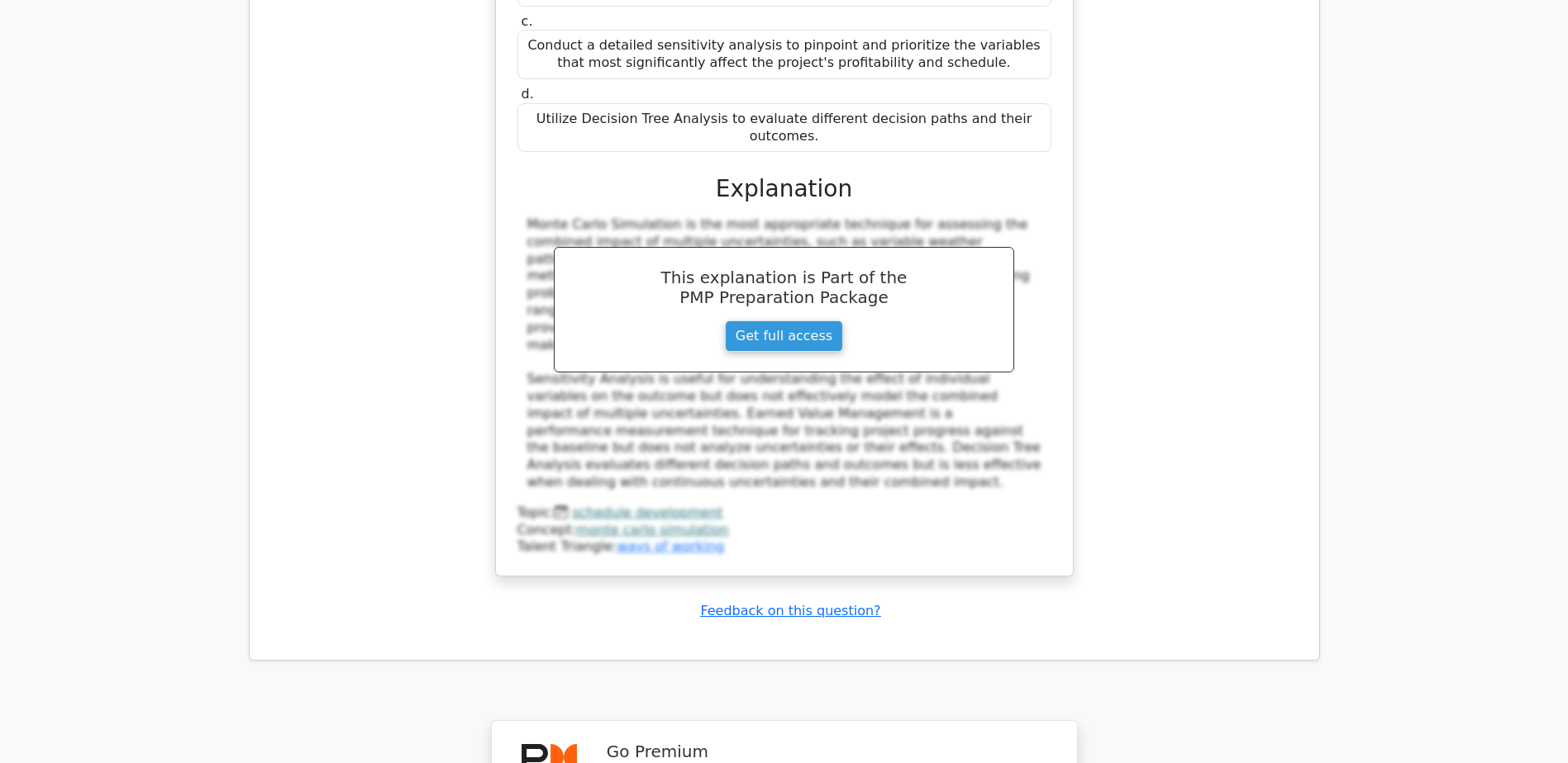
scroll to position [10003, 0]
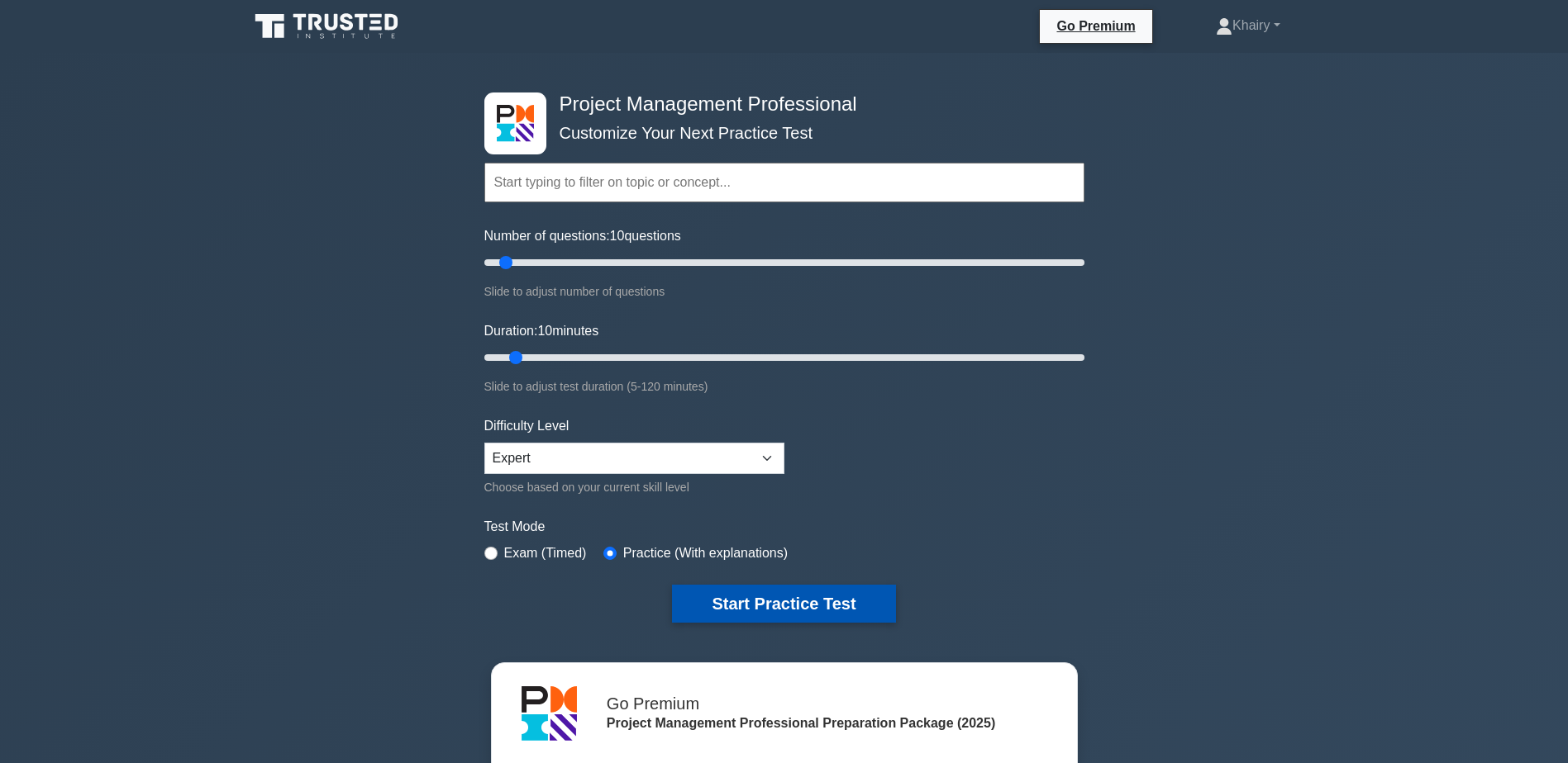
click at [801, 598] on button "Start Practice Test" at bounding box center [783, 603] width 224 height 38
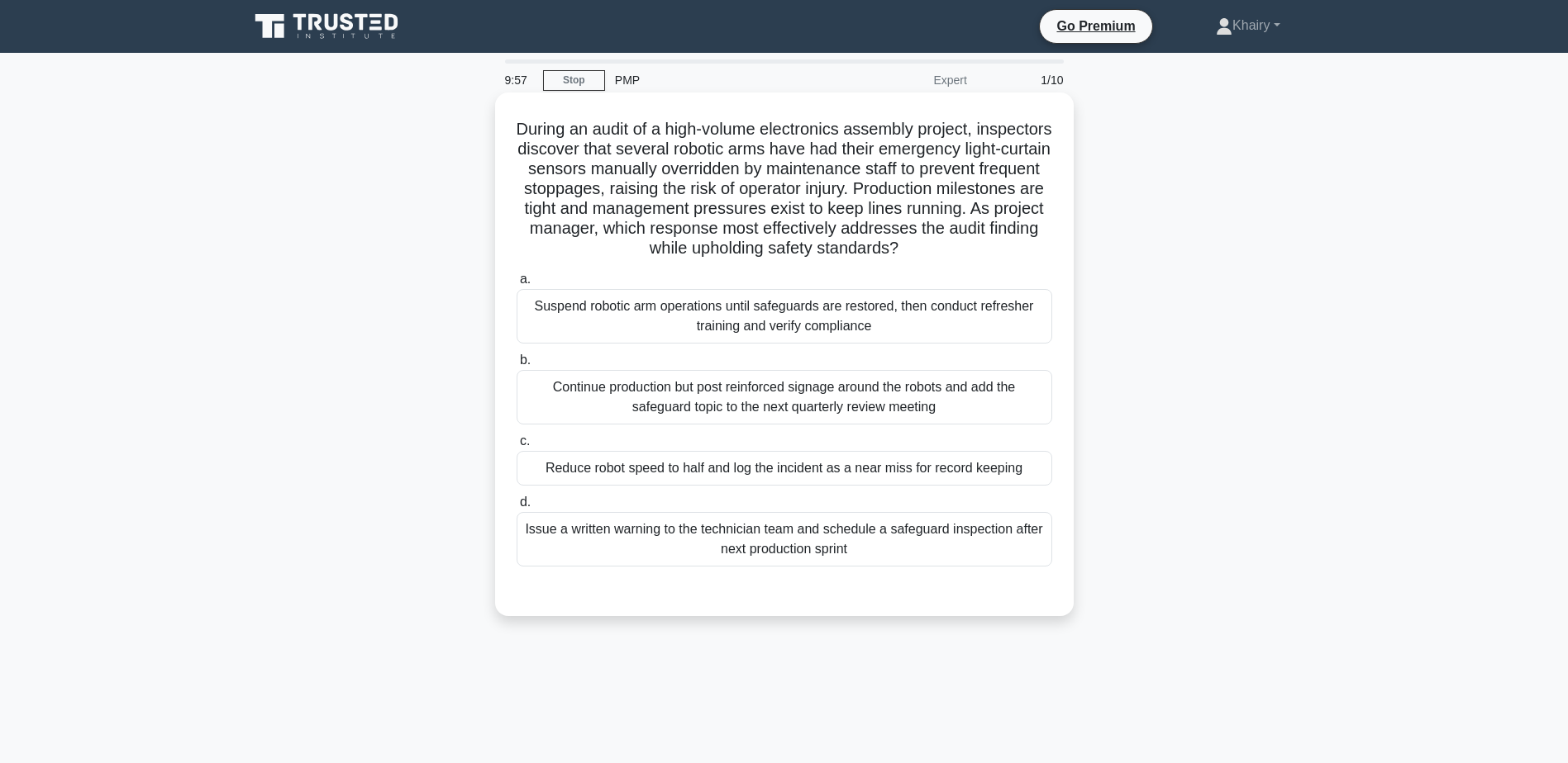
drag, startPoint x: 536, startPoint y: 128, endPoint x: 885, endPoint y: 273, distance: 377.9
click at [885, 260] on h5 "During an audit of a high-volume electronics assembly project, inspectors disco…" at bounding box center [784, 189] width 539 height 141
copy h5 "During an audit of a high-volume electronics assembly project, inspectors disco…"
click at [833, 341] on div "Suspend robotic arm operations until safeguards are restored, then conduct refr…" at bounding box center [784, 316] width 536 height 55
click at [516, 285] on input "a. Suspend robotic arm operations until safeguards are restored, then conduct r…" at bounding box center [516, 279] width 0 height 11
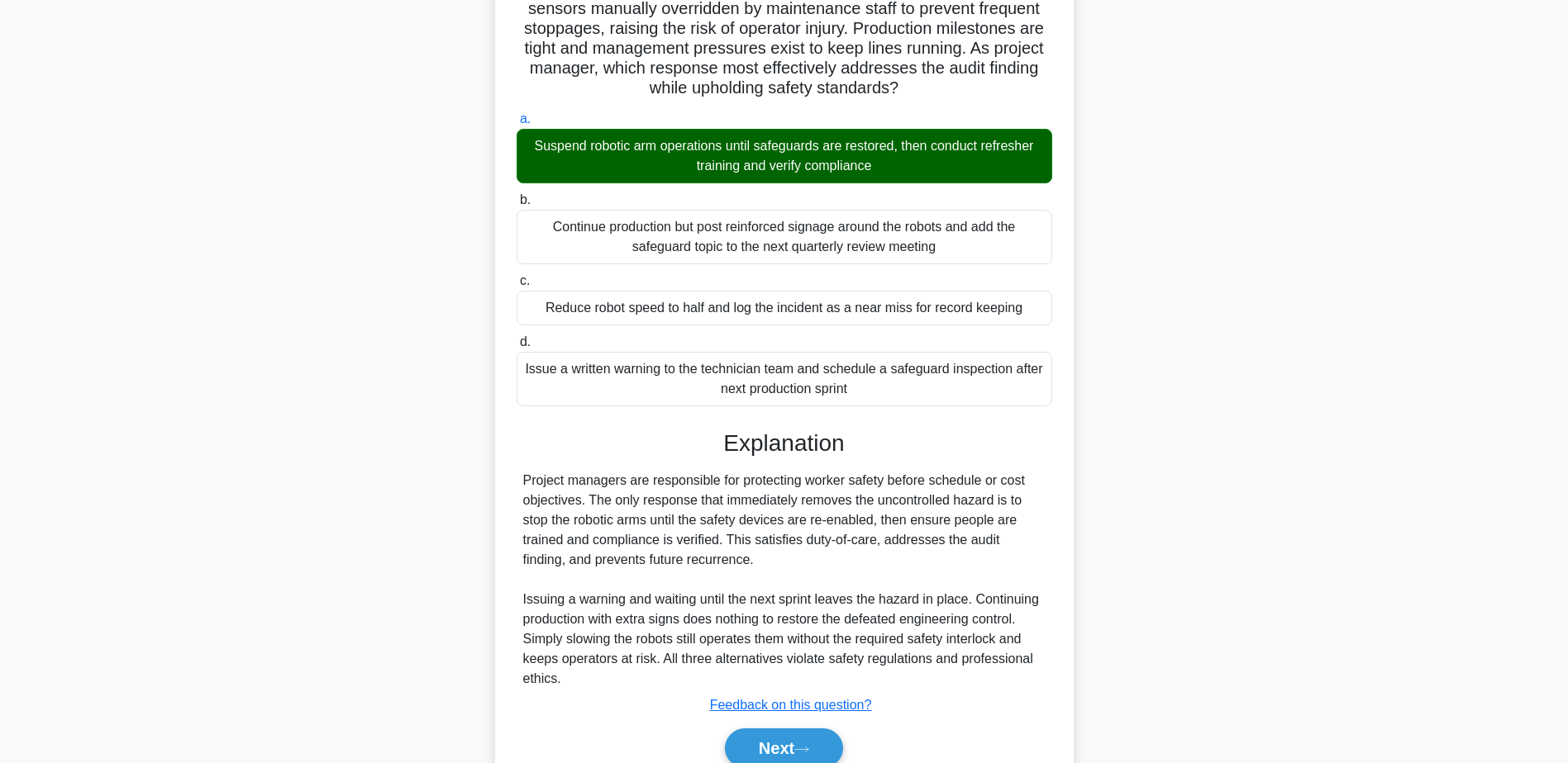
scroll to position [256, 0]
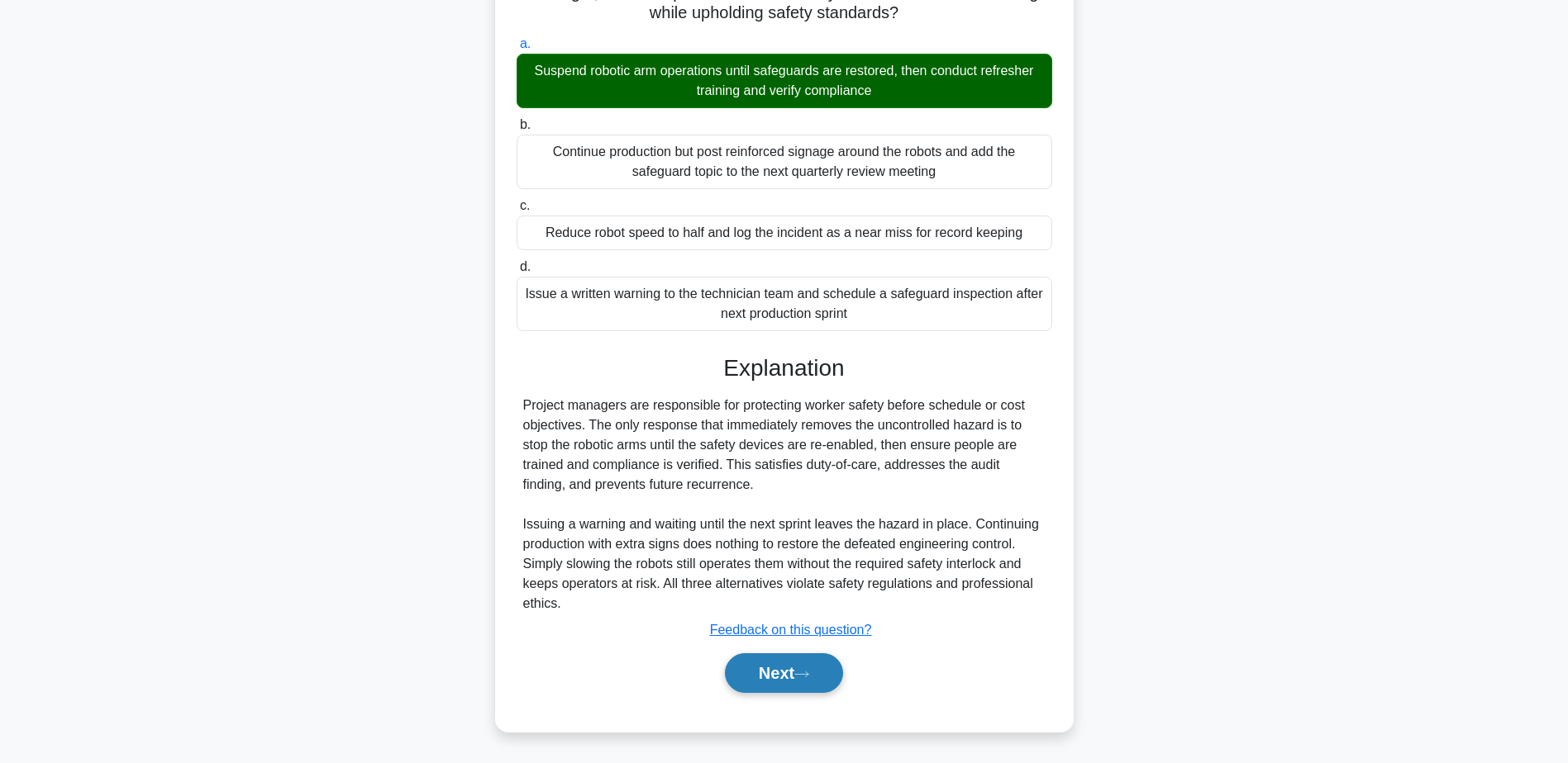
click at [784, 670] on button "Next" at bounding box center [783, 673] width 118 height 40
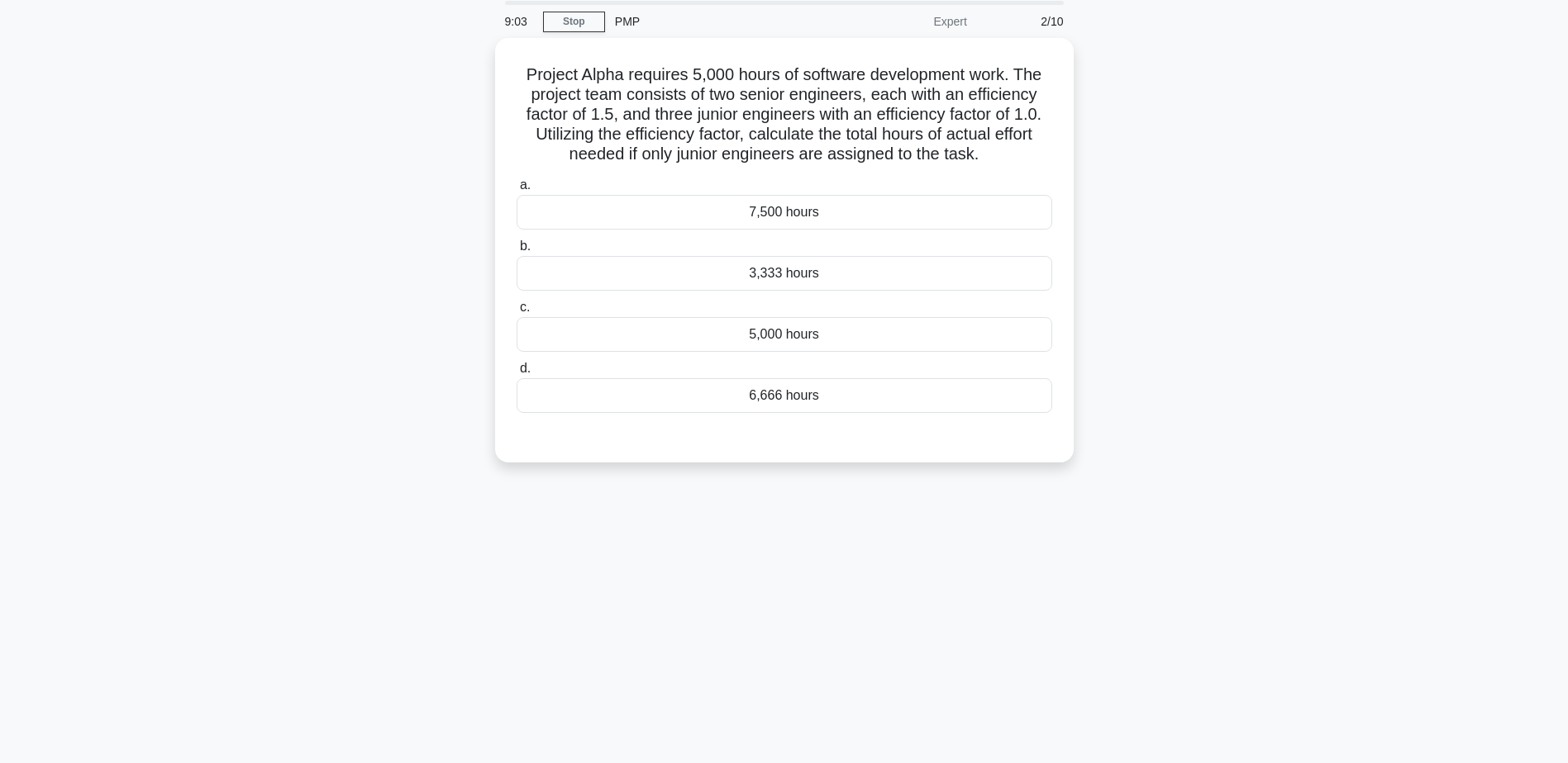
scroll to position [0, 0]
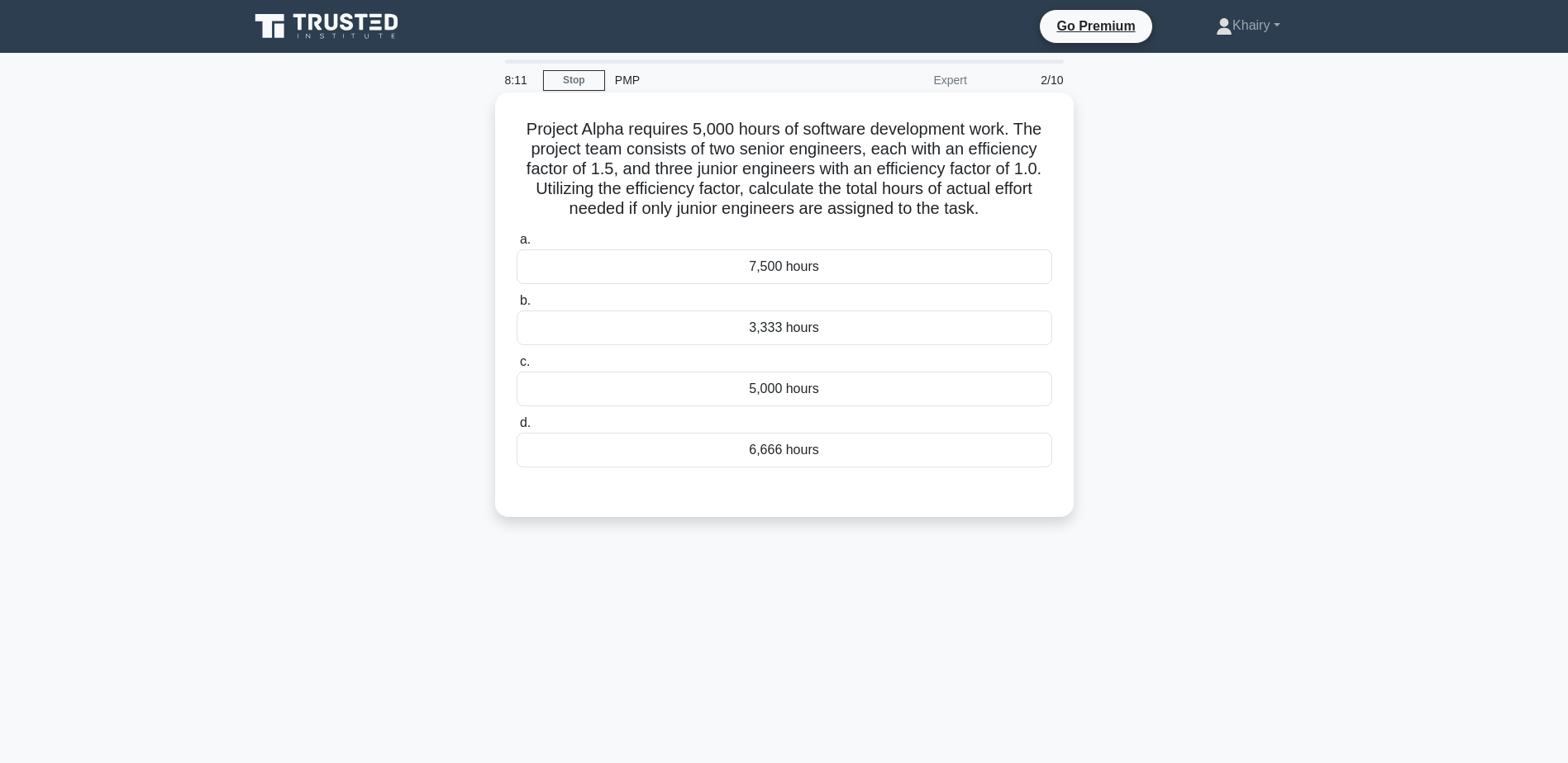
click at [763, 400] on div "5,000 hours" at bounding box center [784, 389] width 536 height 35
click at [516, 368] on input "c. 5,000 hours" at bounding box center [516, 362] width 0 height 11
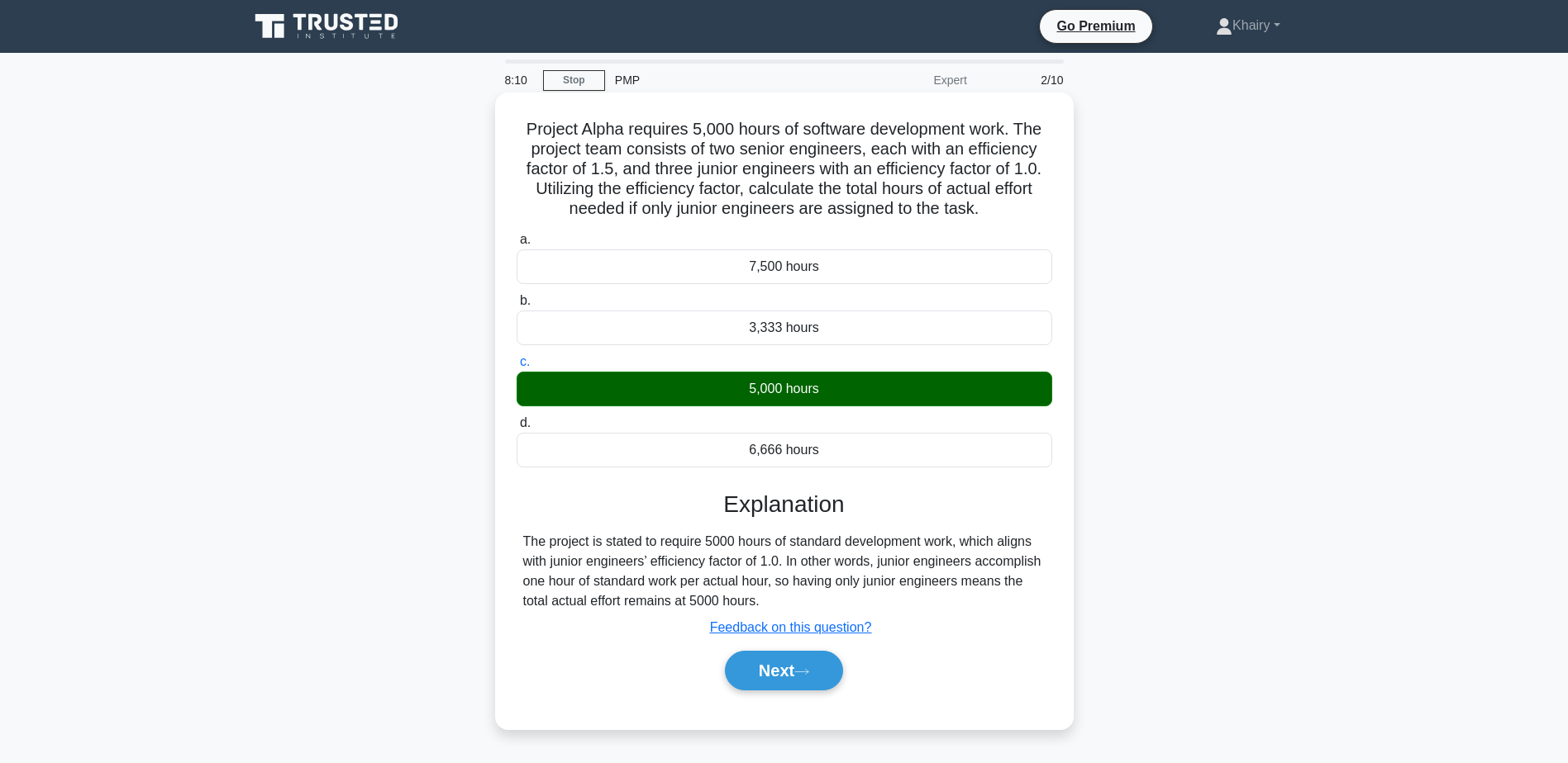
scroll to position [129, 0]
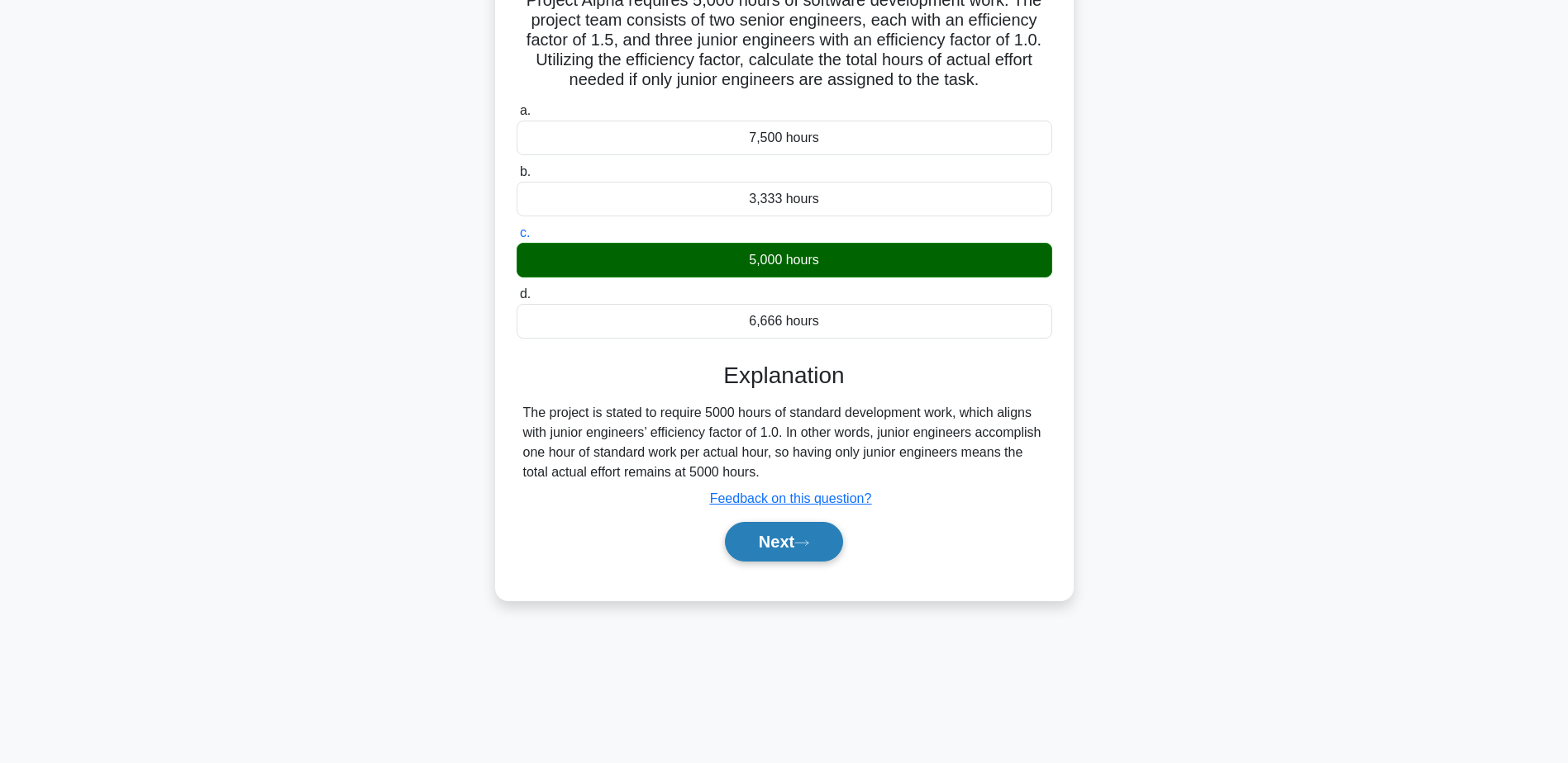
click at [765, 548] on button "Next" at bounding box center [783, 542] width 118 height 40
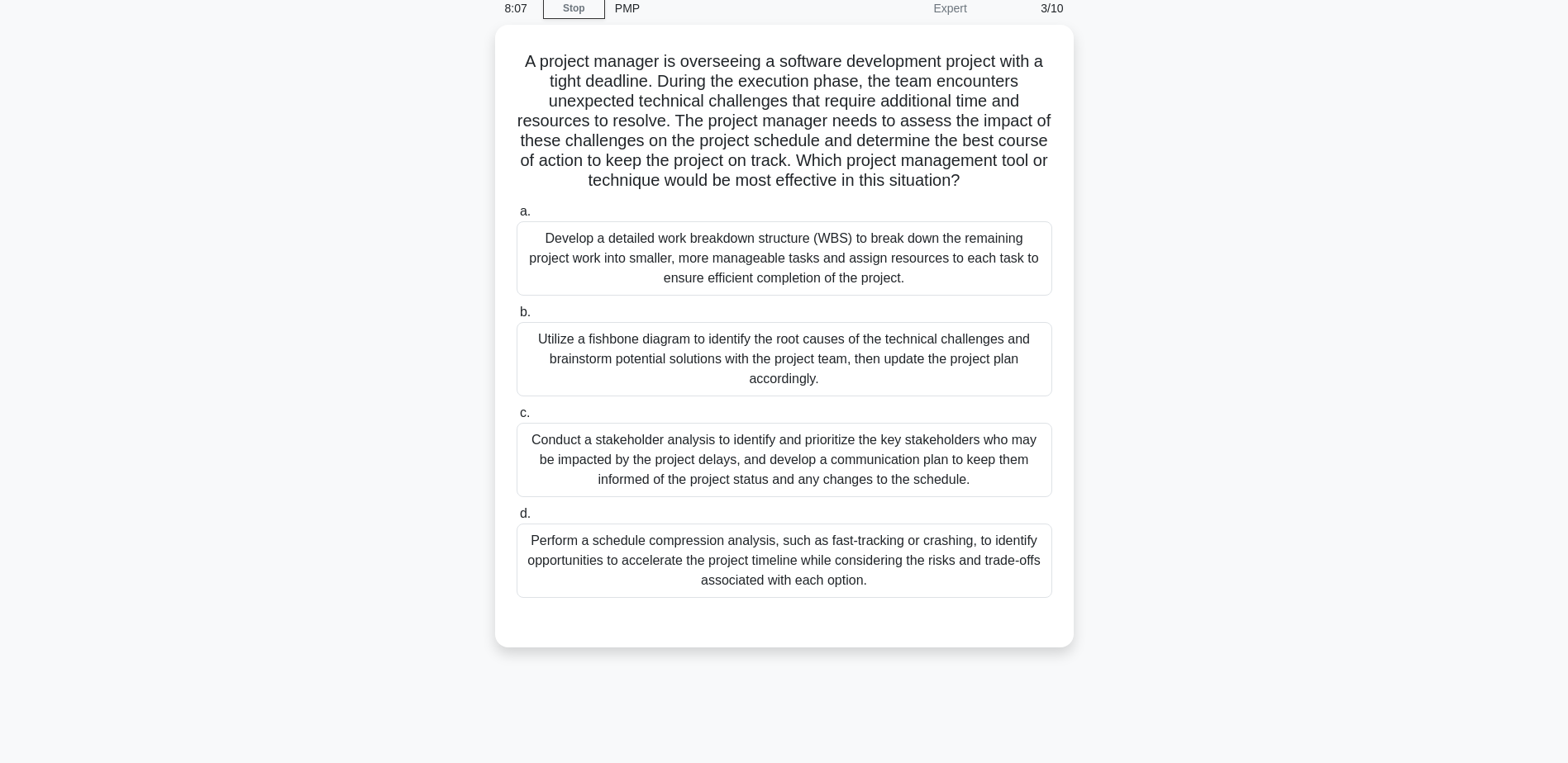
scroll to position [0, 0]
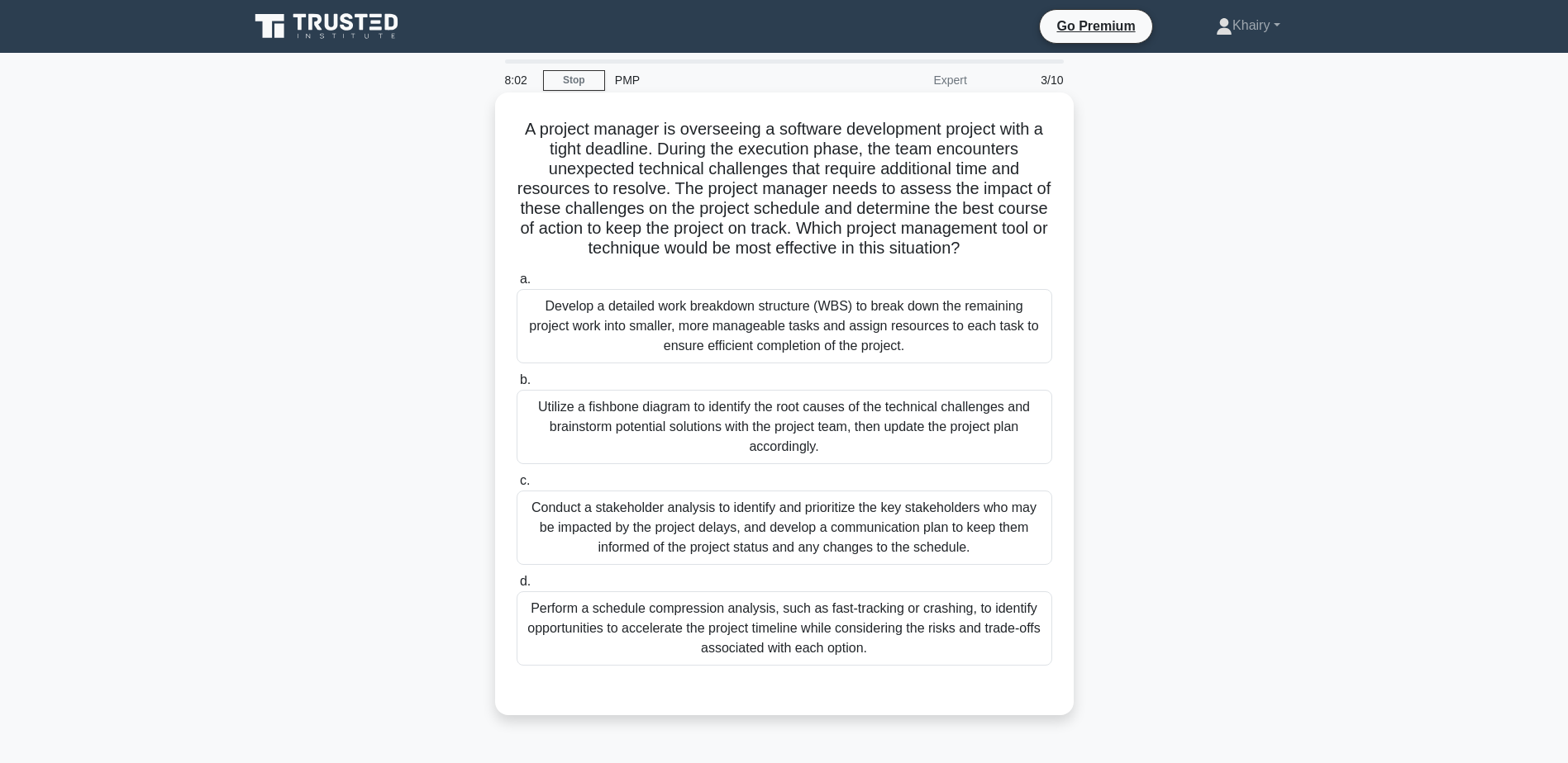
drag, startPoint x: 510, startPoint y: 125, endPoint x: 1010, endPoint y: 250, distance: 515.4
click at [1010, 250] on div "A project manager is overseeing a software development project with a tight dea…" at bounding box center [784, 404] width 565 height 610
copy h5 "A project manager is overseeing a software development project with a tight dea…"
click at [808, 425] on div "Utilize a fishbone diagram to identify the root causes of the technical challen…" at bounding box center [784, 427] width 536 height 74
click at [516, 385] on input "b. Utilize a fishbone diagram to identify the root causes of the technical chal…" at bounding box center [516, 380] width 0 height 11
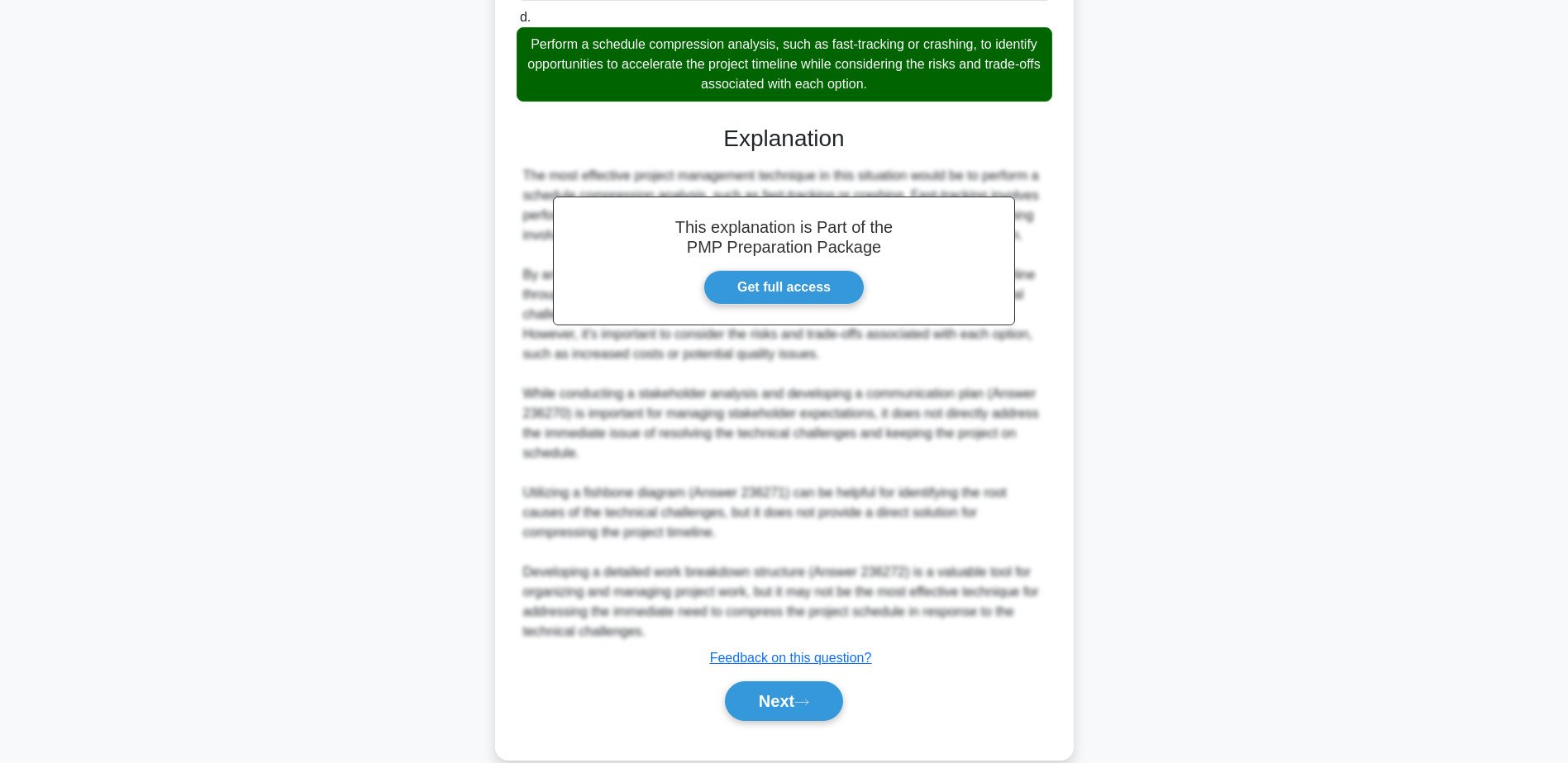
scroll to position [595, 0]
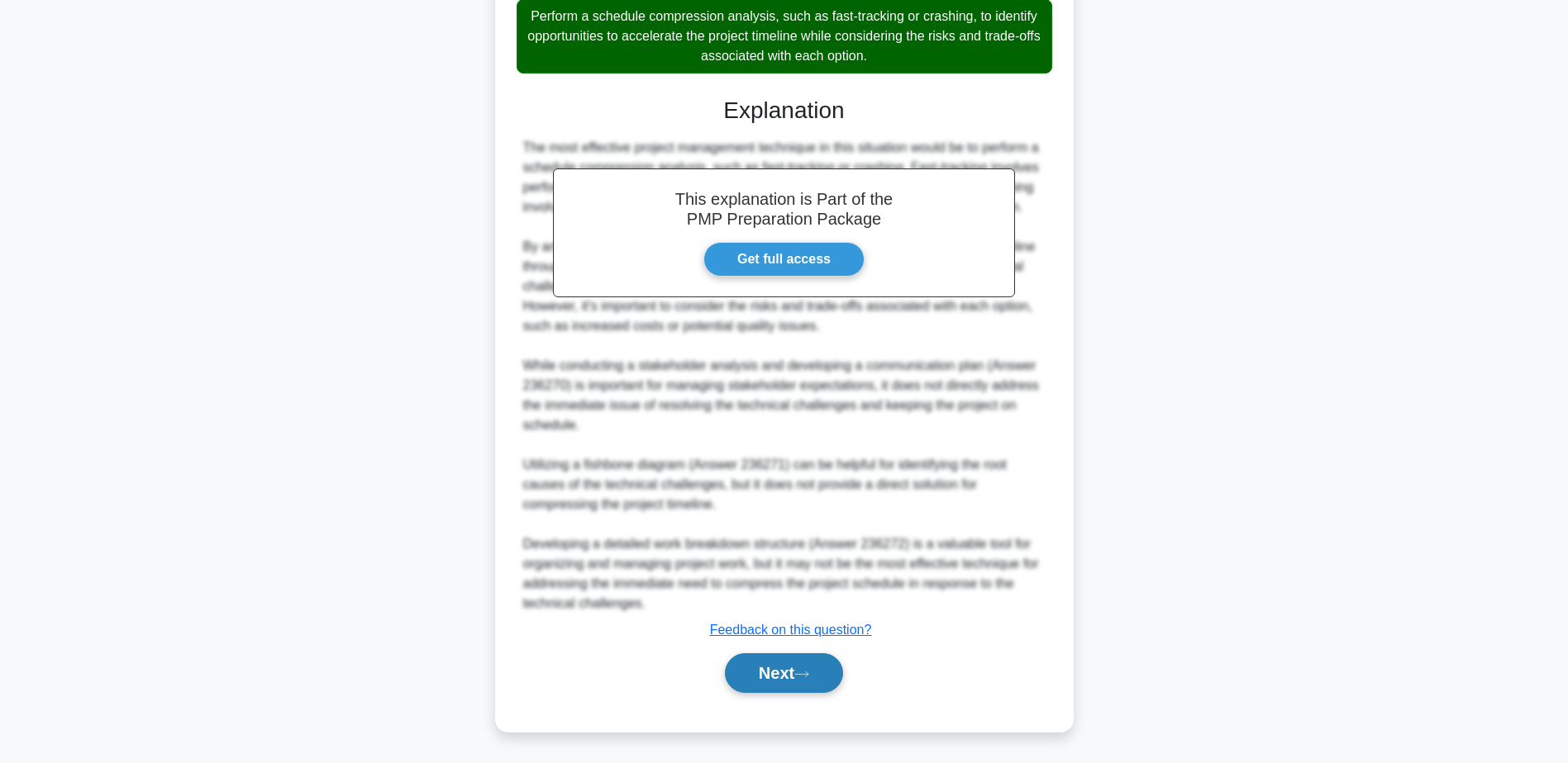
click at [763, 676] on button "Next" at bounding box center [783, 673] width 118 height 40
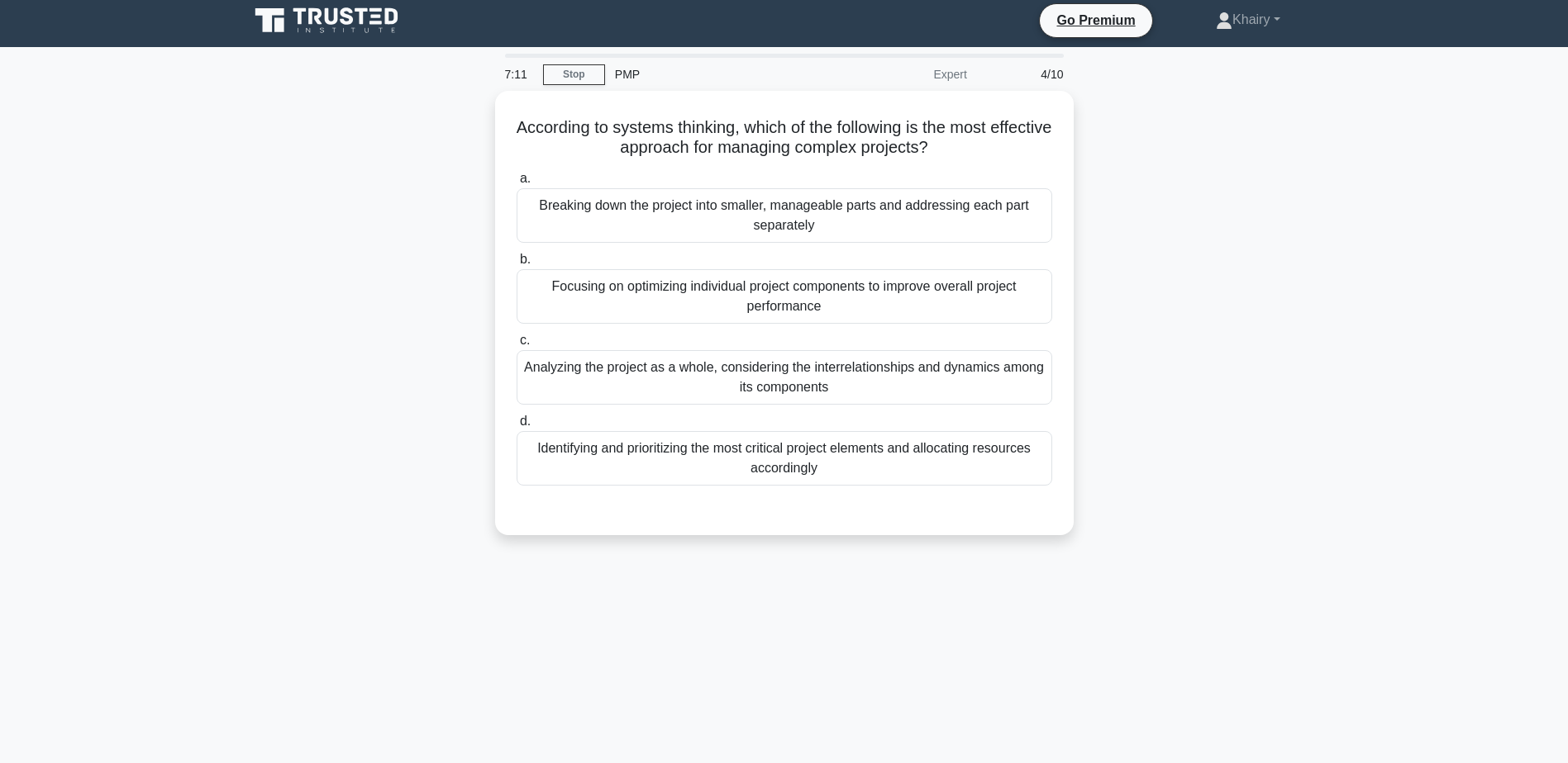
scroll to position [0, 0]
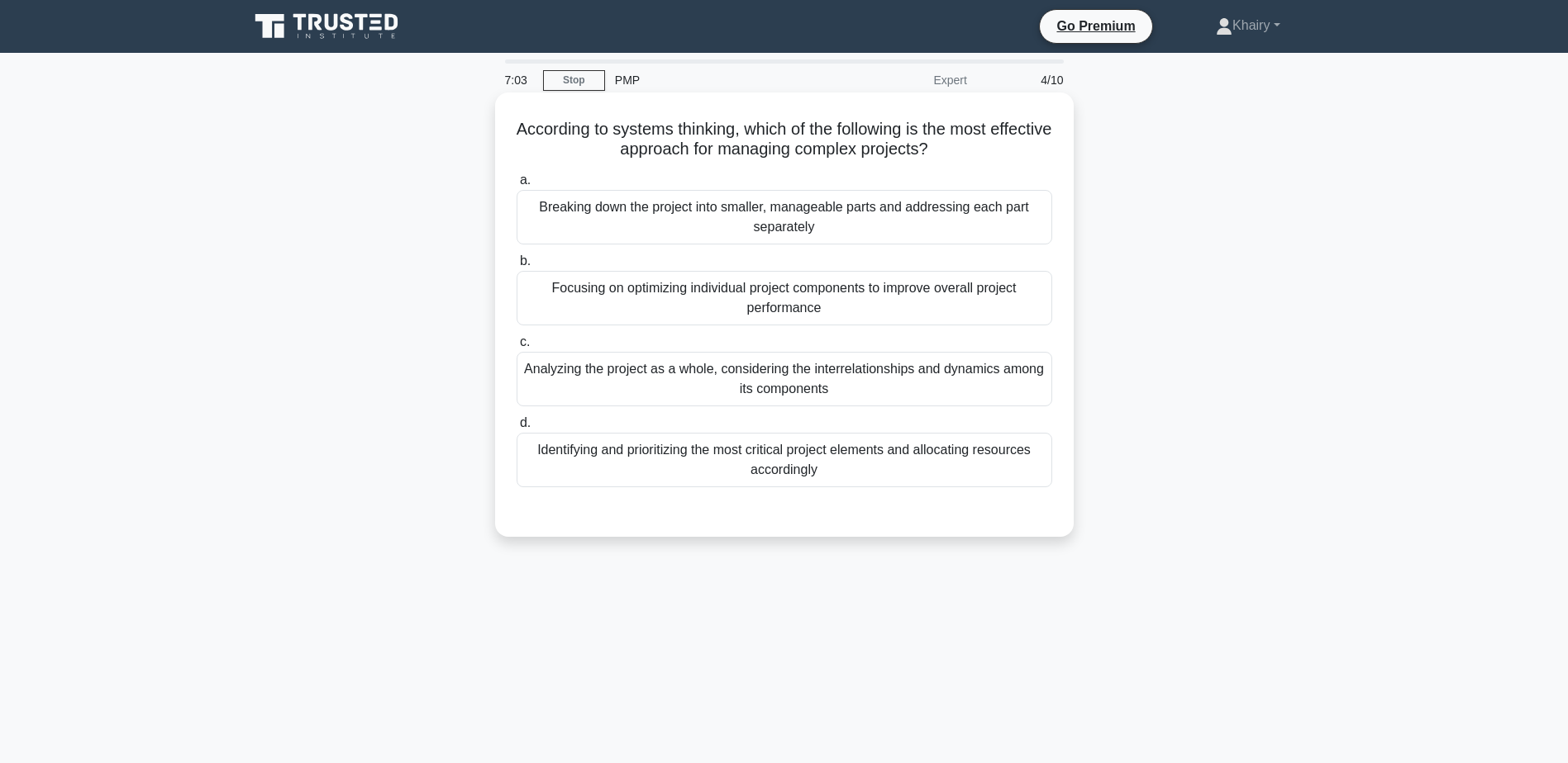
drag, startPoint x: 537, startPoint y: 125, endPoint x: 989, endPoint y: 153, distance: 452.9
click at [989, 153] on h5 "According to systems thinking, which of the following is the most effective app…" at bounding box center [784, 140] width 539 height 41
copy h5 "According to systems thinking, which of the following is the most effective app…"
click at [797, 467] on div "Identifying and prioritizing the most critical project elements and allocating …" at bounding box center [784, 461] width 536 height 55
click at [516, 428] on input "d. Identifying and prioritizing the most critical project elements and allocati…" at bounding box center [516, 422] width 0 height 11
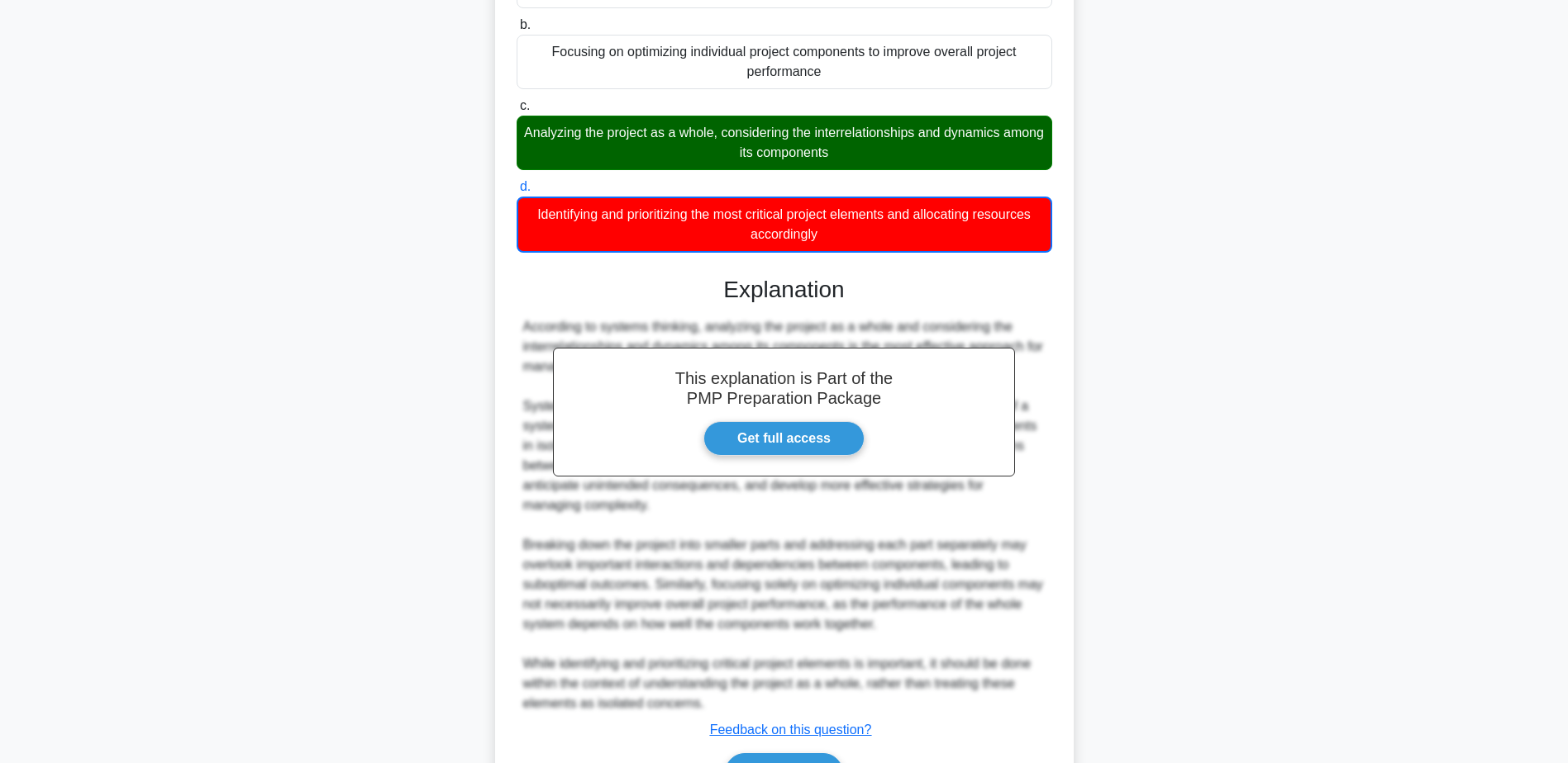
scroll to position [331, 0]
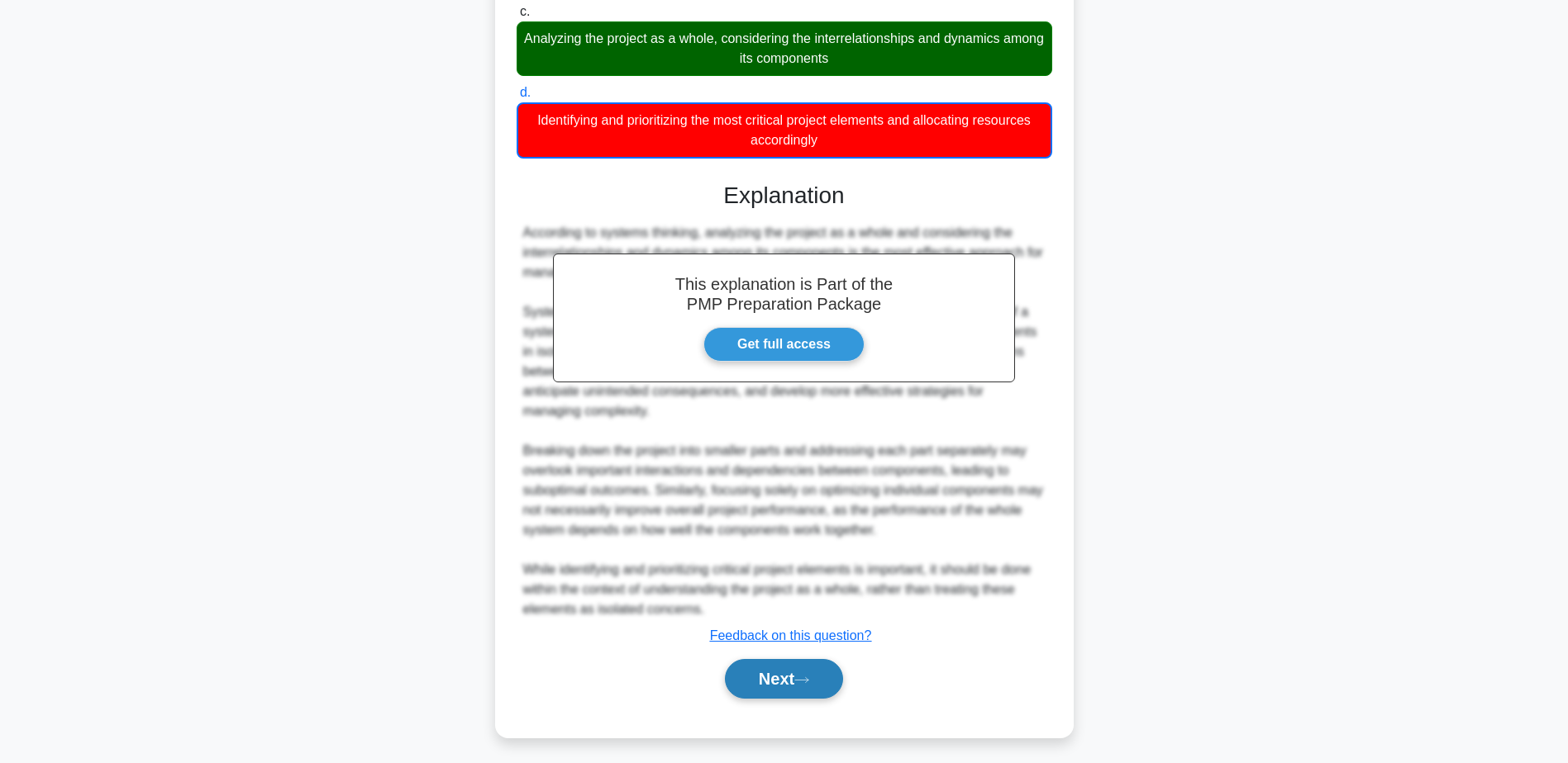
click at [784, 681] on button "Next" at bounding box center [783, 679] width 118 height 40
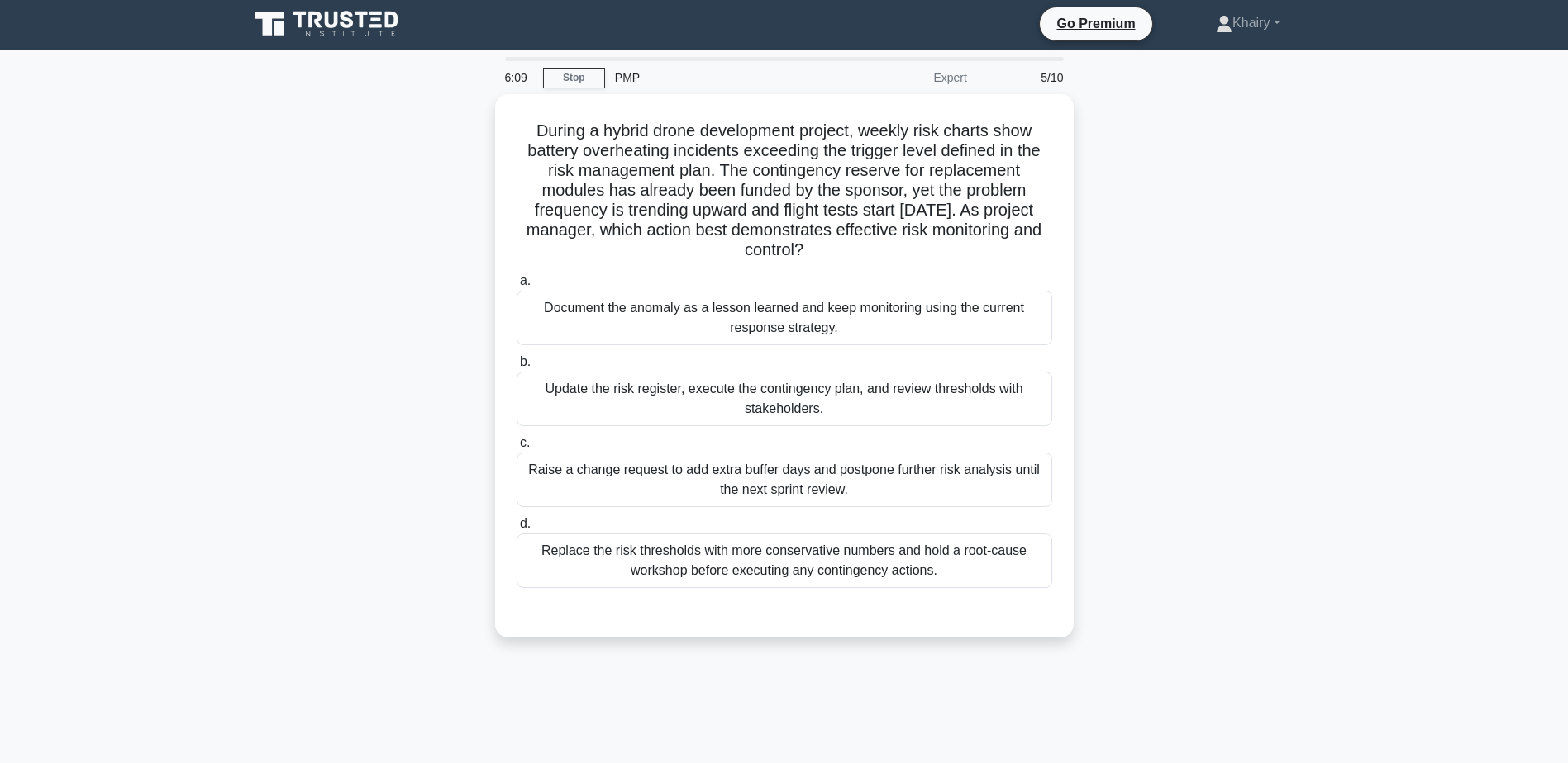
scroll to position [0, 0]
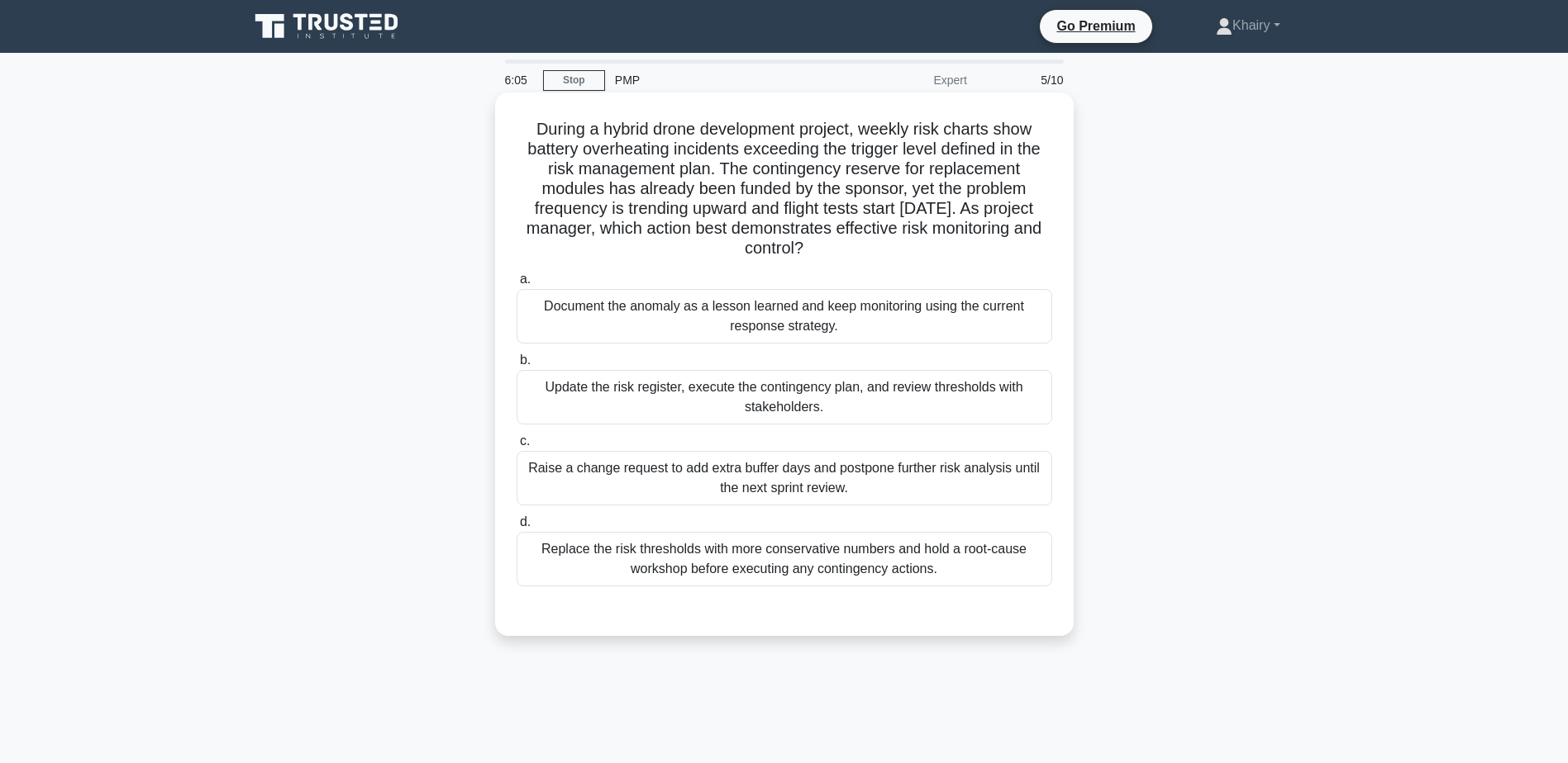
drag, startPoint x: 509, startPoint y: 120, endPoint x: 1008, endPoint y: 251, distance: 515.9
click at [1008, 251] on div "During a hybrid drone development project, weekly risk charts show battery over…" at bounding box center [784, 365] width 565 height 531
copy h5 "During a hybrid drone development project, weekly risk charts show battery over…"
click at [812, 576] on div "Replace the risk thresholds with more conservative numbers and hold a root-caus…" at bounding box center [784, 559] width 536 height 55
click at [516, 528] on input "d. Replace the risk thresholds with more conservative numbers and hold a root-c…" at bounding box center [516, 522] width 0 height 11
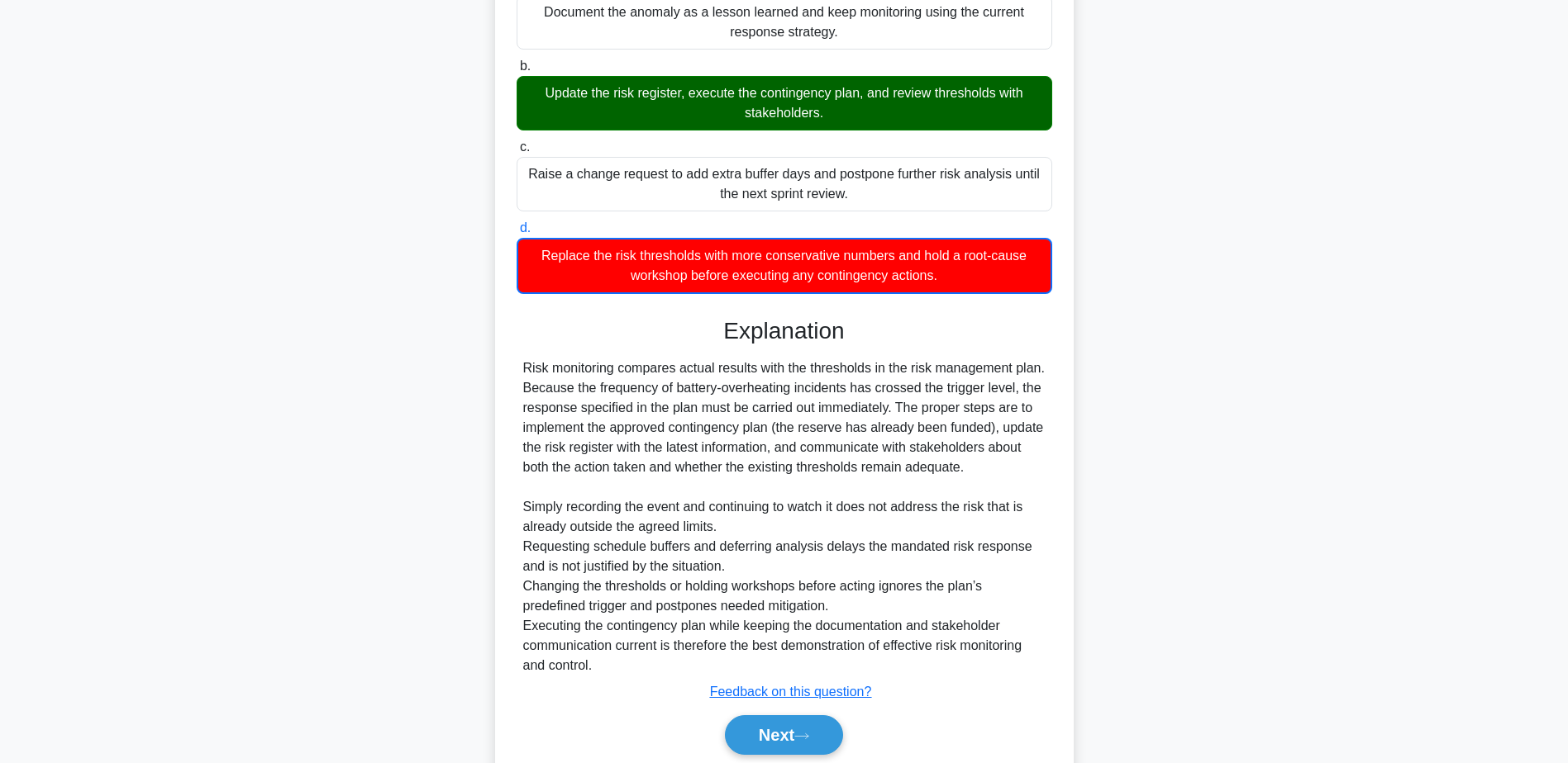
scroll to position [357, 0]
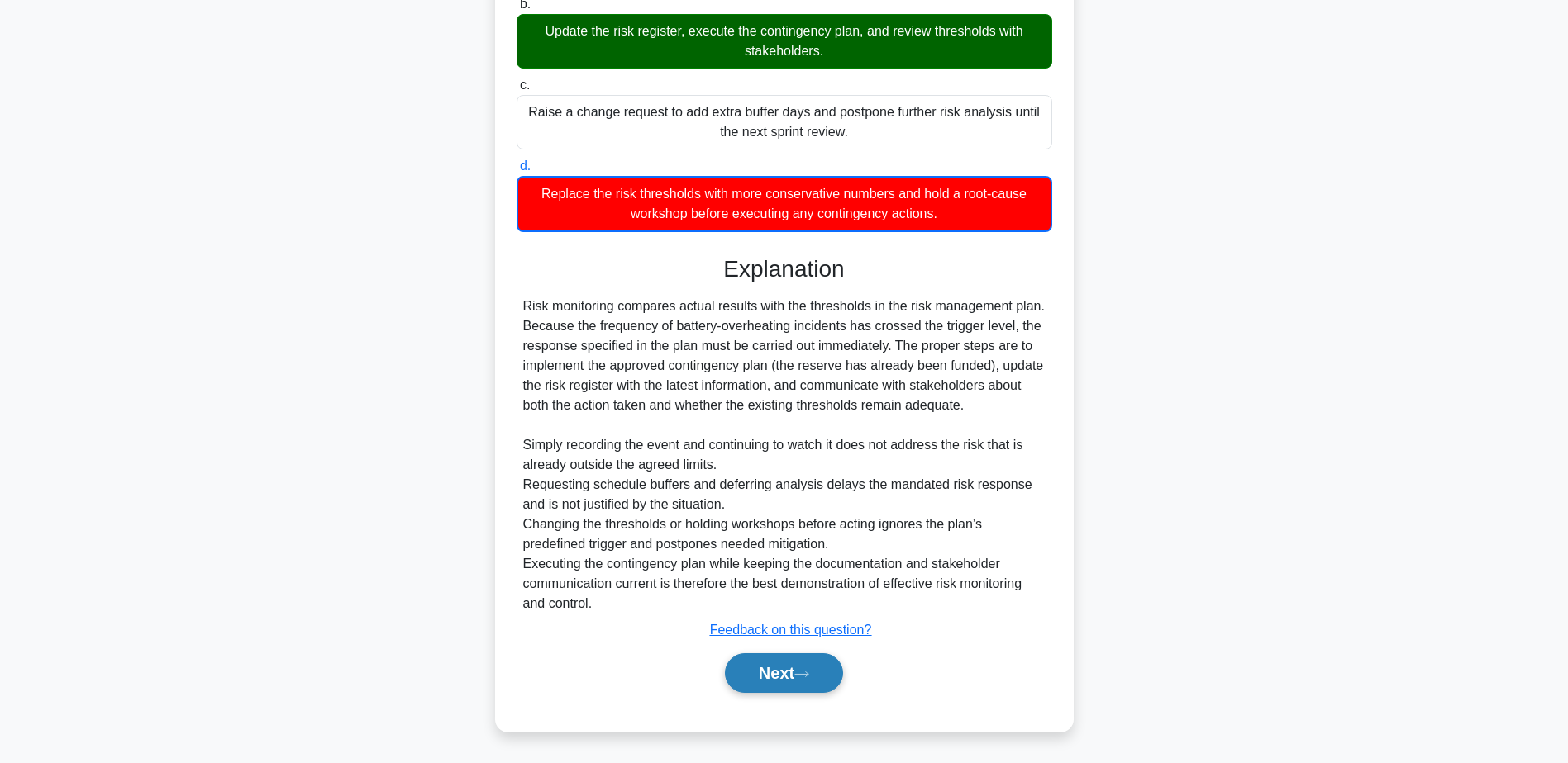
click at [763, 666] on button "Next" at bounding box center [783, 673] width 118 height 40
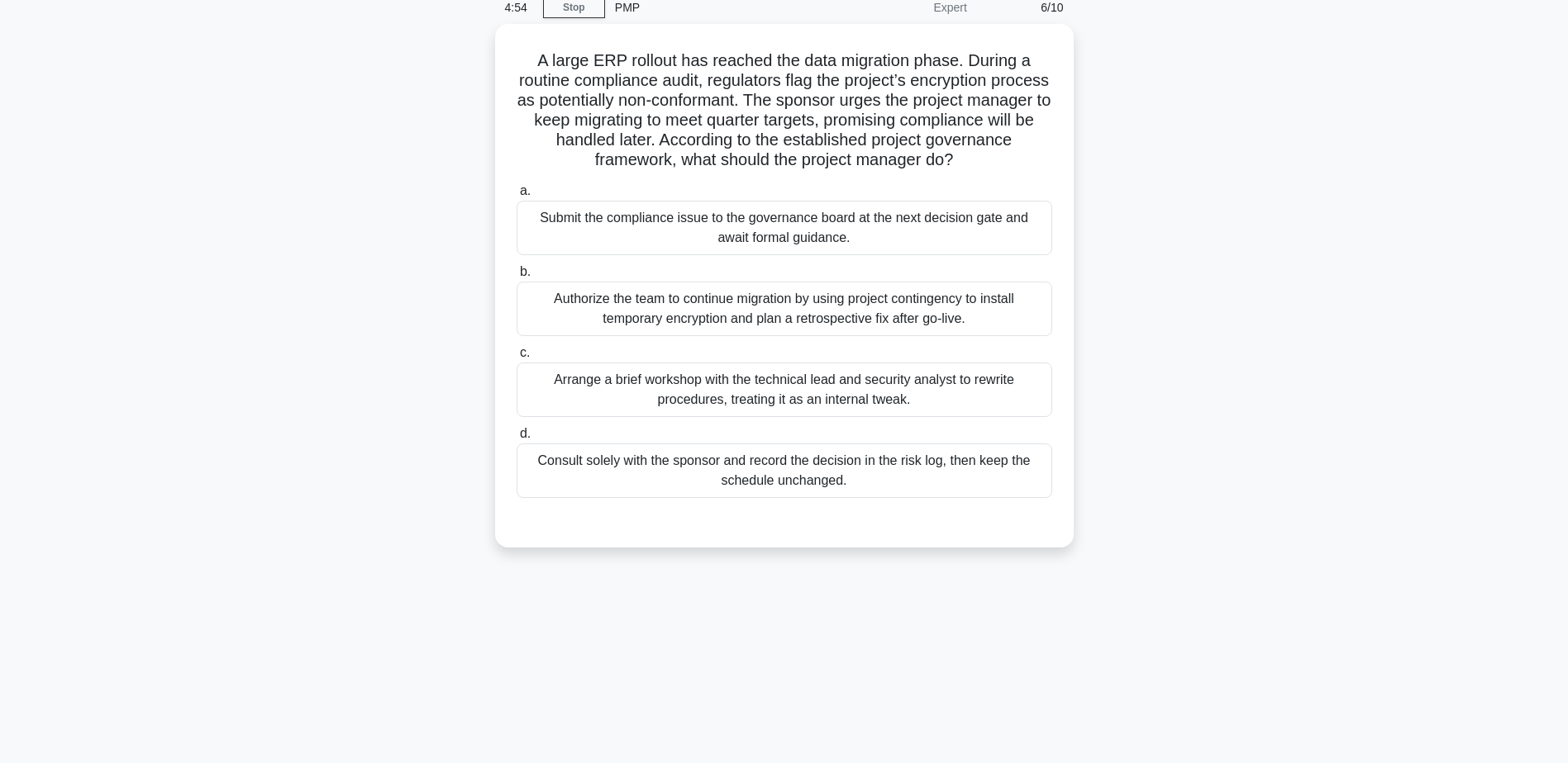
scroll to position [0, 0]
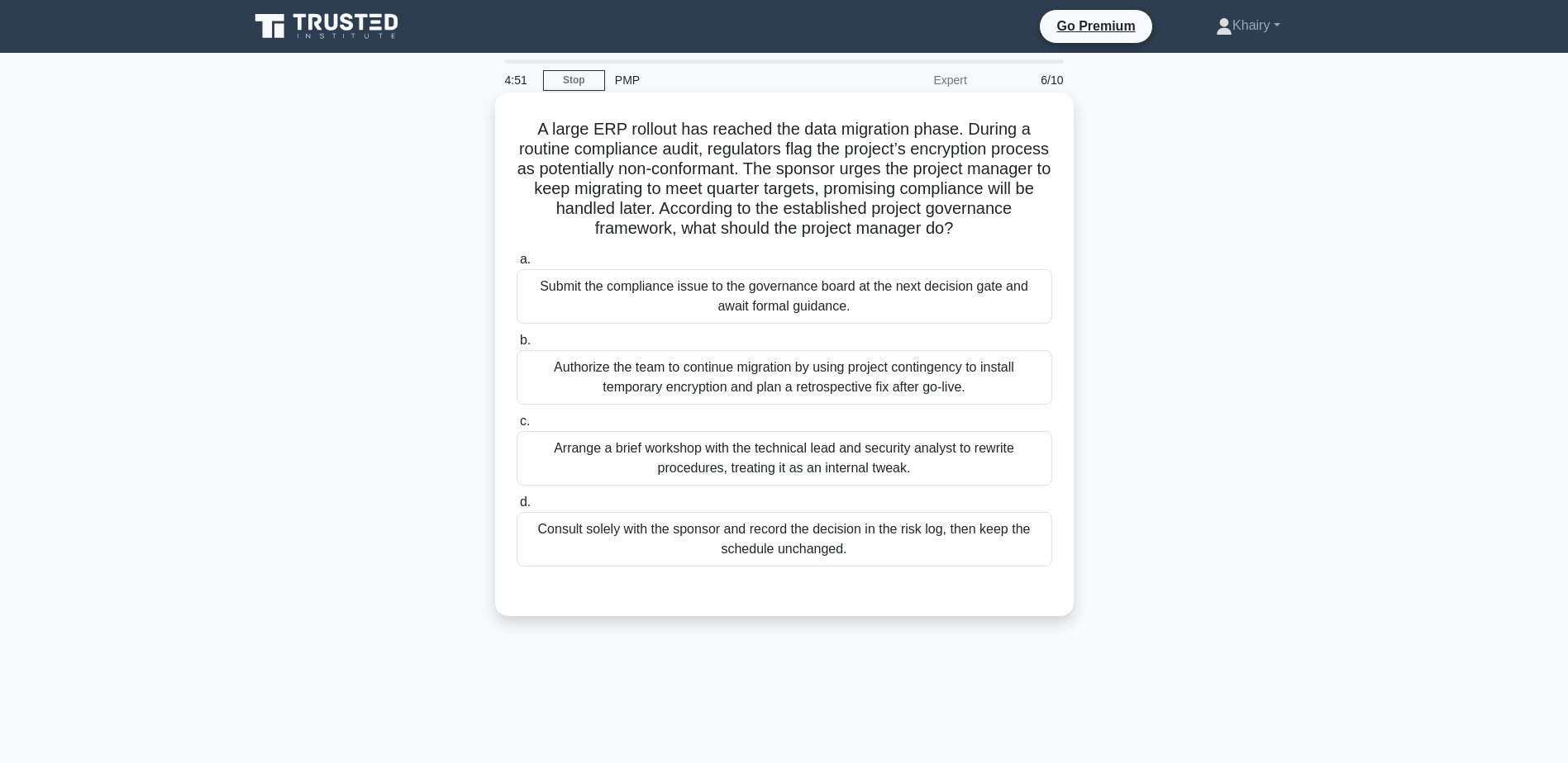
drag, startPoint x: 525, startPoint y: 123, endPoint x: 1022, endPoint y: 242, distance: 511.0
click at [1022, 242] on div "A large ERP rollout has reached the data migration phase. During a routine comp…" at bounding box center [784, 354] width 565 height 510
copy h5 "A large ERP rollout has reached the data migration phase. During a routine comp…"
click at [858, 301] on div "Submit the compliance issue to the governance board at the next decision gate a…" at bounding box center [784, 297] width 536 height 55
click at [516, 265] on input "a. Submit the compliance issue to the governance board at the next decision gat…" at bounding box center [516, 260] width 0 height 11
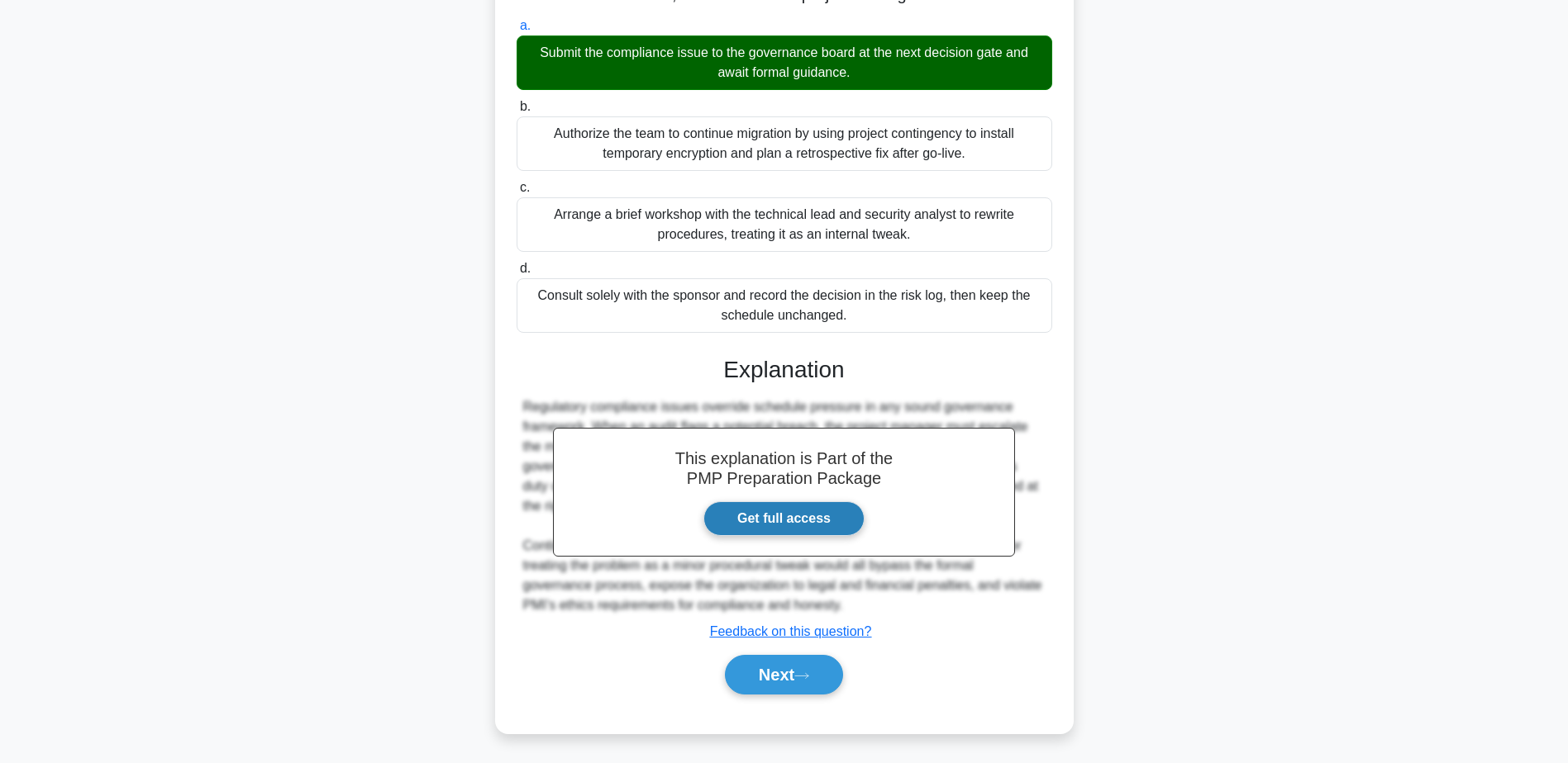
scroll to position [236, 0]
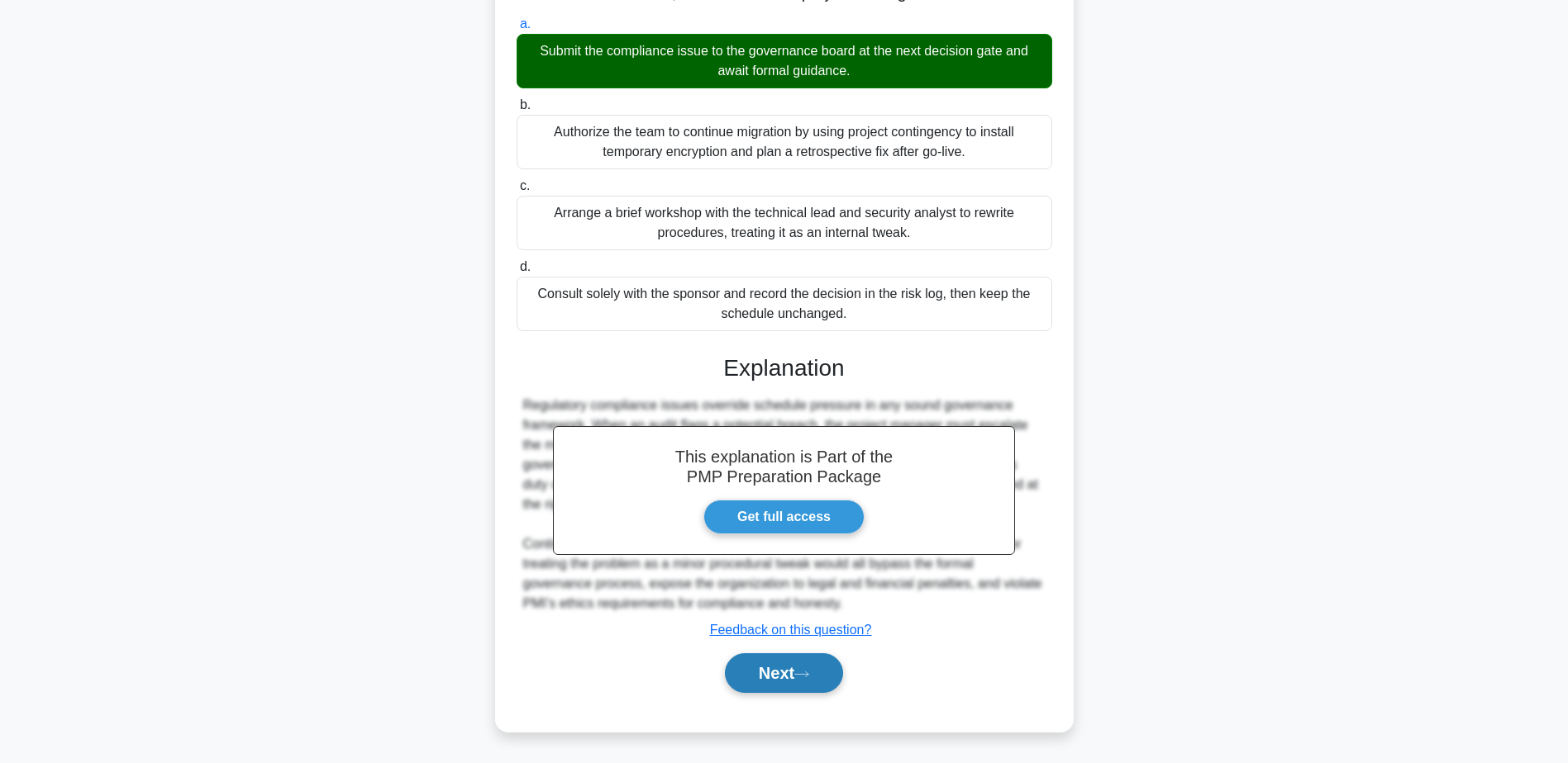
click at [778, 667] on button "Next" at bounding box center [783, 673] width 118 height 40
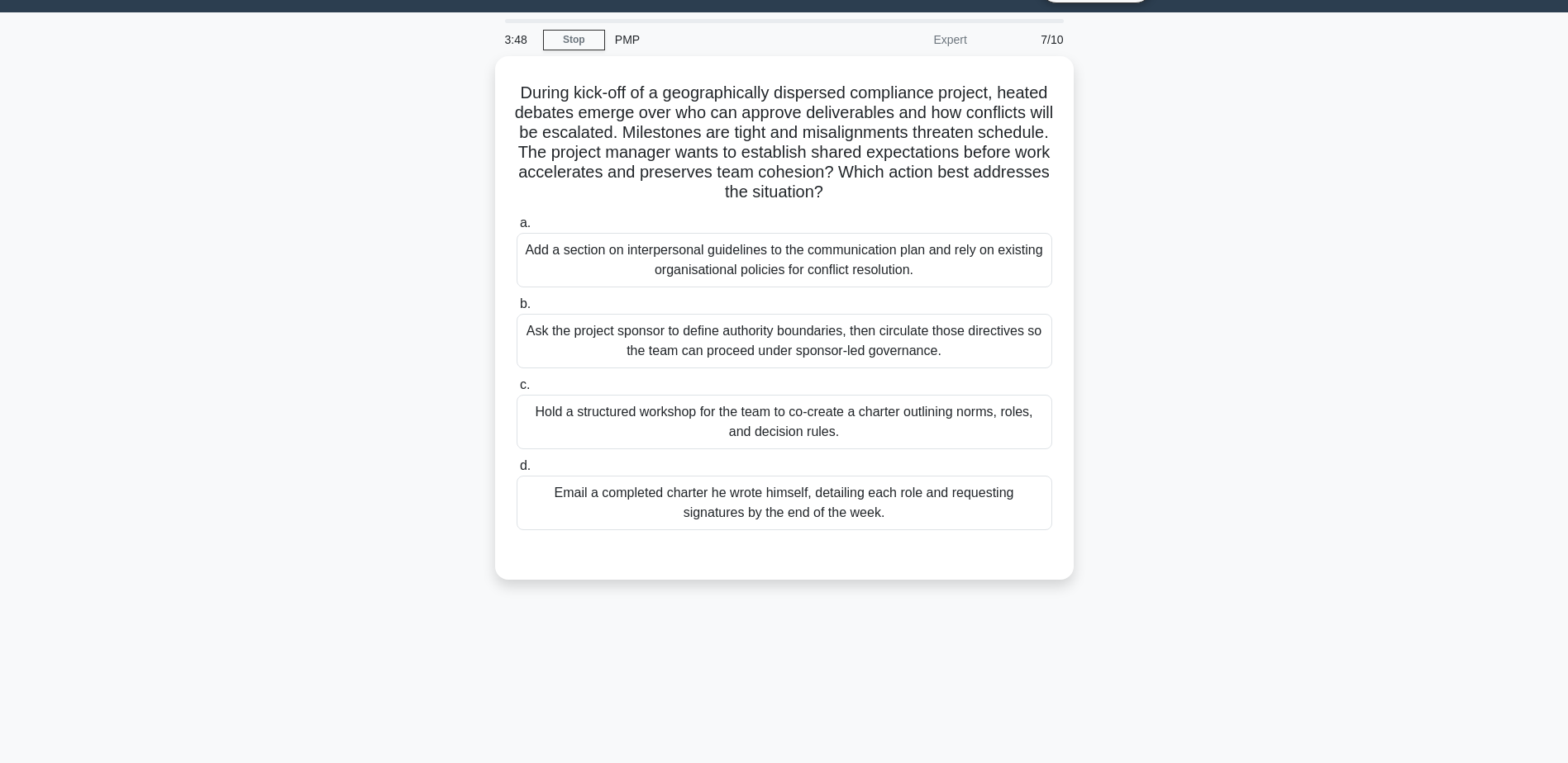
scroll to position [0, 0]
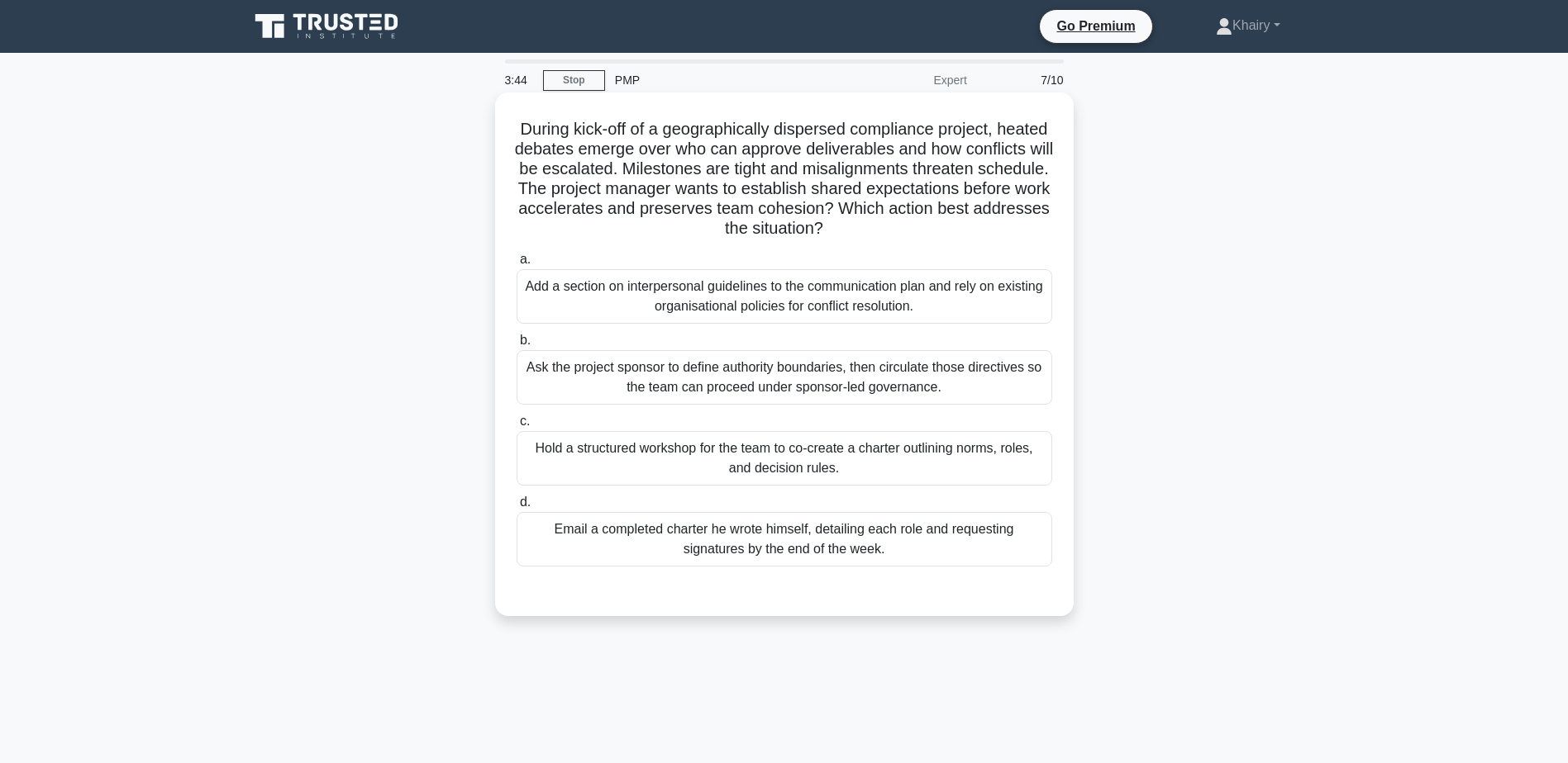
drag, startPoint x: 540, startPoint y: 120, endPoint x: 951, endPoint y: 226, distance: 424.4
click at [951, 226] on h5 "During kick-off of a geographically dispersed compliance project, heated debate…" at bounding box center [784, 180] width 539 height 121
copy h5 "During kick-off of a geographically dispersed compliance project, heated debate…"
click at [970, 462] on div "Hold a structured workshop for the team to co-create a charter outlining norms,…" at bounding box center [784, 459] width 536 height 55
click at [516, 427] on input "c. Hold a structured workshop for the team to co-create a charter outlining nor…" at bounding box center [516, 422] width 0 height 11
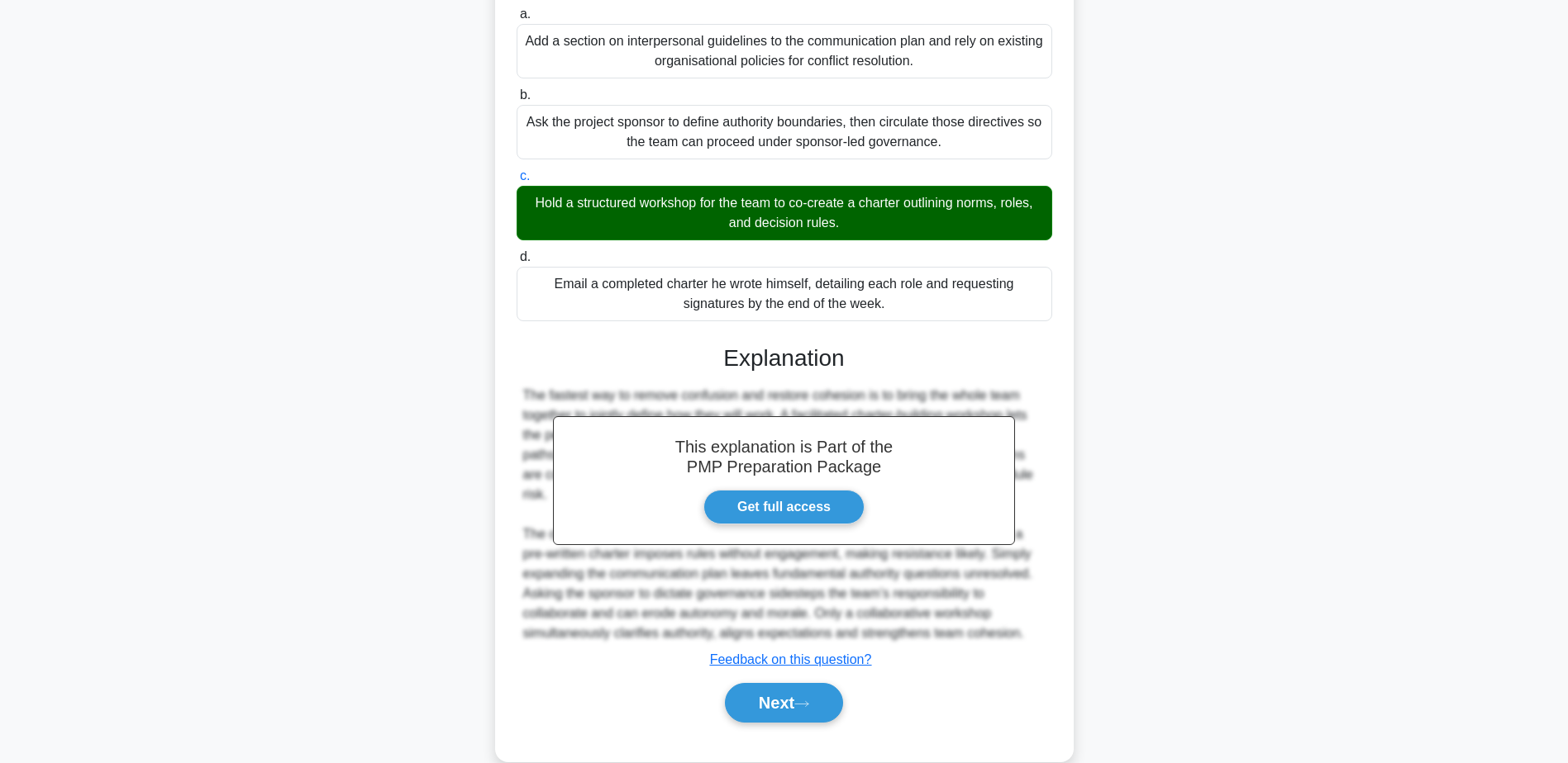
scroll to position [256, 0]
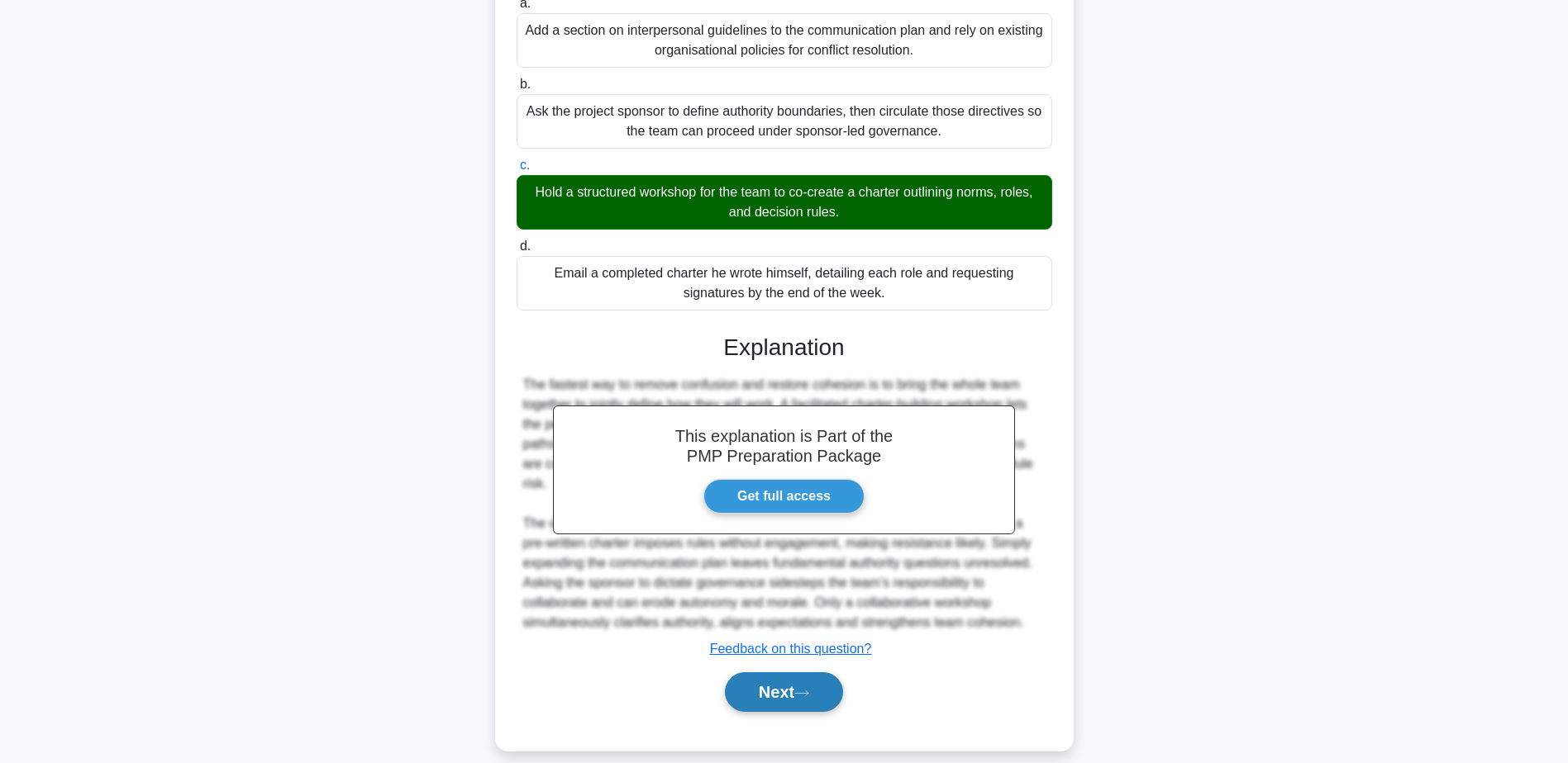
click at [745, 674] on button "Next" at bounding box center [783, 692] width 118 height 40
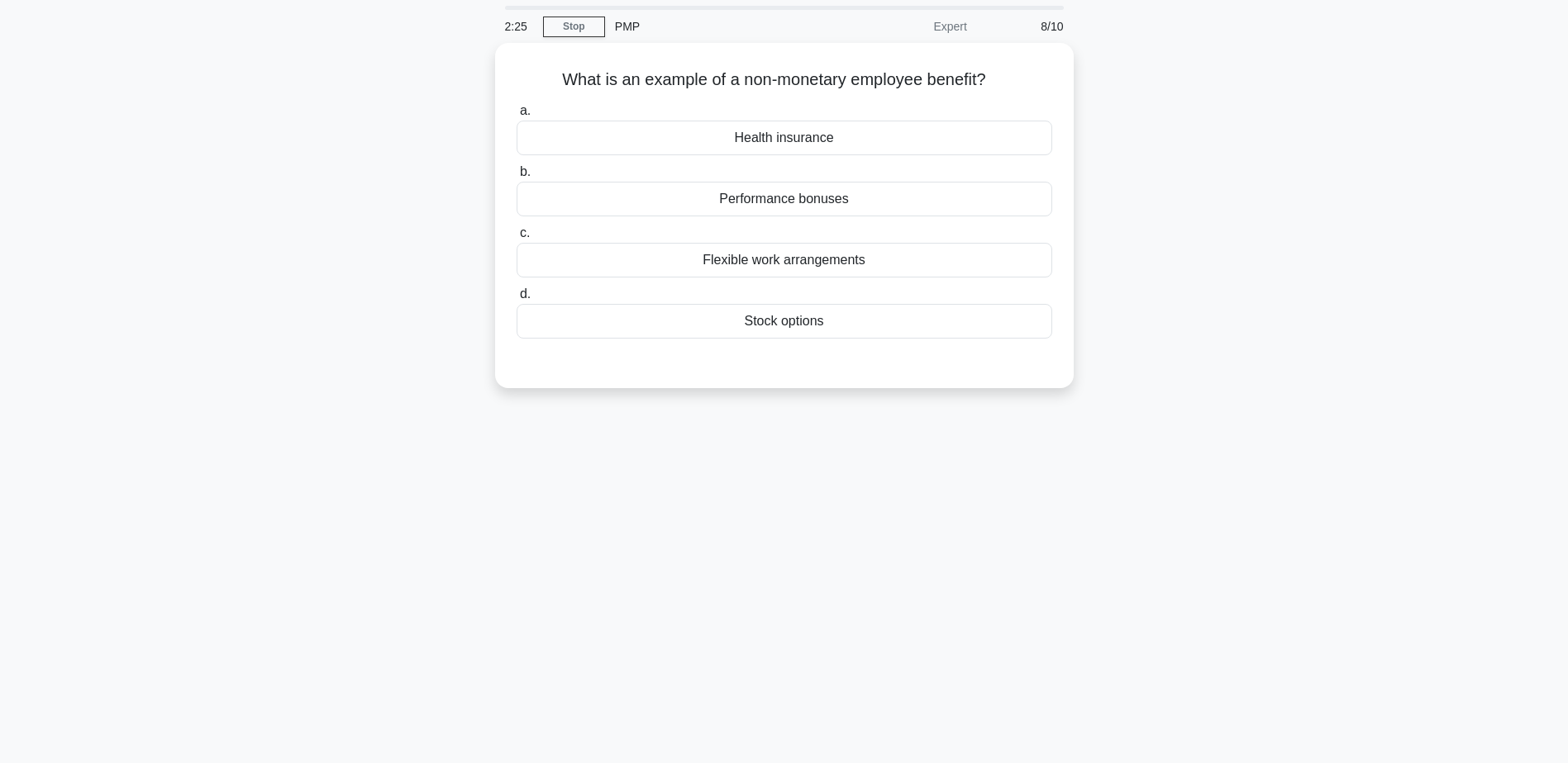
scroll to position [0, 0]
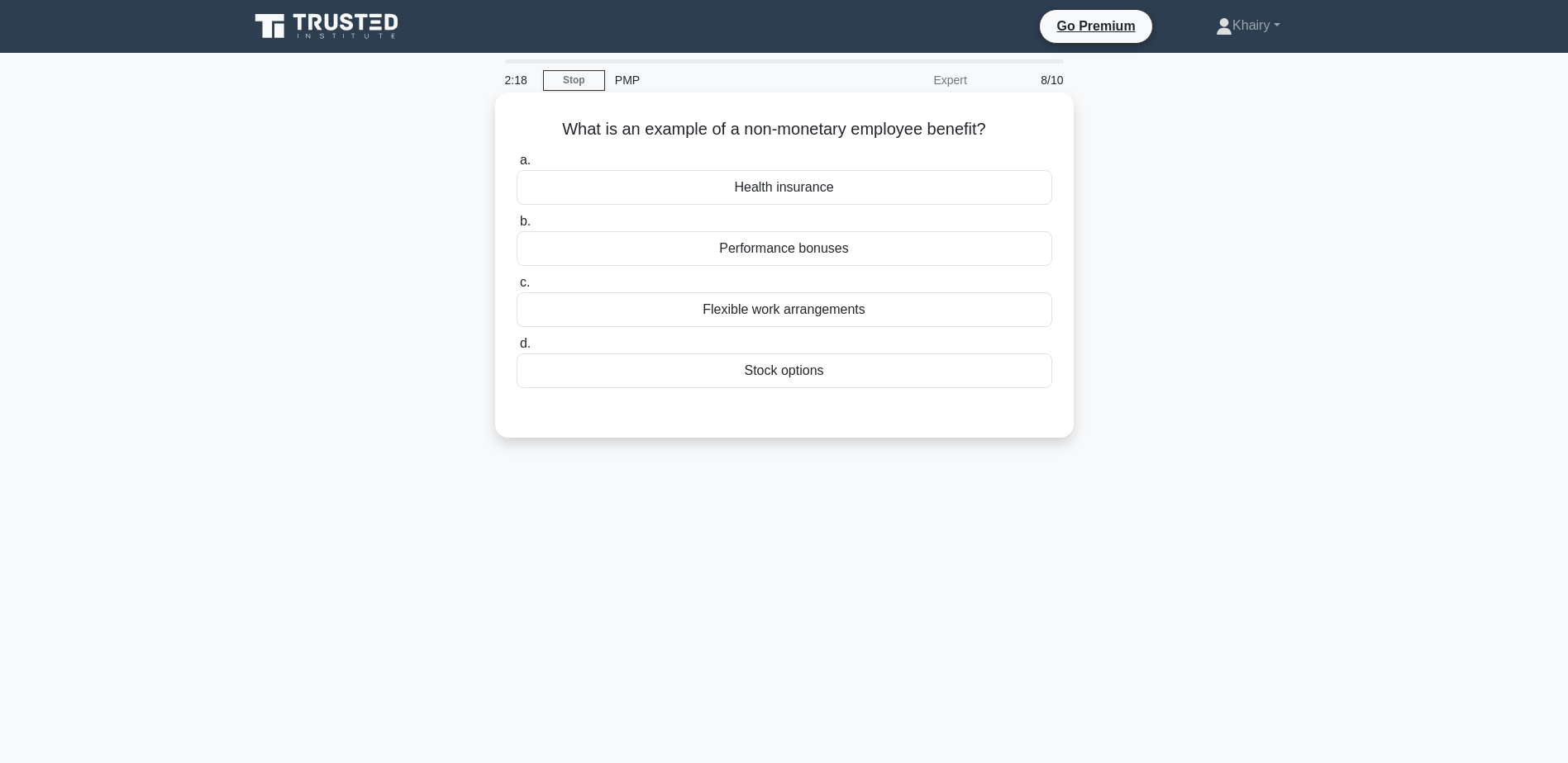
drag, startPoint x: 544, startPoint y: 127, endPoint x: 1005, endPoint y: 141, distance: 461.2
click at [1005, 141] on h5 "What is an example of a non-monetary employee benefit? .spinner_0XTQ{transform-…" at bounding box center [784, 130] width 539 height 21
copy h5 "What is an example of a non-monetary employee benefit?"
click at [838, 311] on div "Flexible work arrangements" at bounding box center [784, 310] width 536 height 35
click at [516, 288] on input "c. Flexible work arrangements" at bounding box center [516, 282] width 0 height 11
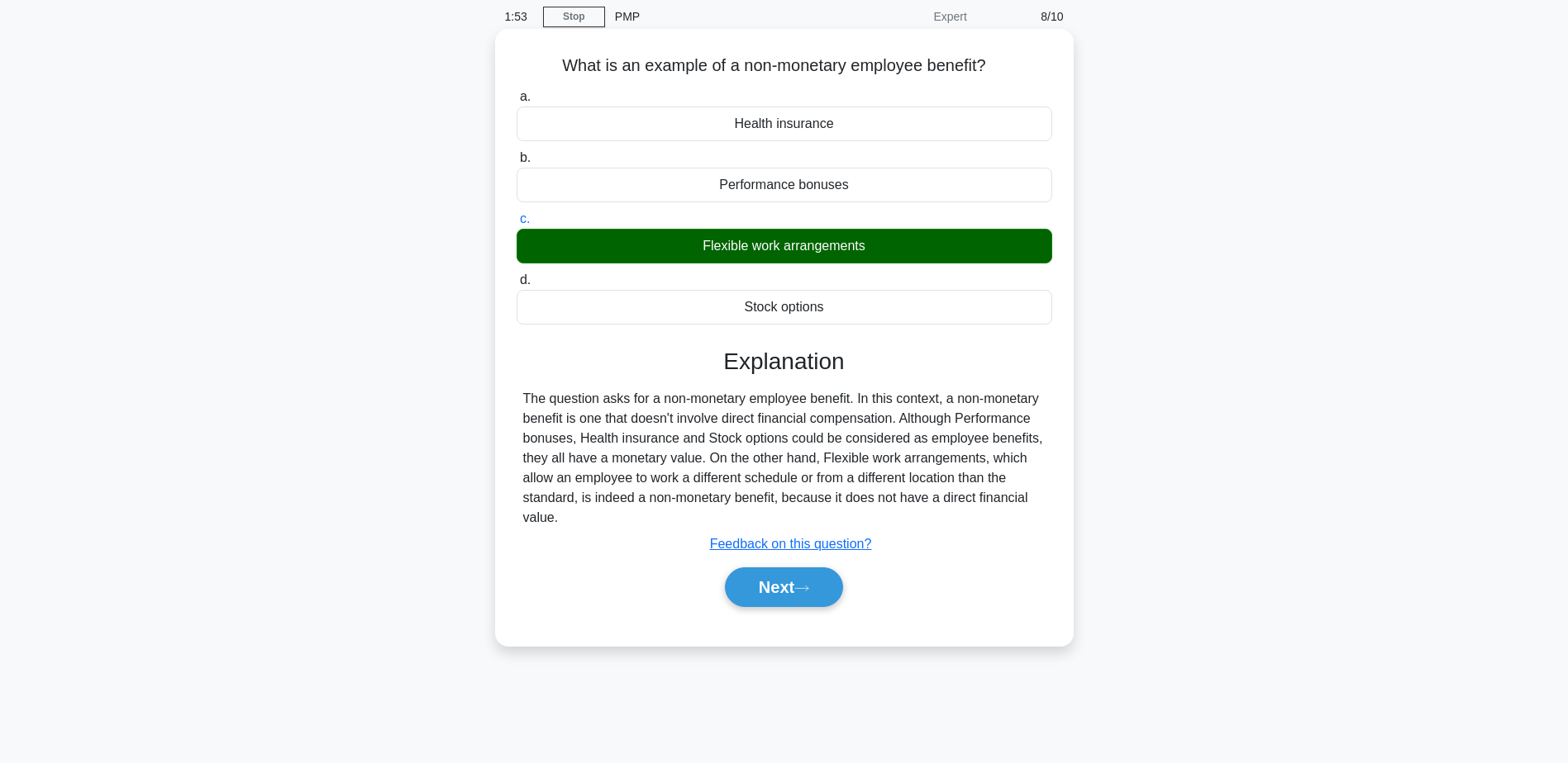
scroll to position [129, 0]
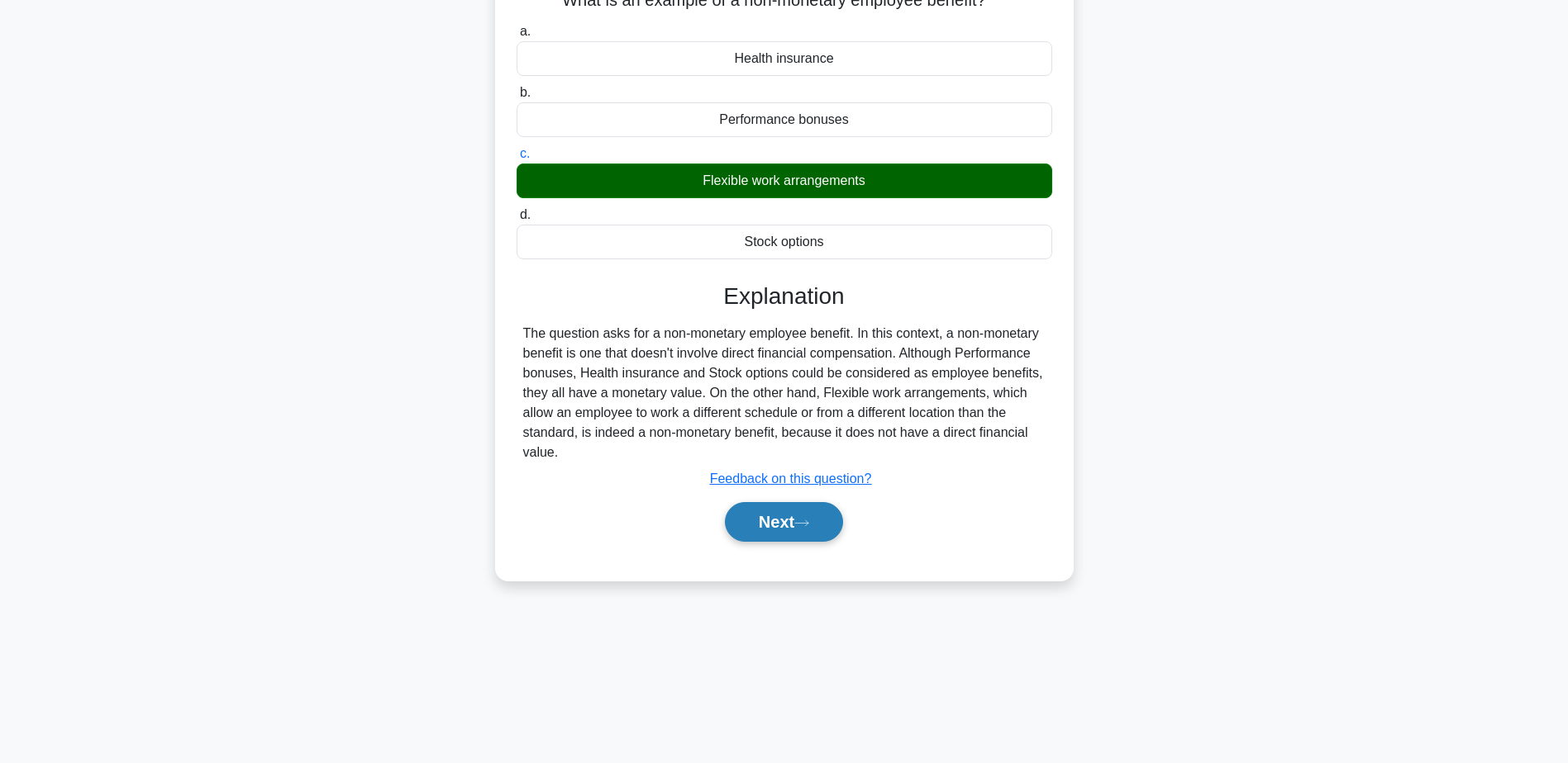
click at [778, 529] on button "Next" at bounding box center [783, 522] width 118 height 40
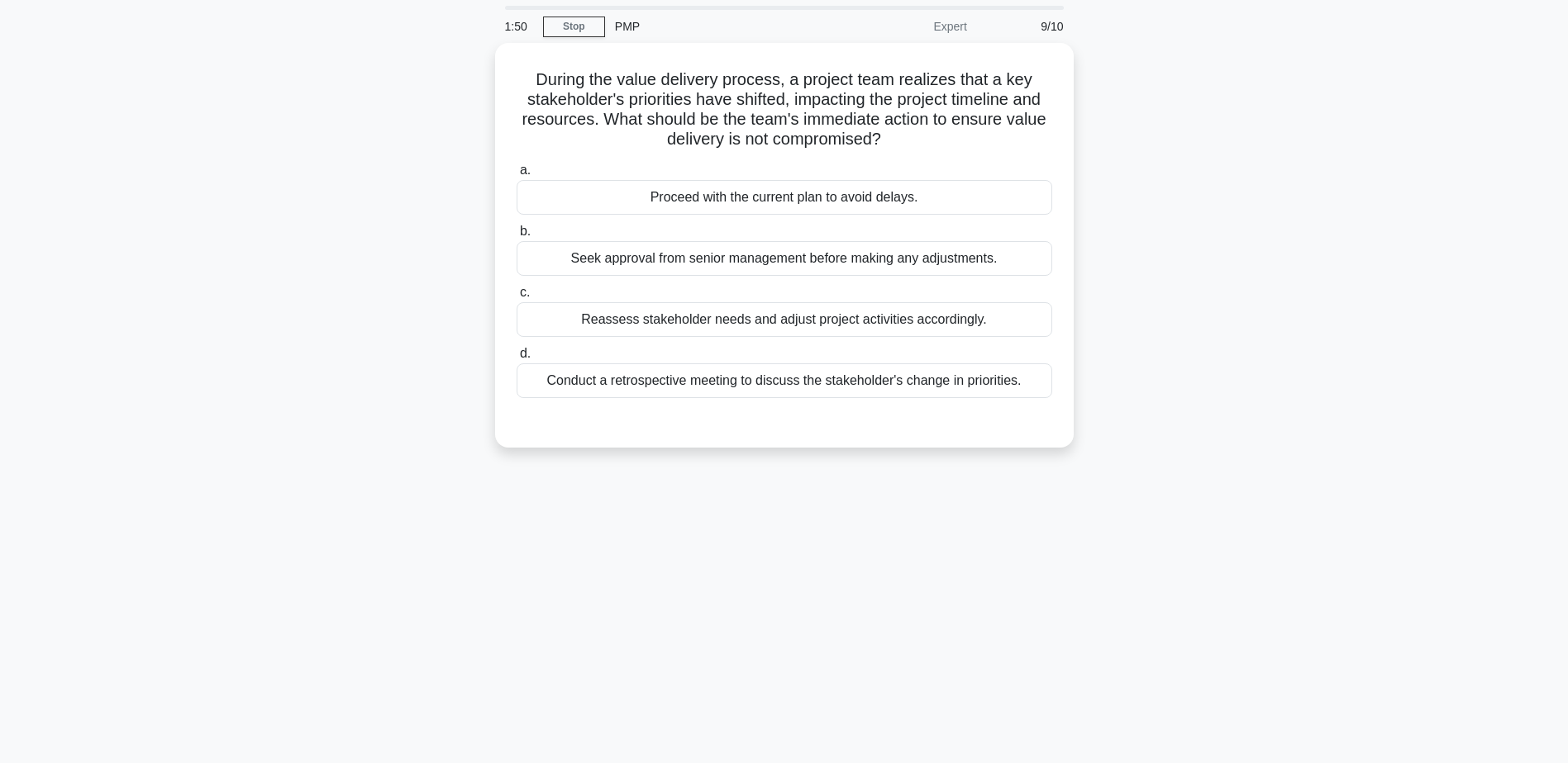
scroll to position [0, 0]
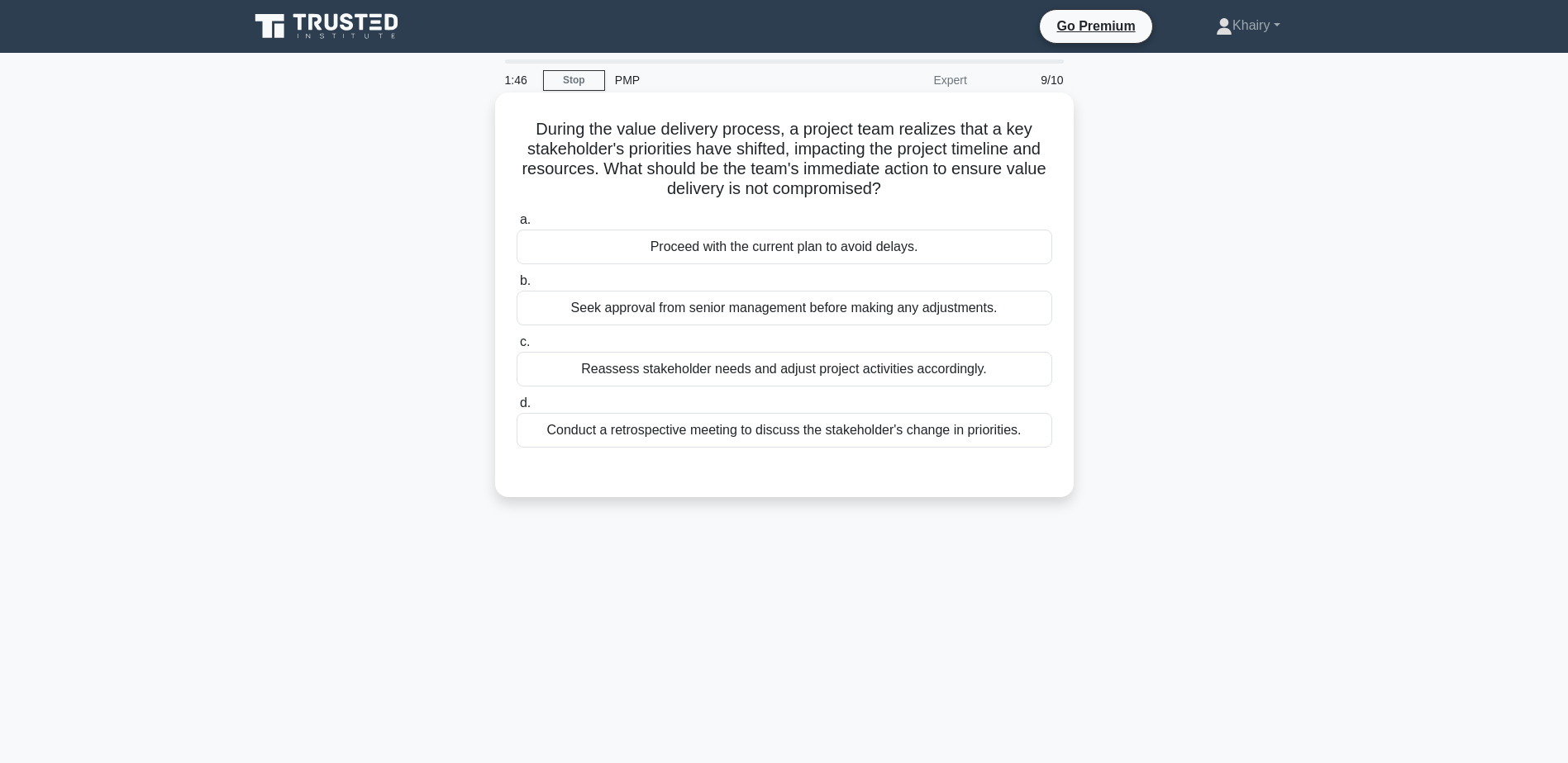
drag, startPoint x: 543, startPoint y: 119, endPoint x: 954, endPoint y: 189, distance: 416.9
click at [954, 189] on h5 "During the value delivery process, a project team realizes that a key stakehold…" at bounding box center [784, 159] width 539 height 81
copy h5 "uring the value delivery process, a project team realizes that a key stakeholde…"
click at [826, 440] on div "Conduct a retrospective meeting to discuss the stakeholder's change in prioriti…" at bounding box center [784, 430] width 536 height 35
click at [516, 409] on input "d. Conduct a retrospective meeting to discuss the stakeholder's change in prior…" at bounding box center [516, 403] width 0 height 11
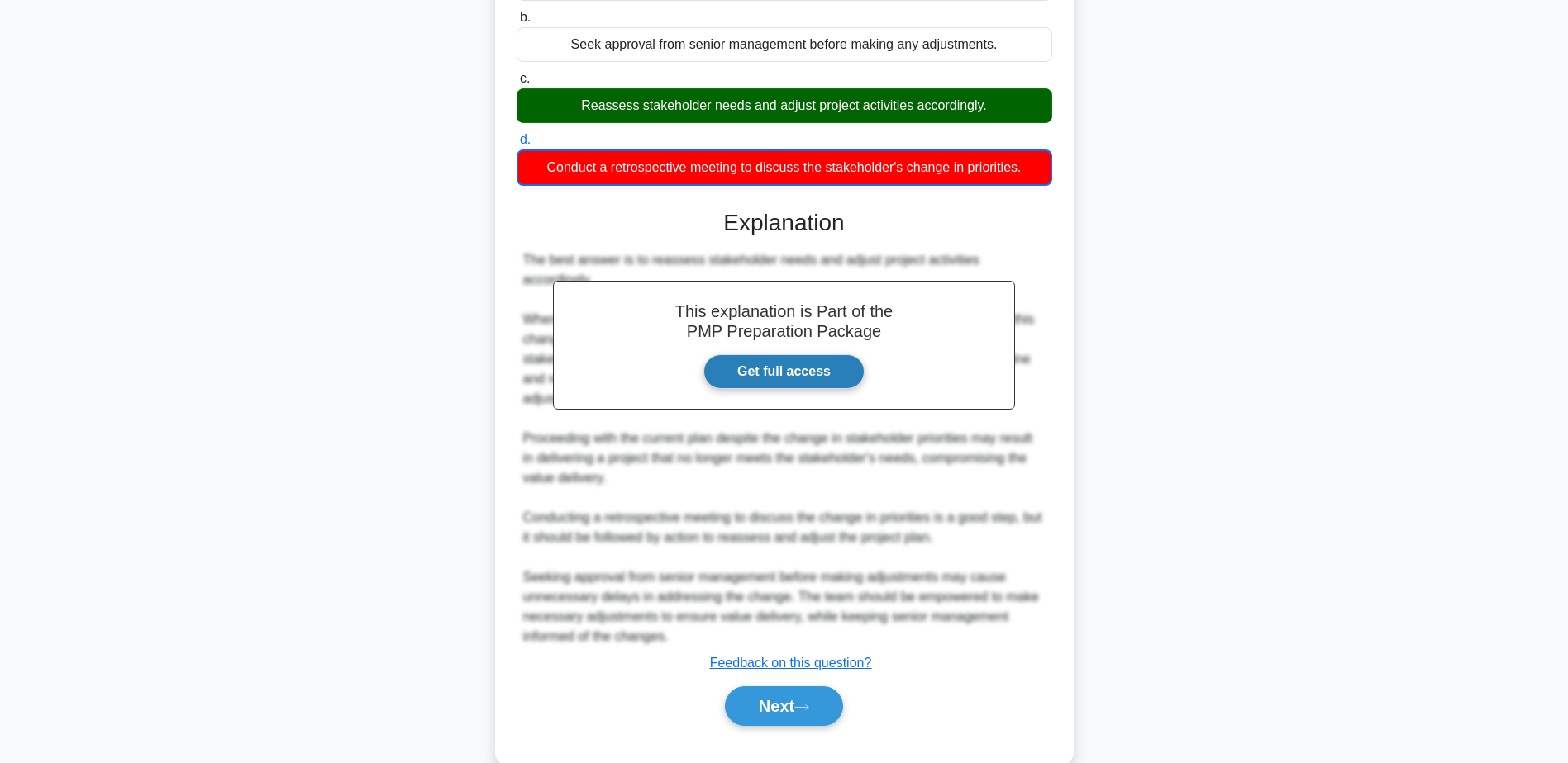
scroll to position [277, 0]
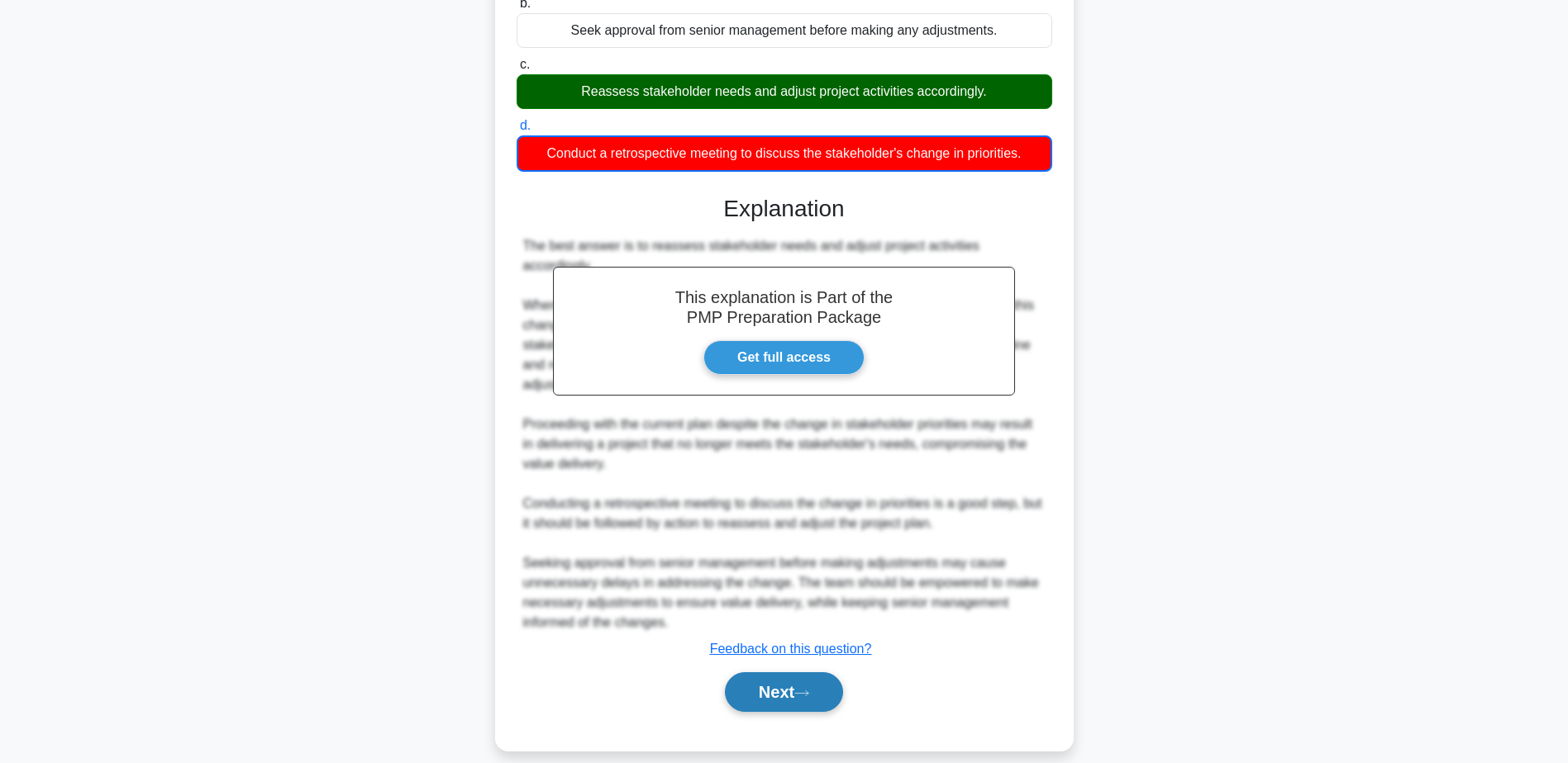
click at [774, 676] on button "Next" at bounding box center [783, 692] width 118 height 40
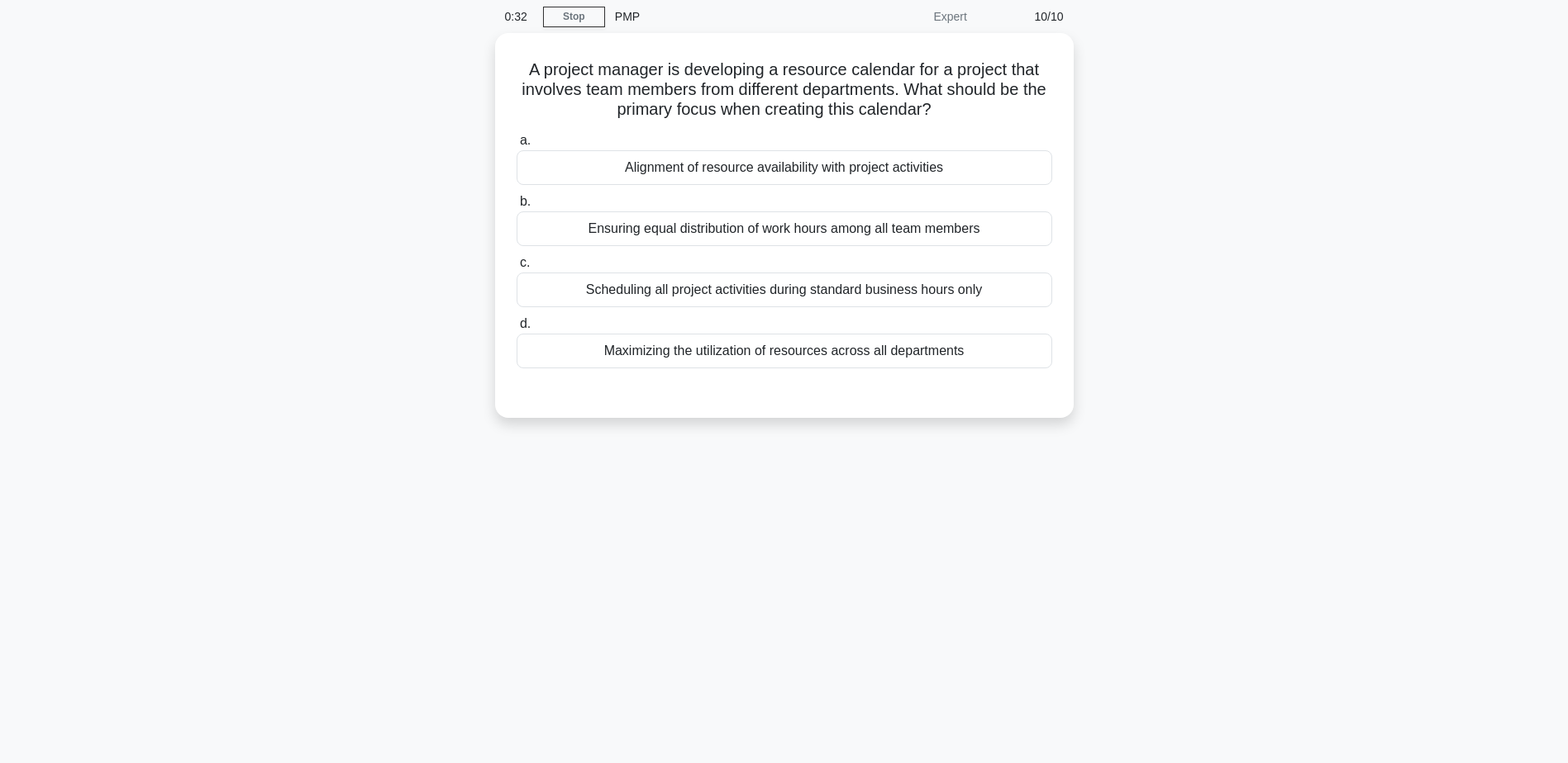
scroll to position [0, 0]
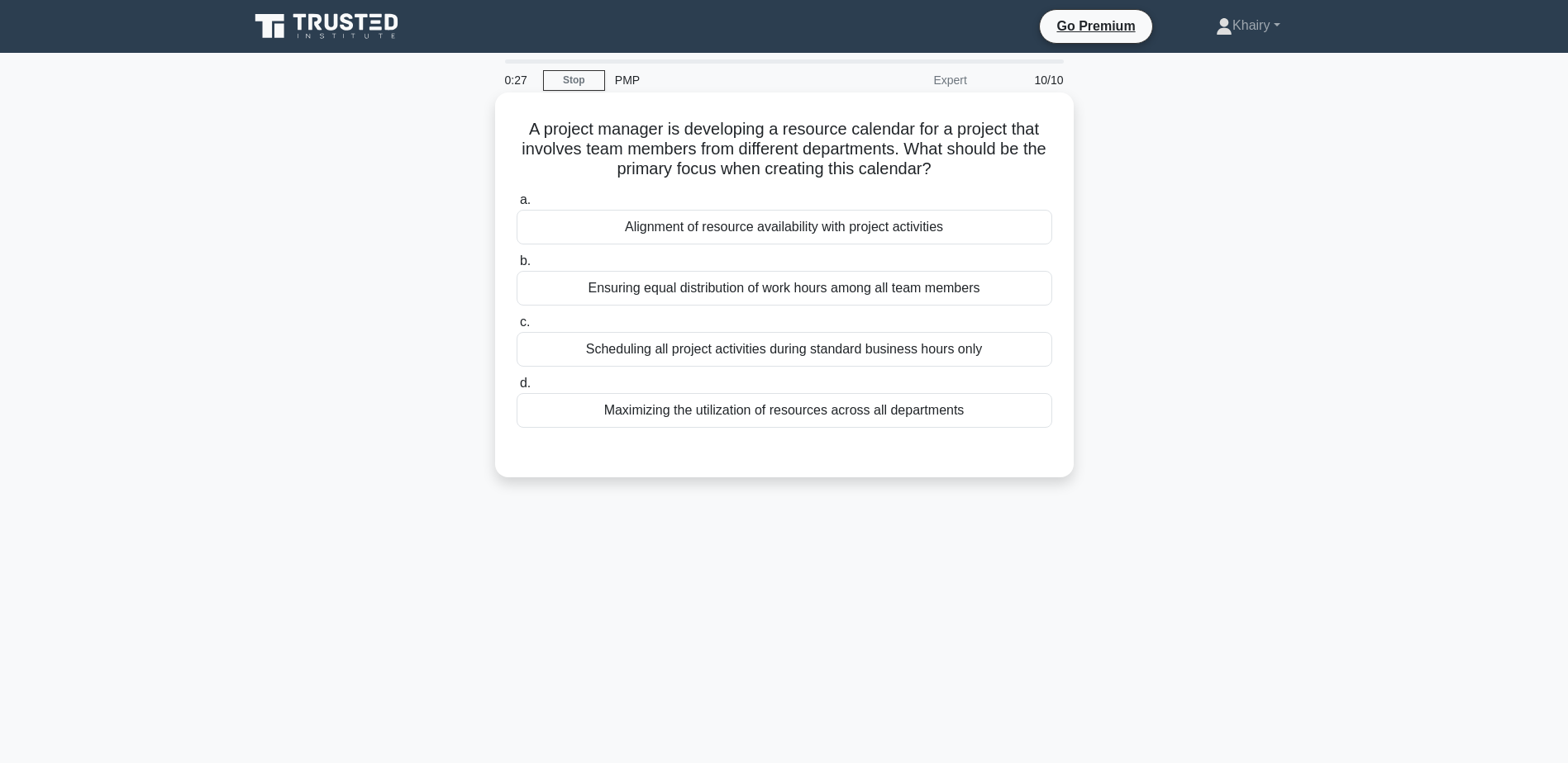
drag, startPoint x: 520, startPoint y: 125, endPoint x: 1019, endPoint y: 182, distance: 502.2
click at [1019, 182] on div "A project manager is developing a resource calendar for a project that involves…" at bounding box center [784, 285] width 565 height 372
copy h5 "A project manager is developing a resource calendar for a project that involves…"
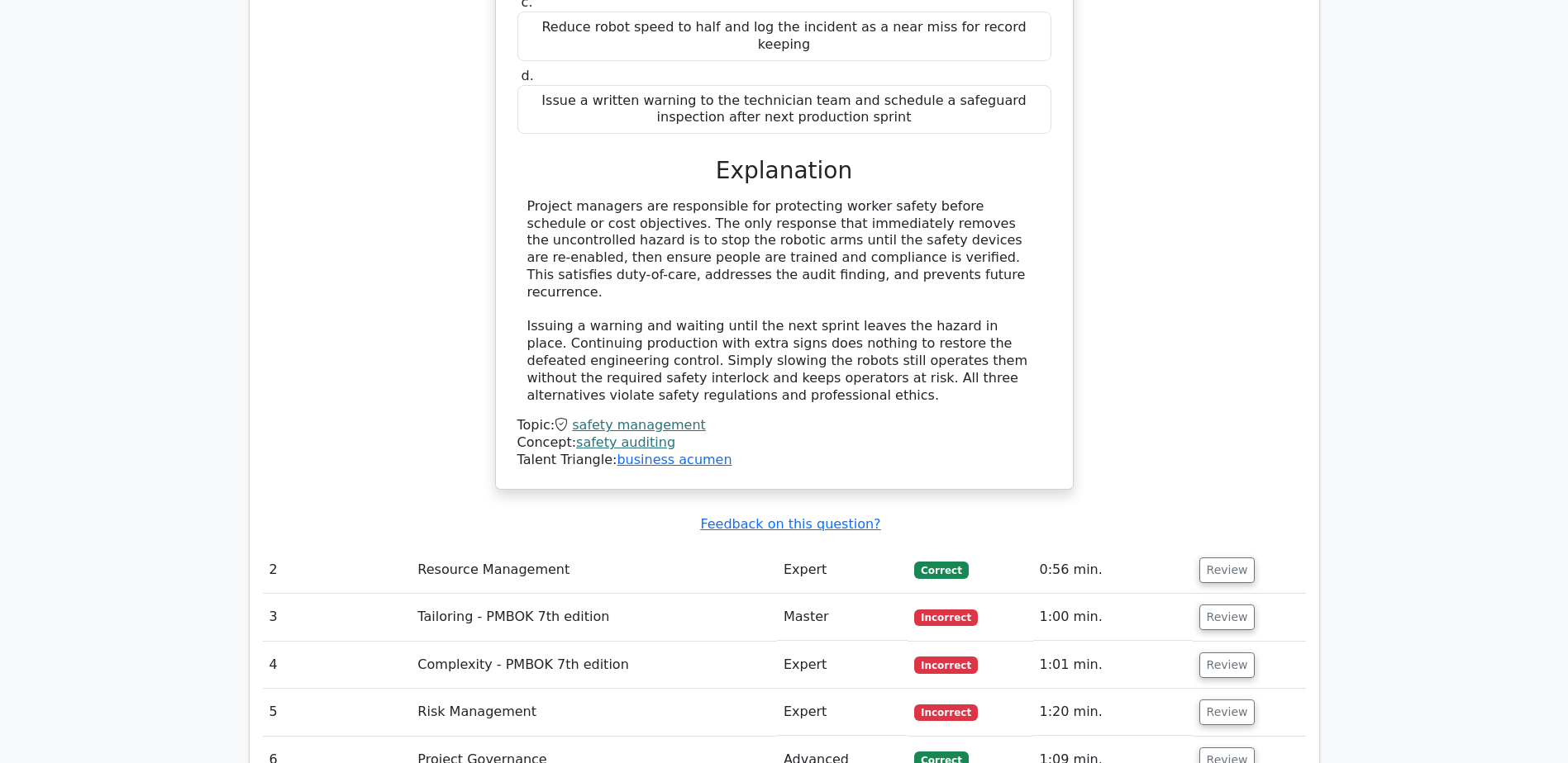
scroll to position [2065, 0]
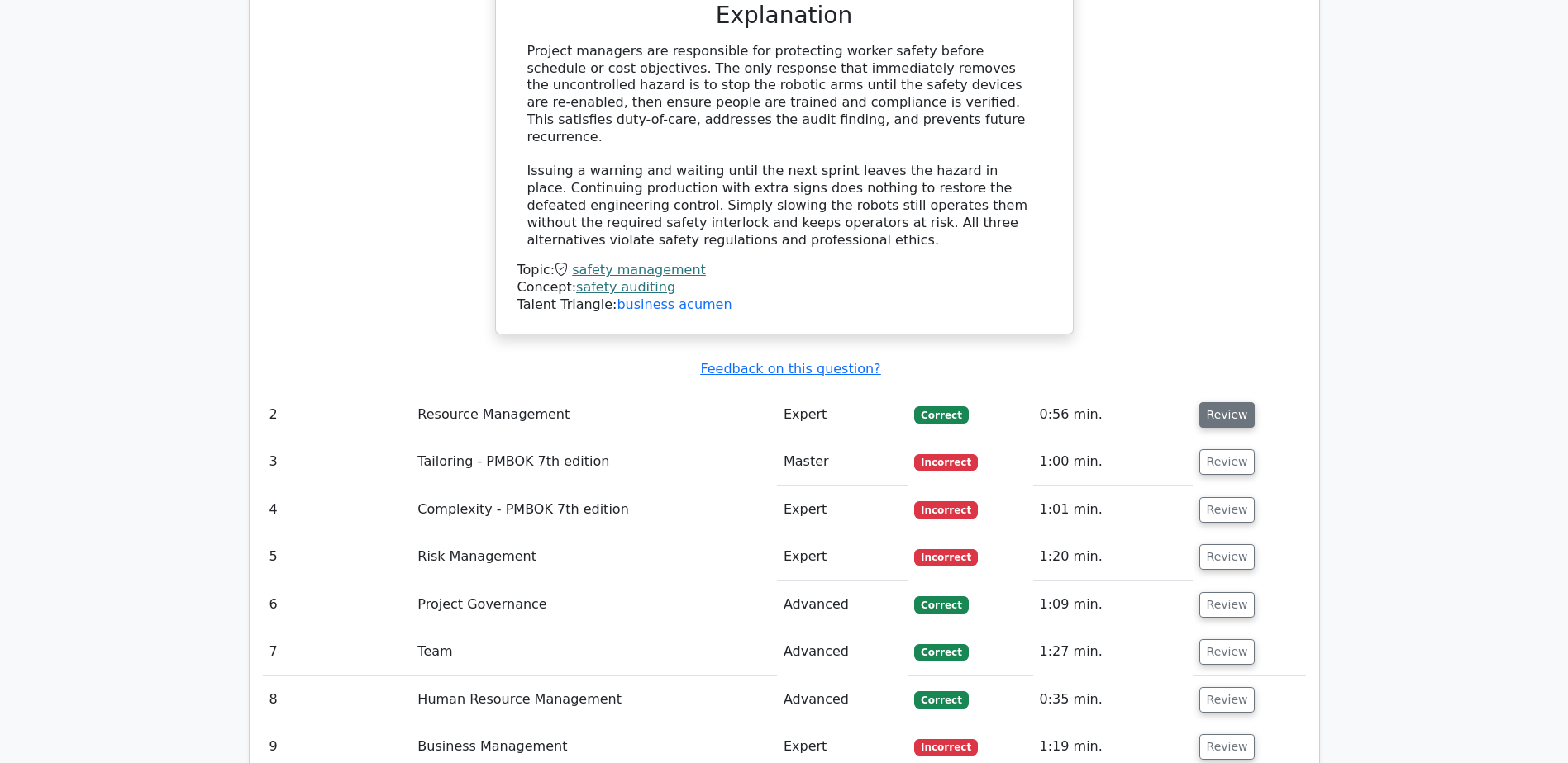
click at [1225, 402] on button "Review" at bounding box center [1227, 415] width 57 height 25
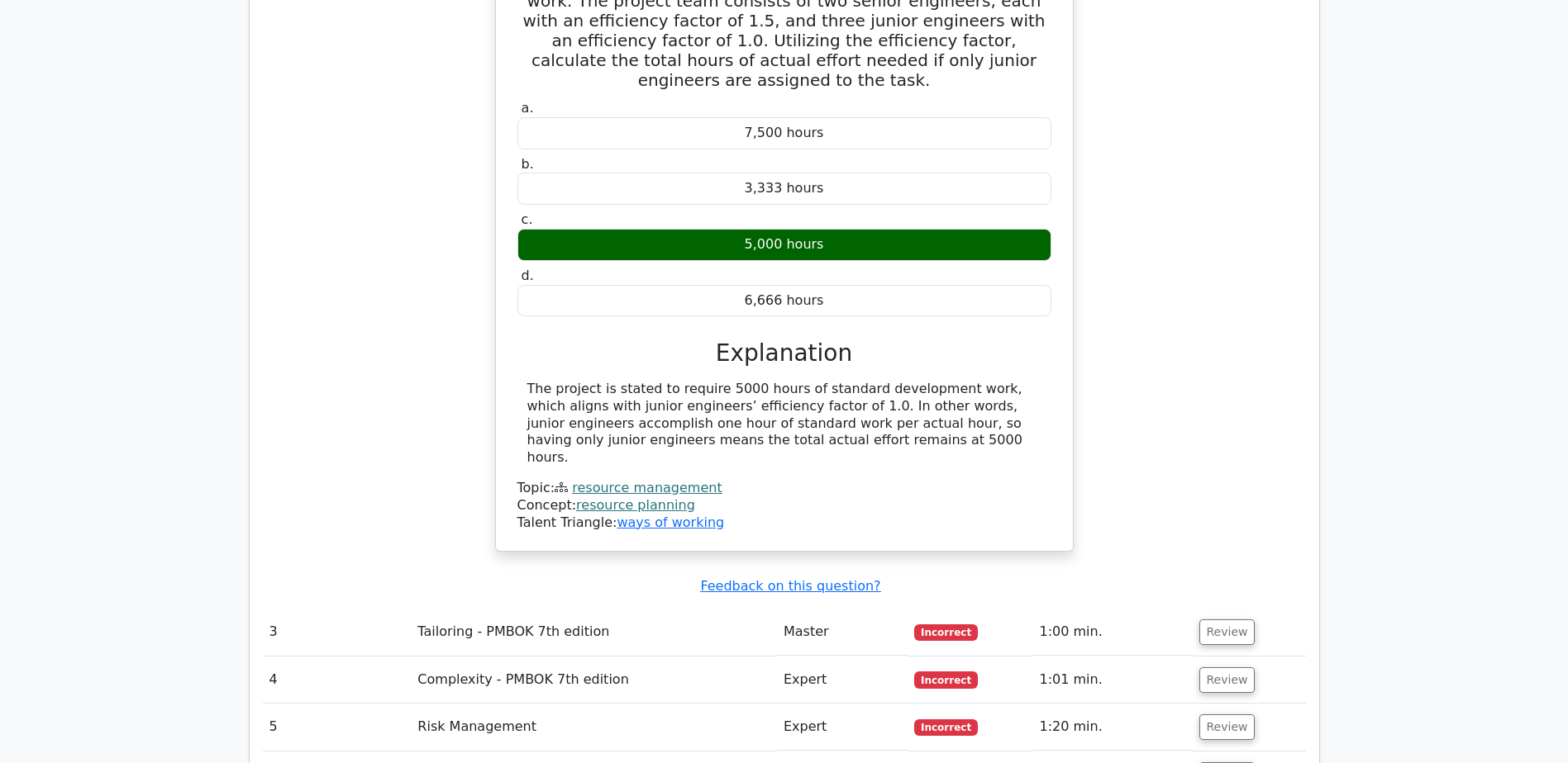
scroll to position [2560, 0]
click at [1222, 619] on button "Review" at bounding box center [1227, 631] width 57 height 25
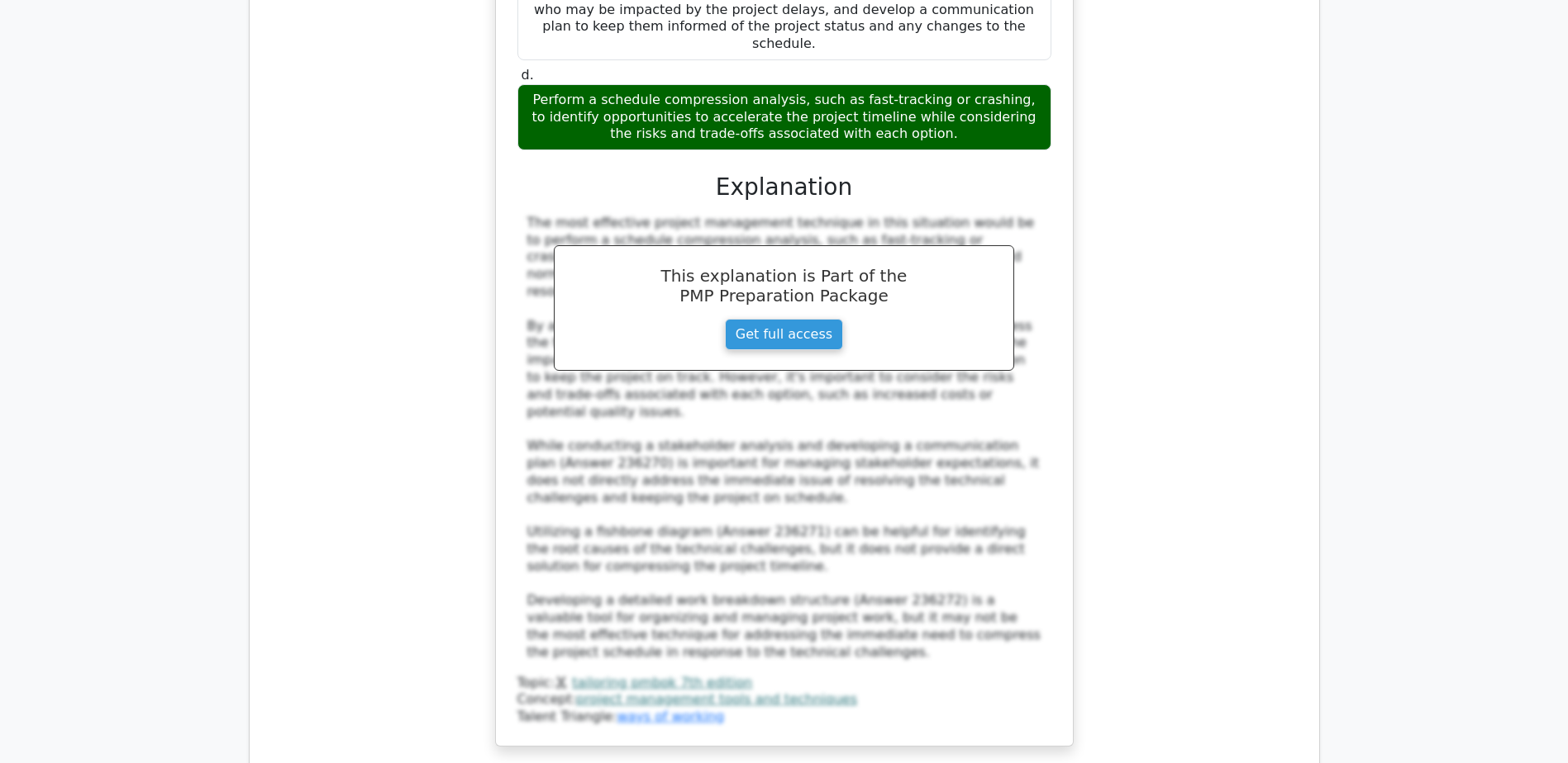
scroll to position [3634, 0]
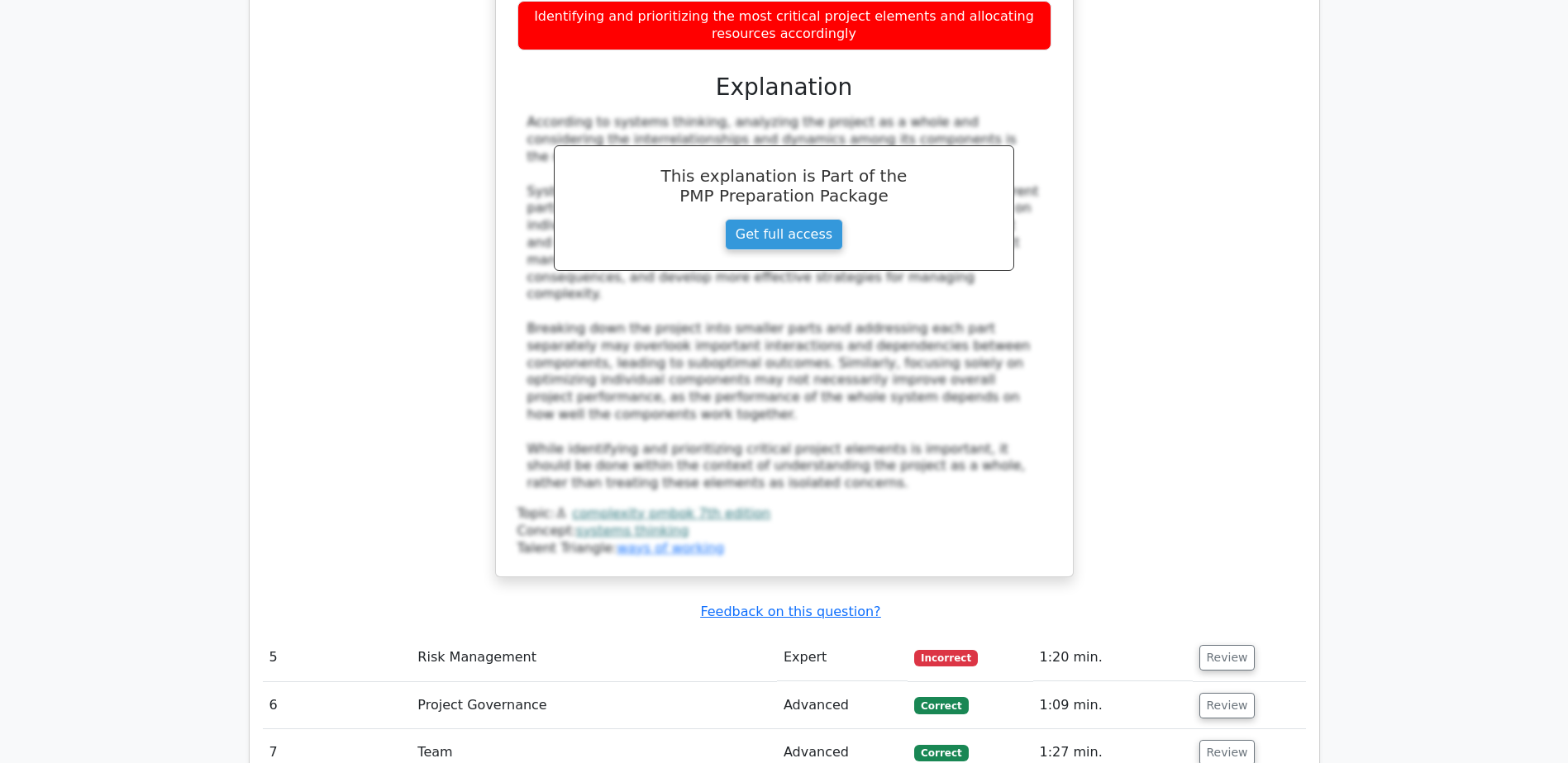
scroll to position [4957, 0]
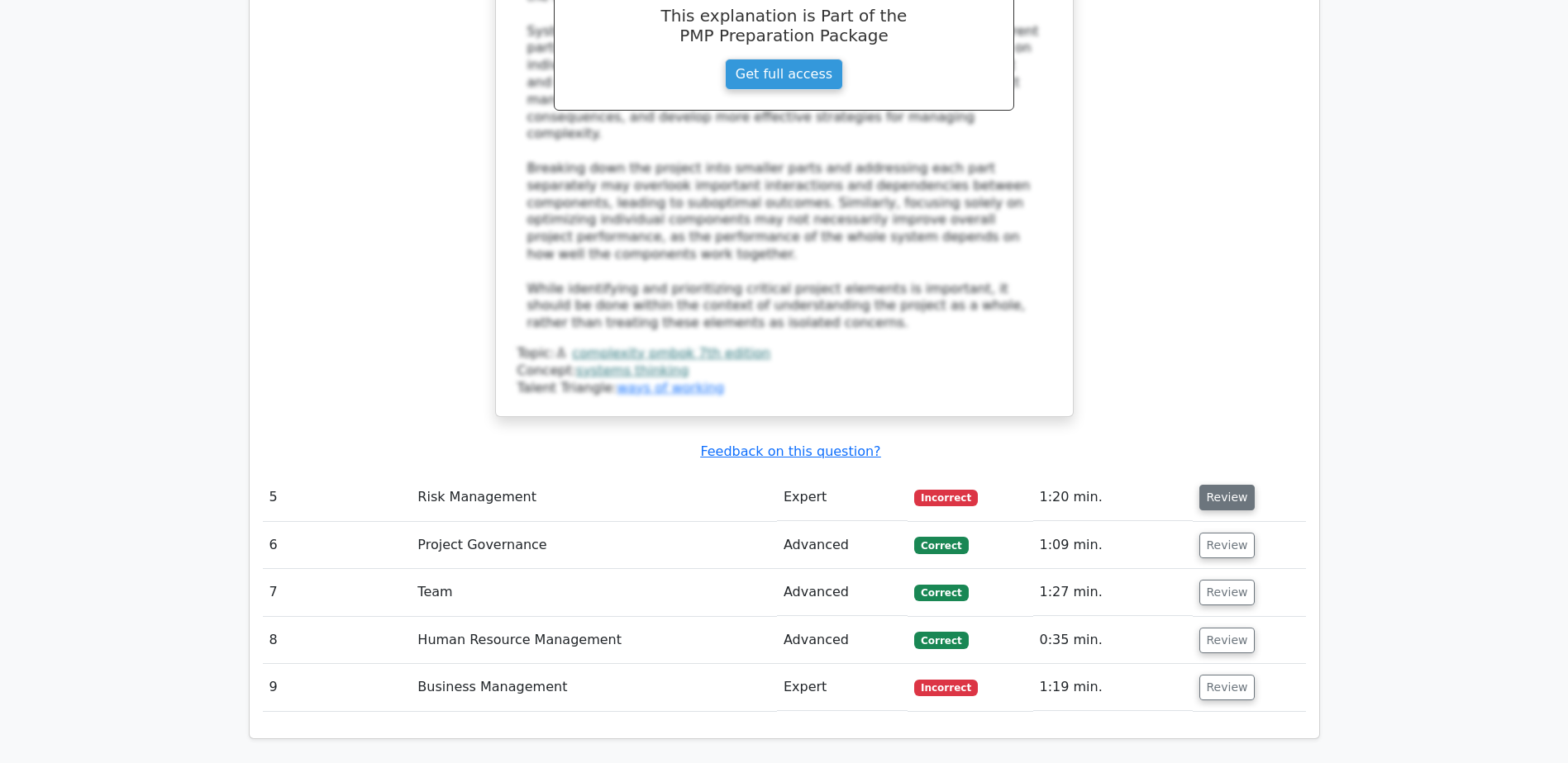
click at [1231, 485] on button "Review" at bounding box center [1227, 498] width 57 height 25
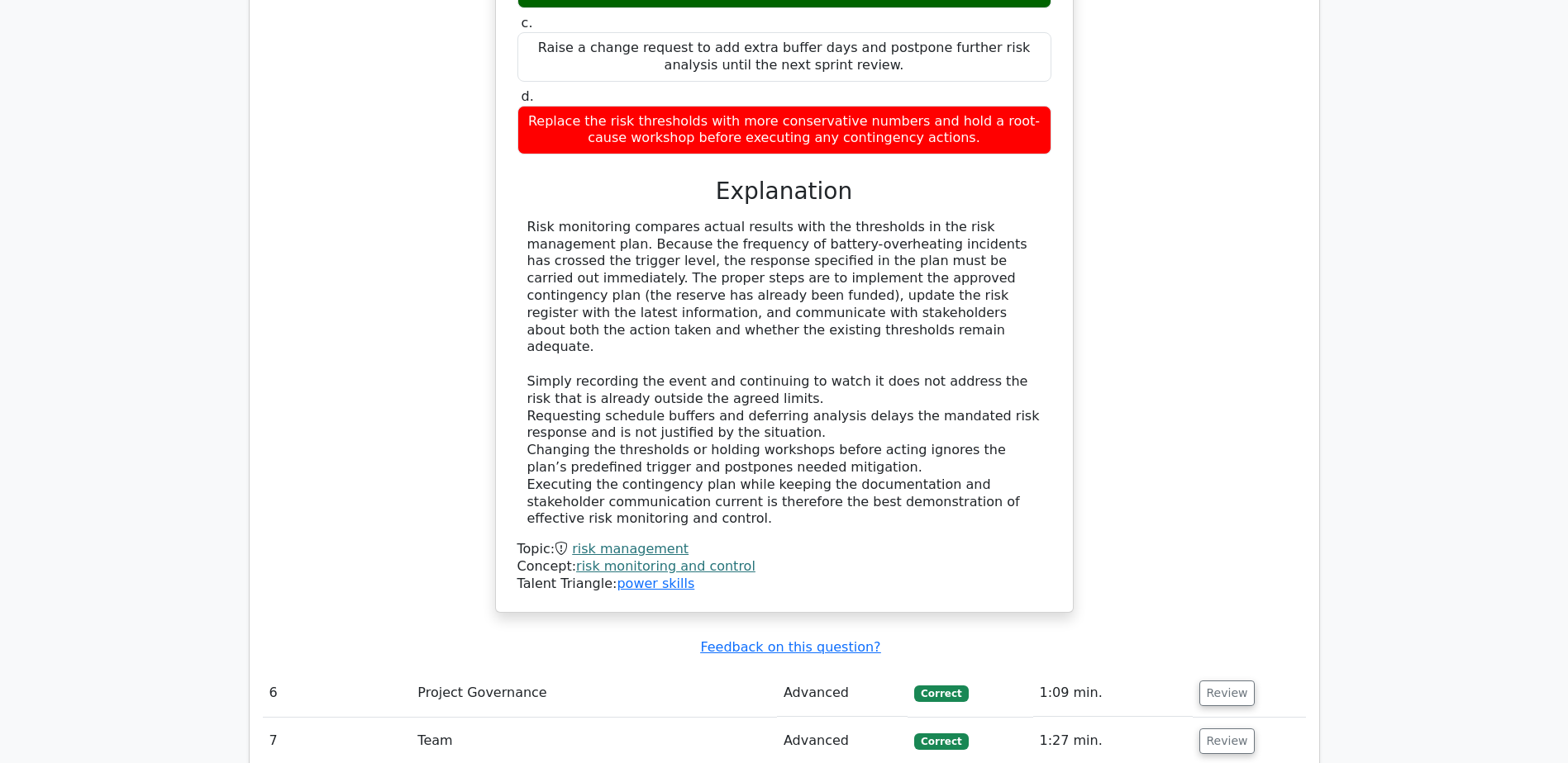
scroll to position [5865, 0]
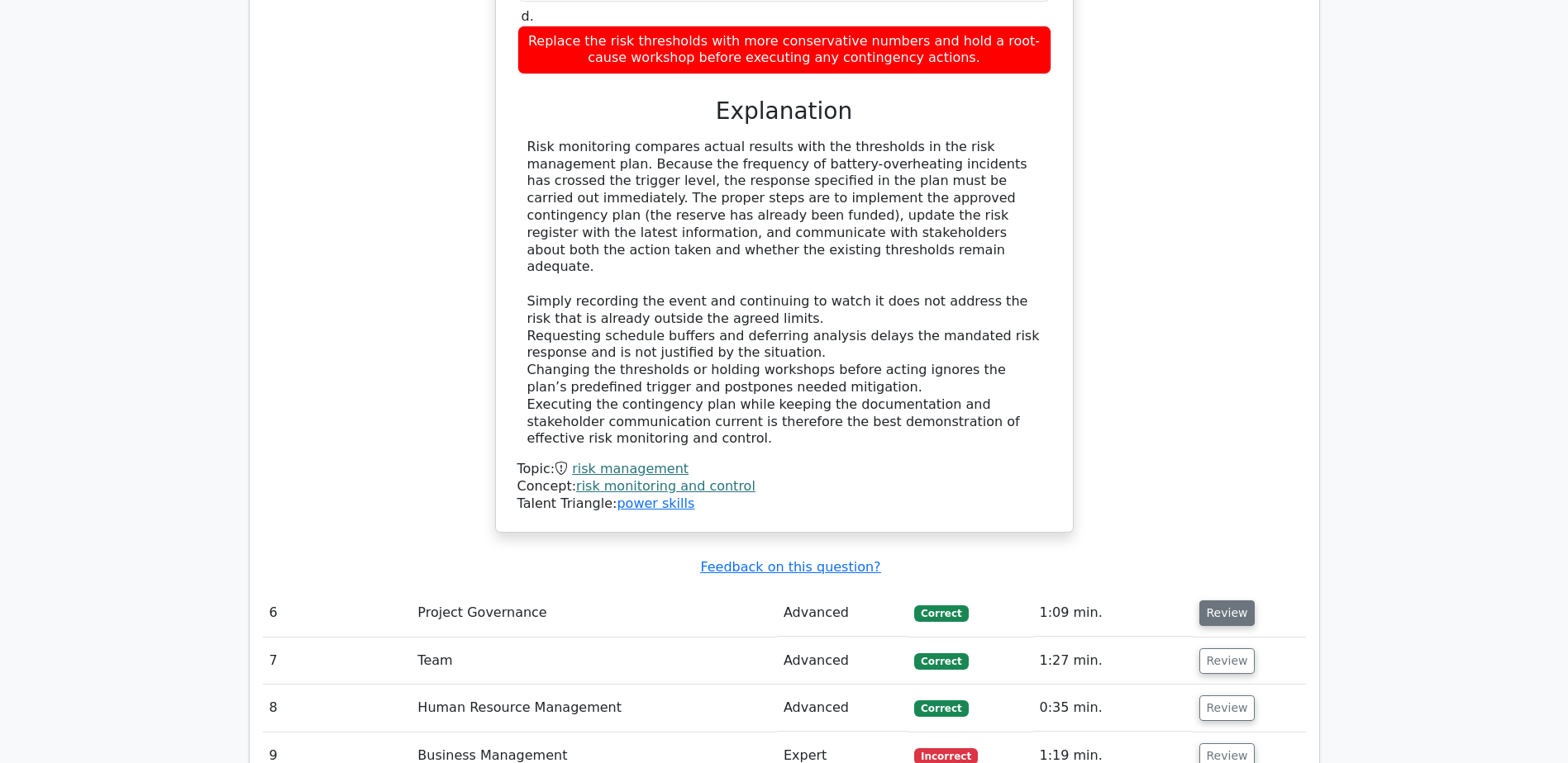
click at [1218, 600] on button "Review" at bounding box center [1227, 613] width 57 height 25
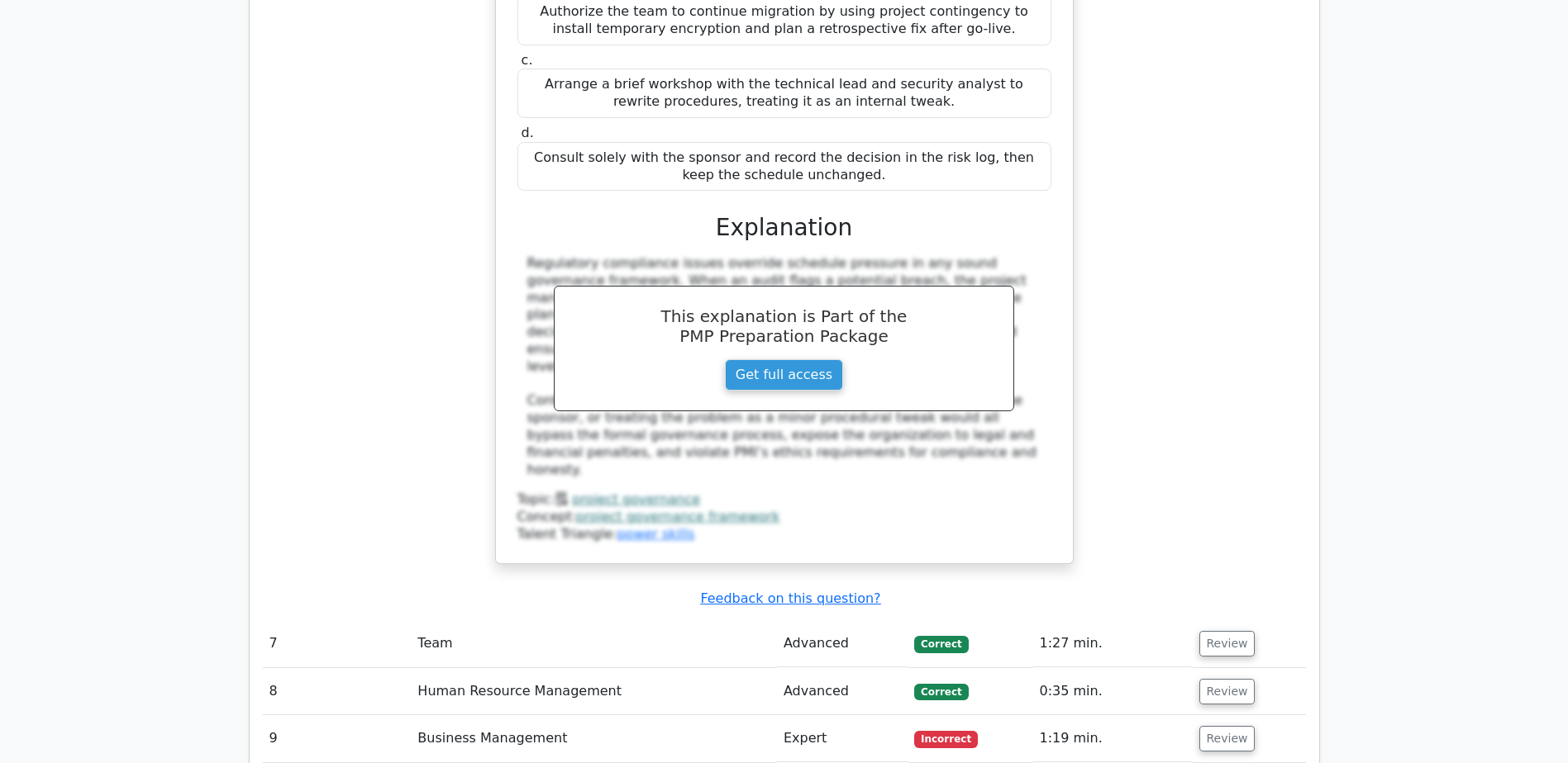
scroll to position [6773, 0]
click at [1223, 630] on button "Review" at bounding box center [1227, 643] width 57 height 25
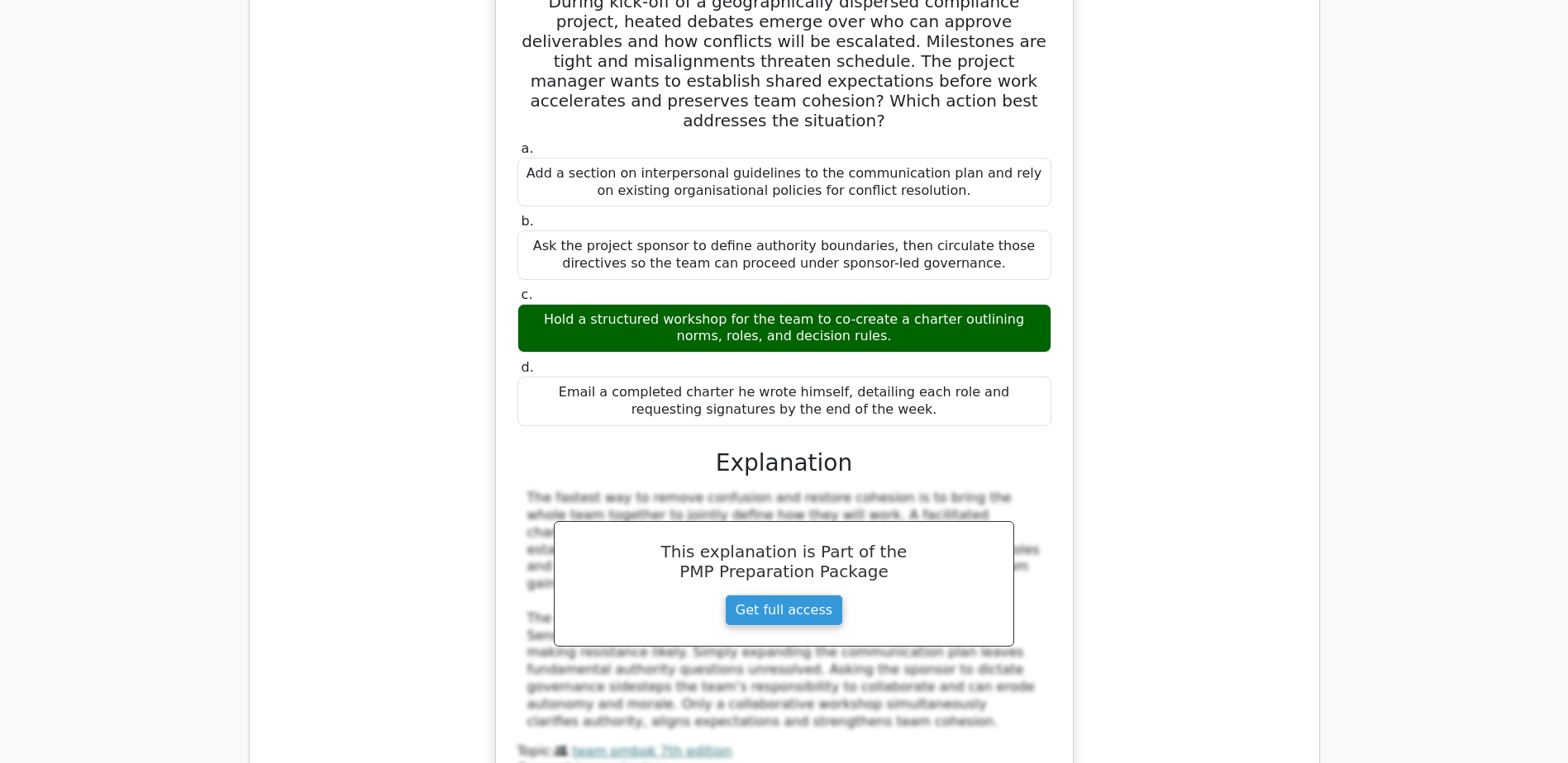
scroll to position [7517, 0]
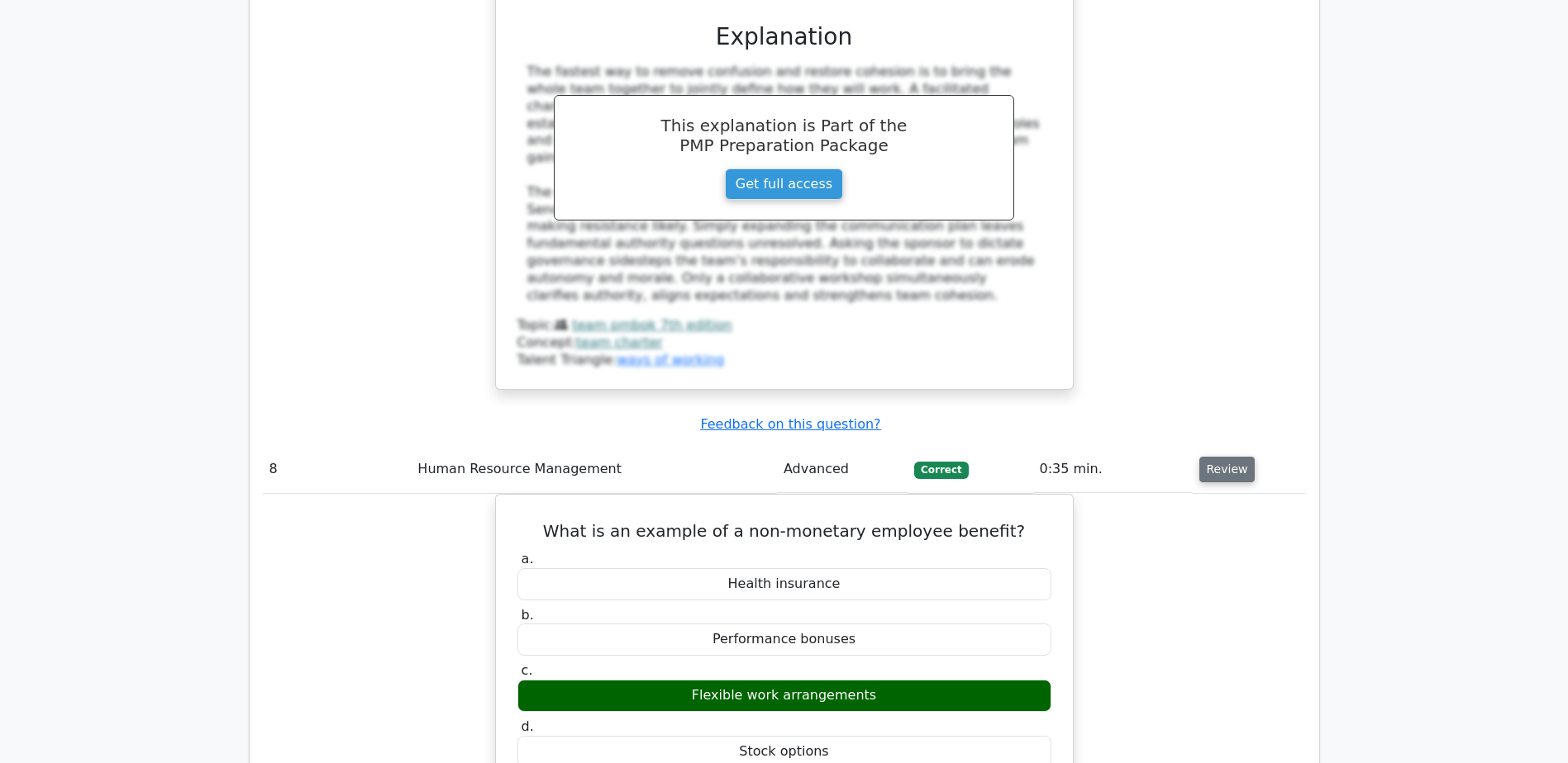
scroll to position [8260, 0]
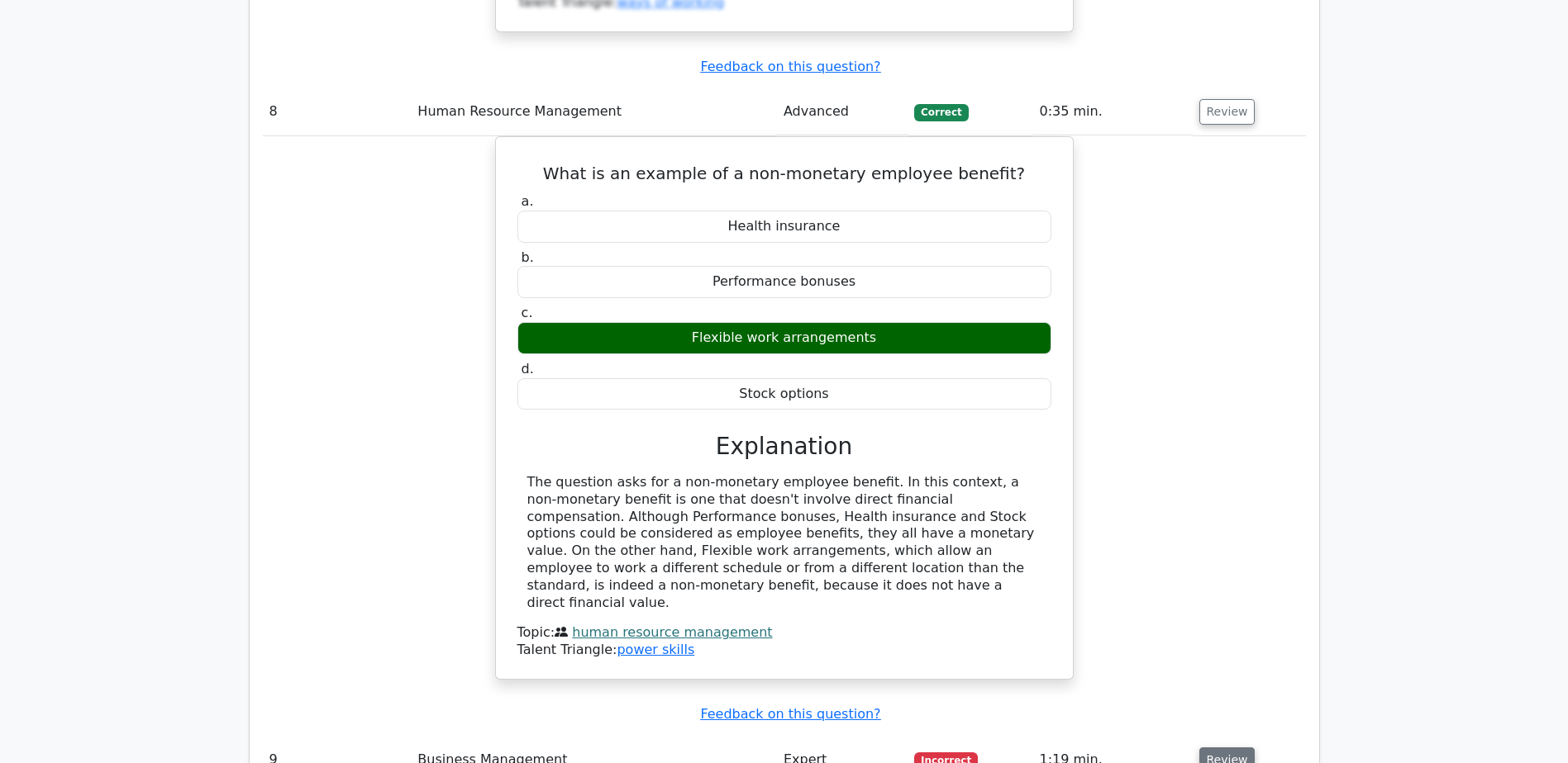
click at [1223, 747] on button "Review" at bounding box center [1227, 760] width 57 height 25
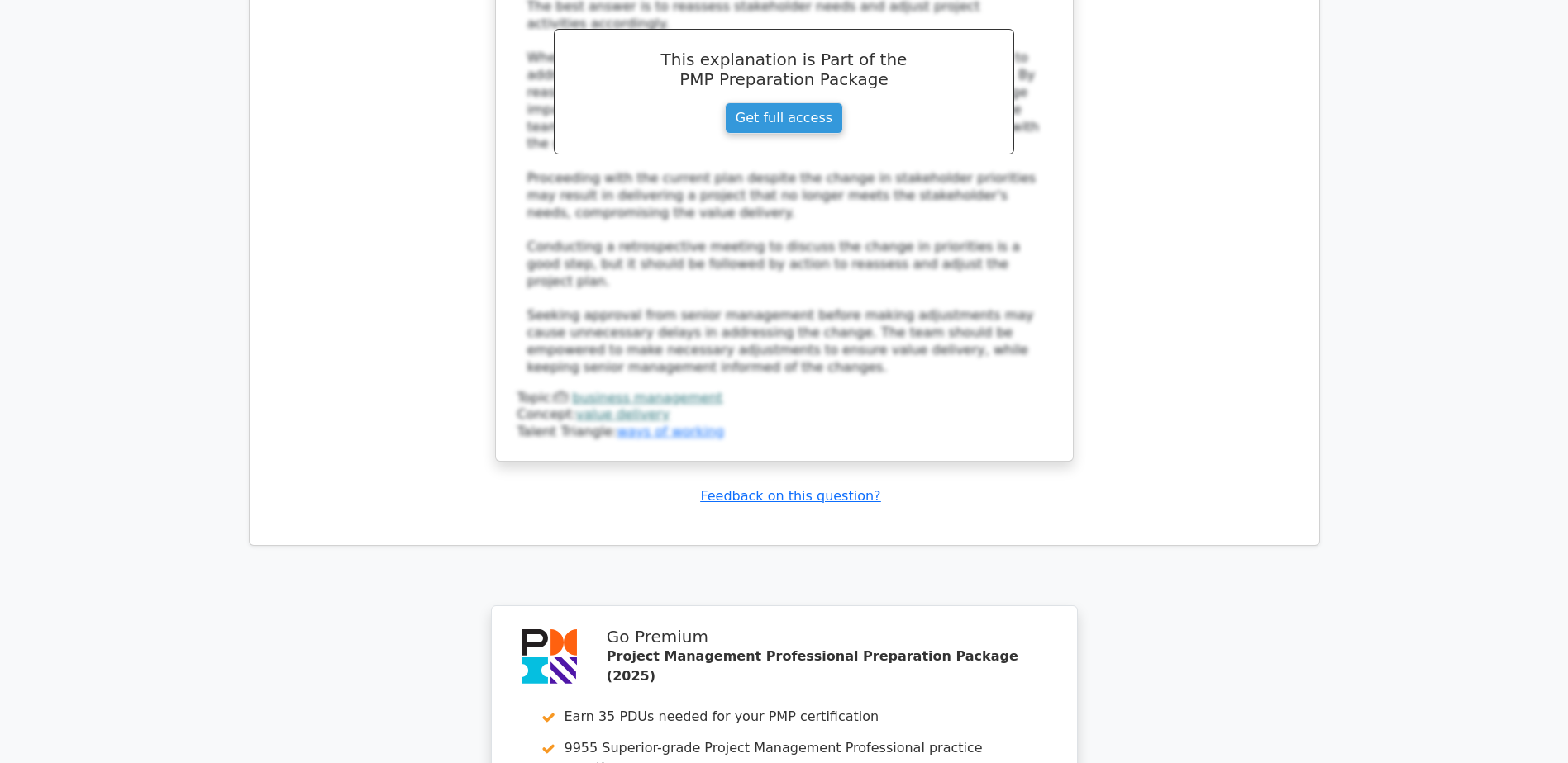
scroll to position [9626, 0]
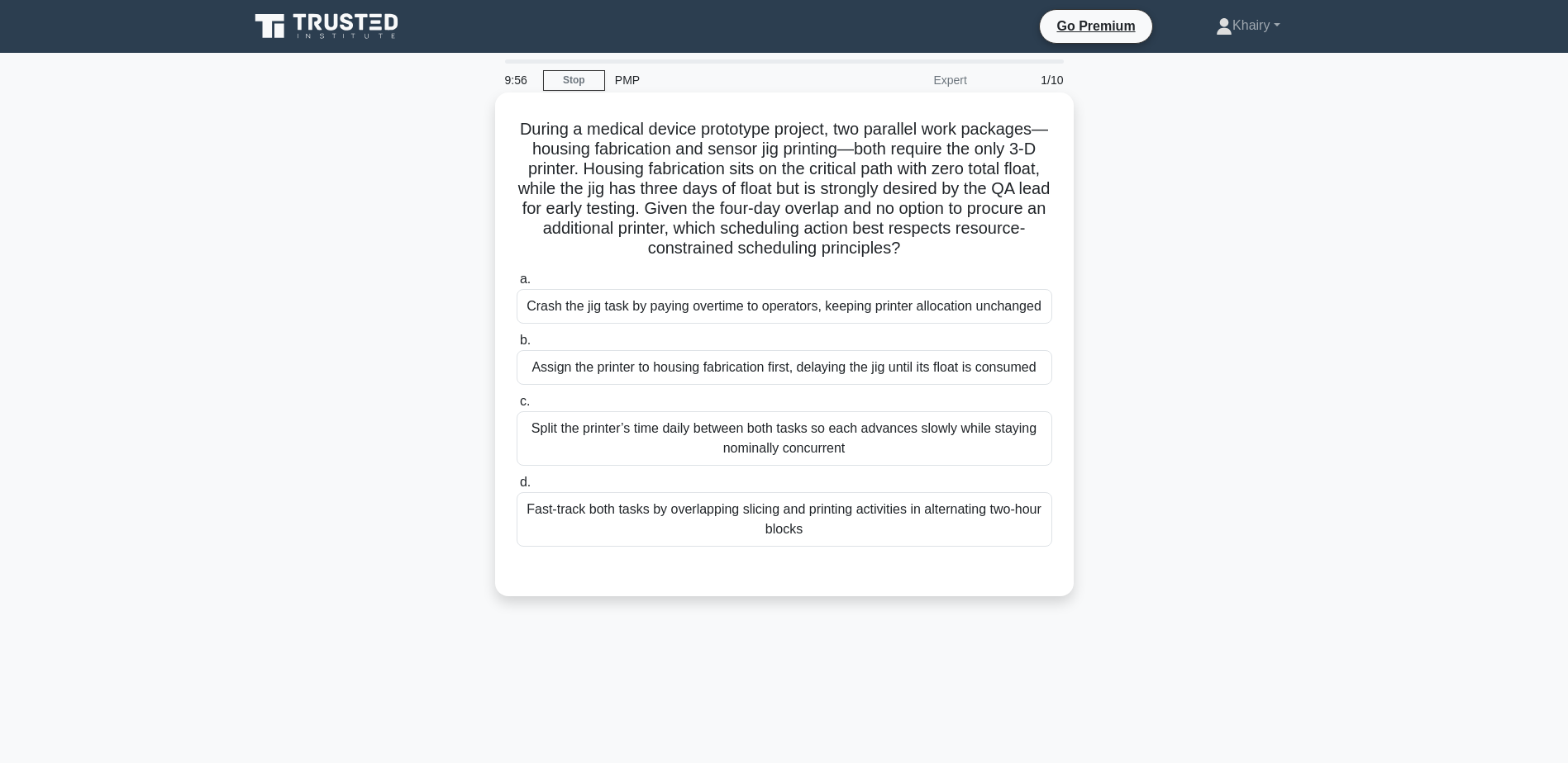
drag, startPoint x: 514, startPoint y: 128, endPoint x: 973, endPoint y: 252, distance: 475.5
click at [973, 252] on div "During a medical device prototype project, two parallel work packages—housing f…" at bounding box center [784, 344] width 565 height 491
copy h5 "During a medical device prototype project, two parallel work packages—housing f…"
click at [916, 371] on div "Assign the printer to housing fabrication first, delaying the jig until its flo…" at bounding box center [784, 368] width 536 height 35
click at [516, 346] on input "b. Assign the printer to housing fabrication first, delaying the jig until its …" at bounding box center [516, 341] width 0 height 11
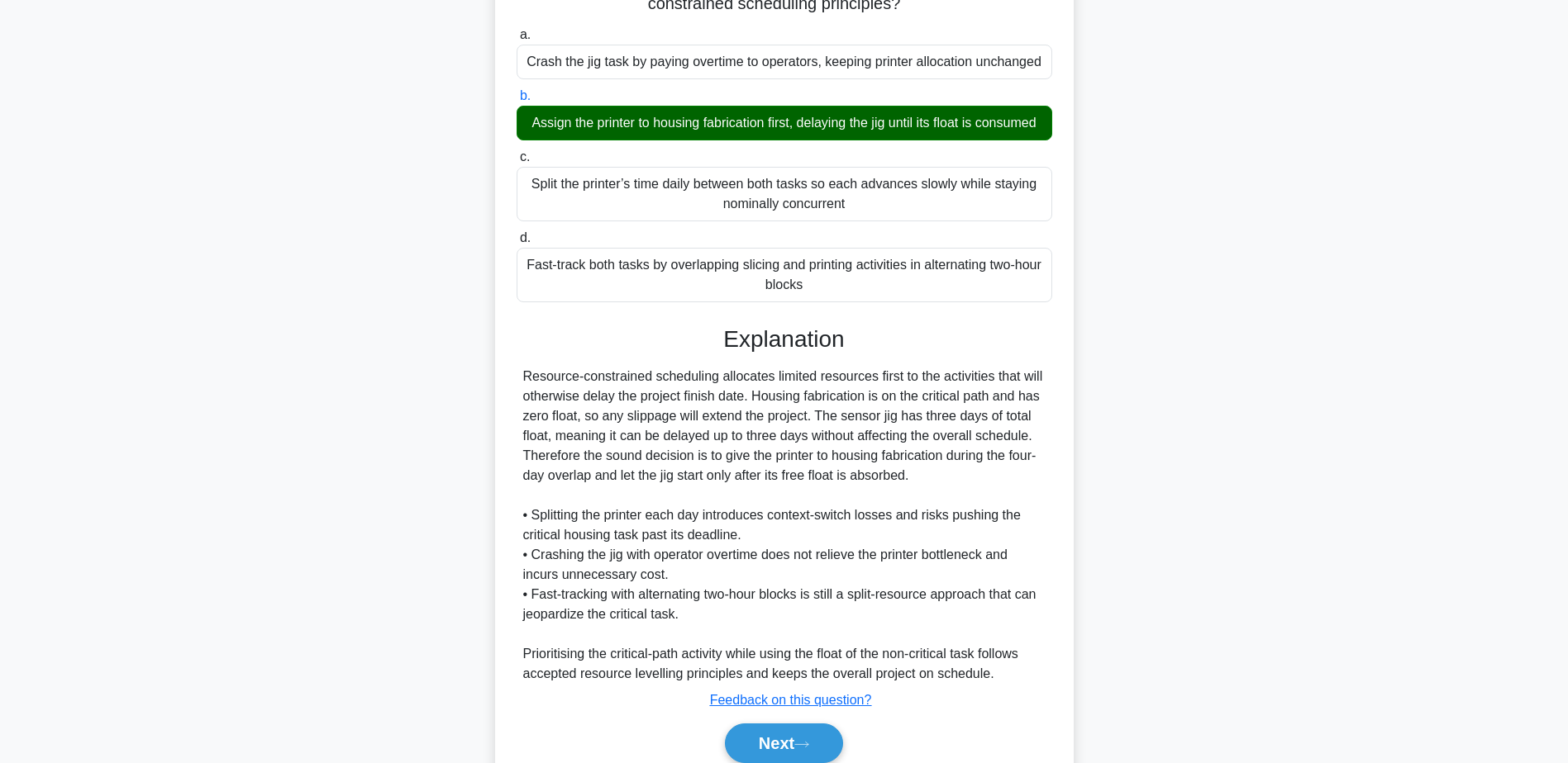
scroll to position [336, 0]
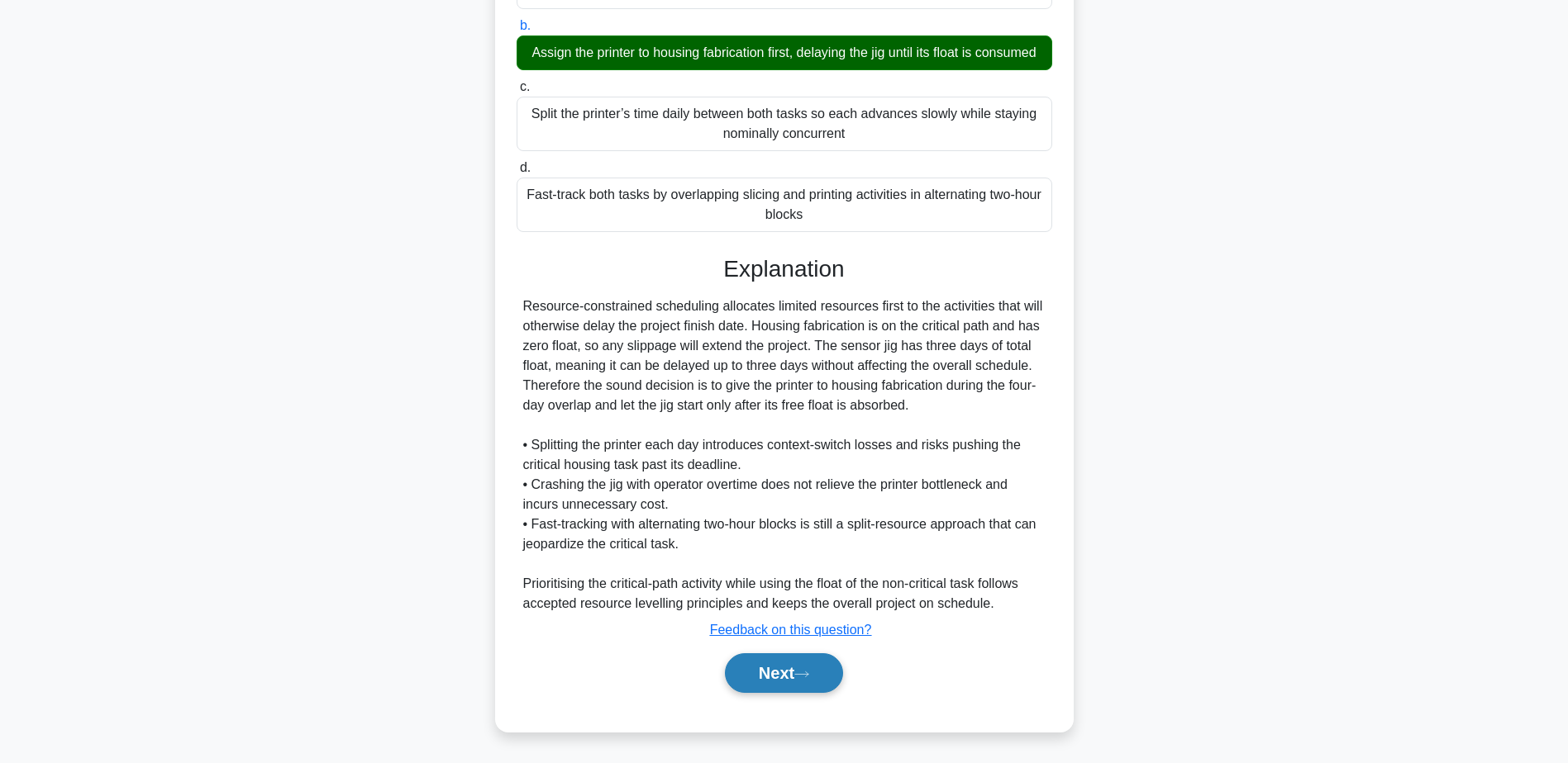
click at [772, 676] on button "Next" at bounding box center [783, 673] width 118 height 40
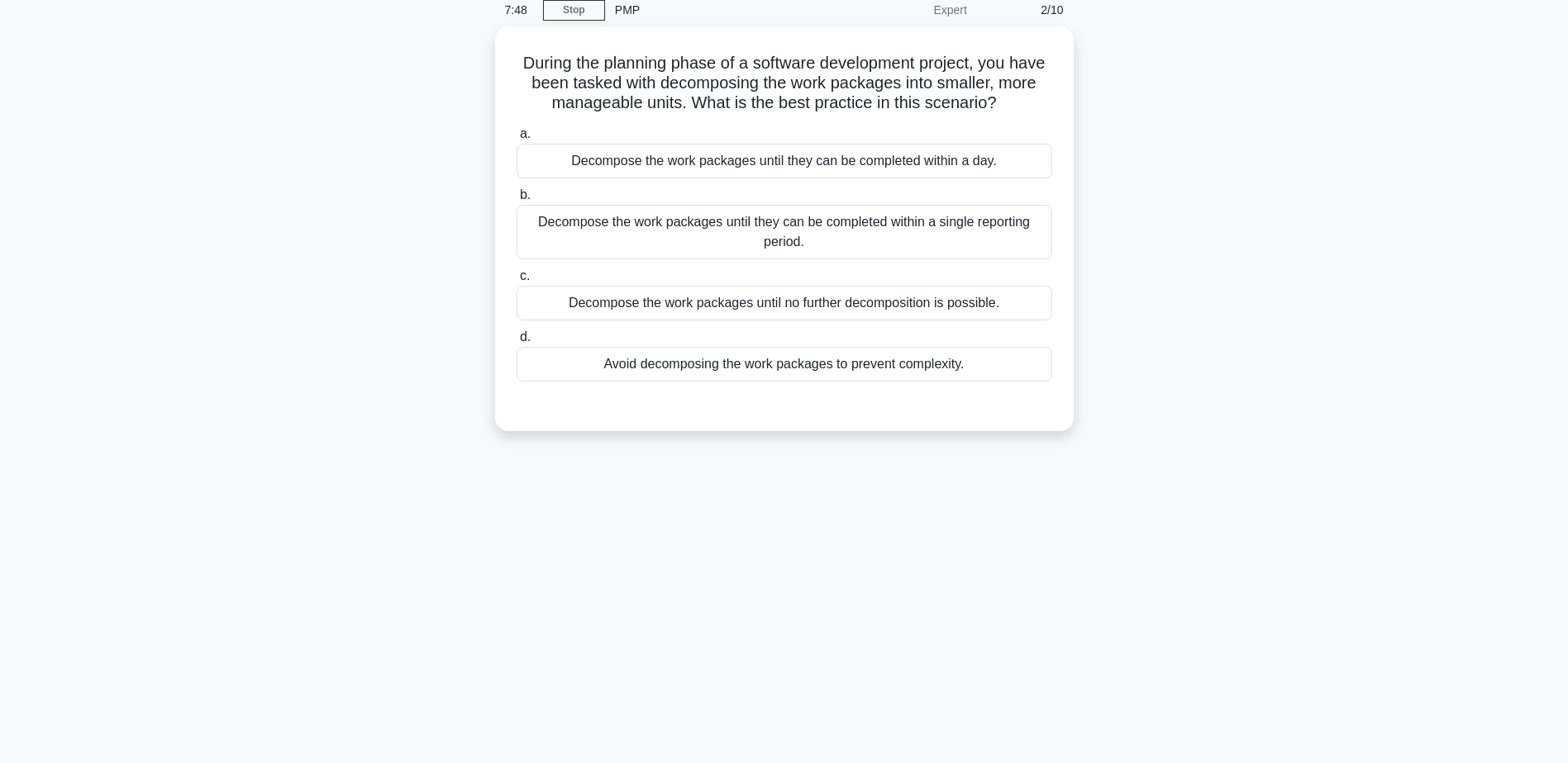
scroll to position [0, 0]
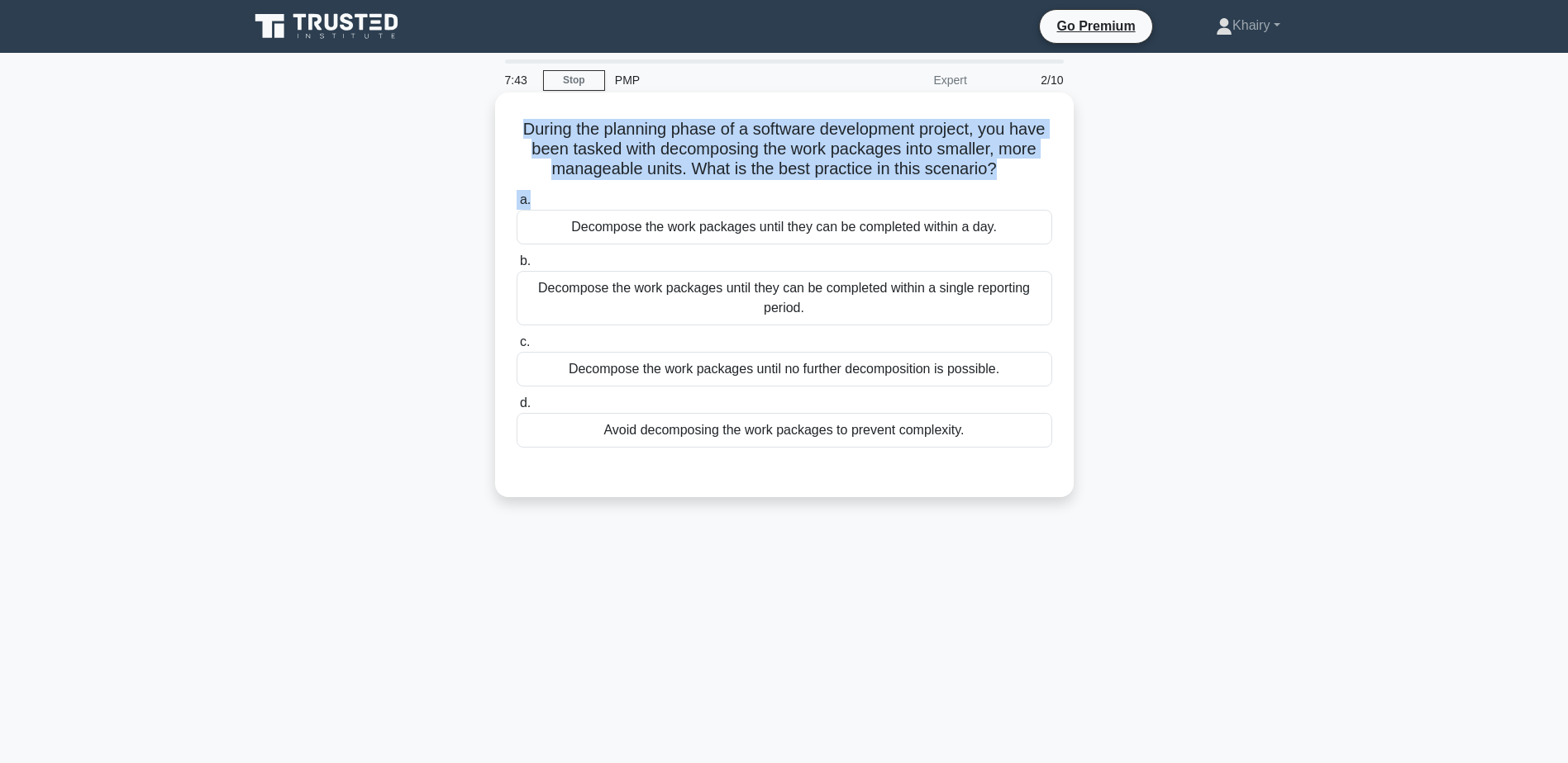
drag, startPoint x: 511, startPoint y: 126, endPoint x: 1015, endPoint y: 184, distance: 507.3
click at [1015, 184] on div "During the planning phase of a software development project, you have been task…" at bounding box center [784, 295] width 565 height 391
copy div "During the planning phase of a software development project, you have been task…"
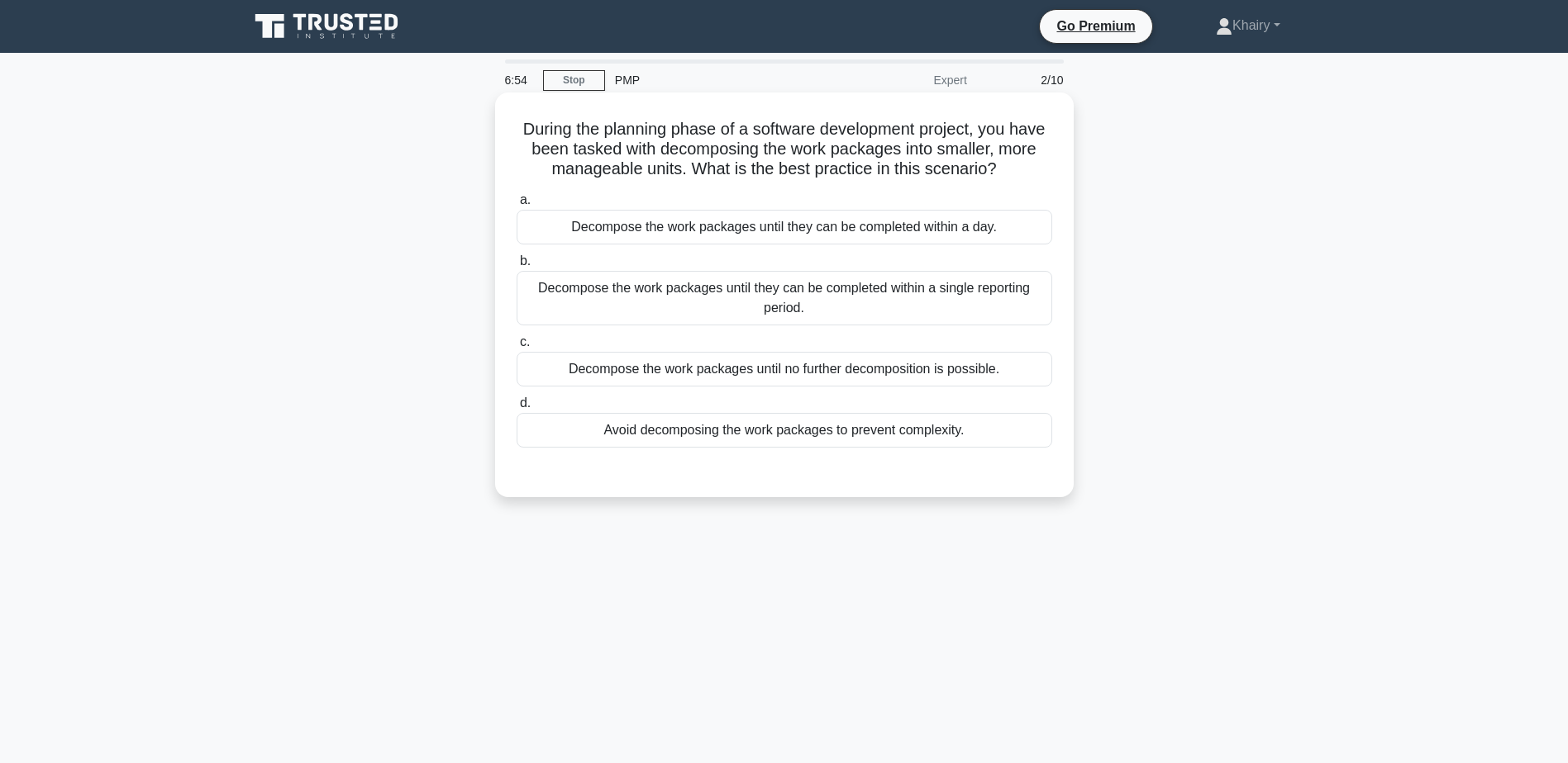
click at [812, 371] on div "Decompose the work packages until no further decomposition is possible." at bounding box center [784, 370] width 536 height 35
click at [516, 347] on input "c. Decompose the work packages until no further decomposition is possible." at bounding box center [516, 341] width 0 height 11
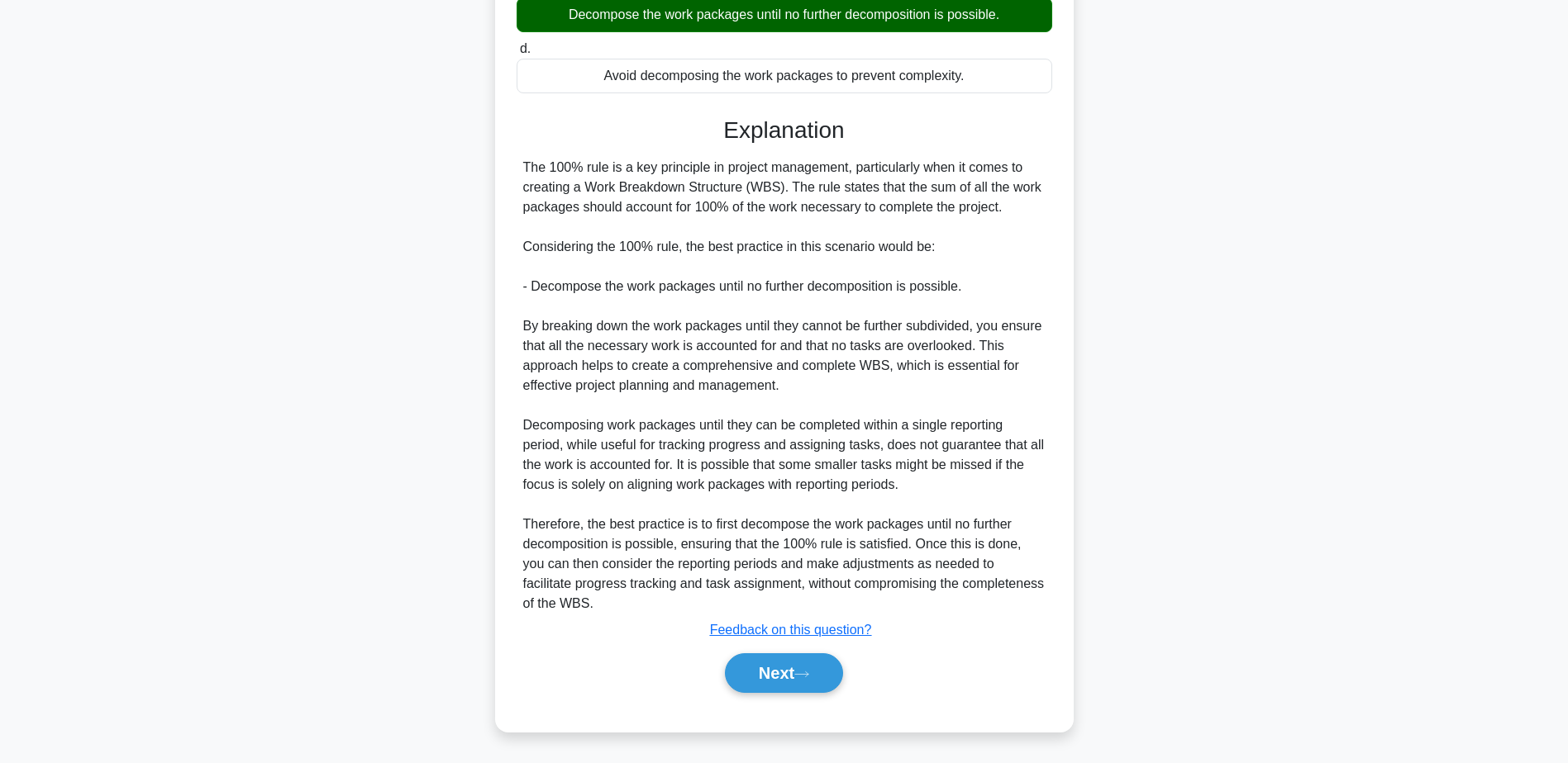
scroll to position [355, 0]
click at [781, 676] on button "Next" at bounding box center [783, 673] width 118 height 40
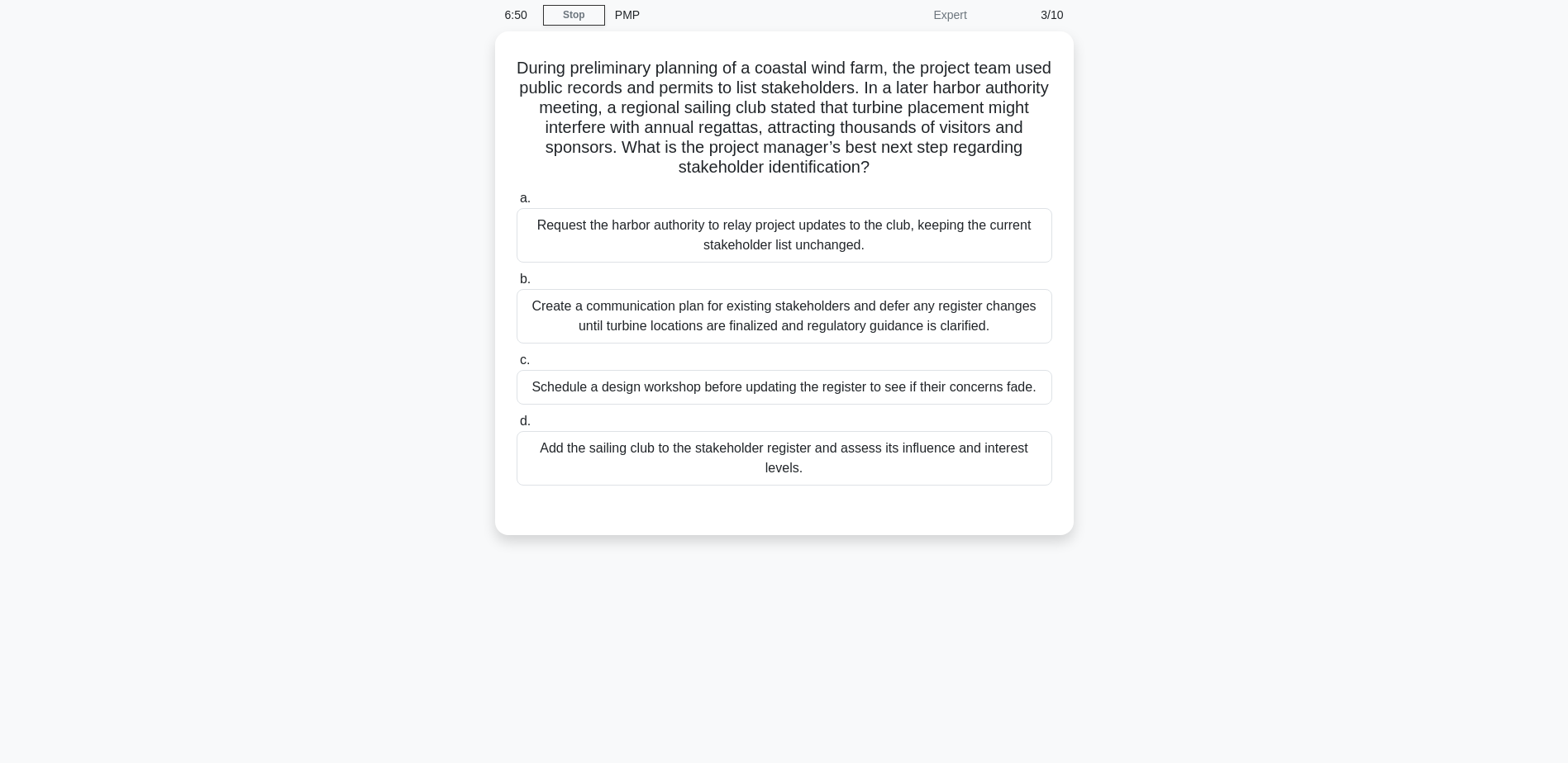
scroll to position [0, 0]
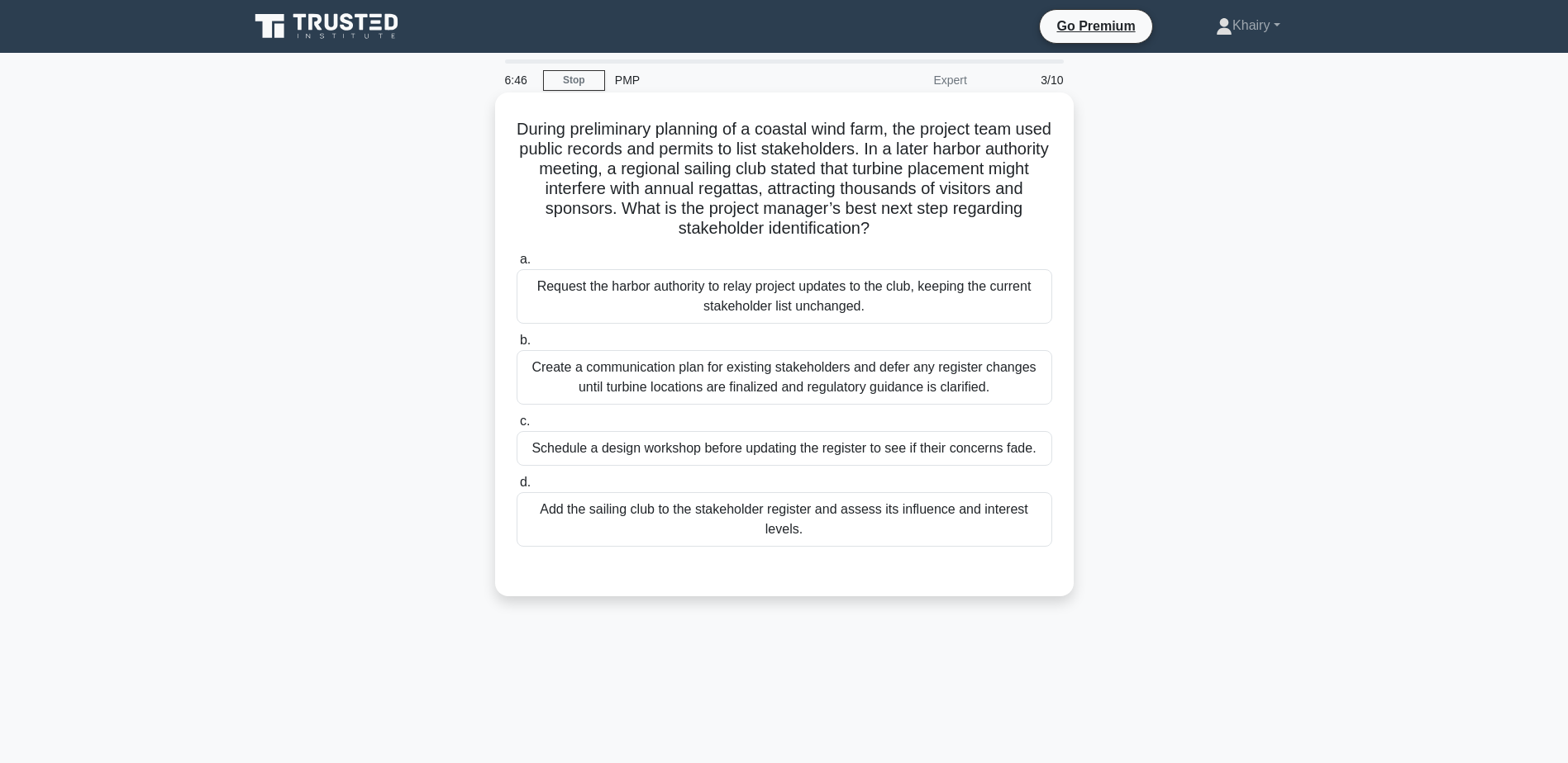
drag, startPoint x: 516, startPoint y: 114, endPoint x: 930, endPoint y: 230, distance: 429.9
click at [930, 230] on div "During preliminary planning of a coastal wind farm, the project team used publi…" at bounding box center [784, 344] width 565 height 491
copy h5 "During preliminary planning of a coastal wind farm, the project team used publi…"
click at [758, 521] on div "Add the sailing club to the stakeholder register and assess its influence and i…" at bounding box center [784, 520] width 536 height 55
click at [516, 488] on input "d. Add the sailing club to the stakeholder register and assess its influence an…" at bounding box center [516, 482] width 0 height 11
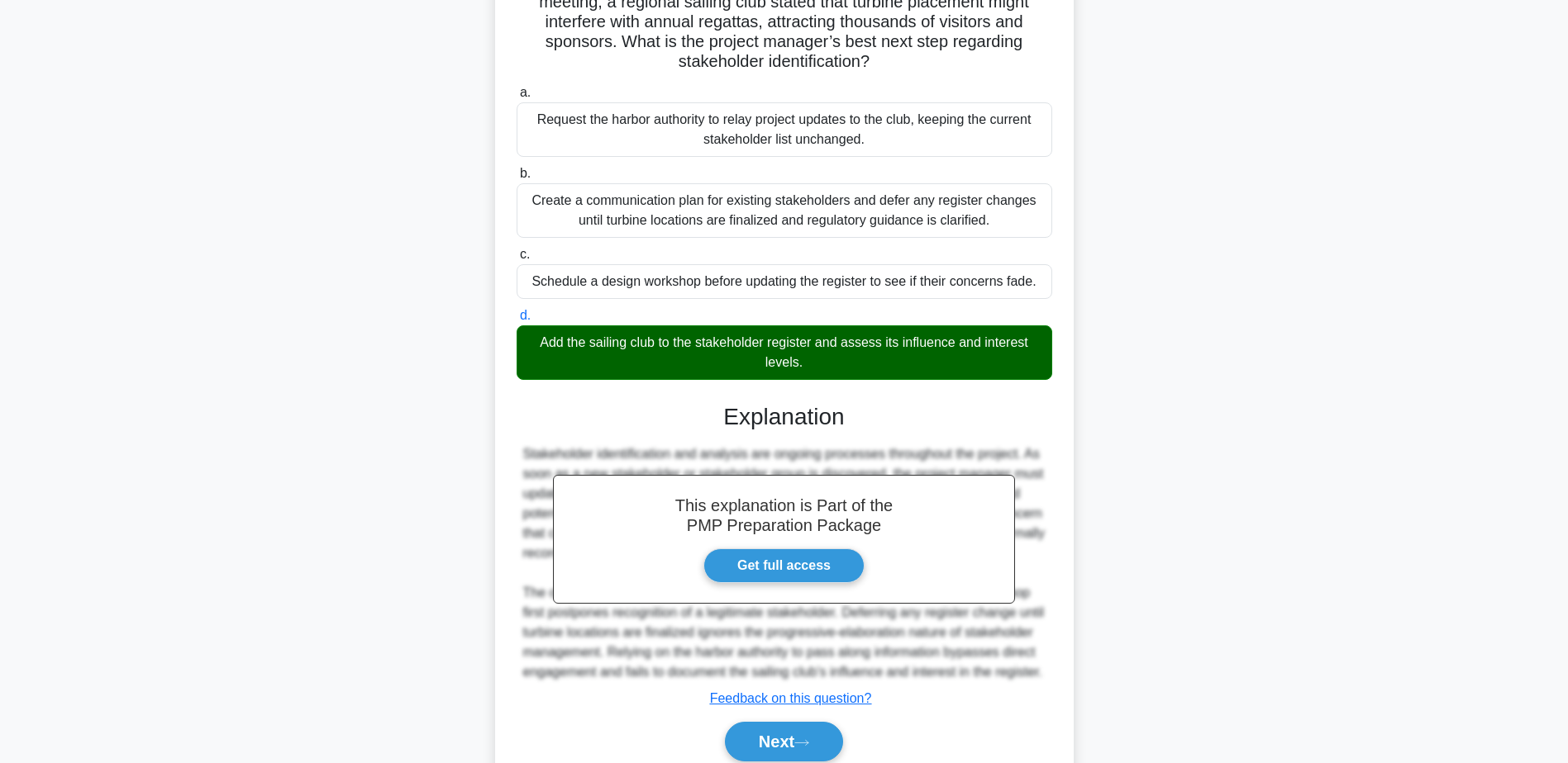
scroll to position [256, 0]
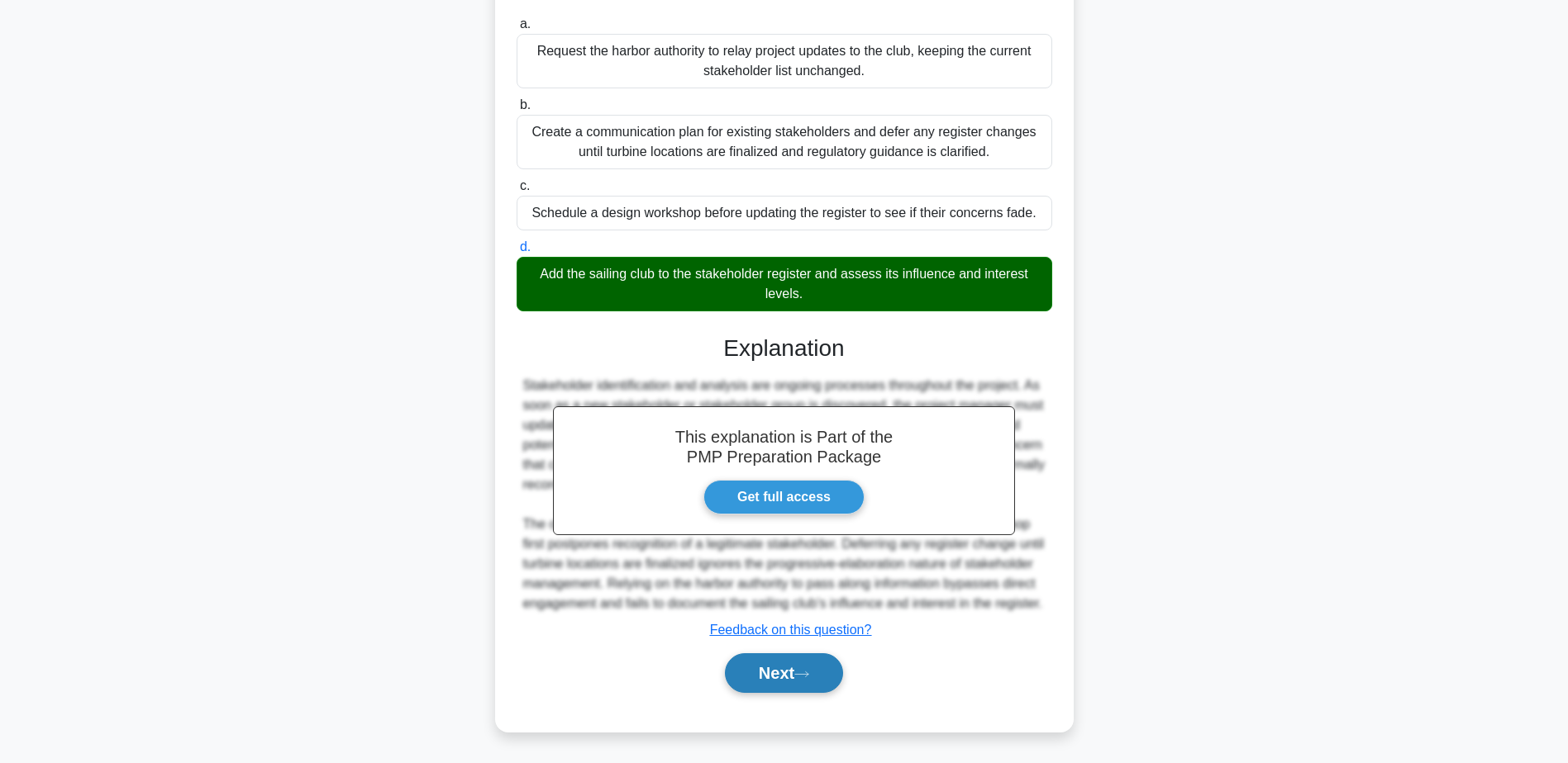
click at [757, 674] on button "Next" at bounding box center [783, 673] width 118 height 40
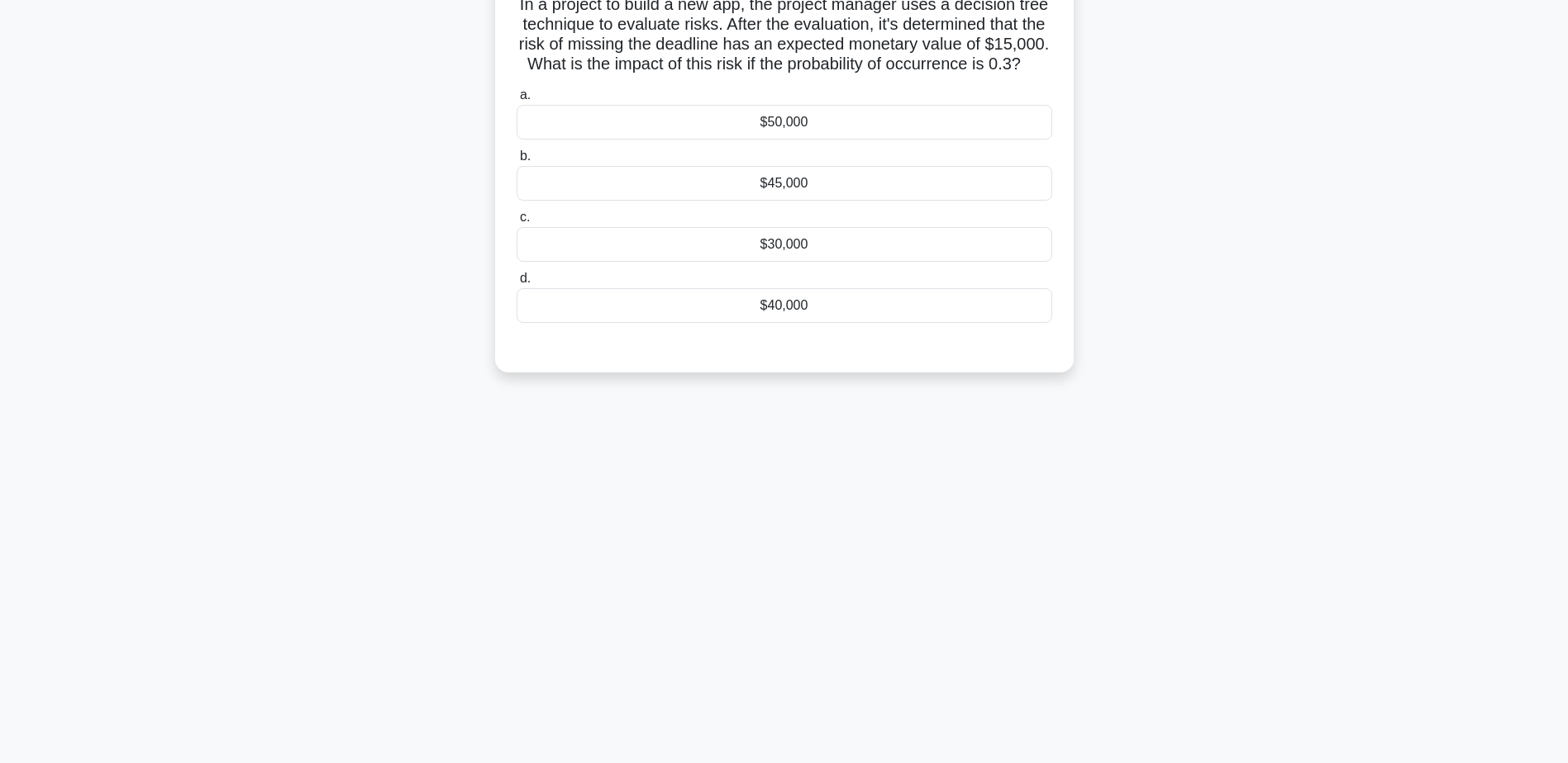
scroll to position [0, 0]
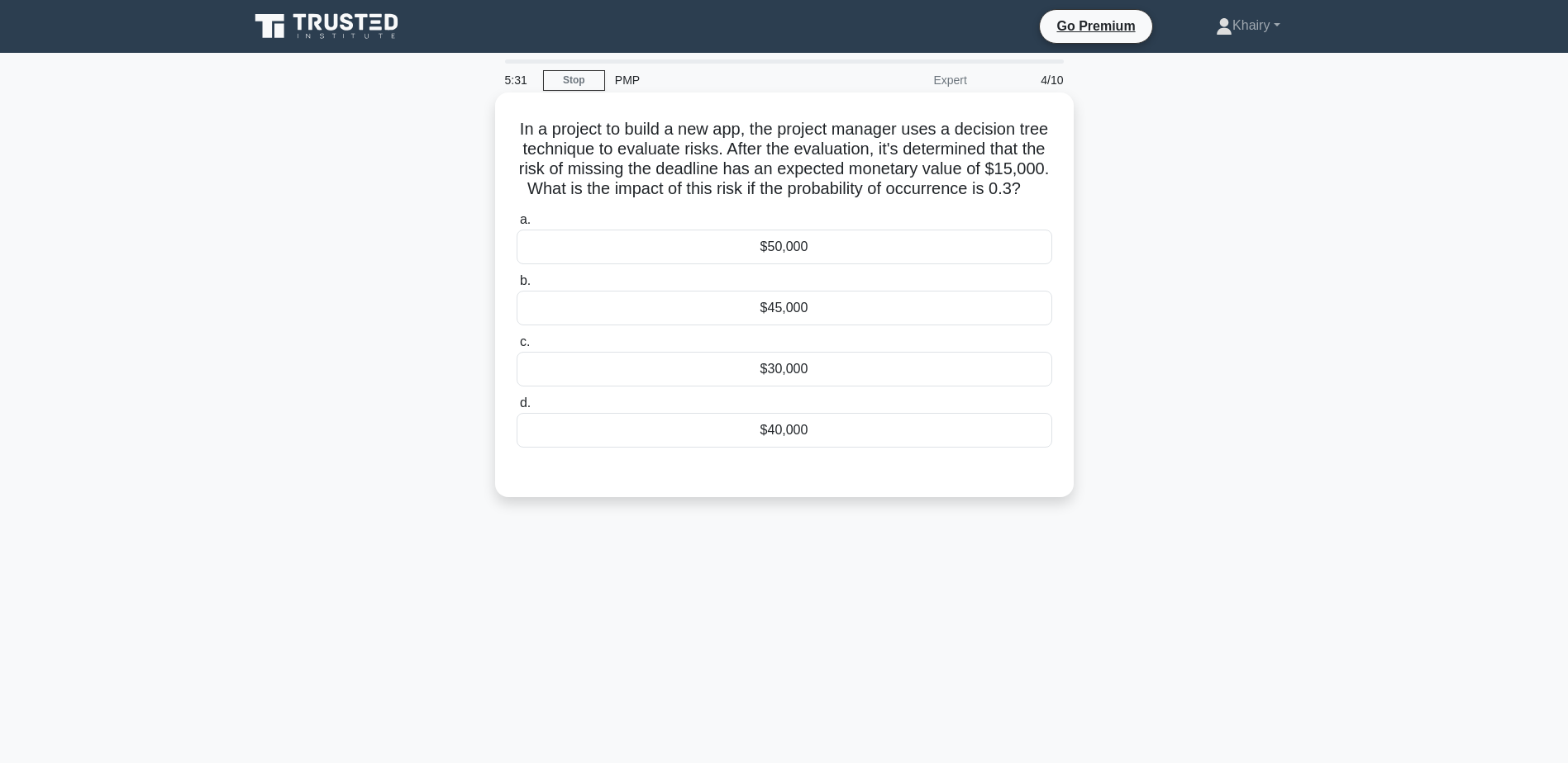
drag, startPoint x: 521, startPoint y: 118, endPoint x: 932, endPoint y: 206, distance: 420.3
click at [932, 200] on h5 "In a project to build a new app, the project manager uses a decision tree techn…" at bounding box center [784, 159] width 539 height 81
copy h5 "In a project to build a new app, the project manager uses a decision tree techn…"
click at [793, 326] on div "$45,000" at bounding box center [784, 308] width 536 height 35
click at [516, 287] on input "b. $45,000" at bounding box center [516, 281] width 0 height 11
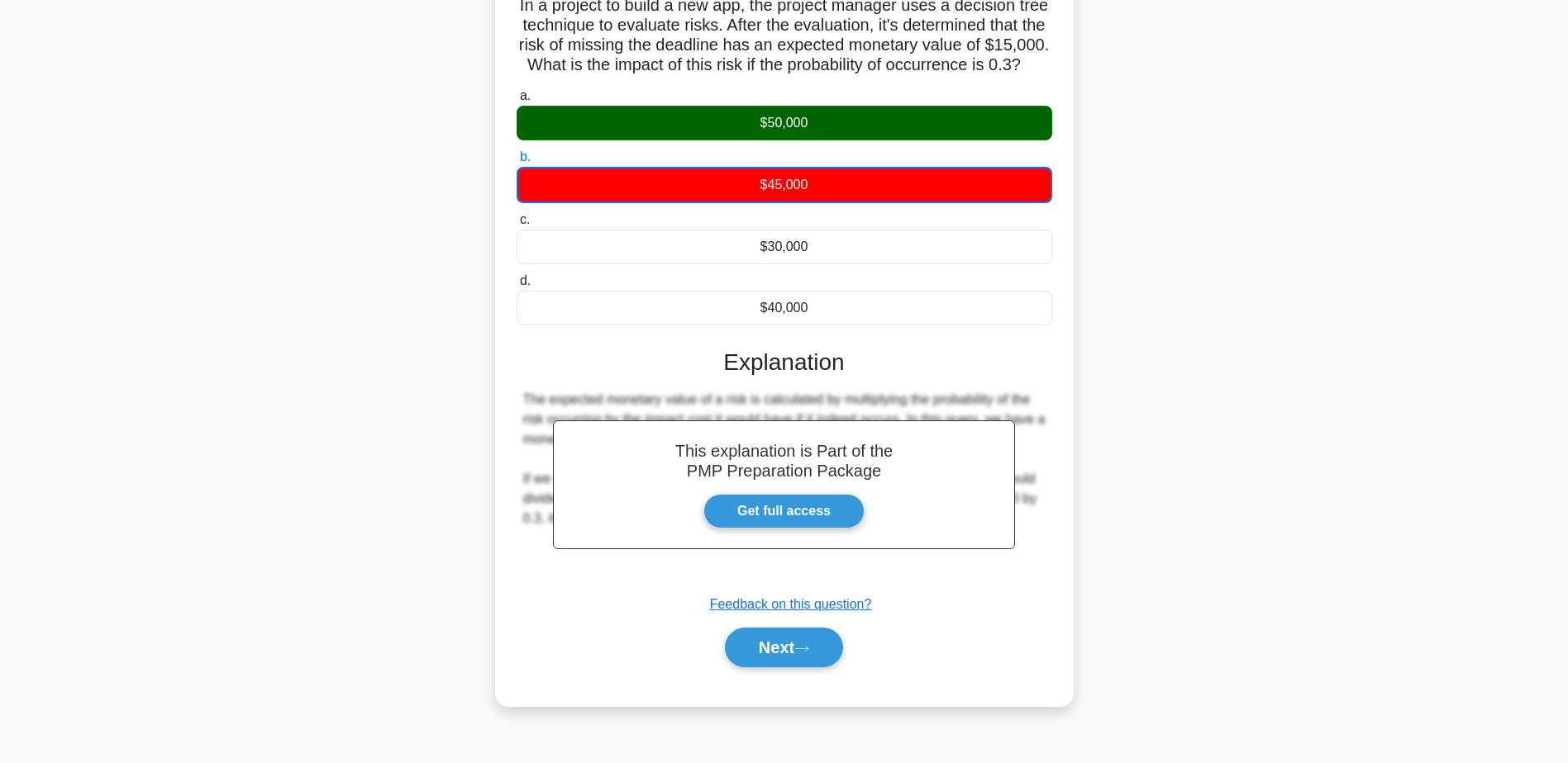
scroll to position [129, 0]
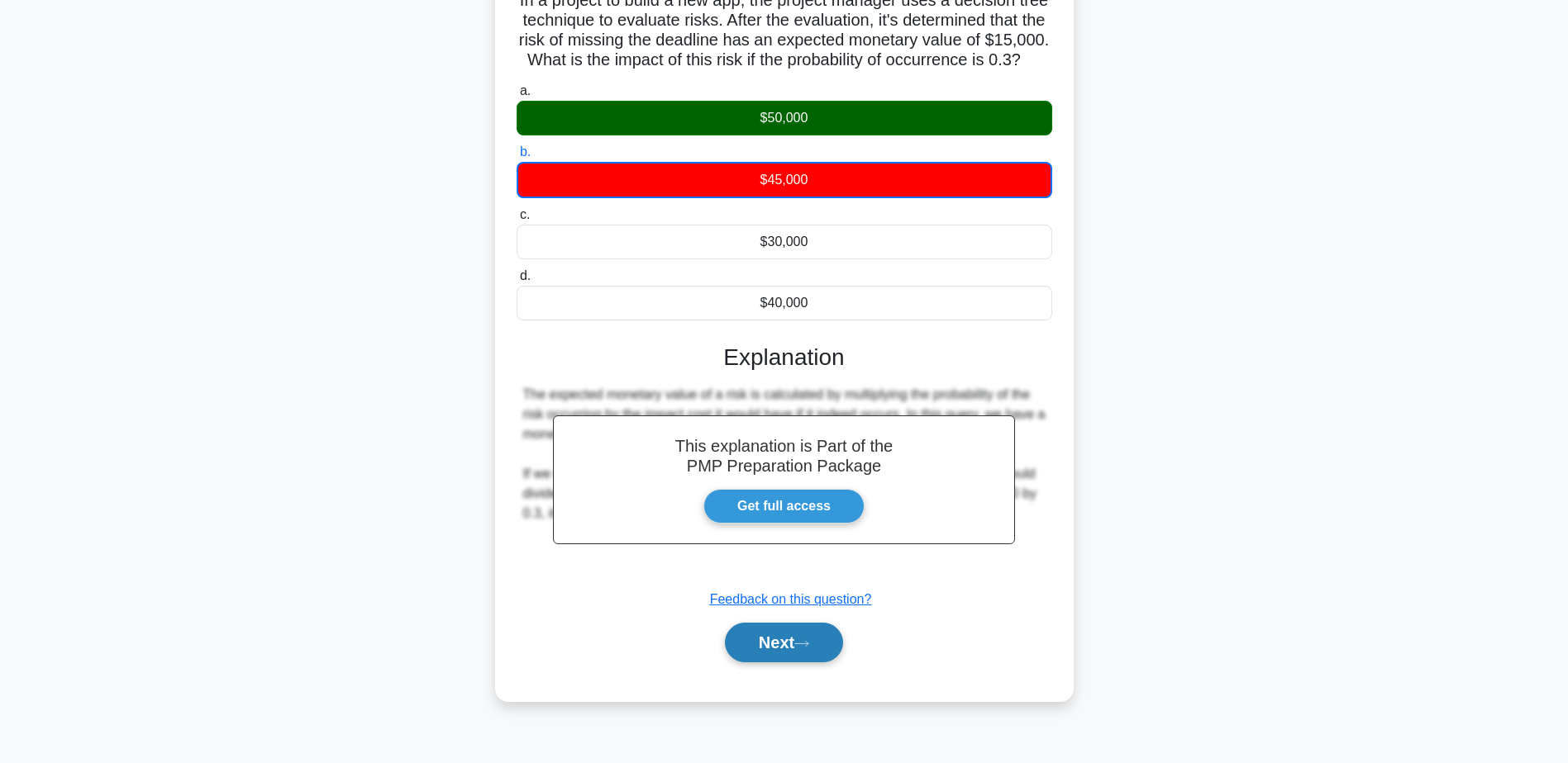
click at [773, 654] on button "Next" at bounding box center [783, 642] width 118 height 40
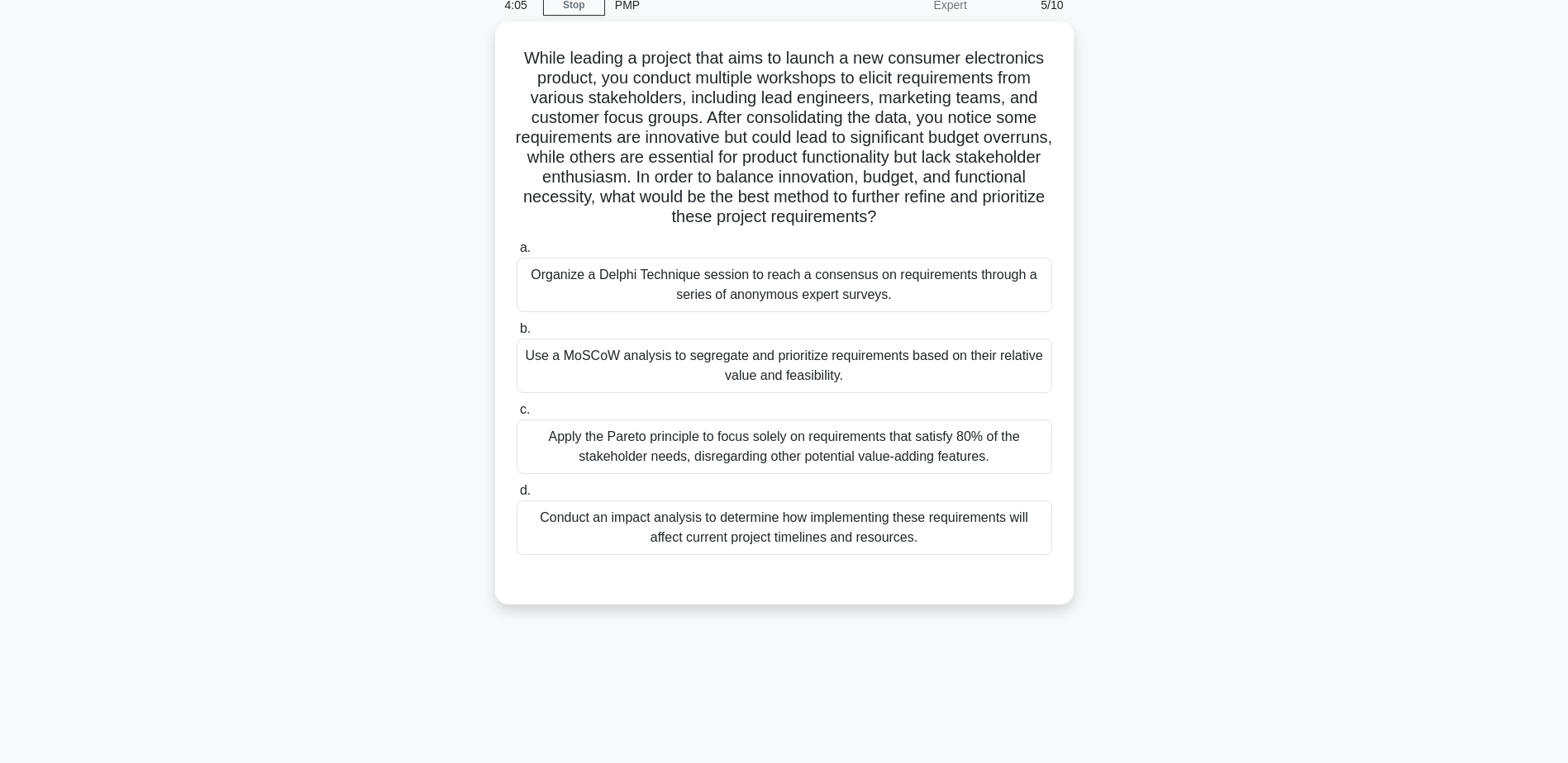
scroll to position [0, 0]
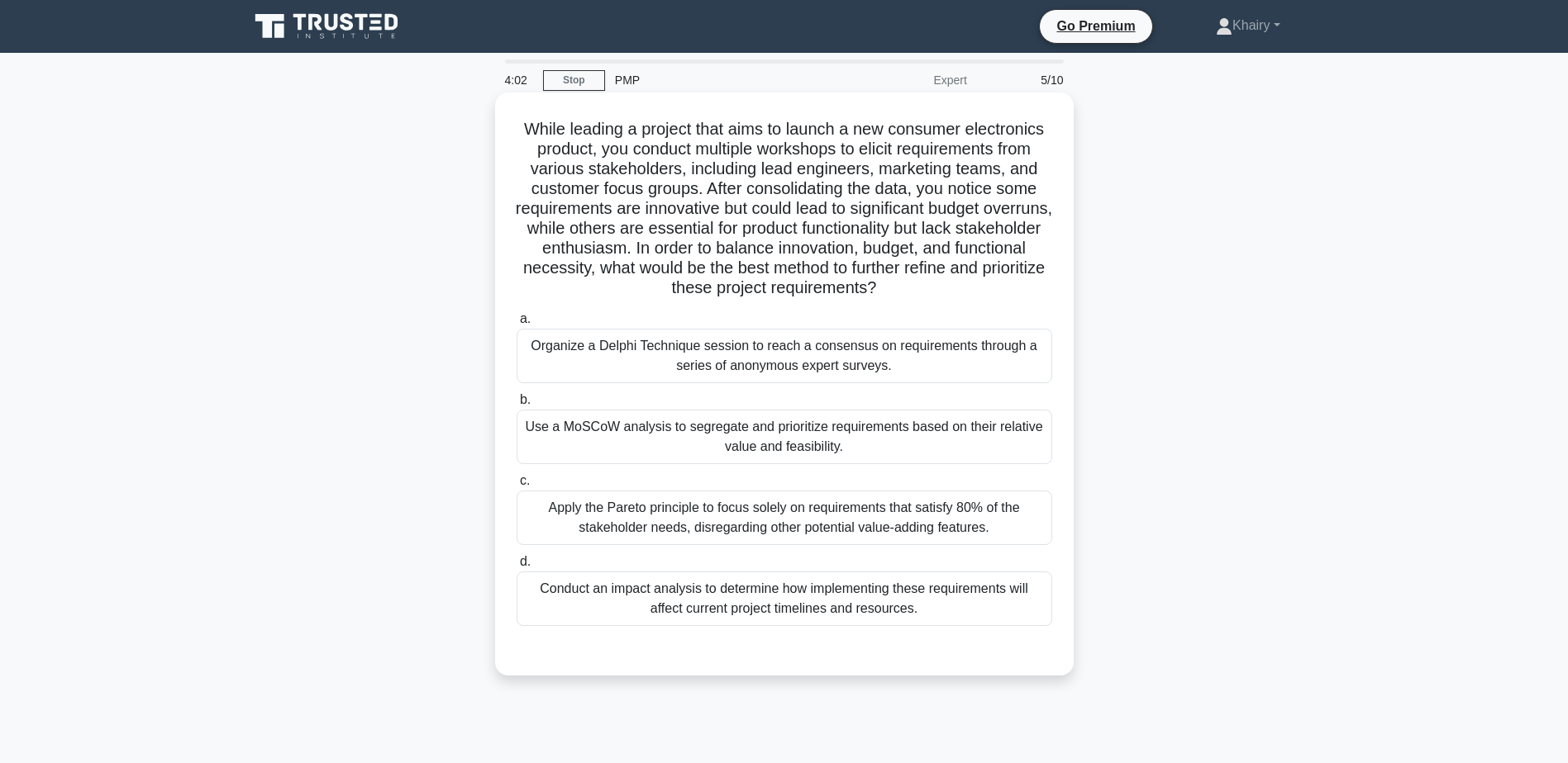
drag, startPoint x: 516, startPoint y: 124, endPoint x: 981, endPoint y: 294, distance: 495.1
click at [981, 294] on h5 "While leading a project that aims to launch a new consumer electronics product,…" at bounding box center [784, 209] width 539 height 181
copy h5 "While leading a project that aims to launch a new consumer electronics product,…"
click at [714, 364] on div "Organize a Delphi Technique session to reach a consensus on requirements throug…" at bounding box center [784, 356] width 536 height 55
click at [516, 325] on input "a. Organize a Delphi Technique session to reach a consensus on requirements thr…" at bounding box center [516, 319] width 0 height 11
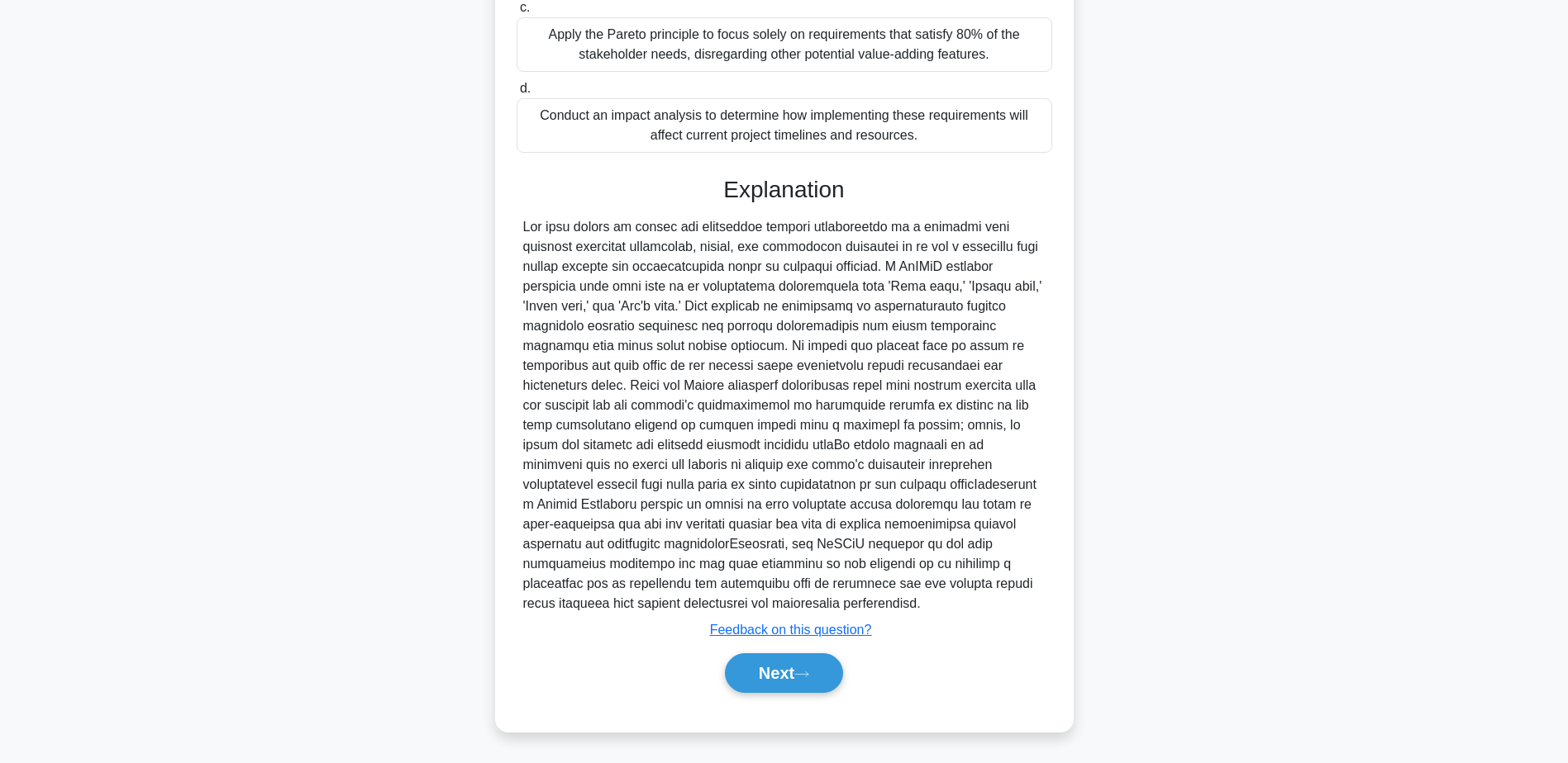
scroll to position [476, 0]
click at [780, 661] on button "Next" at bounding box center [783, 673] width 118 height 40
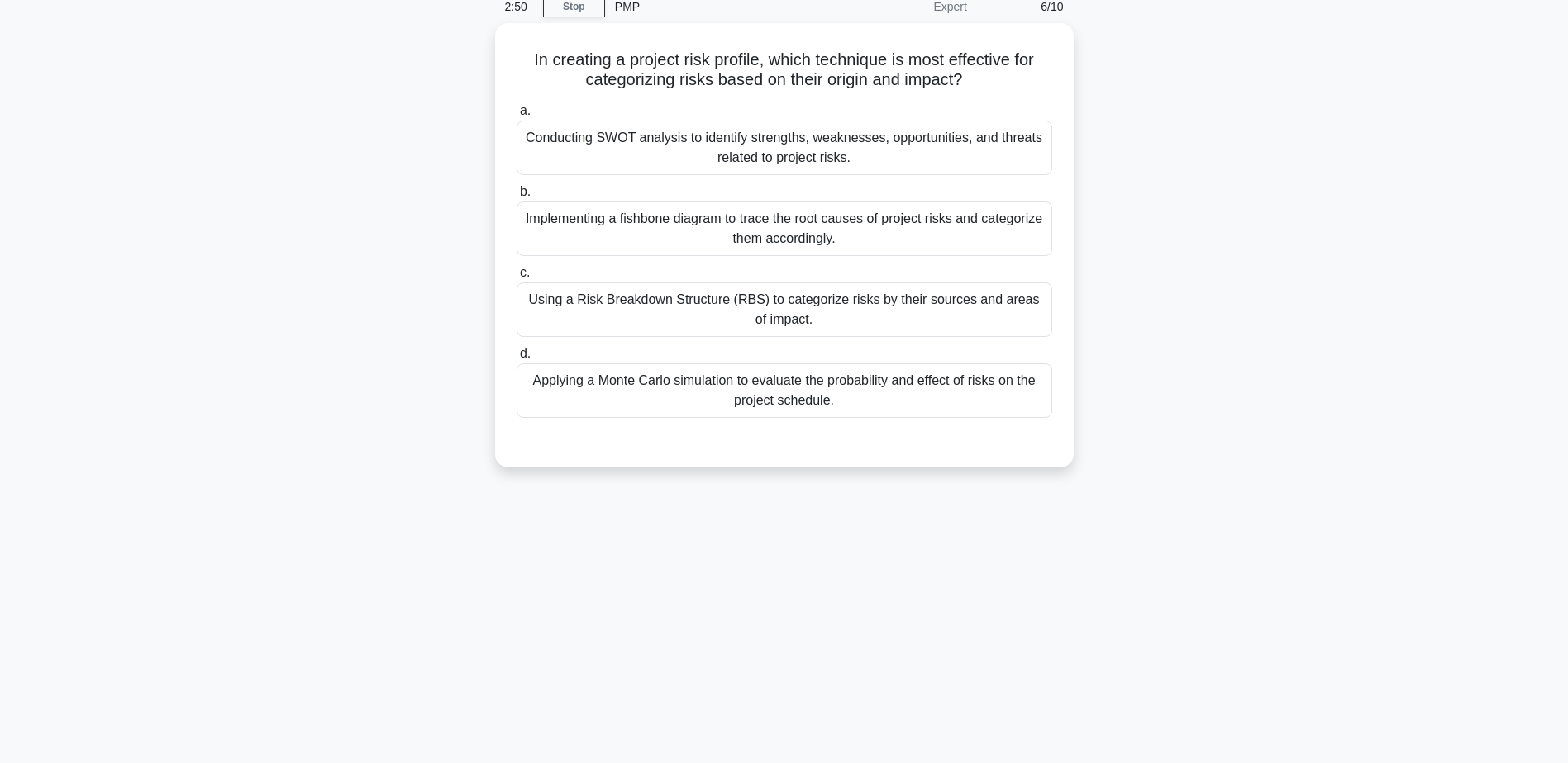
scroll to position [0, 0]
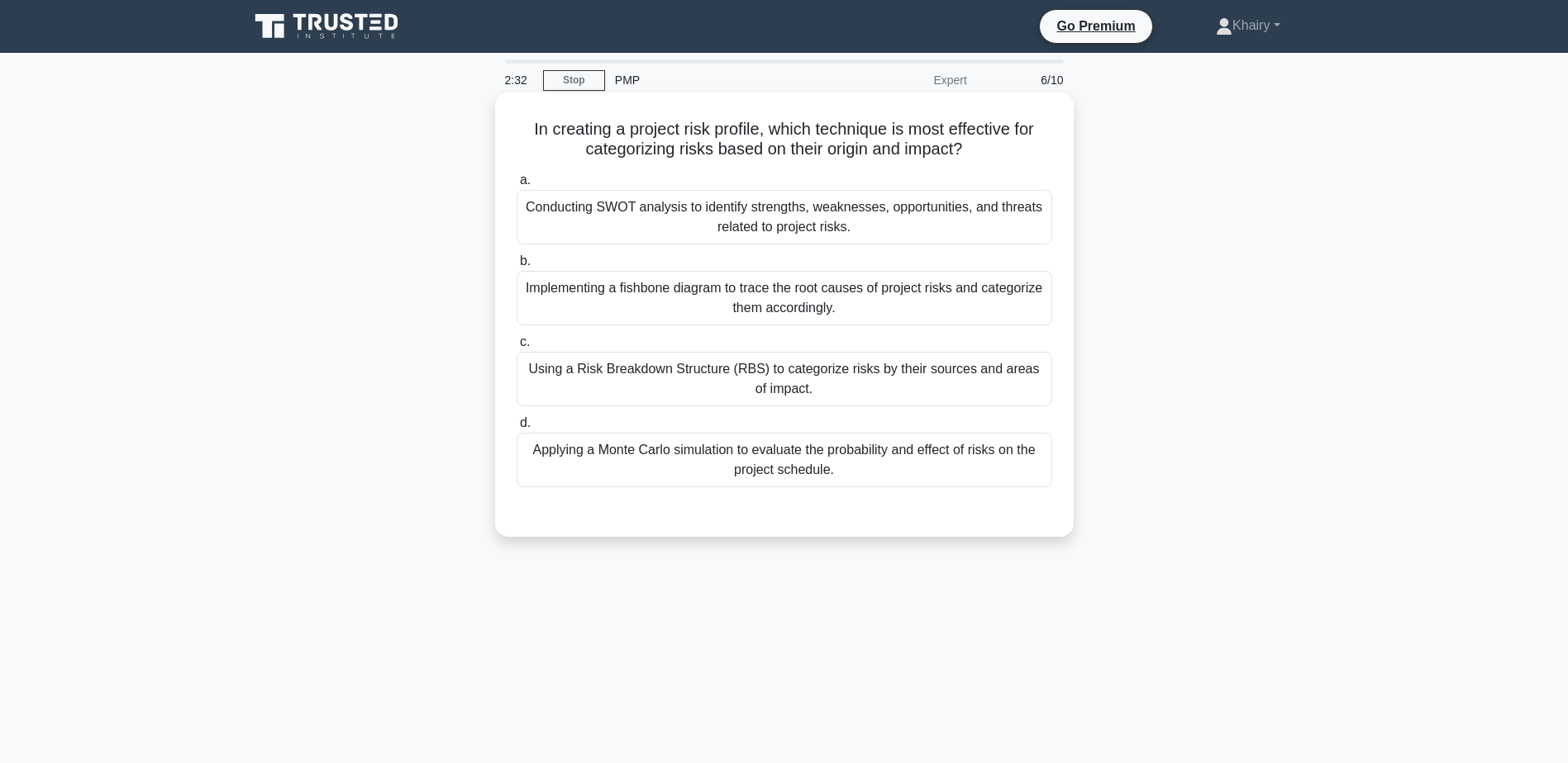
drag, startPoint x: 518, startPoint y: 124, endPoint x: 988, endPoint y: 148, distance: 470.6
click at [988, 148] on h5 "In creating a project risk profile, which technique is most effective for categ…" at bounding box center [784, 140] width 539 height 41
copy h5 "In creating a project risk profile, which technique is most effective for categ…"
click at [731, 299] on div "Implementing a fishbone diagram to trace the root causes of project risks and c…" at bounding box center [784, 299] width 536 height 55
click at [516, 266] on input "b. Implementing a fishbone diagram to trace the root causes of project risks an…" at bounding box center [516, 261] width 0 height 11
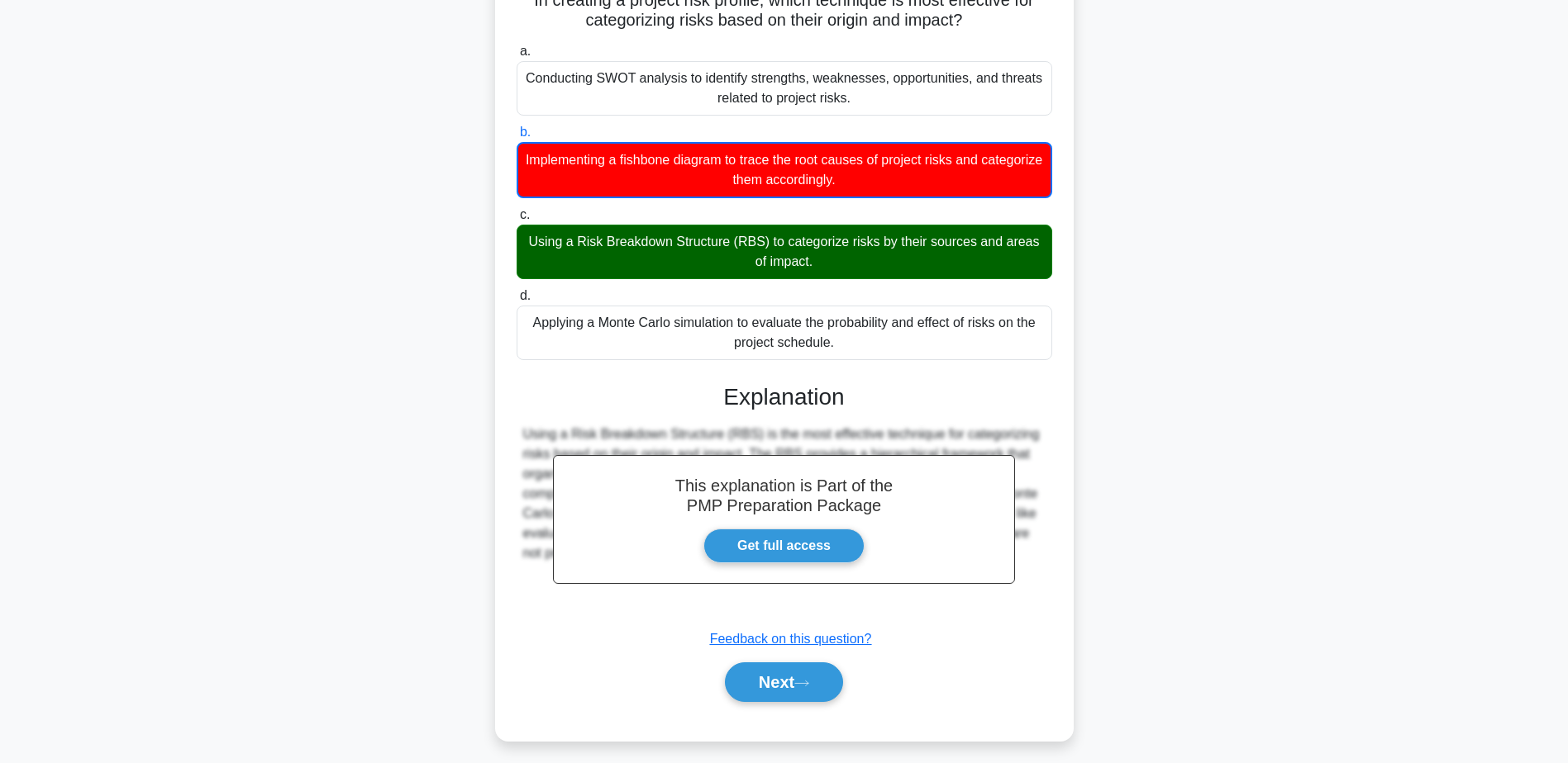
scroll to position [139, 0]
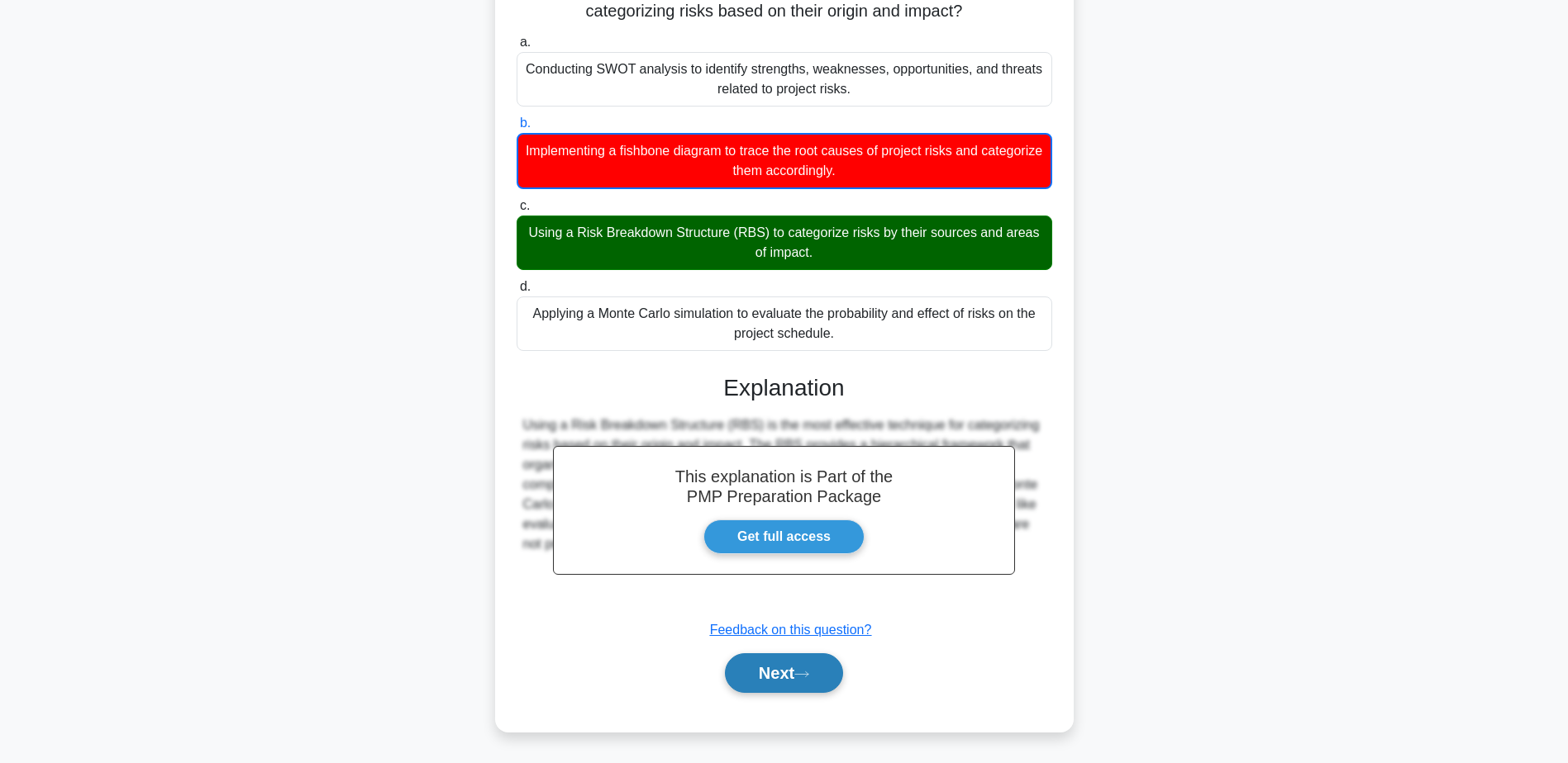
click at [800, 675] on button "Next" at bounding box center [783, 673] width 118 height 40
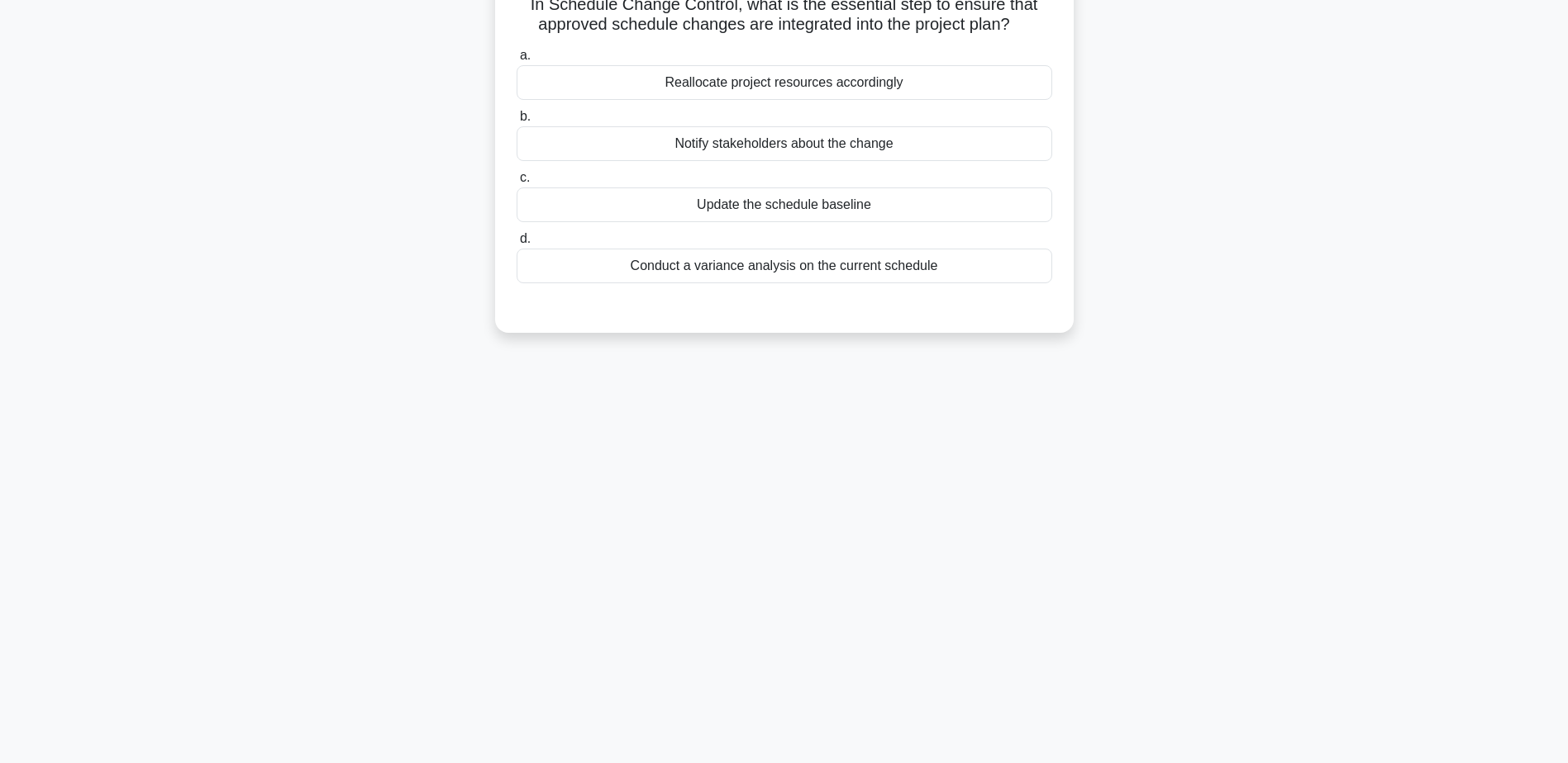
scroll to position [0, 0]
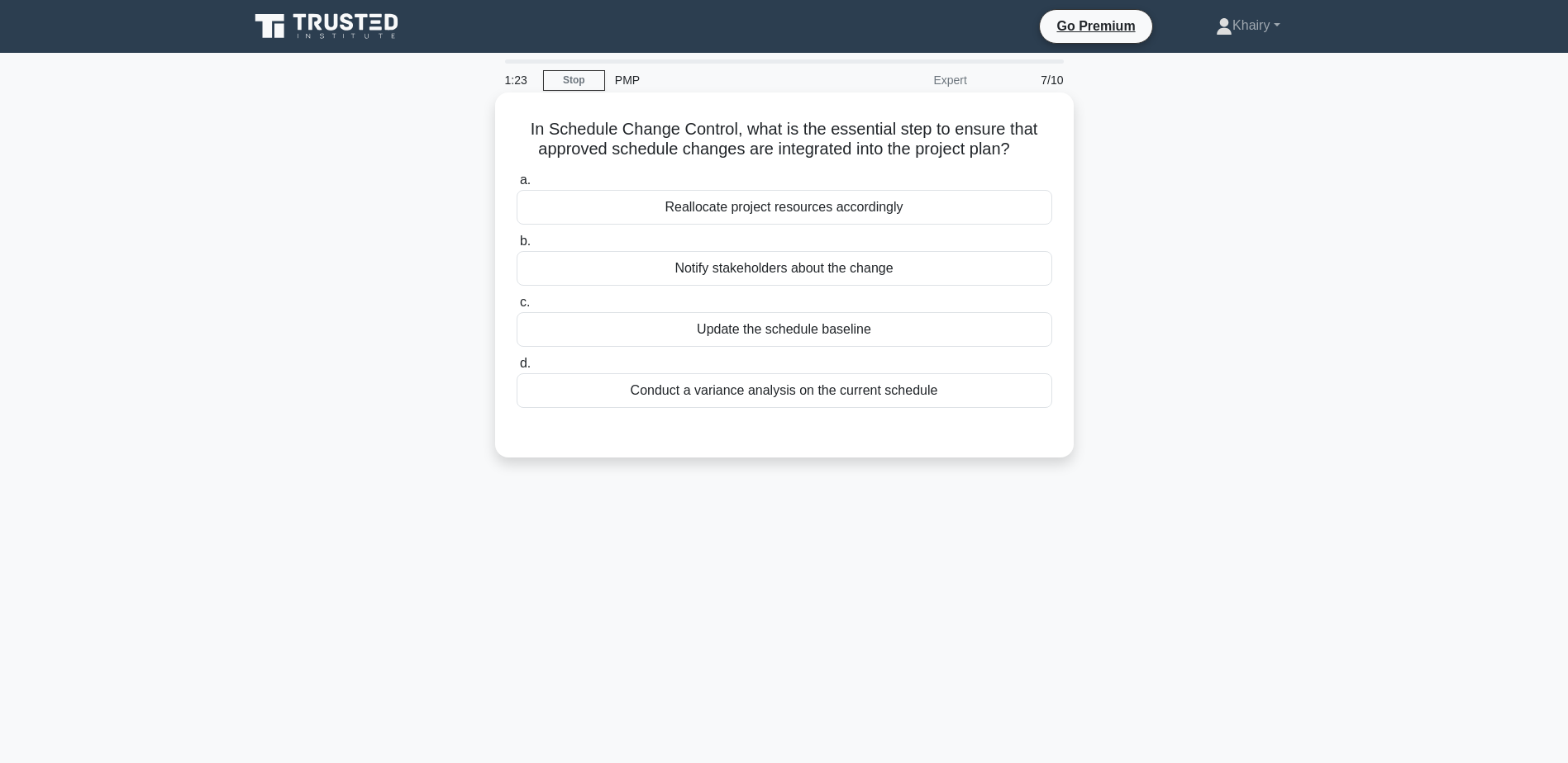
click at [840, 334] on div "Update the schedule baseline" at bounding box center [784, 330] width 536 height 35
click at [516, 308] on input "c. Update the schedule baseline" at bounding box center [516, 302] width 0 height 11
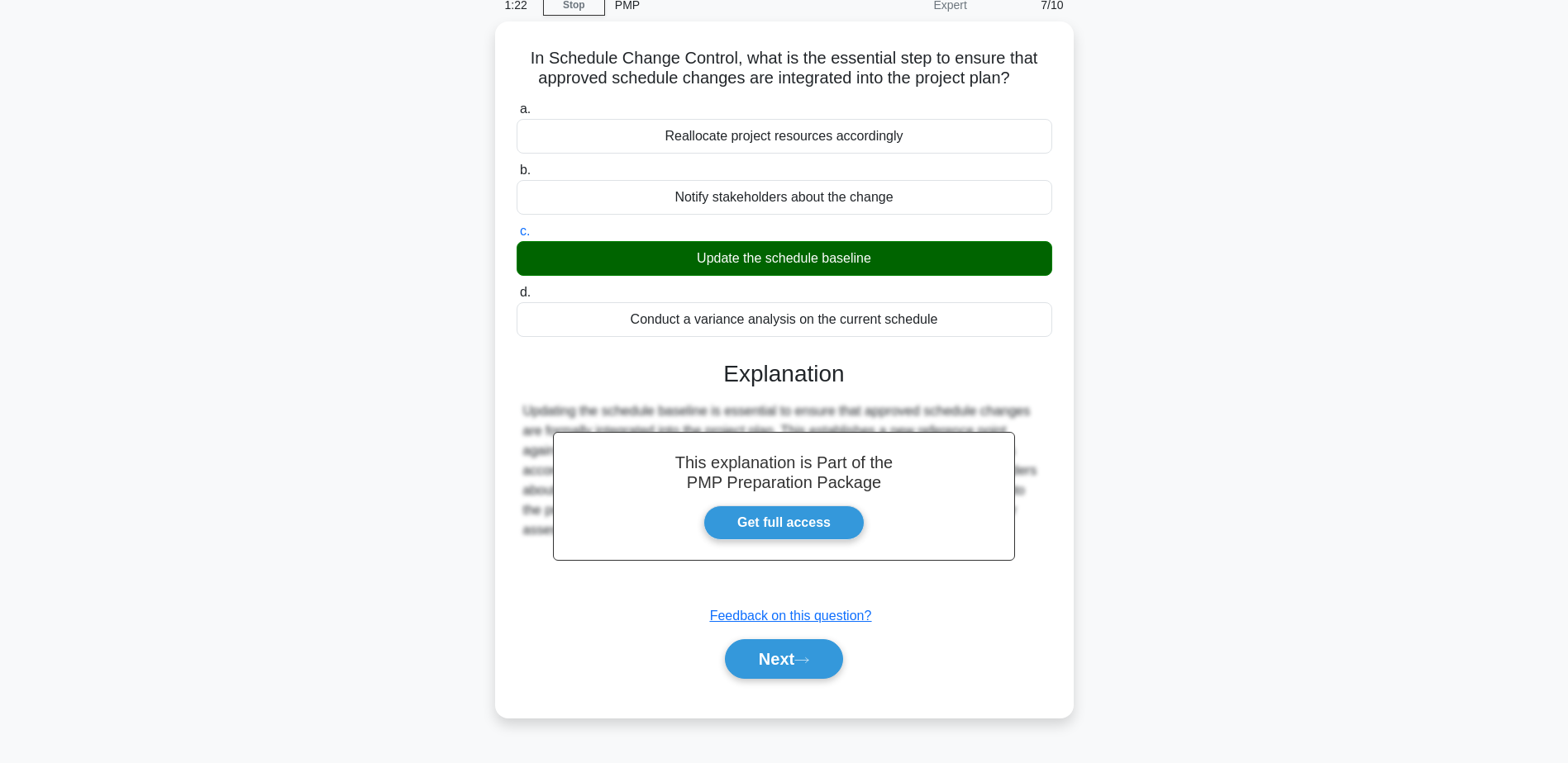
scroll to position [129, 0]
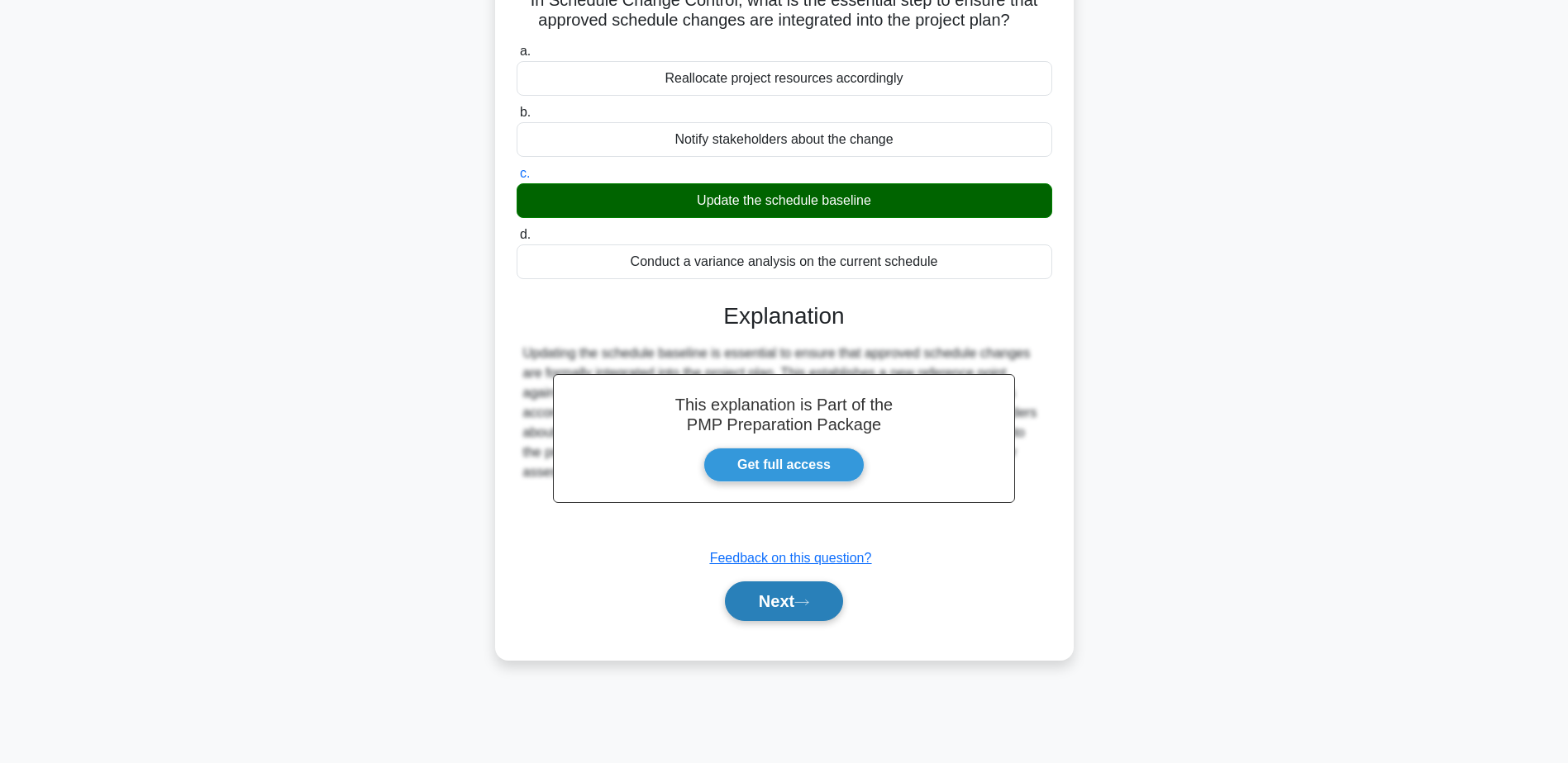
click at [786, 595] on button "Next" at bounding box center [783, 601] width 118 height 40
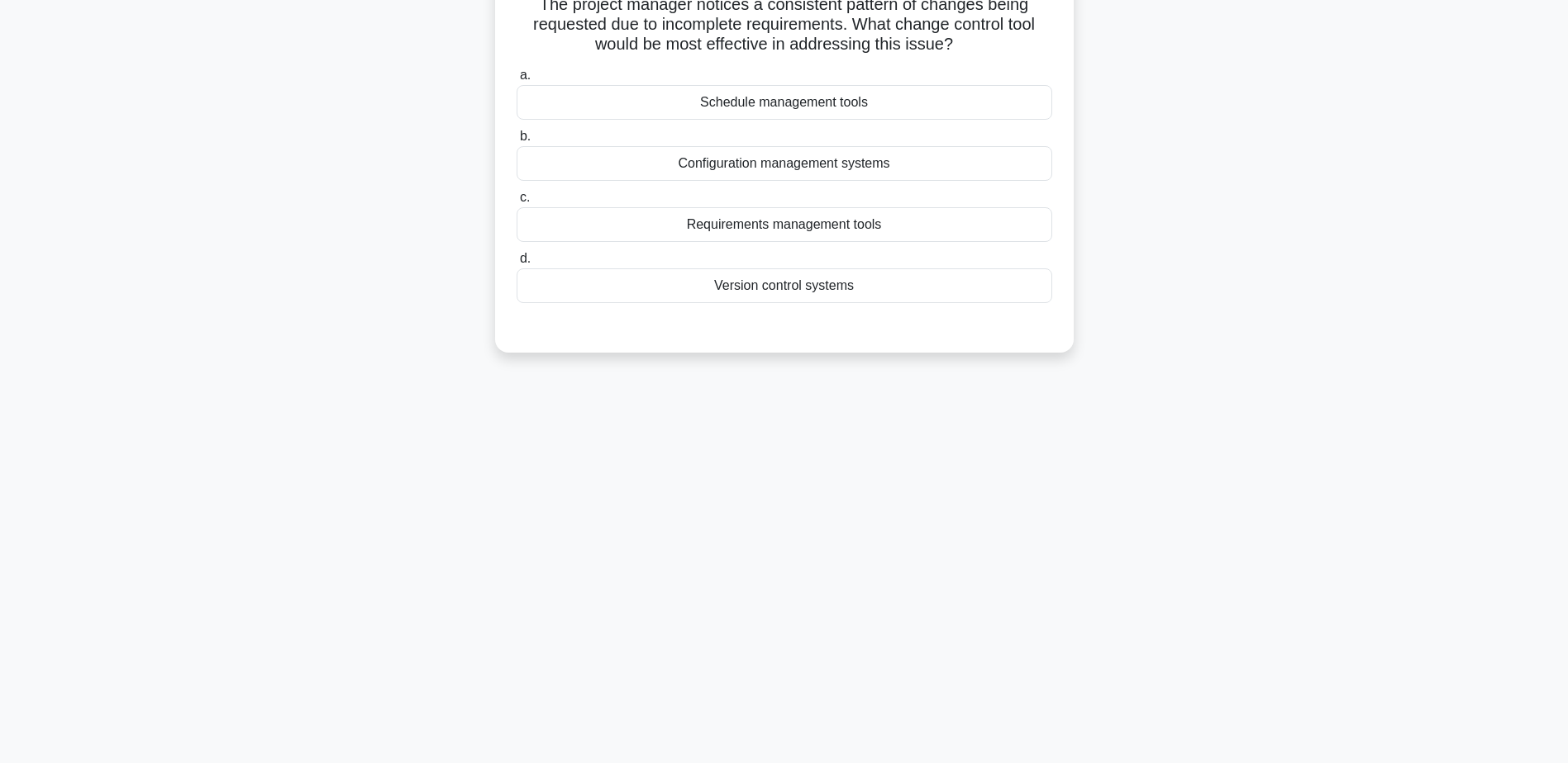
scroll to position [0, 0]
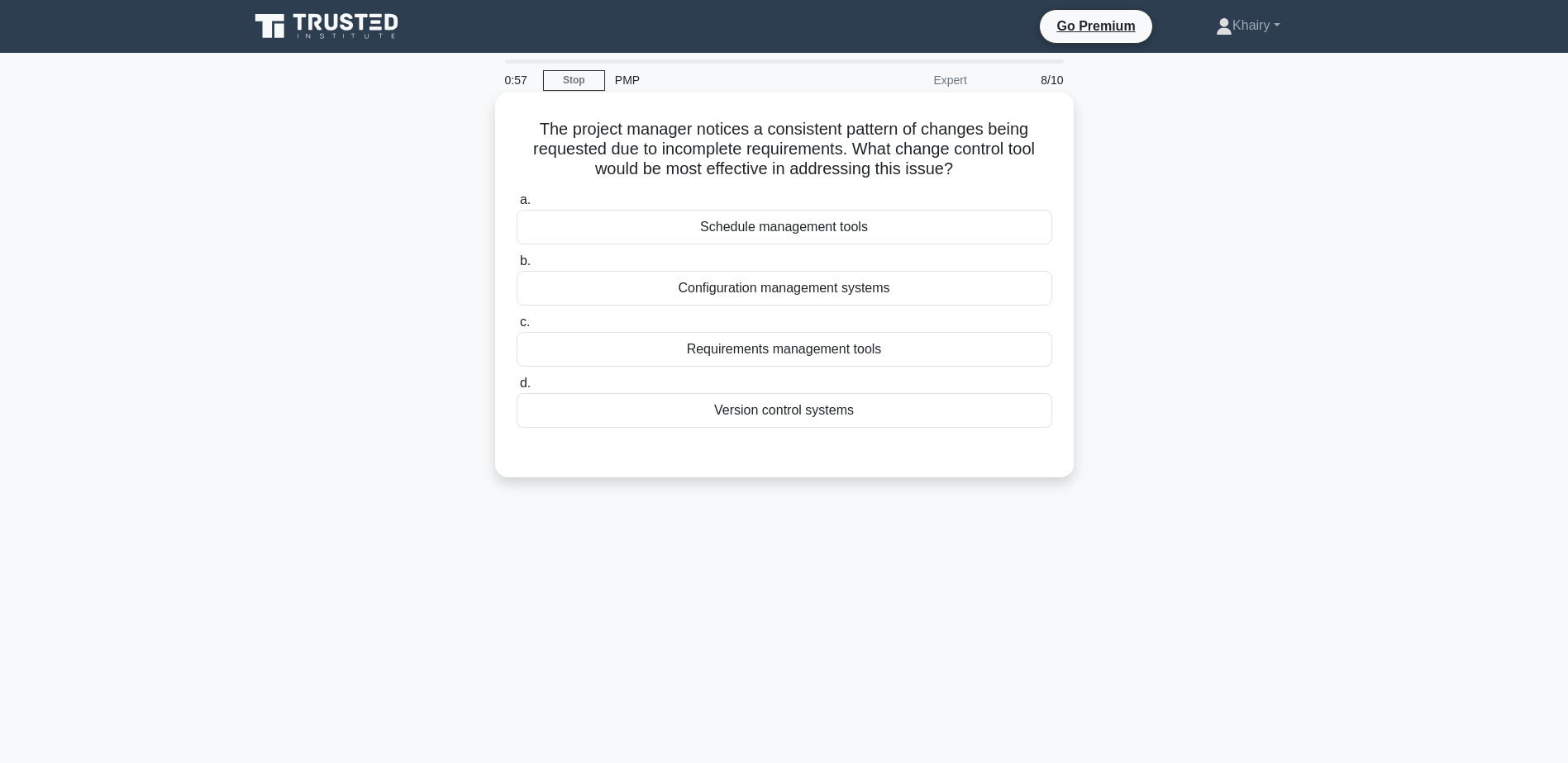
click at [844, 353] on div "Requirements management tools" at bounding box center [784, 349] width 536 height 35
click at [516, 328] on input "c. Requirements management tools" at bounding box center [516, 322] width 0 height 11
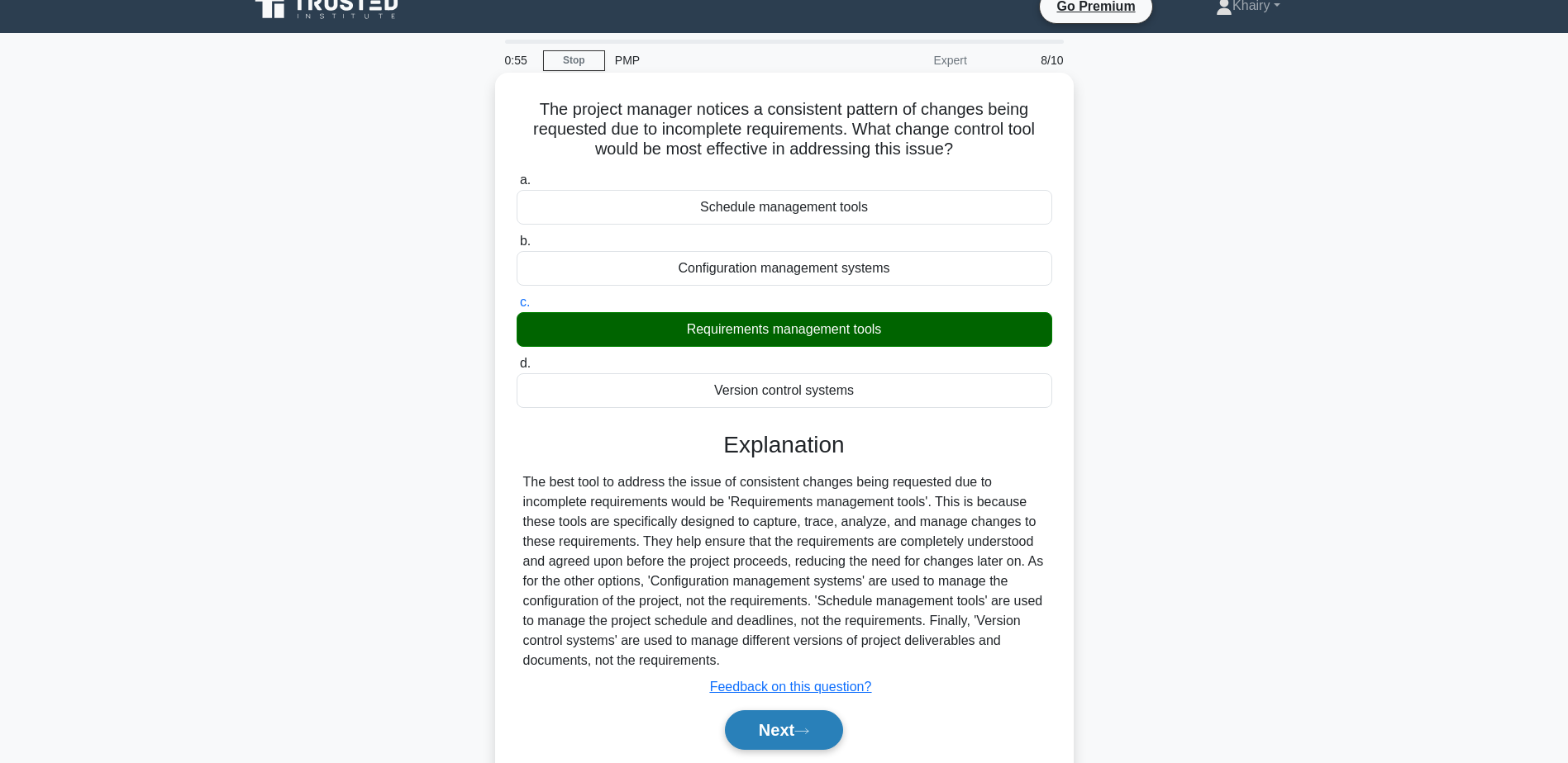
scroll to position [129, 0]
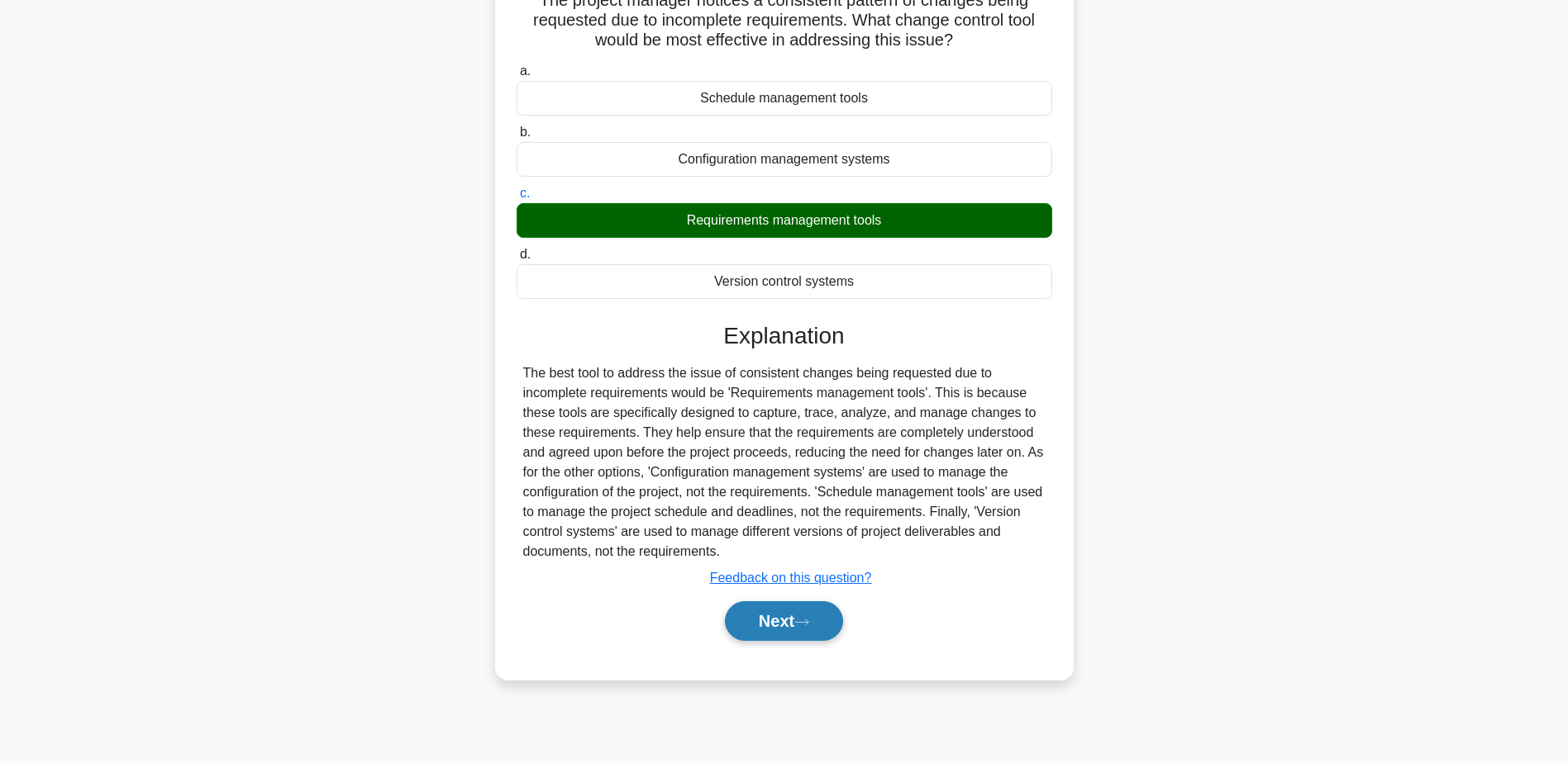
click at [783, 624] on button "Next" at bounding box center [783, 621] width 118 height 40
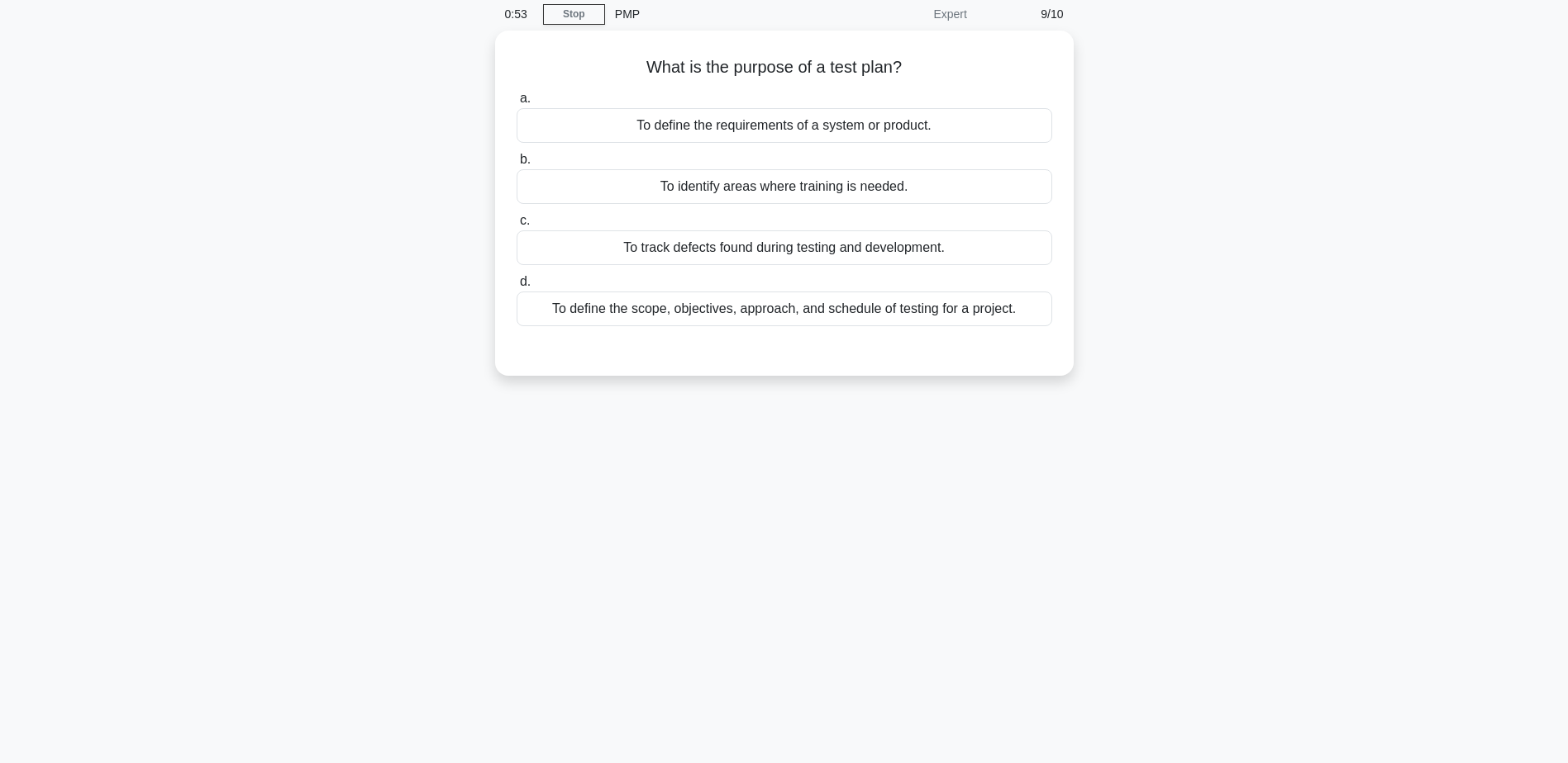
scroll to position [0, 0]
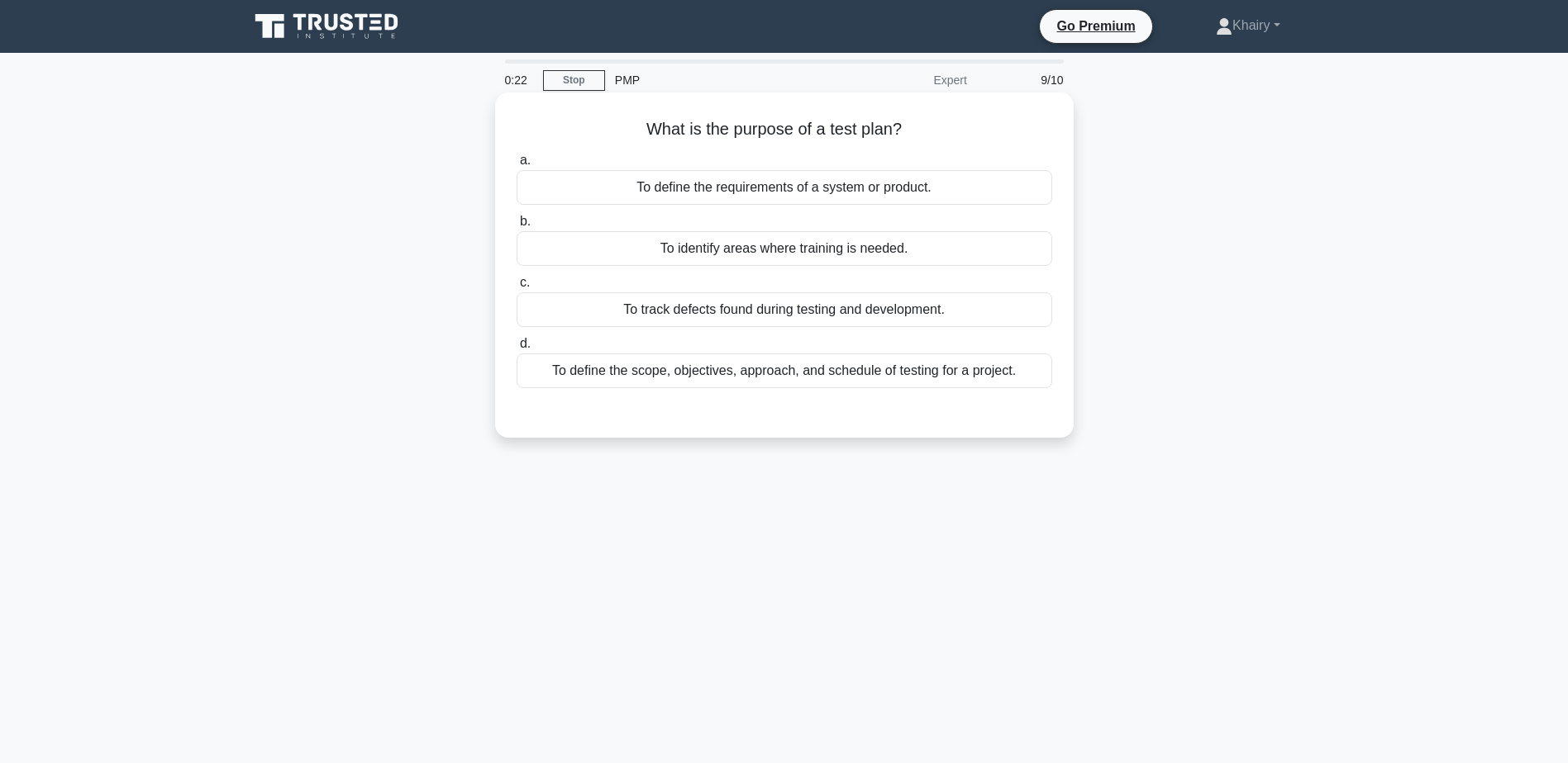
click at [924, 377] on div "To define the scope, objectives, approach, and schedule of testing for a projec…" at bounding box center [784, 371] width 536 height 35
click at [516, 349] on input "d. To define the scope, objectives, approach, and schedule of testing for a pro…" at bounding box center [516, 343] width 0 height 11
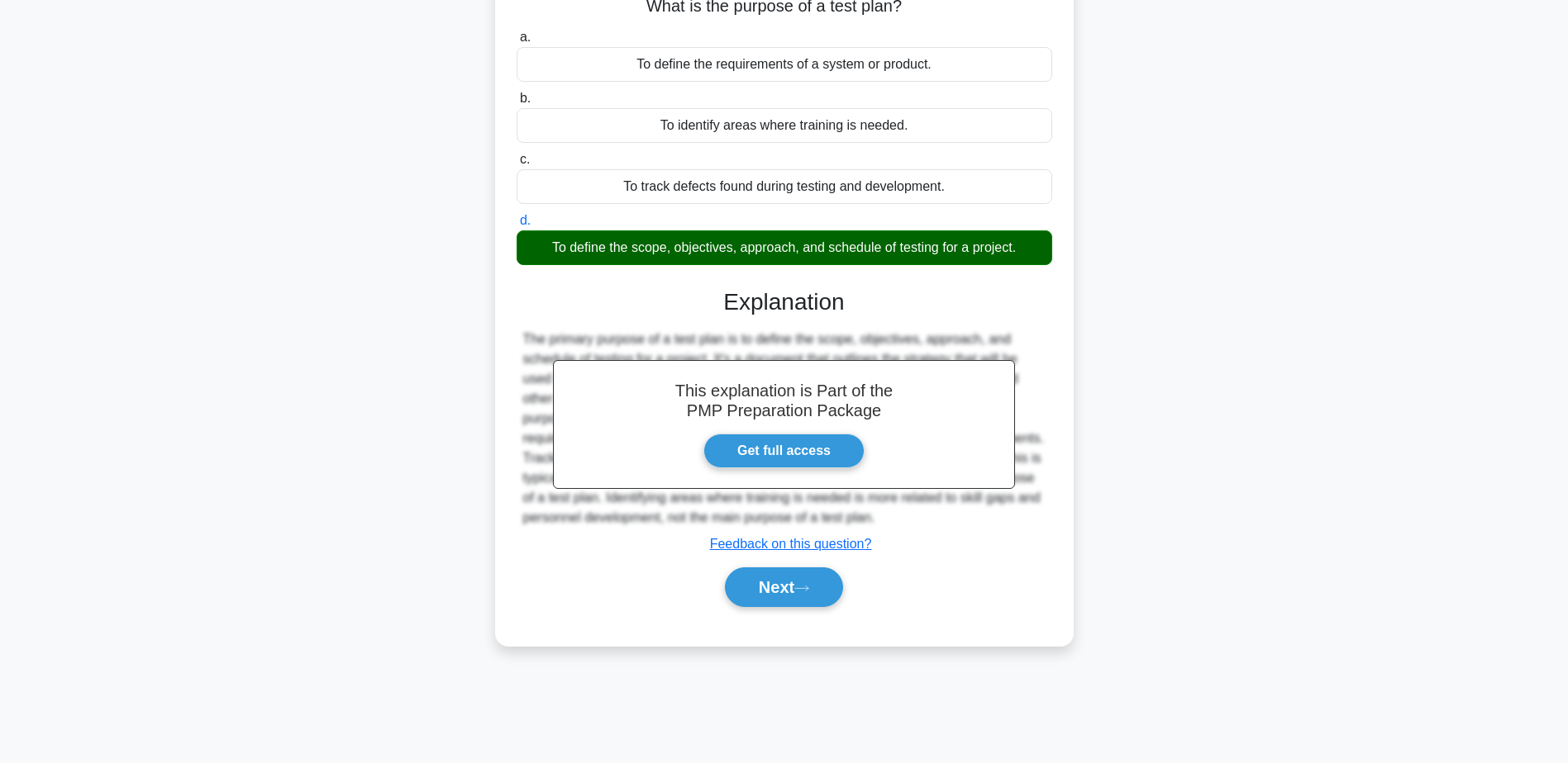
scroll to position [129, 0]
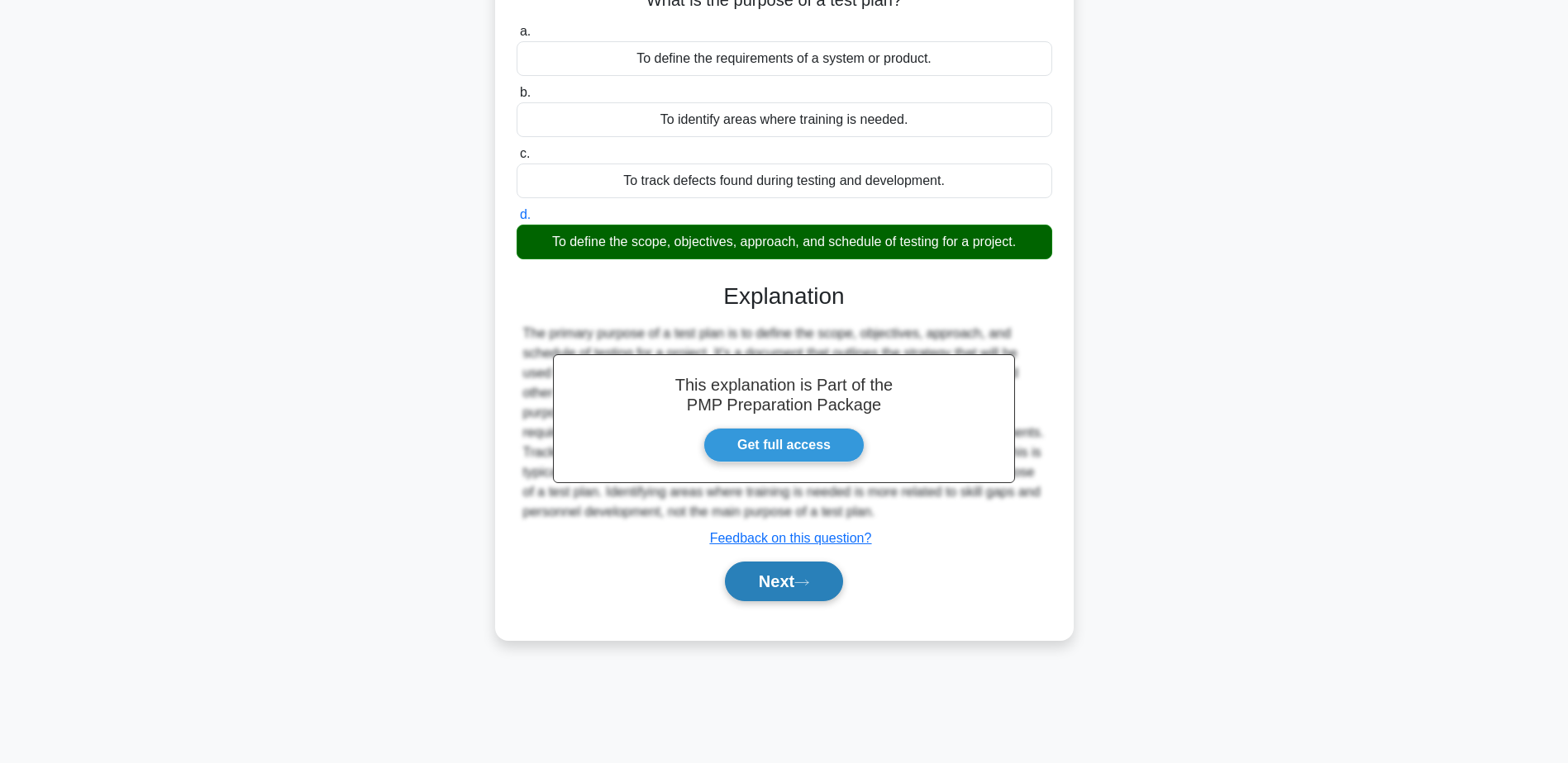
click at [809, 582] on icon at bounding box center [802, 582] width 15 height 9
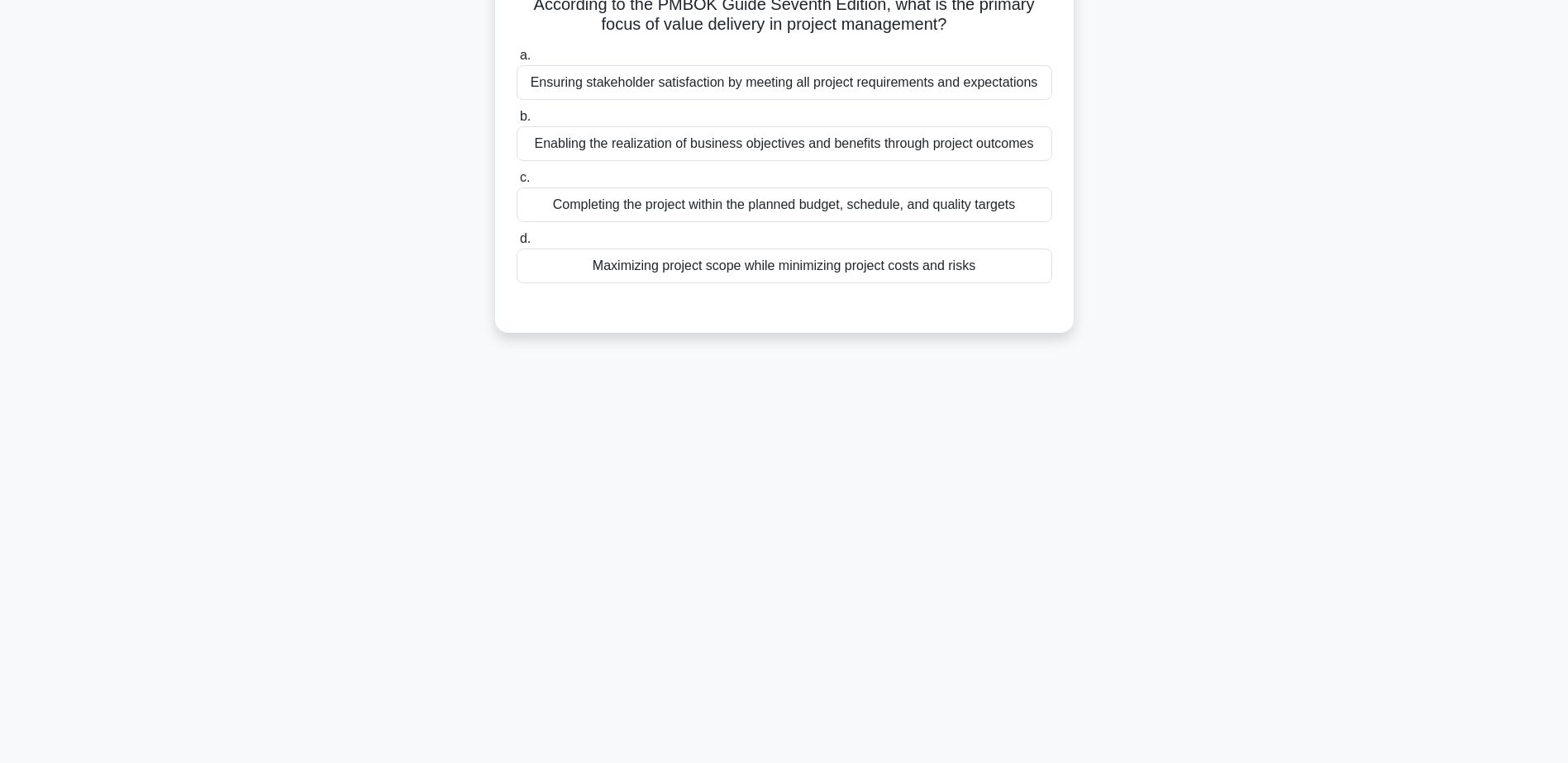
scroll to position [0, 0]
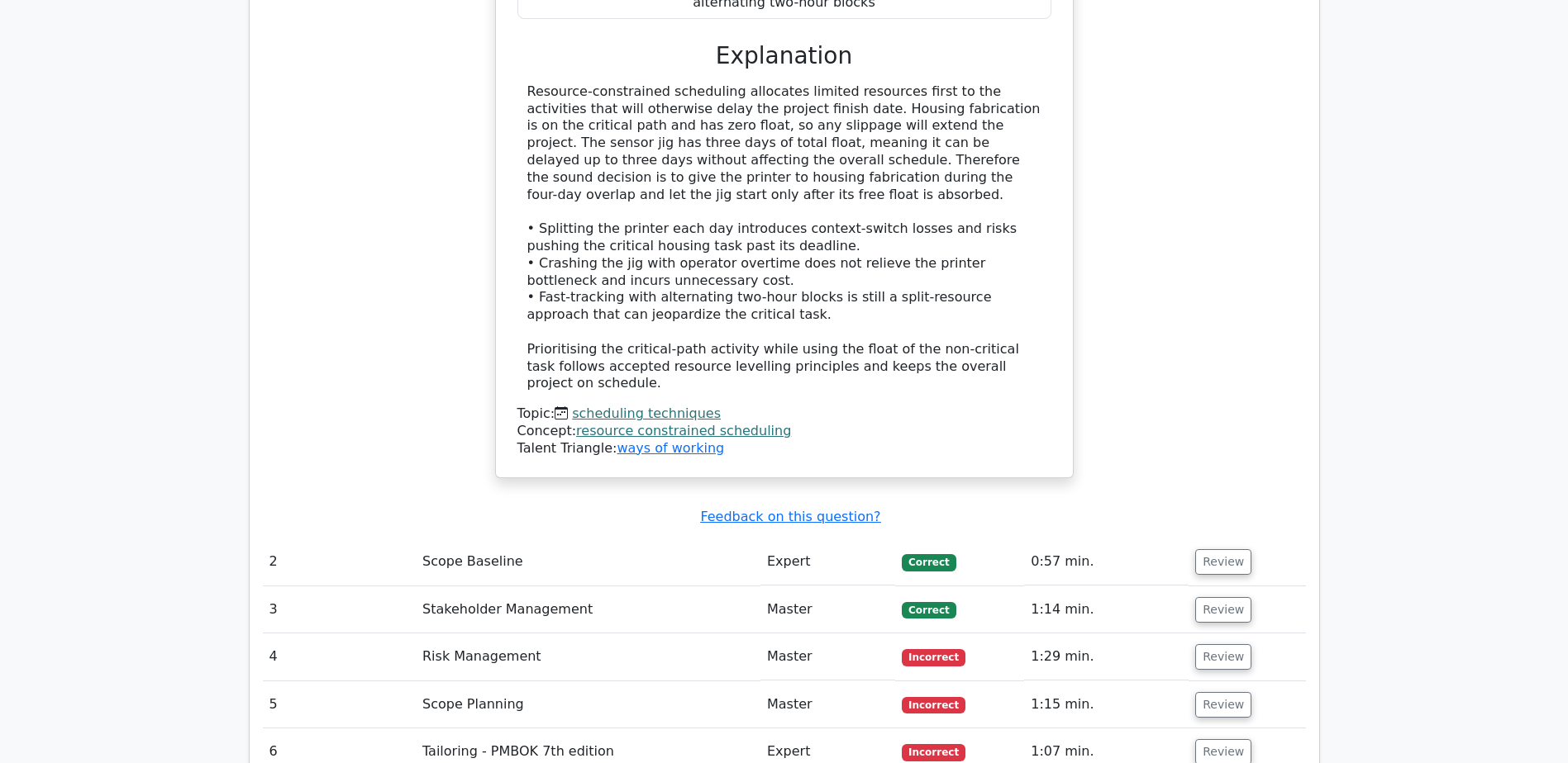
scroll to position [1983, 0]
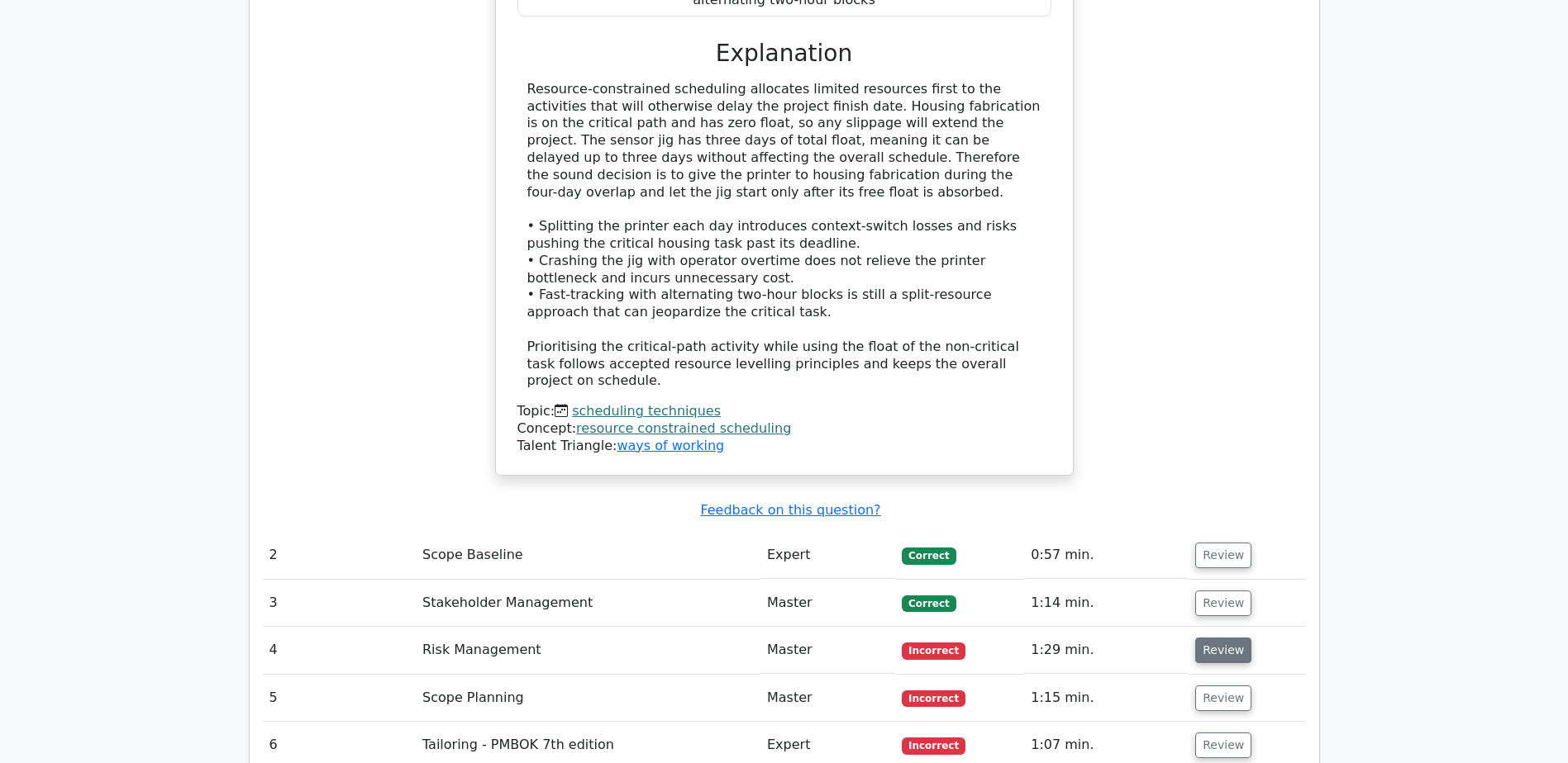
click at [1210, 638] on button "Review" at bounding box center [1223, 651] width 57 height 25
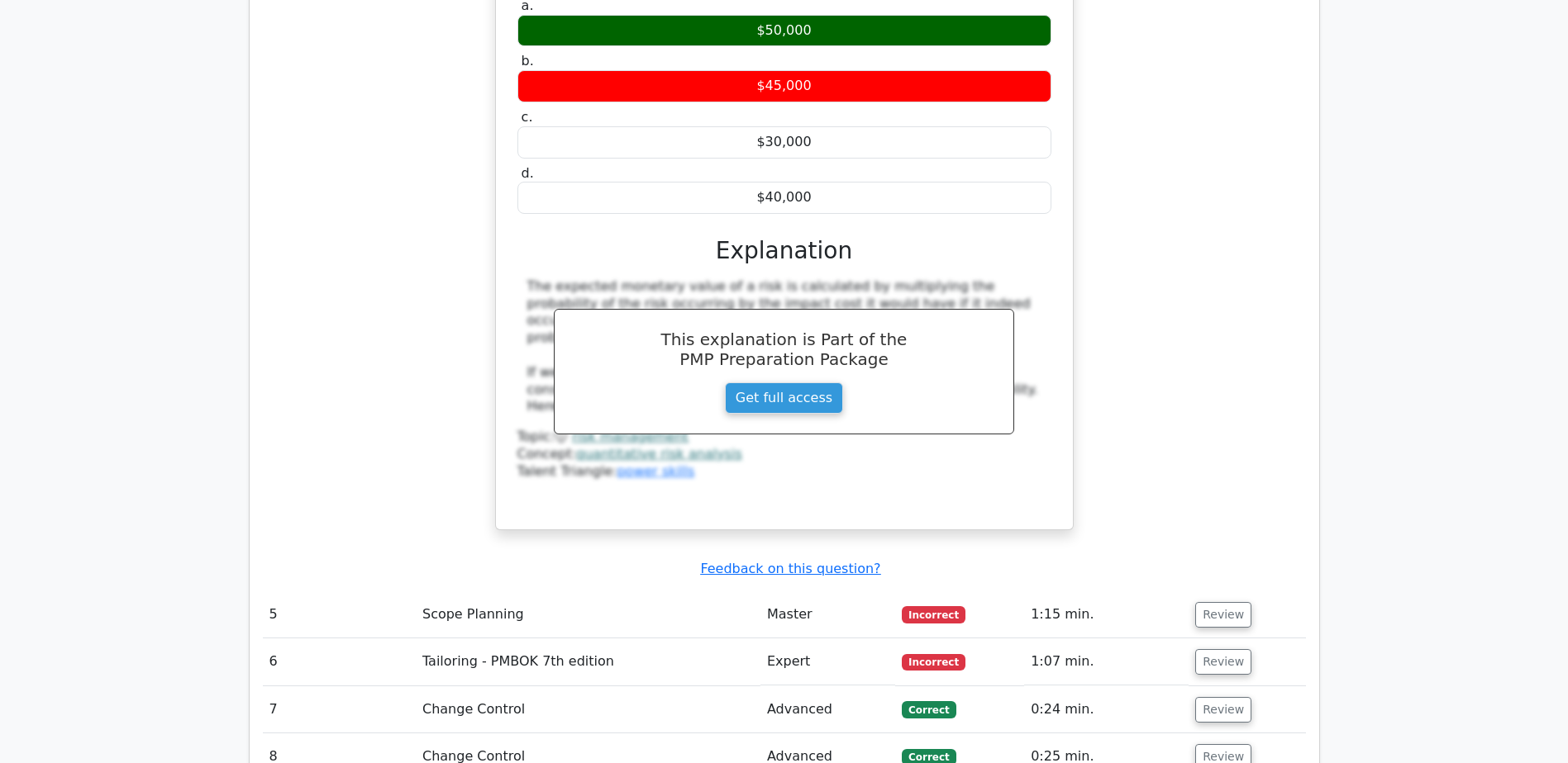
scroll to position [2891, 0]
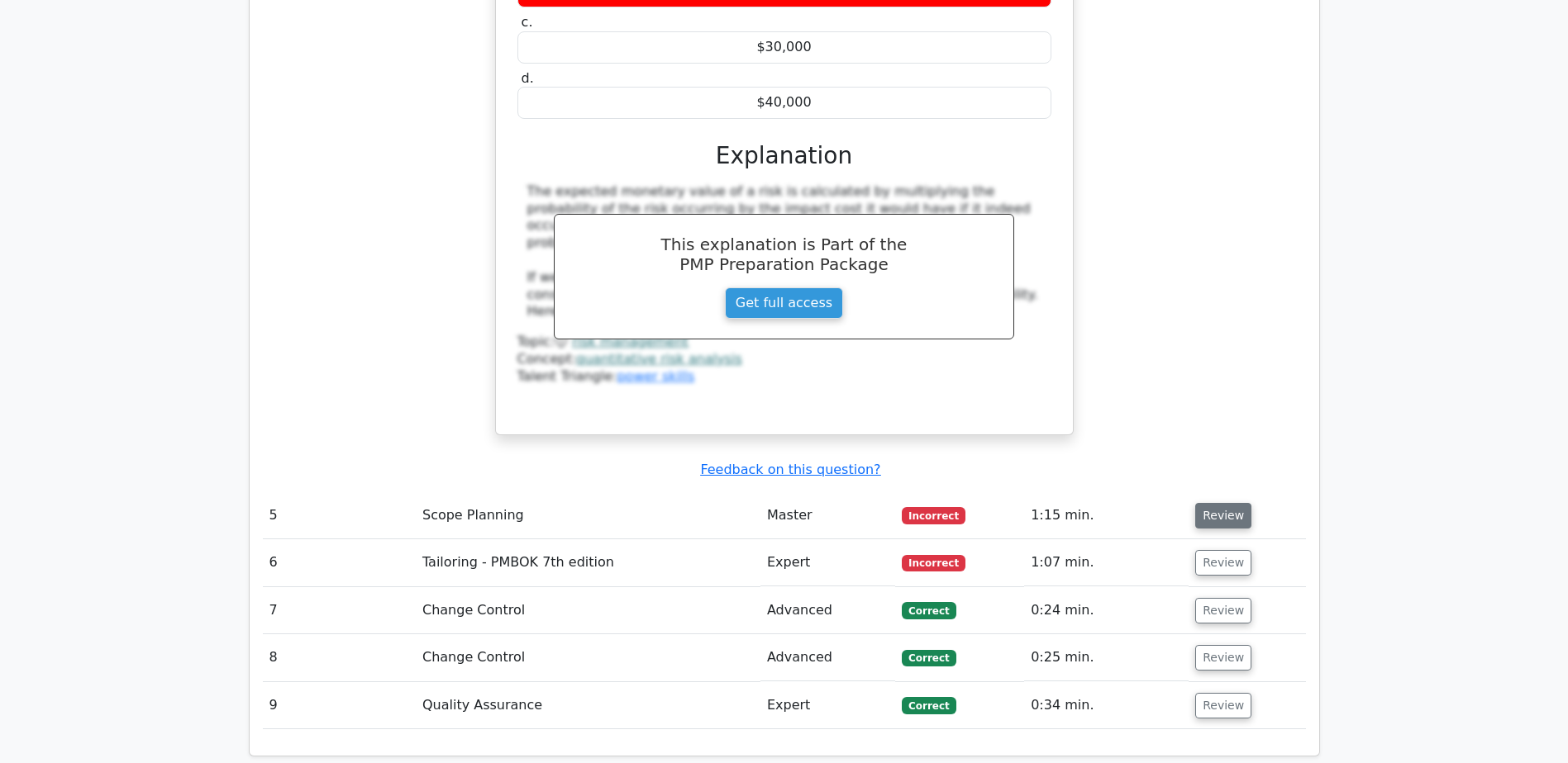
click at [1217, 503] on button "Review" at bounding box center [1223, 516] width 57 height 25
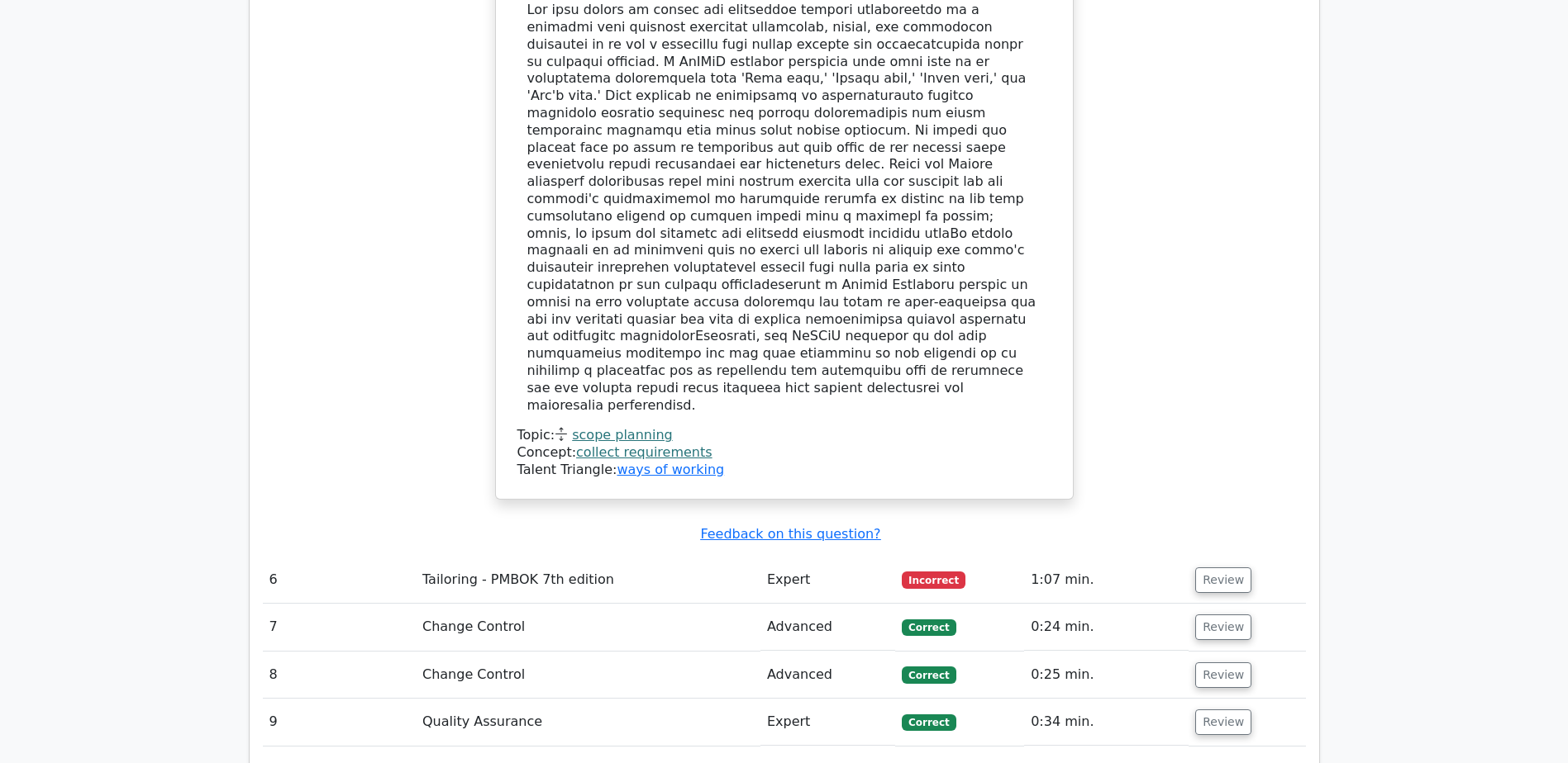
scroll to position [4047, 0]
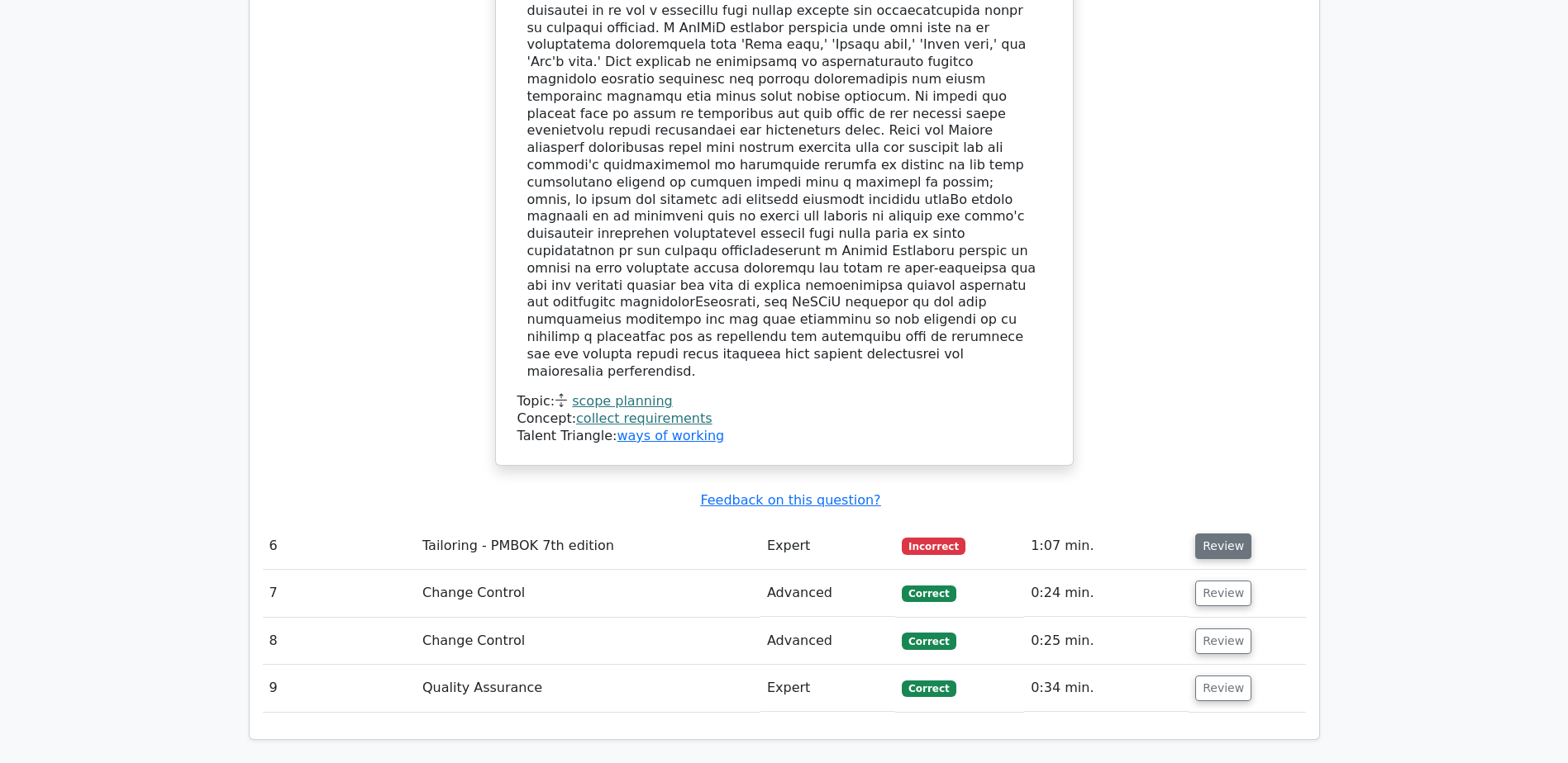
click at [1214, 534] on button "Review" at bounding box center [1223, 546] width 57 height 25
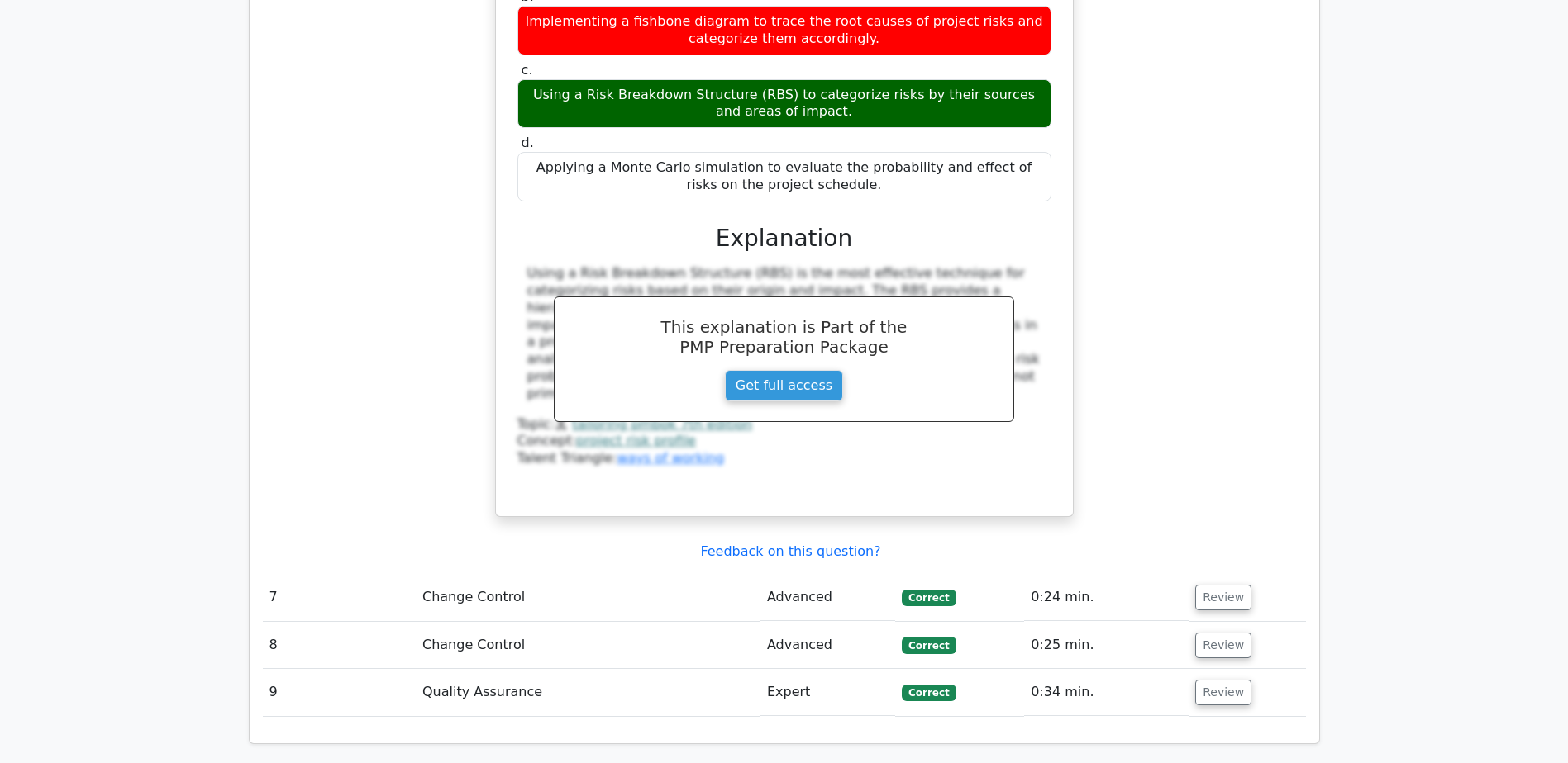
scroll to position [4791, 0]
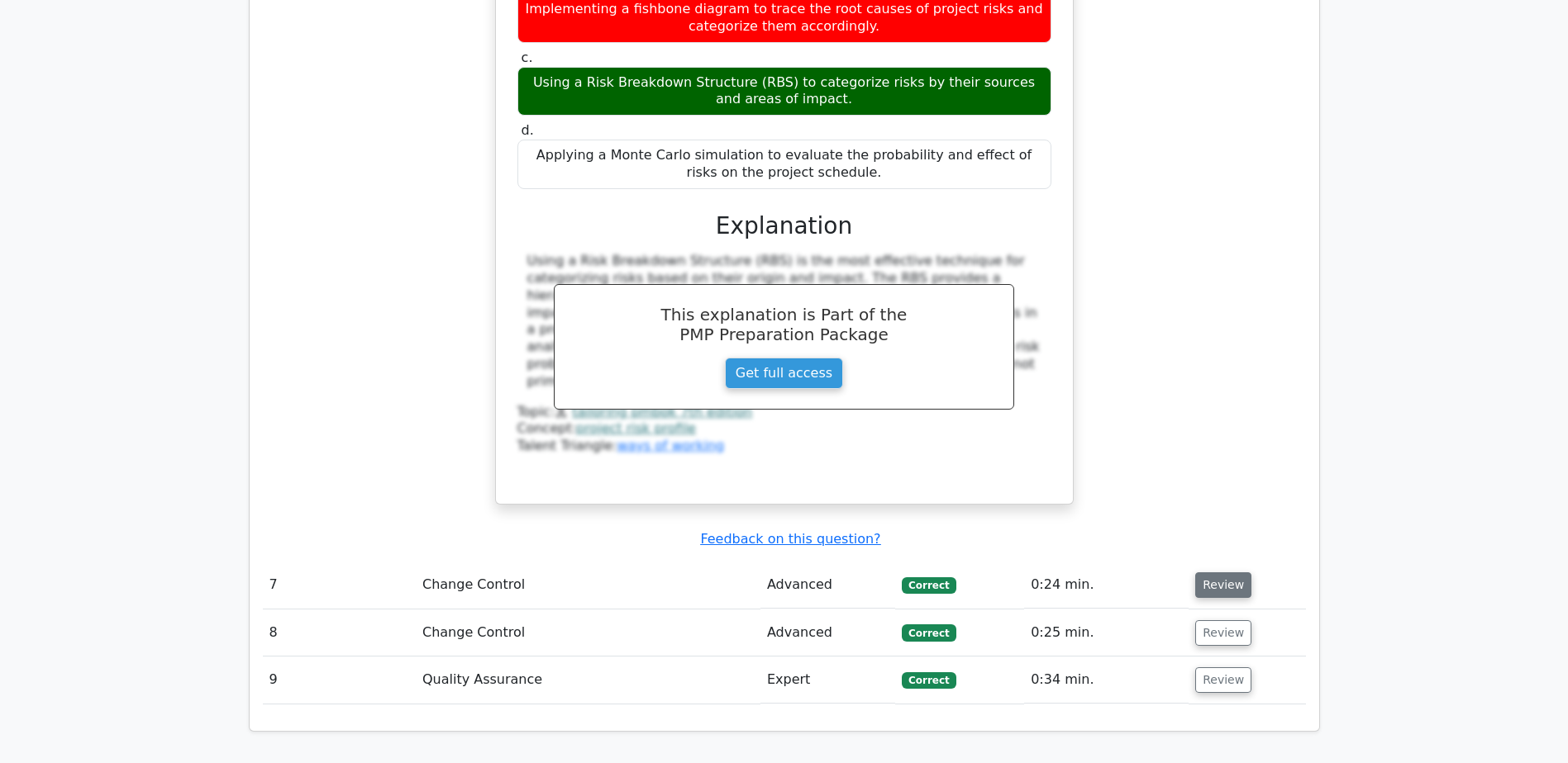
click at [1210, 573] on button "Review" at bounding box center [1223, 585] width 57 height 25
click at [1214, 573] on button "Review" at bounding box center [1223, 585] width 57 height 25
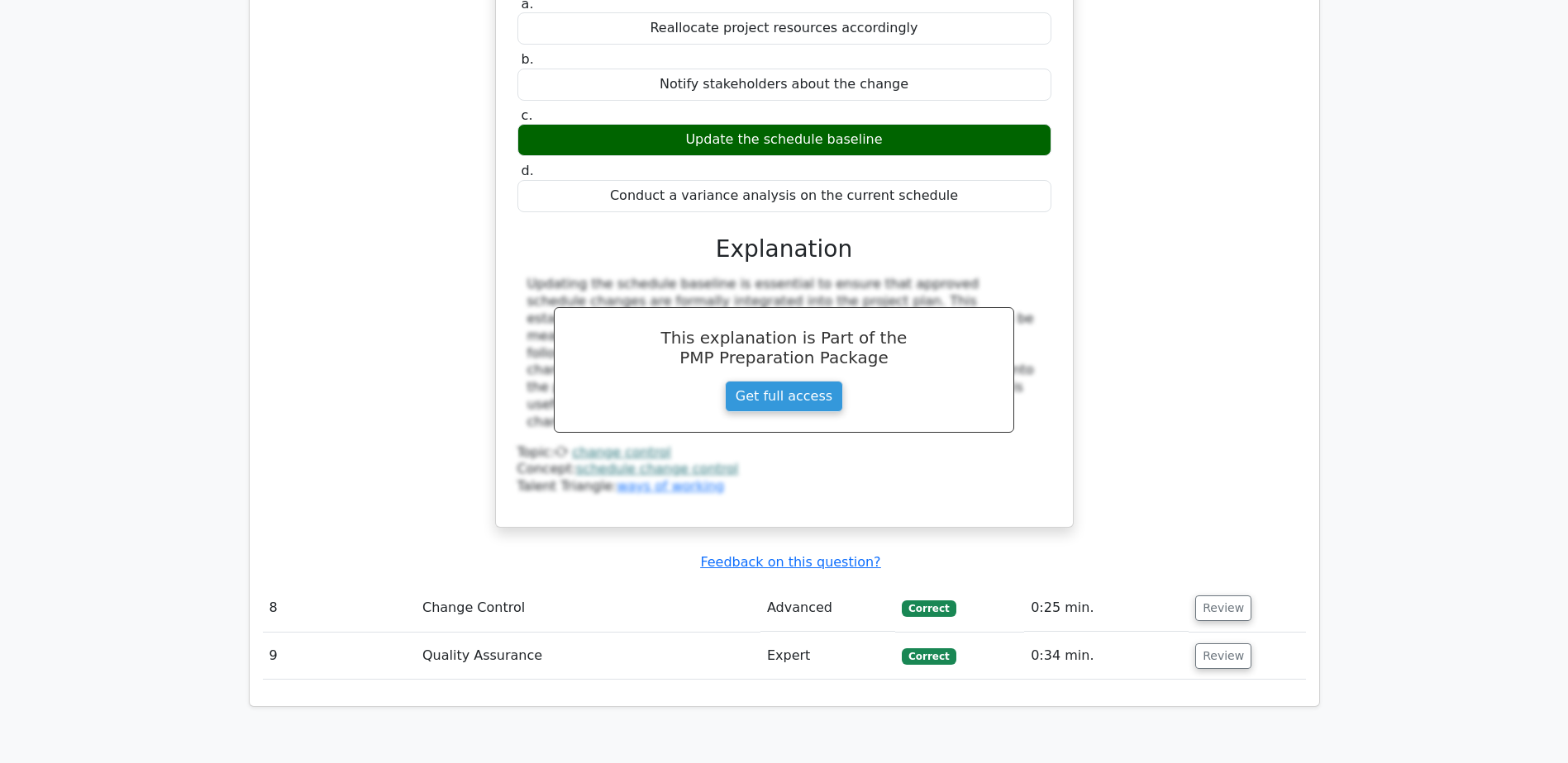
scroll to position [5534, 0]
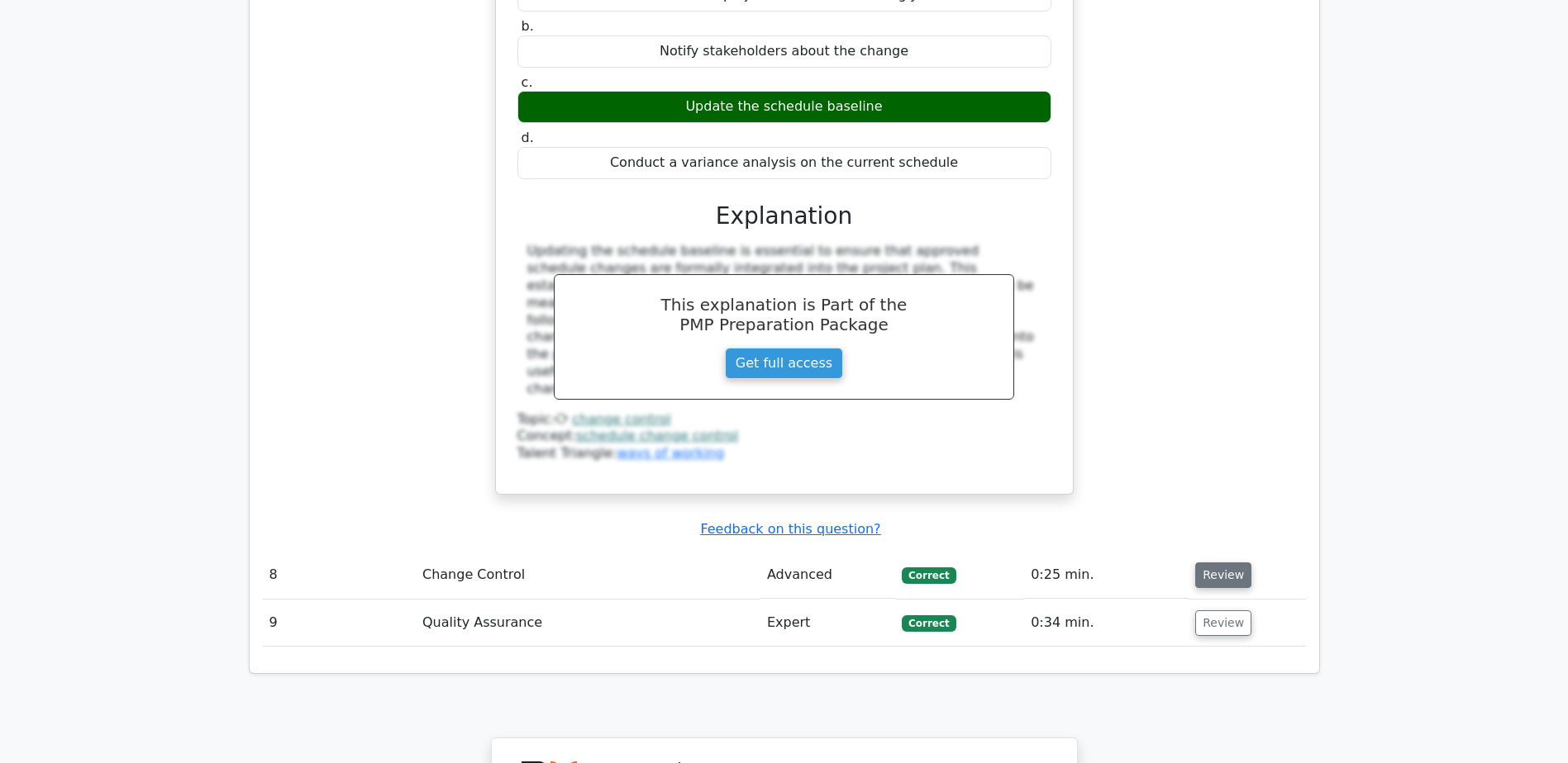
click at [1215, 563] on button "Review" at bounding box center [1223, 576] width 57 height 25
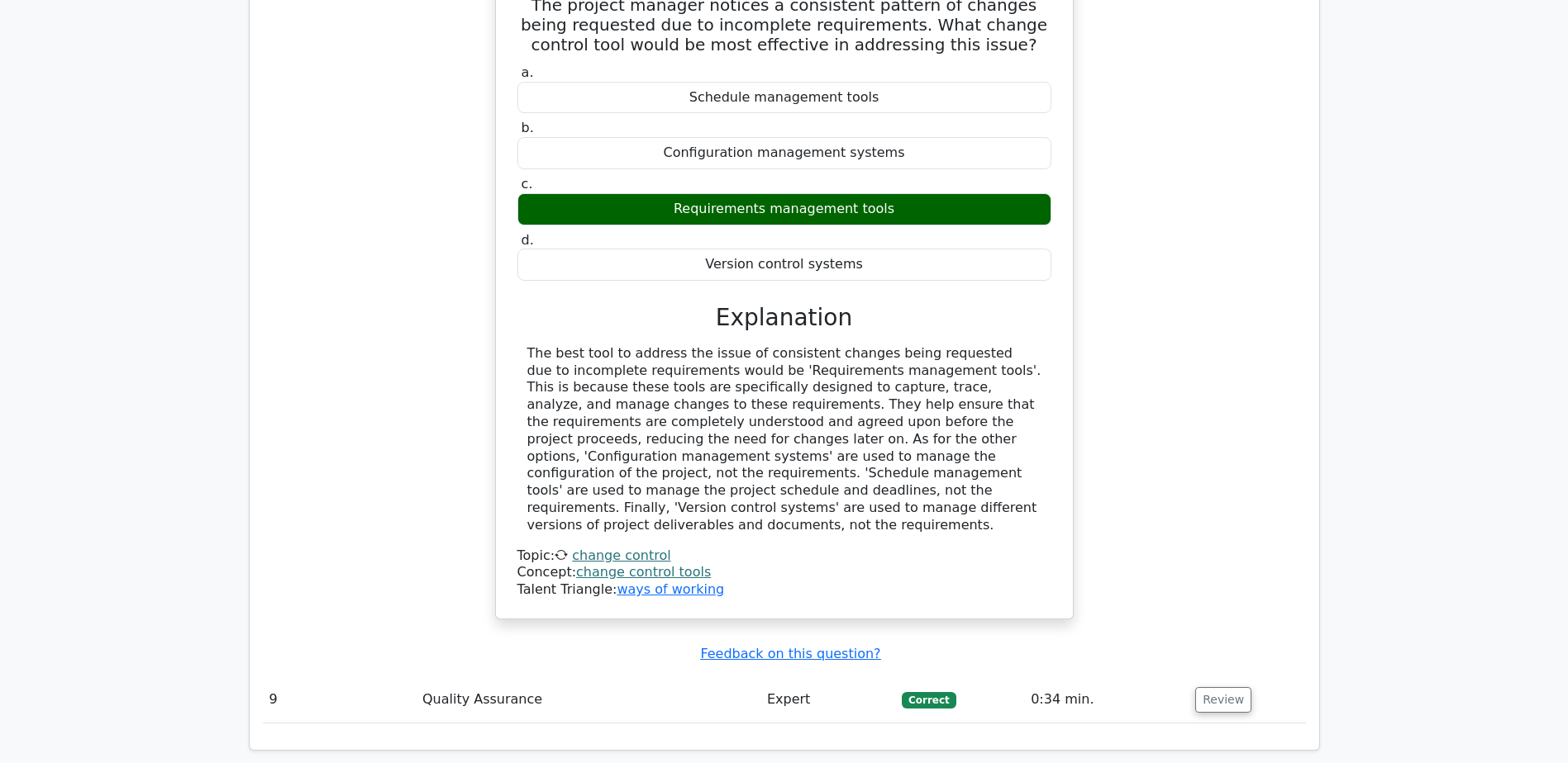
scroll to position [6195, 0]
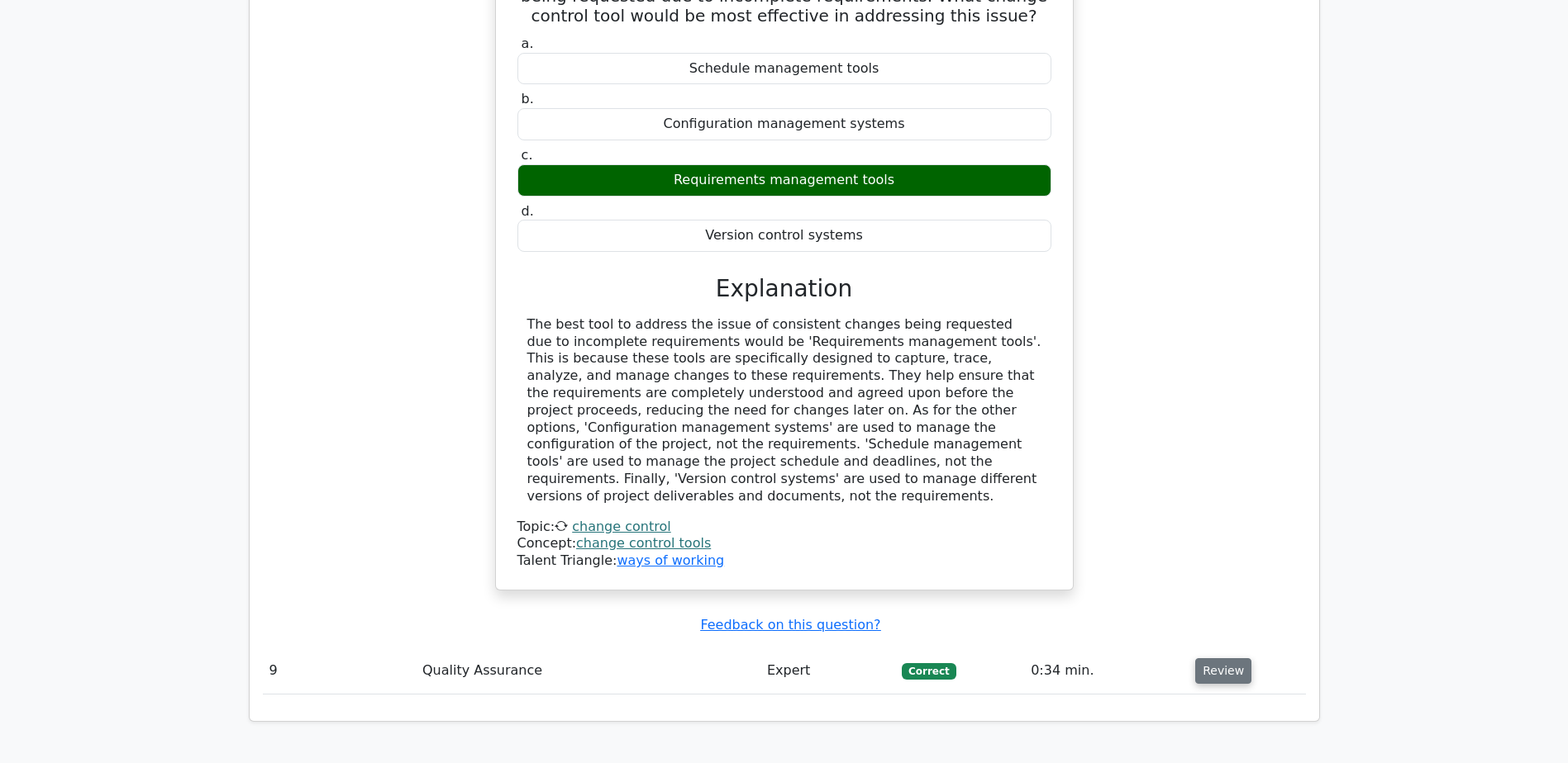
click at [1217, 659] on button "Review" at bounding box center [1223, 671] width 57 height 25
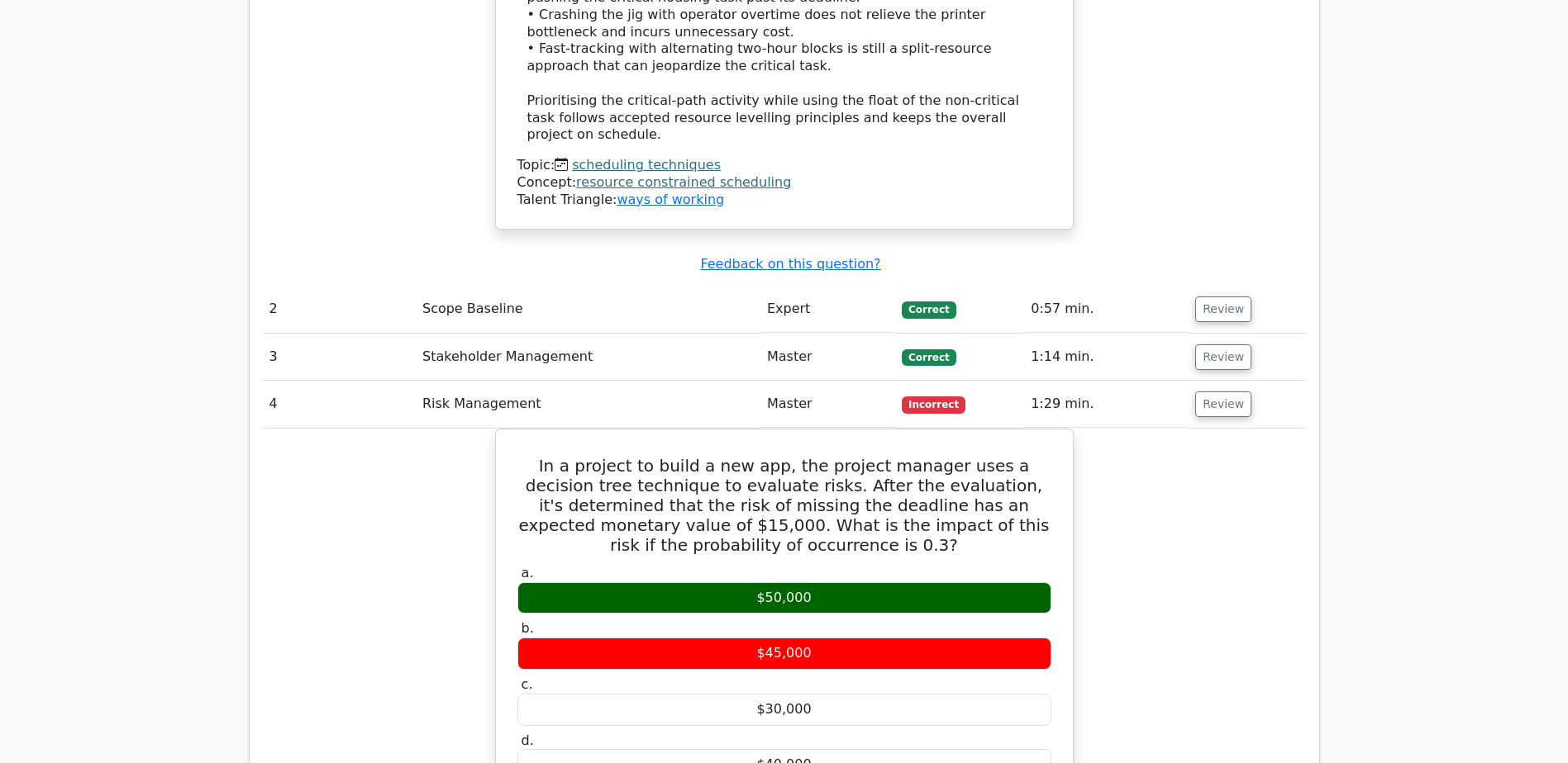
scroll to position [2148, 0]
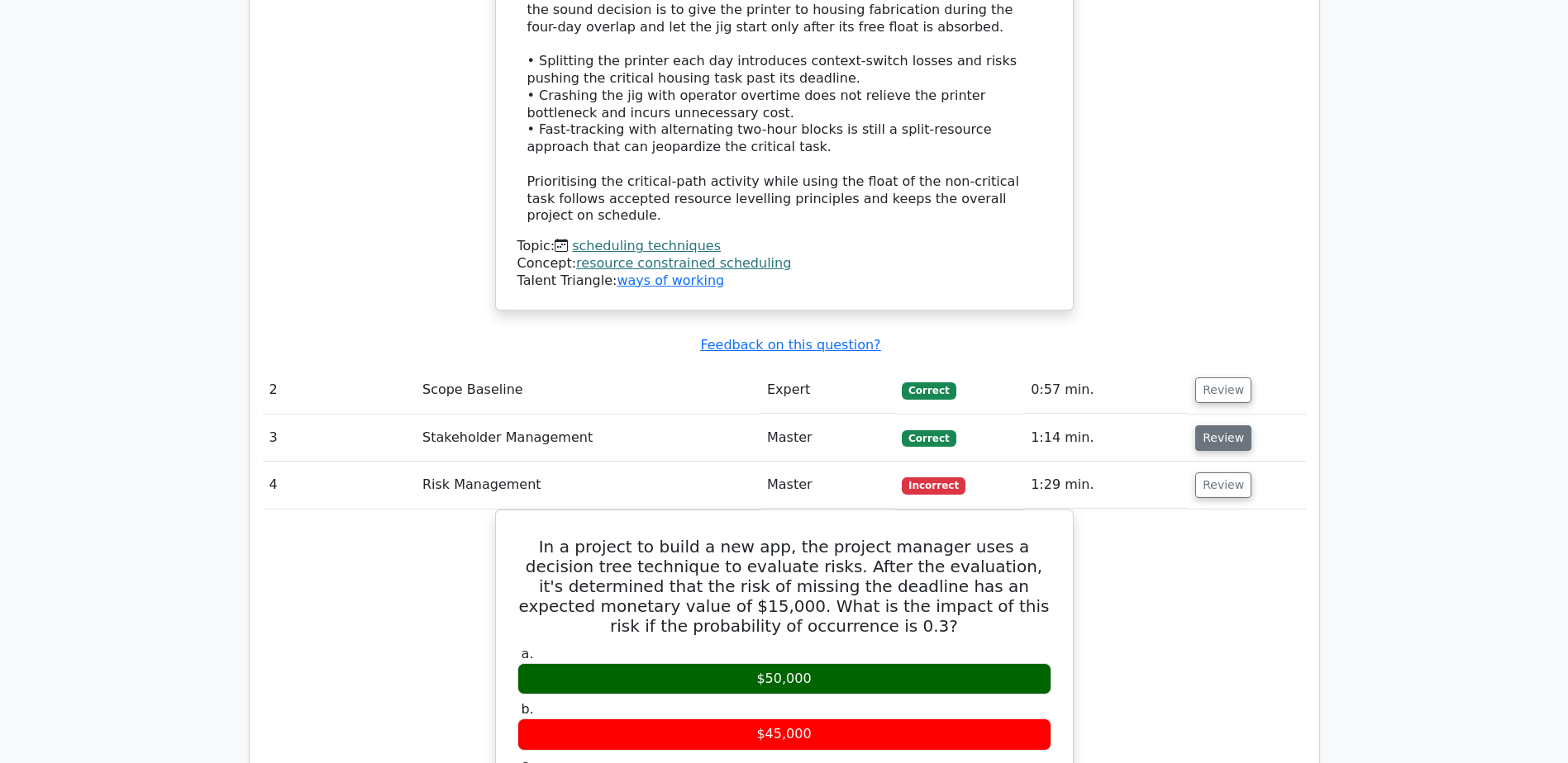
click at [1219, 425] on button "Review" at bounding box center [1223, 438] width 57 height 25
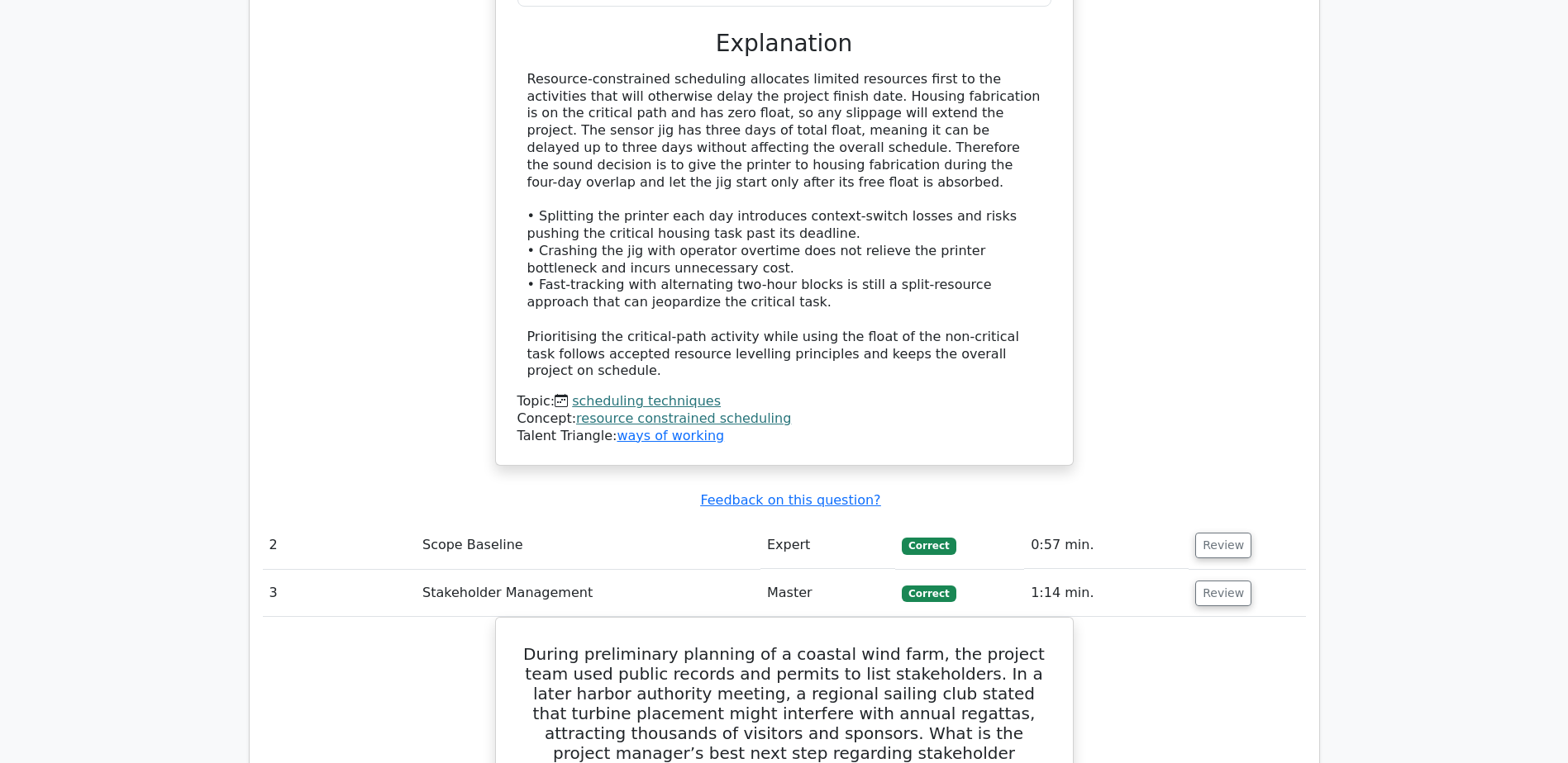
scroll to position [1983, 0]
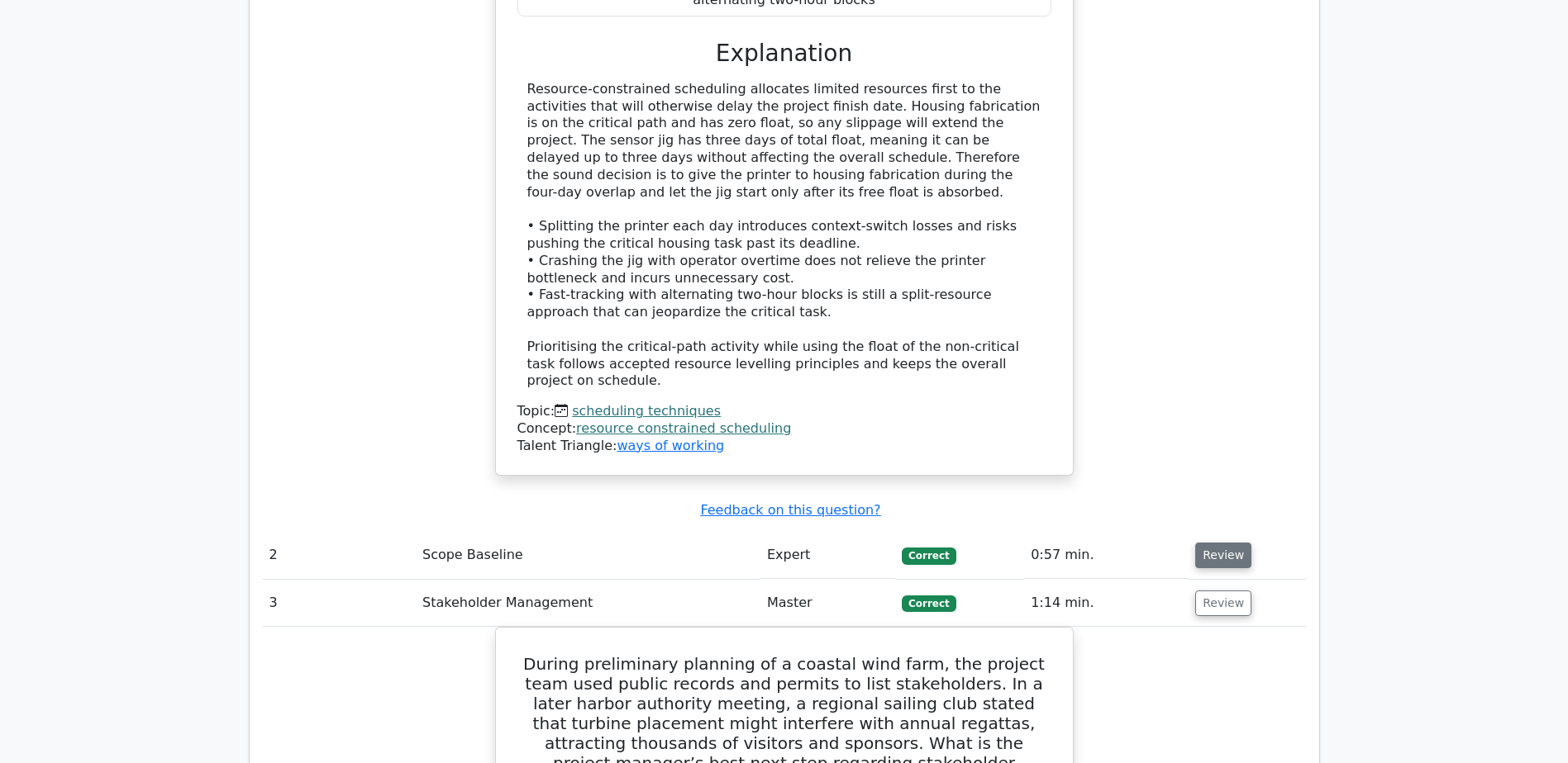
click at [1205, 542] on button "Review" at bounding box center [1223, 555] width 57 height 25
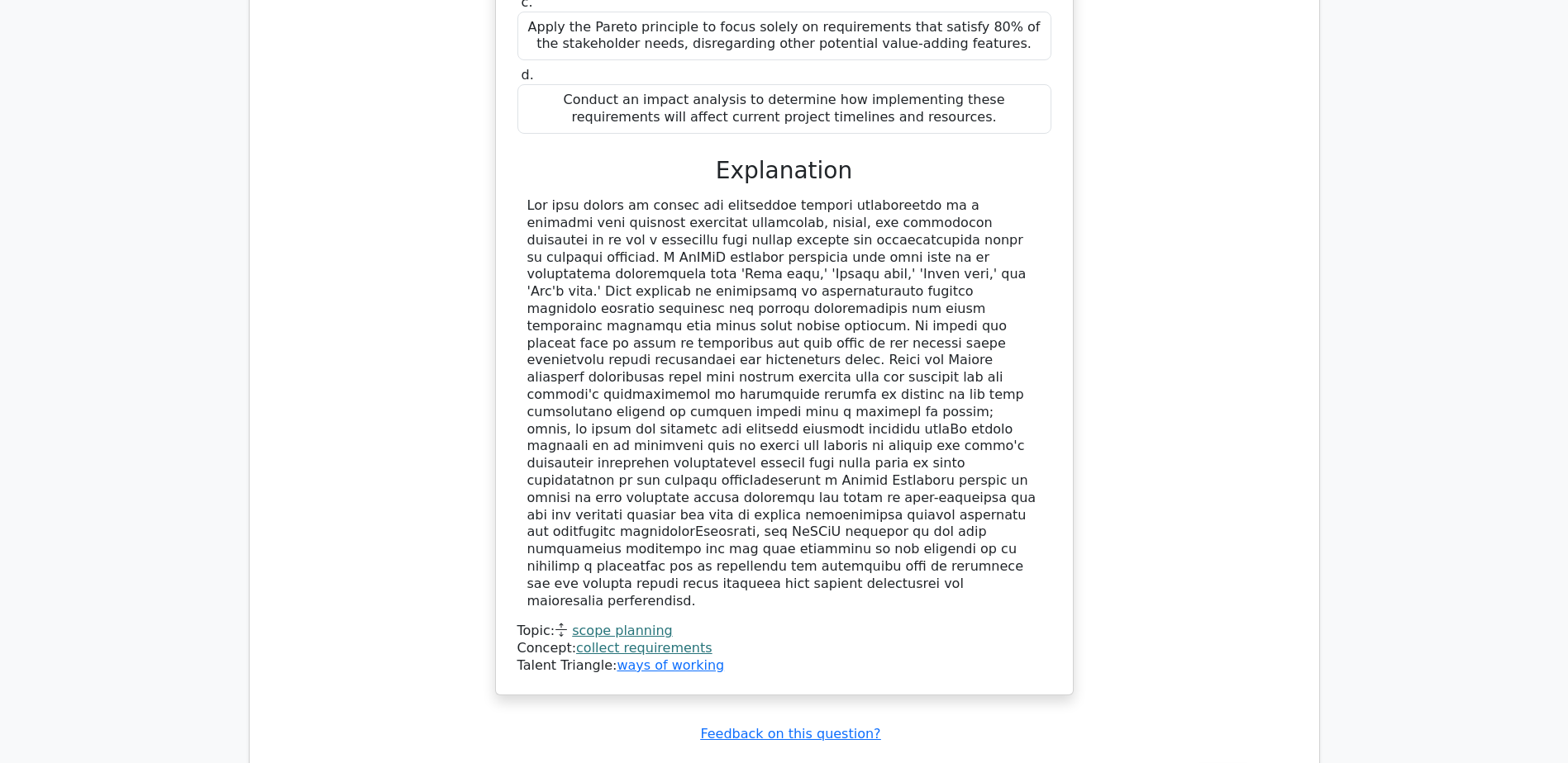
scroll to position [5782, 0]
